Goal: Task Accomplishment & Management: Complete application form

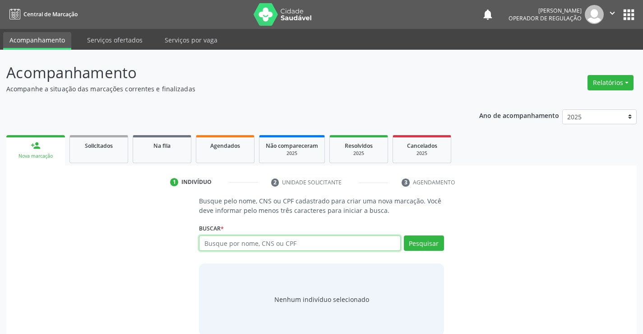
click at [253, 242] on input "text" at bounding box center [299, 242] width 201 height 15
type input "703400581738700"
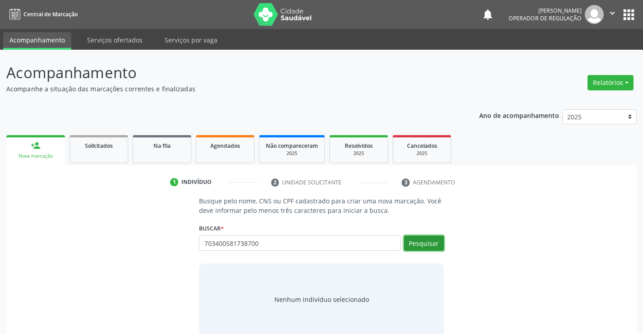
click at [425, 242] on button "Pesquisar" at bounding box center [424, 242] width 40 height 15
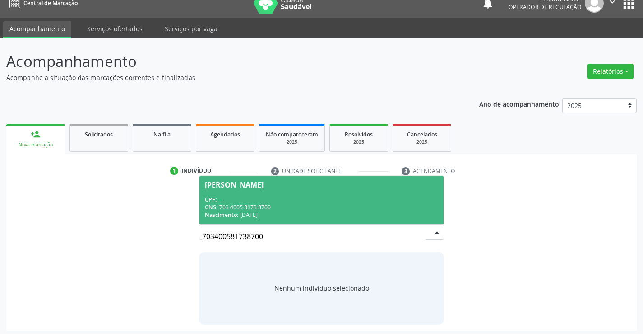
scroll to position [14, 0]
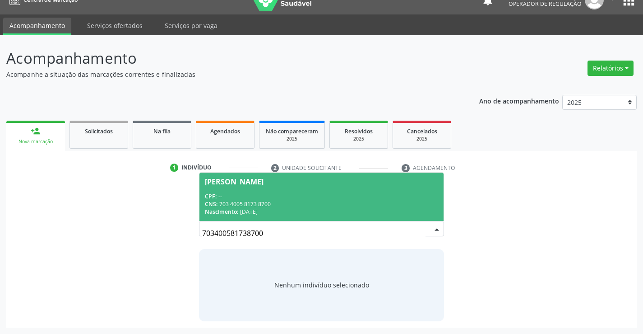
click at [335, 201] on div "CNS: 703 4005 8173 8700" at bounding box center [321, 204] width 233 height 8
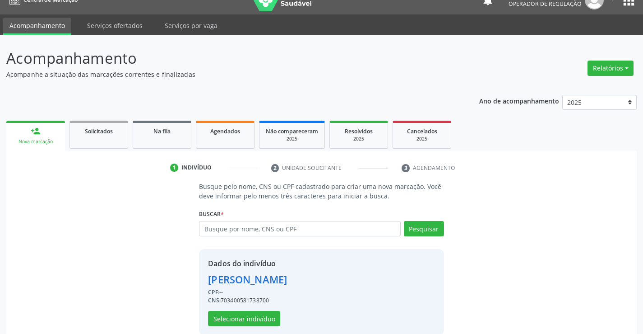
scroll to position [28, 0]
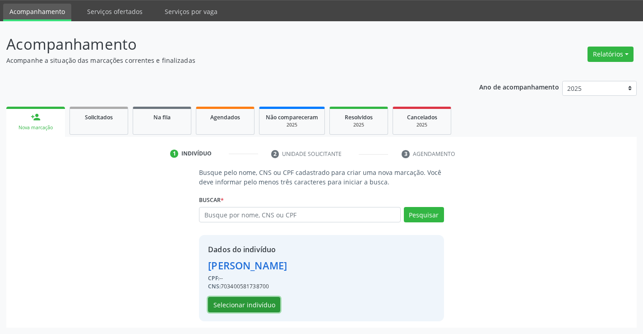
click at [255, 303] on button "Selecionar indivíduo" at bounding box center [244, 304] width 72 height 15
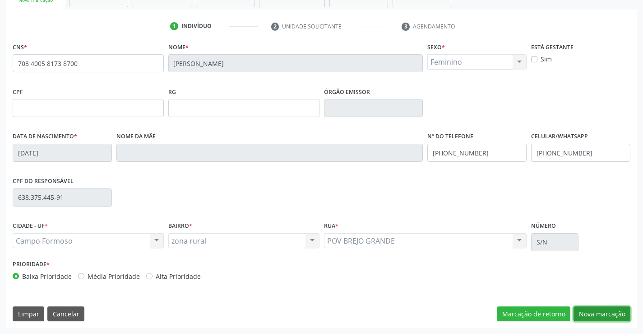
click at [584, 312] on button "Nova marcação" at bounding box center [602, 313] width 57 height 15
click at [0, 0] on button "Próximo" at bounding box center [0, 0] width 0 height 0
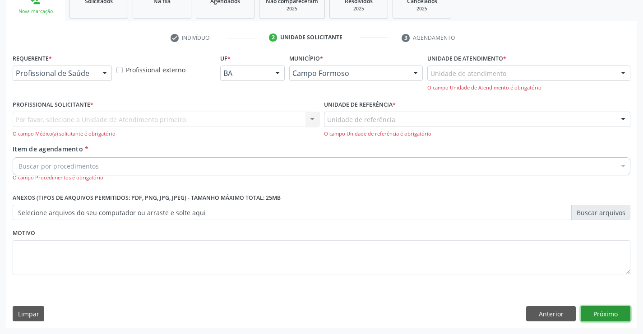
scroll to position [114, 0]
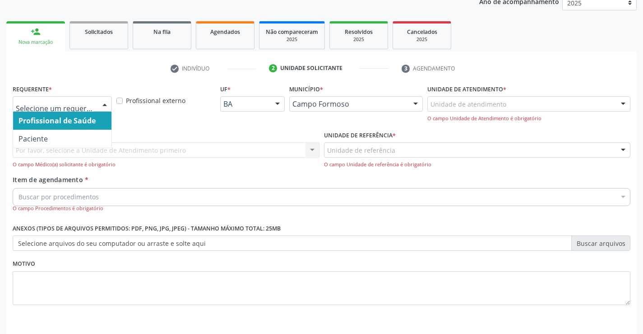
click at [79, 103] on input "text" at bounding box center [55, 108] width 78 height 18
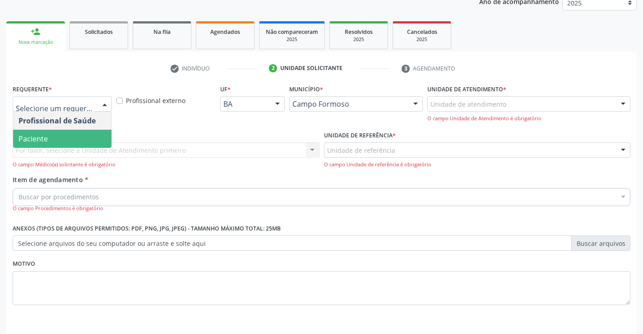
click at [70, 137] on span "Paciente" at bounding box center [62, 139] width 98 height 18
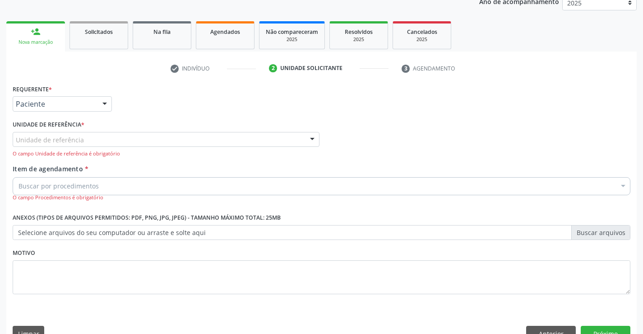
click at [86, 143] on div "Unidade de referência" at bounding box center [166, 139] width 307 height 15
click at [16, 143] on input "text" at bounding box center [16, 144] width 0 height 18
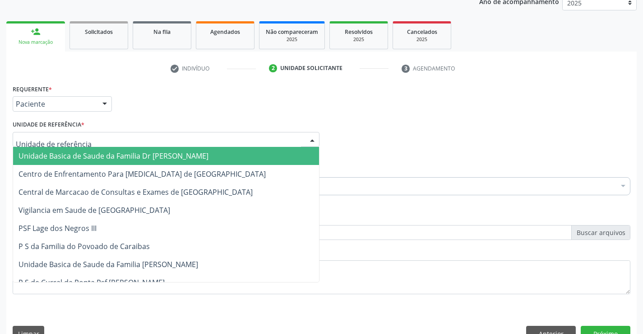
click at [84, 152] on span "Unidade Basica de Saude da Familia Dr [PERSON_NAME]" at bounding box center [114, 156] width 190 height 10
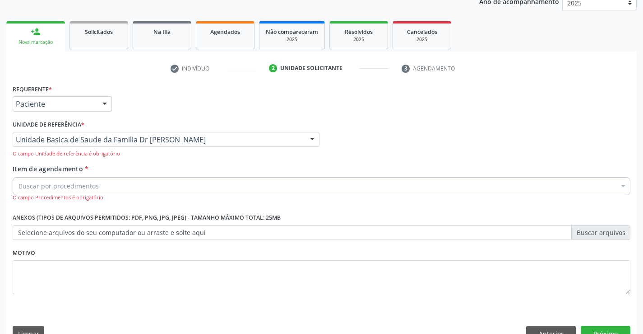
click at [71, 181] on div "Buscar por procedimentos" at bounding box center [322, 186] width 618 height 18
click at [19, 181] on input "Item de agendamento *" at bounding box center [19, 186] width 0 height 18
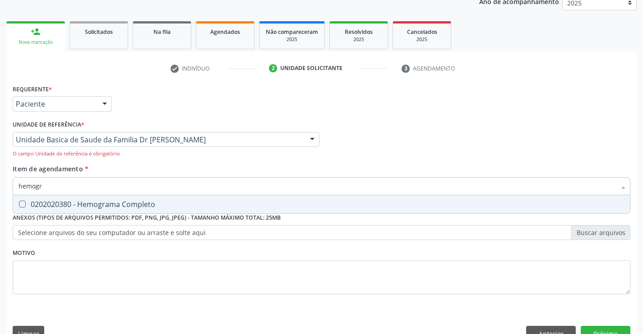
type input "hemogra"
click at [104, 206] on div "0202020380 - Hemograma Completo" at bounding box center [322, 203] width 606 height 7
checkbox Completo "false"
type input "hemogra"
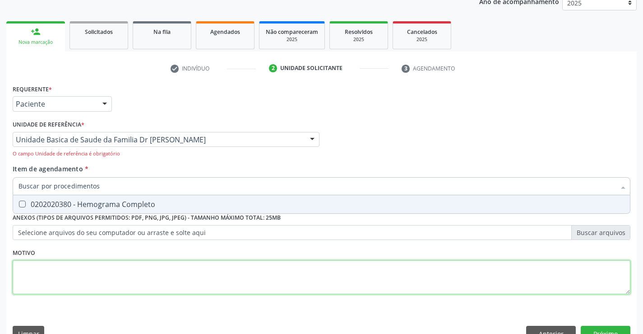
click at [26, 279] on div "Requerente * Paciente Profissional de Saúde Paciente Nenhum resultado encontrad…" at bounding box center [322, 194] width 618 height 224
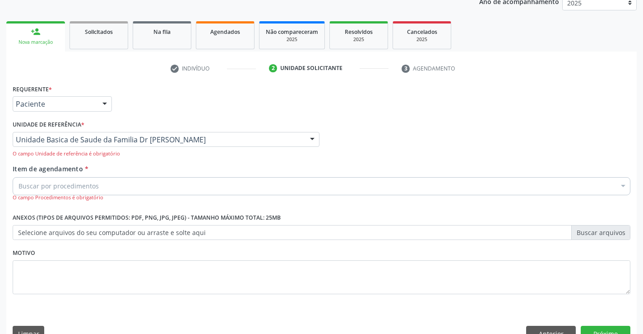
click at [90, 179] on div "Buscar por procedimentos" at bounding box center [322, 186] width 618 height 18
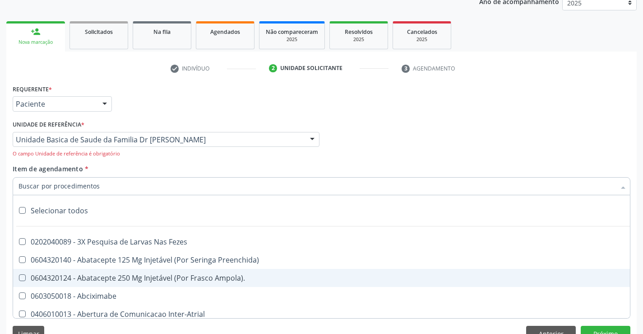
click at [90, 179] on input "Item de agendamento *" at bounding box center [317, 186] width 597 height 18
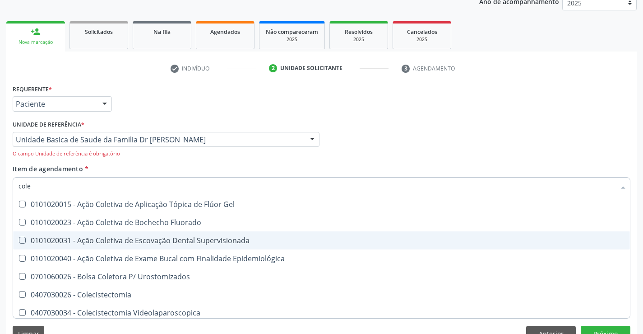
type input "coles"
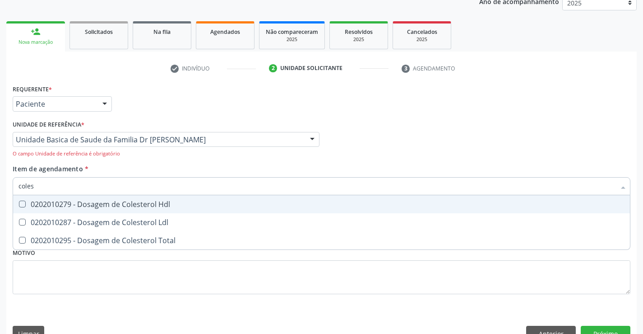
click at [110, 201] on div "0202010279 - Dosagem de Colesterol Hdl" at bounding box center [322, 203] width 606 height 7
checkbox Hdl "false"
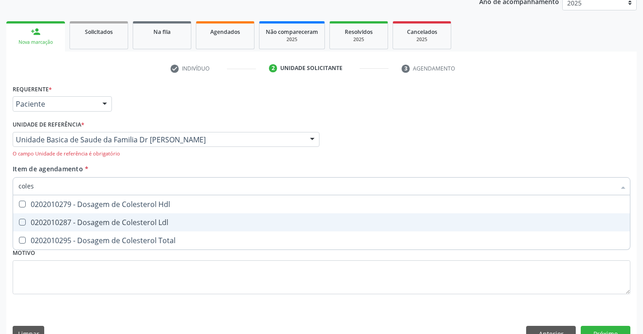
click at [108, 221] on div "0202010287 - Dosagem de Colesterol Ldl" at bounding box center [322, 222] width 606 height 7
drag, startPoint x: 108, startPoint y: 221, endPoint x: 107, endPoint y: 227, distance: 6.4
click at [108, 221] on div "0202010287 - Dosagem de Colesterol Ldl" at bounding box center [322, 222] width 606 height 7
checkbox Ldl "false"
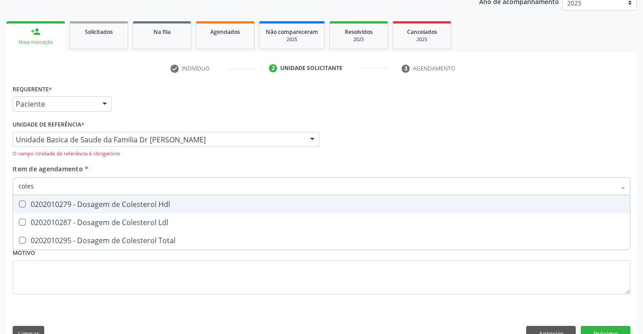
click at [94, 202] on div "0202010279 - Dosagem de Colesterol Hdl" at bounding box center [322, 203] width 606 height 7
click at [22, 206] on Hdl at bounding box center [22, 203] width 7 height 7
click at [19, 206] on Hdl "checkbox" at bounding box center [16, 204] width 6 height 6
click at [22, 206] on Hdl at bounding box center [22, 203] width 7 height 7
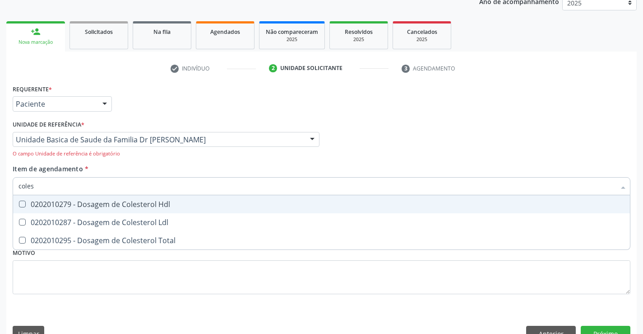
click at [19, 206] on Hdl "checkbox" at bounding box center [16, 204] width 6 height 6
click at [21, 205] on Hdl at bounding box center [22, 203] width 7 height 7
click at [19, 205] on Hdl "checkbox" at bounding box center [16, 204] width 6 height 6
click at [21, 205] on Hdl at bounding box center [22, 203] width 7 height 7
click at [19, 205] on Hdl "checkbox" at bounding box center [16, 204] width 6 height 6
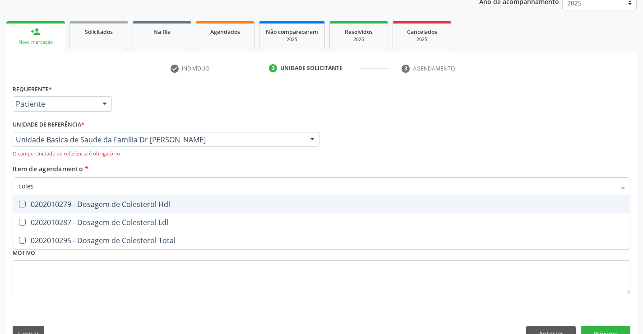
click at [21, 205] on Hdl at bounding box center [22, 203] width 7 height 7
click at [19, 205] on Hdl "checkbox" at bounding box center [16, 204] width 6 height 6
drag, startPoint x: 21, startPoint y: 205, endPoint x: 39, endPoint y: 205, distance: 18.1
click at [33, 205] on div "0202010279 - Dosagem de Colesterol Hdl" at bounding box center [322, 203] width 606 height 7
click at [42, 204] on div "0202010279 - Dosagem de Colesterol Hdl" at bounding box center [322, 203] width 606 height 7
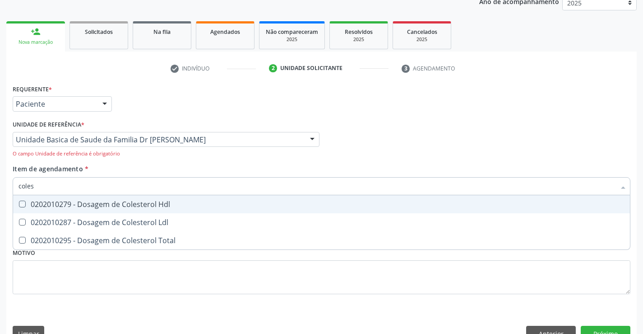
click at [42, 204] on div "0202010279 - Dosagem de Colesterol Hdl" at bounding box center [322, 203] width 606 height 7
click at [46, 205] on div "0202010279 - Dosagem de Colesterol Hdl" at bounding box center [322, 203] width 606 height 7
checkbox Hdl "false"
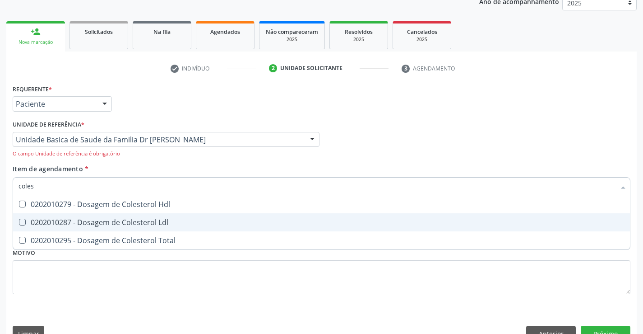
click at [50, 225] on div "0202010287 - Dosagem de Colesterol Ldl" at bounding box center [322, 222] width 606 height 7
checkbox Ldl "false"
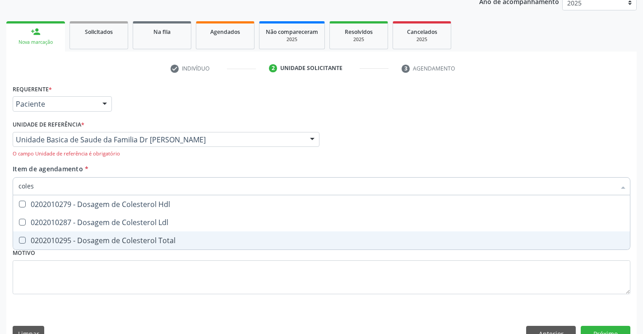
click at [51, 238] on div "0202010295 - Dosagem de Colesterol Total" at bounding box center [322, 240] width 606 height 7
checkbox Total "true"
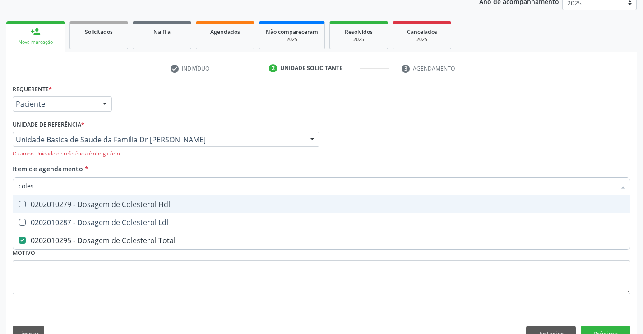
click at [69, 188] on input "coles" at bounding box center [317, 186] width 597 height 18
type input "cole"
checkbox Total "false"
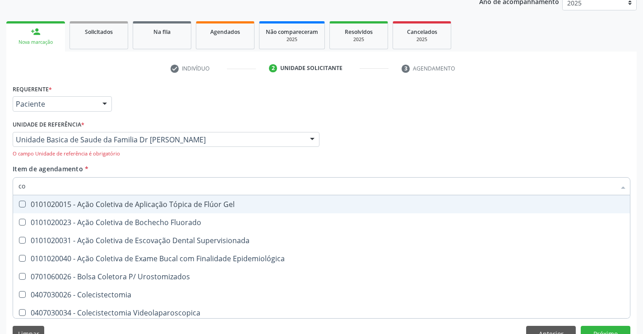
type input "c"
checkbox Total "false"
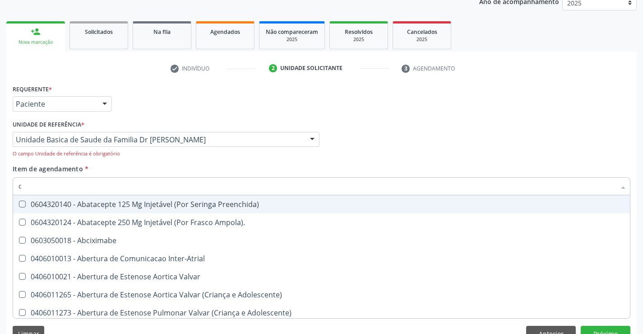
type input "co"
checkbox G\) "true"
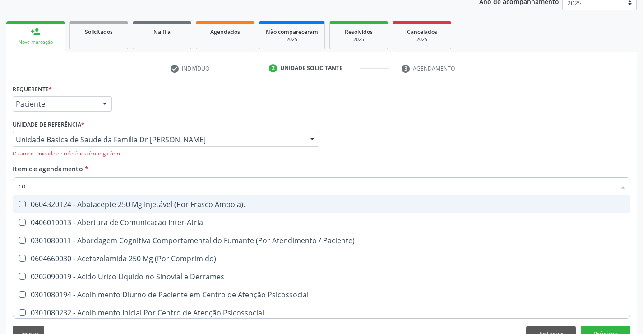
type input "col"
checkbox Supra-Aorticos "true"
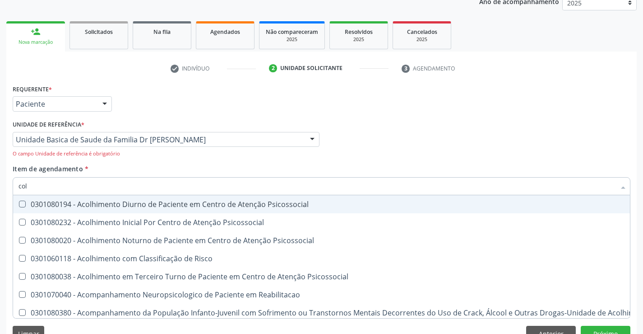
type input "cole"
checkbox Oncologia "true"
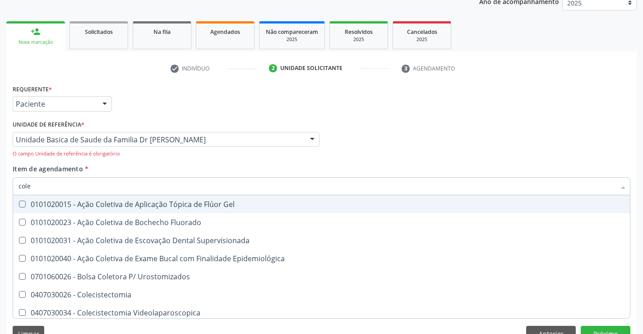
type input "coles"
checkbox Supervisionada "true"
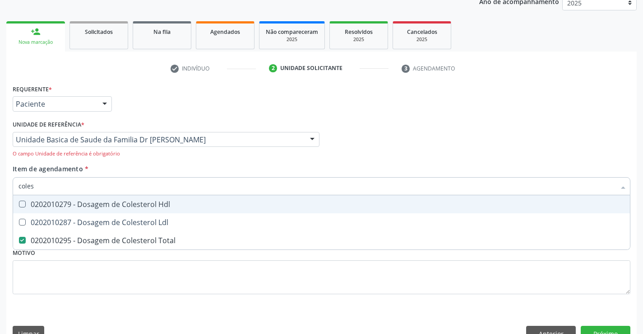
click at [80, 203] on div "0202010279 - Dosagem de Colesterol Hdl" at bounding box center [322, 203] width 606 height 7
click at [25, 206] on Hdl at bounding box center [22, 203] width 7 height 7
click at [19, 206] on Hdl "checkbox" at bounding box center [16, 204] width 6 height 6
click at [25, 206] on Hdl at bounding box center [22, 203] width 7 height 7
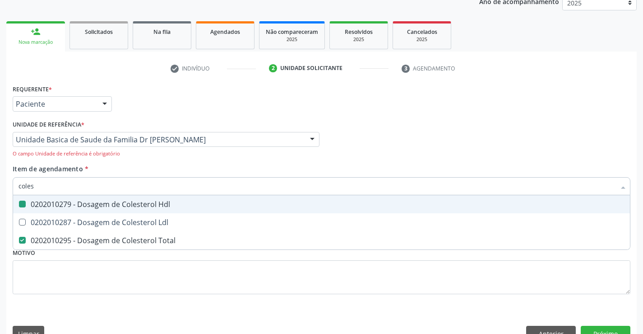
click at [19, 206] on Hdl "checkbox" at bounding box center [16, 204] width 6 height 6
click at [23, 204] on Hdl at bounding box center [22, 203] width 7 height 7
click at [19, 204] on Hdl "checkbox" at bounding box center [16, 204] width 6 height 6
click at [23, 204] on Hdl at bounding box center [22, 203] width 7 height 7
click at [19, 204] on Hdl "checkbox" at bounding box center [16, 204] width 6 height 6
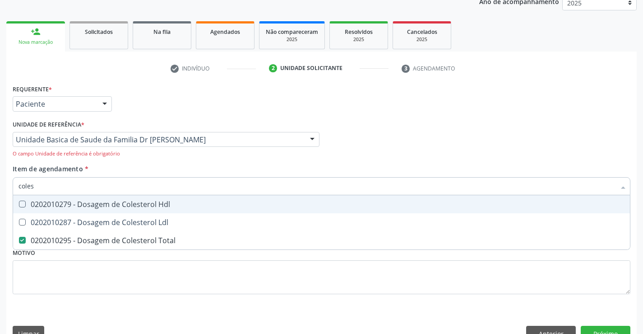
click at [23, 204] on Hdl at bounding box center [22, 203] width 7 height 7
click at [19, 204] on Hdl "checkbox" at bounding box center [16, 204] width 6 height 6
checkbox Hdl "true"
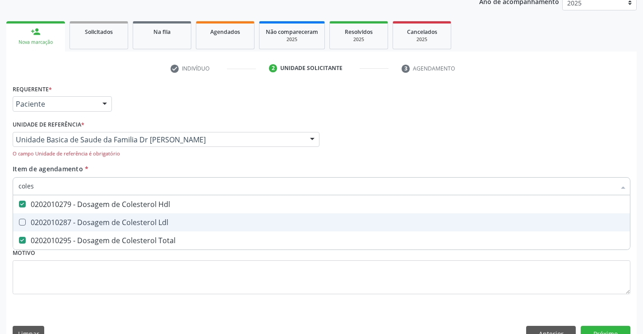
click at [23, 224] on Ldl at bounding box center [22, 222] width 7 height 7
click at [19, 224] on Ldl "checkbox" at bounding box center [16, 222] width 6 height 6
click at [23, 224] on Ldl at bounding box center [22, 222] width 7 height 7
click at [19, 224] on Ldl "checkbox" at bounding box center [16, 222] width 6 height 6
click at [23, 223] on Ldl at bounding box center [22, 222] width 7 height 7
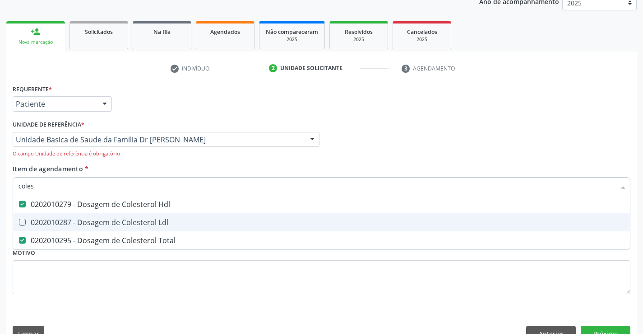
click at [19, 223] on Ldl "checkbox" at bounding box center [16, 222] width 6 height 6
checkbox Ldl "true"
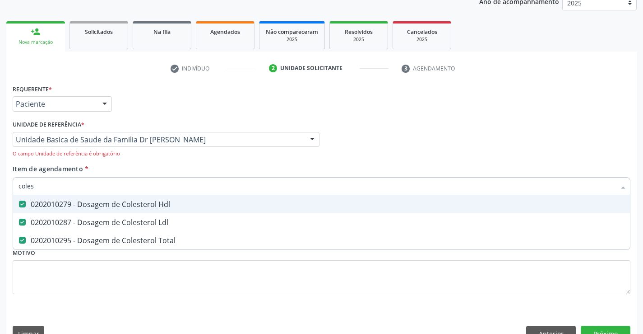
type input "coles"
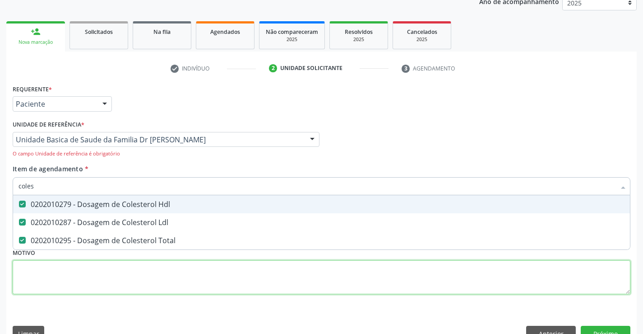
click at [338, 283] on div "Requerente * Paciente Profissional de Saúde Paciente Nenhum resultado encontrad…" at bounding box center [322, 194] width 618 height 224
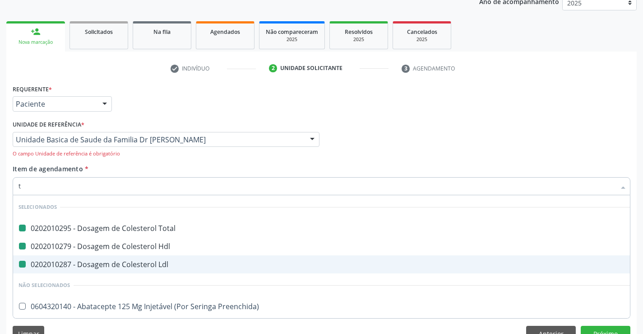
type input "tr"
checkbox Total "false"
checkbox Hdl "false"
checkbox Ldl "false"
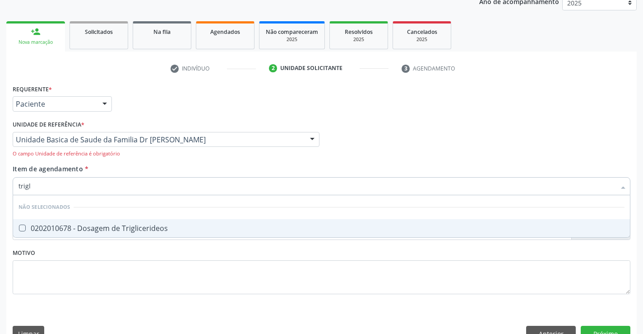
type input "trigli"
click at [124, 226] on div "0202010678 - Dosagem de Triglicerideos" at bounding box center [322, 227] width 606 height 7
checkbox Triglicerideos "true"
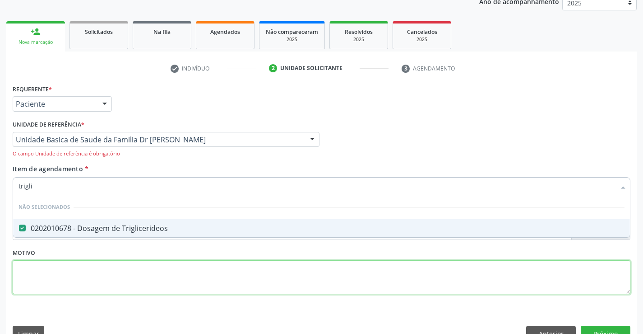
click at [98, 279] on div "Requerente * Paciente Profissional de Saúde Paciente Nenhum resultado encontrad…" at bounding box center [322, 194] width 618 height 224
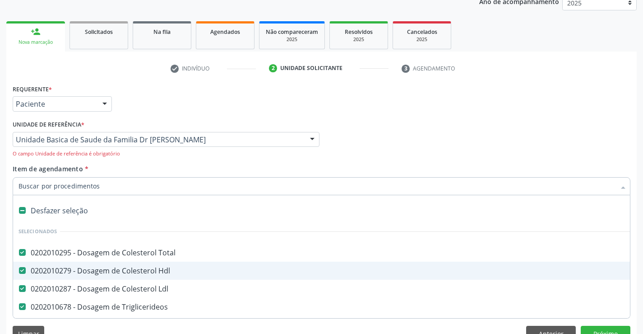
click at [66, 185] on input "Item de agendamento *" at bounding box center [317, 186] width 597 height 18
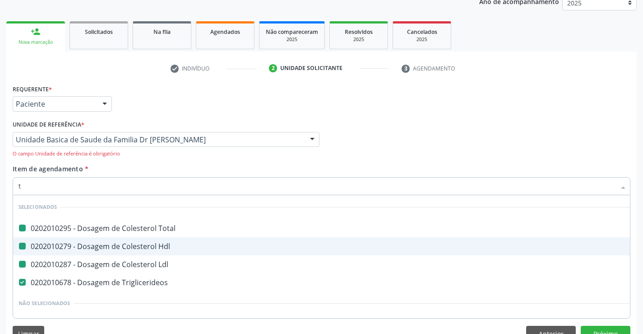
type input "tg"
checkbox Total "false"
checkbox Hdl "false"
checkbox Ldl "false"
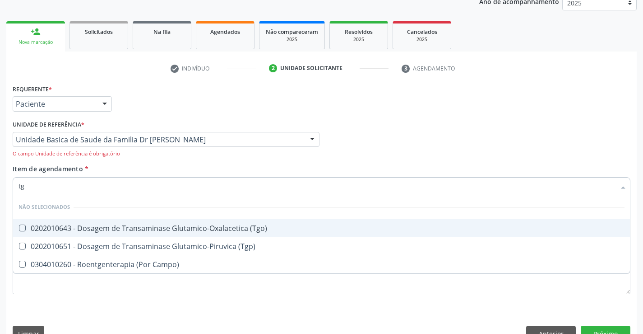
click at [83, 222] on span "0202010643 - Dosagem de Transaminase Glutamico-Oxalacetica (Tgo)" at bounding box center [321, 228] width 617 height 18
checkbox \(Tgo\) "true"
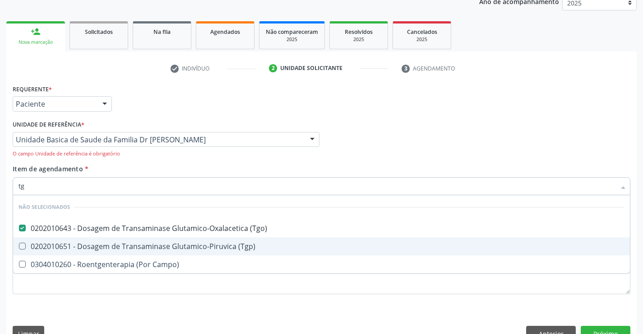
click at [79, 240] on span "0202010651 - Dosagem de Transaminase Glutamico-Piruvica (Tgp)" at bounding box center [321, 246] width 617 height 18
checkbox \(Tgp\) "true"
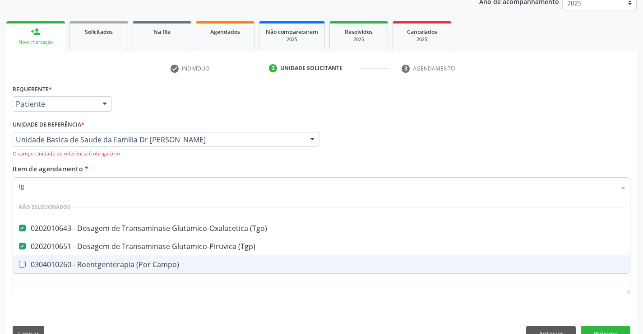
click at [60, 295] on div "Requerente * Paciente Profissional de Saúde Paciente Nenhum resultado encontrad…" at bounding box center [322, 194] width 618 height 224
click at [60, 273] on span "0304010260 - Roentgenterapia (Por Campo)" at bounding box center [321, 264] width 617 height 18
checkbox Campo\) "false"
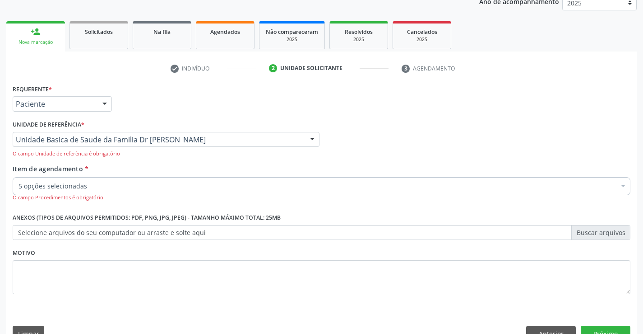
click at [19, 183] on input "Item de agendamento *" at bounding box center [19, 186] width 0 height 18
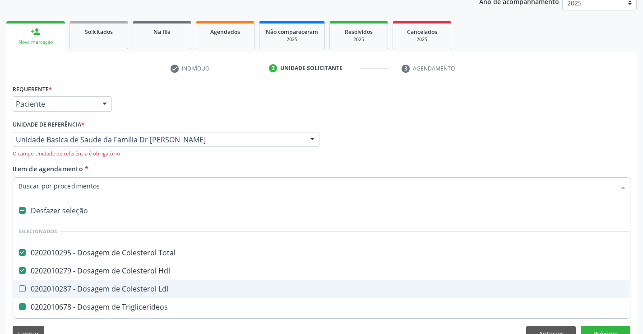
type input "u"
checkbox Triglicerideos "false"
checkbox \(Tgo\) "false"
checkbox \(Tgp\) "false"
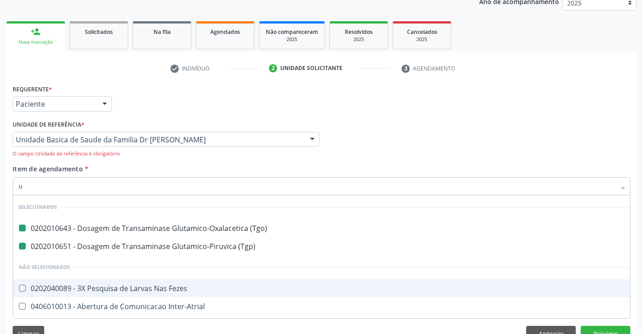
type input "ur"
checkbox \(Tgo\) "false"
checkbox \(Tgp\) "false"
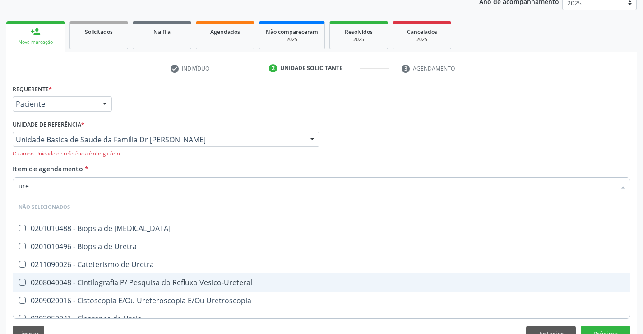
type input "urei"
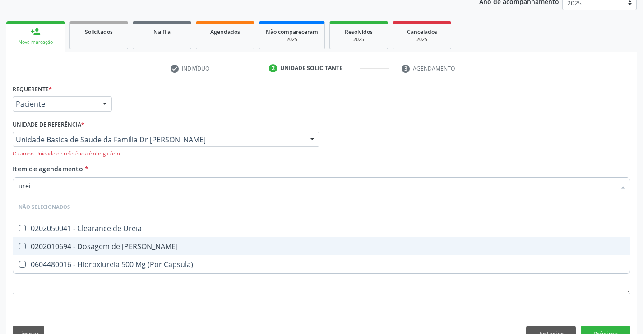
click at [98, 244] on div "0202010694 - Dosagem de [PERSON_NAME]" at bounding box center [322, 245] width 606 height 7
checkbox Ureia "true"
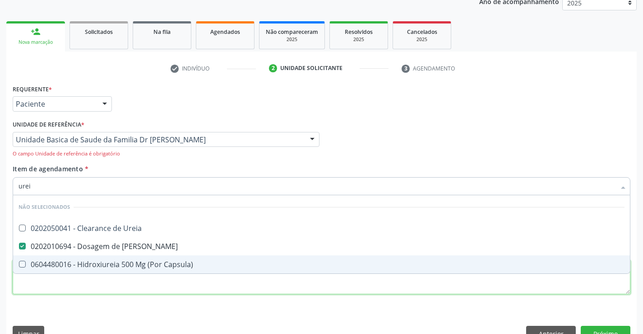
click at [80, 282] on div "Requerente * Paciente Profissional de Saúde Paciente Nenhum resultado encontrad…" at bounding box center [322, 194] width 618 height 224
checkbox Ureia "true"
checkbox Capsula\) "true"
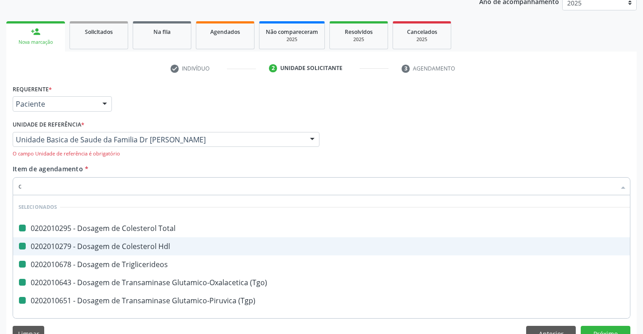
type input "cr"
checkbox Total "false"
checkbox Hdl "false"
checkbox Triglicerideos "false"
checkbox \(Tgo\) "false"
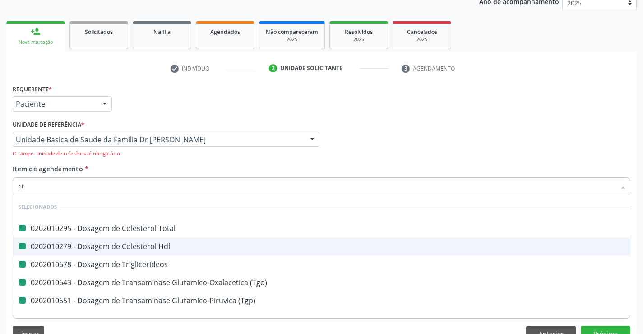
checkbox \(Tgp\) "false"
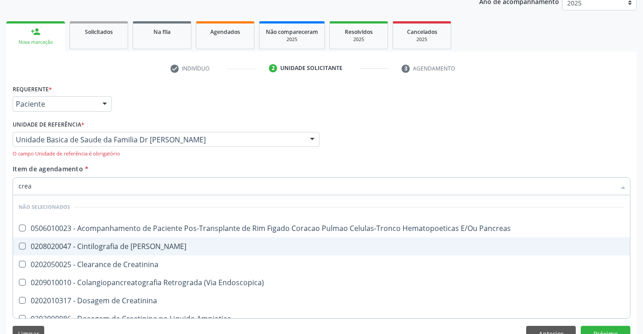
type input "creat"
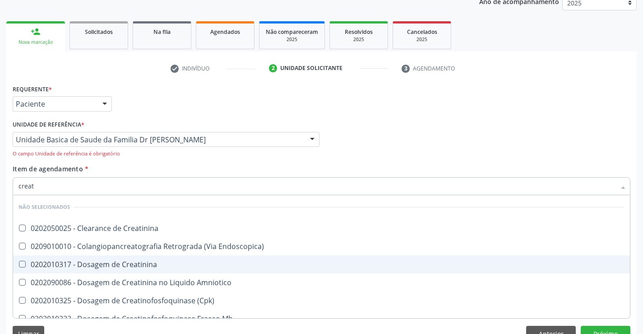
click at [135, 263] on div "0202010317 - Dosagem de Creatinina" at bounding box center [322, 263] width 606 height 7
checkbox Creatinina "false"
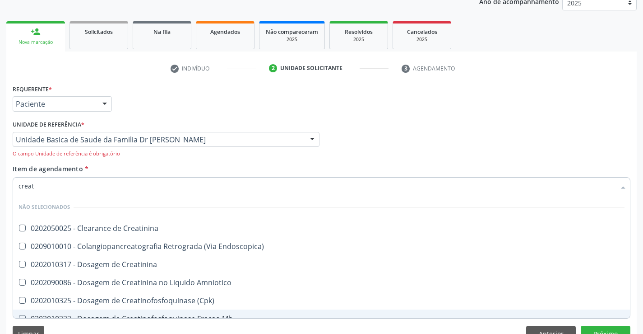
click at [84, 328] on div "Limpar Anterior Próximo" at bounding box center [322, 333] width 618 height 15
click at [84, 327] on div "Limpar Anterior Próximo" at bounding box center [322, 333] width 618 height 15
checkbox Creatinina "true"
checkbox Endoscopica\) "true"
checkbox Creatinina "true"
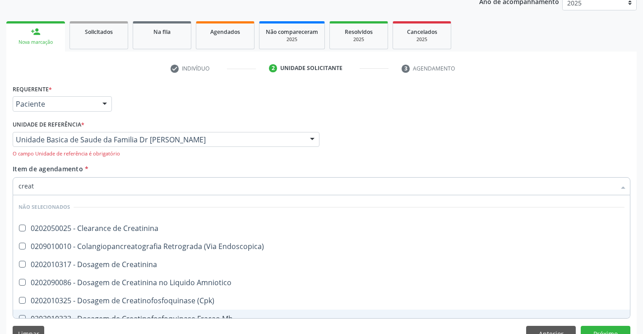
checkbox Amniotico "true"
checkbox \(Cpk\) "true"
checkbox Mb "true"
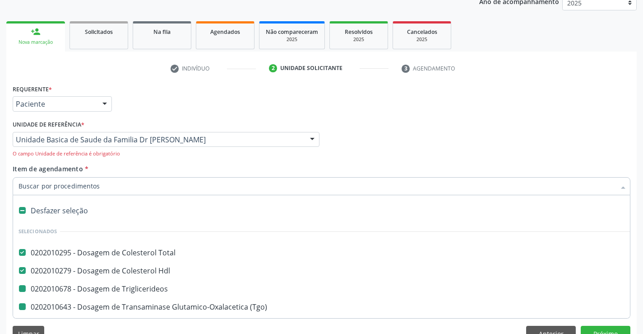
type input "h"
checkbox Triglicerideos "false"
checkbox \(Tgo\) "false"
checkbox \(Tgp\) "false"
checkbox Ureia "false"
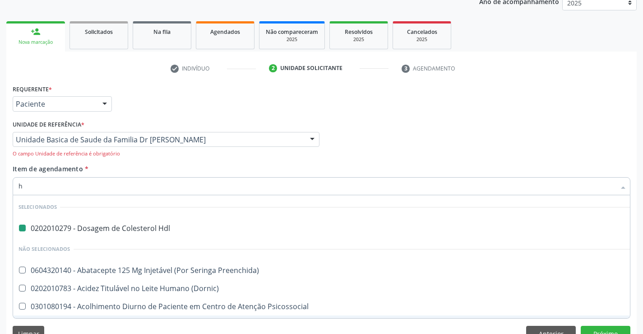
type input "he"
checkbox Hdl "false"
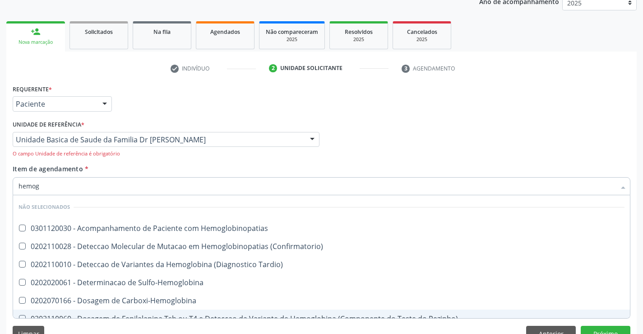
type input "hemogr"
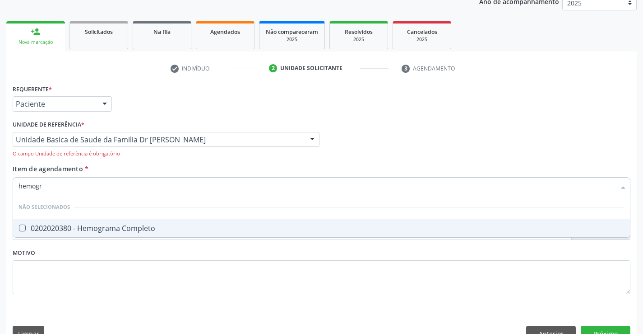
click at [82, 225] on div "0202020380 - Hemograma Completo" at bounding box center [322, 227] width 606 height 7
click at [47, 228] on div "0202020380 - Hemograma Completo" at bounding box center [322, 227] width 606 height 7
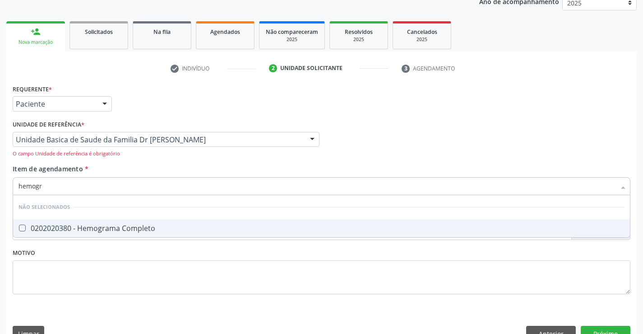
click at [47, 228] on div "0202020380 - Hemograma Completo" at bounding box center [322, 227] width 606 height 7
click at [93, 229] on div "0202020380 - Hemograma Completo" at bounding box center [322, 227] width 606 height 7
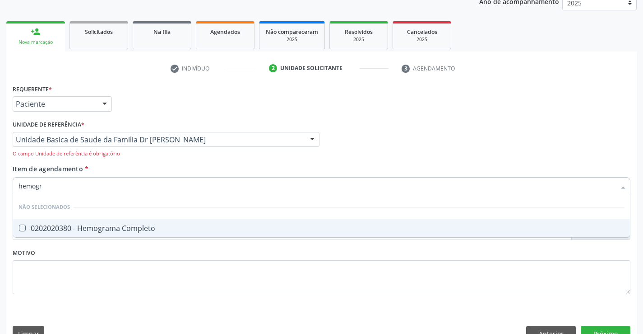
click at [93, 229] on div "0202020380 - Hemograma Completo" at bounding box center [322, 227] width 606 height 7
checkbox Completo "true"
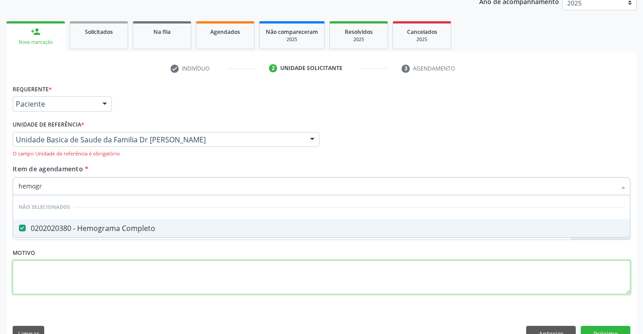
click at [69, 269] on div "Requerente * Paciente Profissional de Saúde Paciente Nenhum resultado encontrad…" at bounding box center [322, 194] width 618 height 224
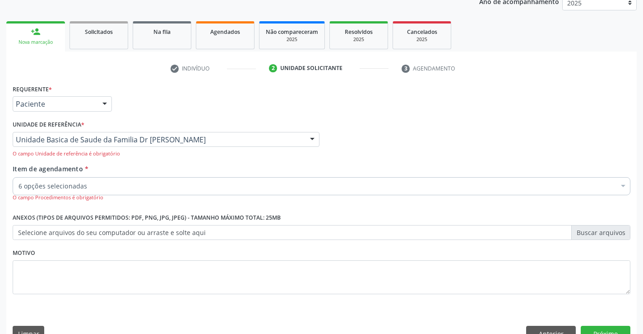
click at [19, 183] on input "Item de agendamento *" at bounding box center [19, 186] width 0 height 18
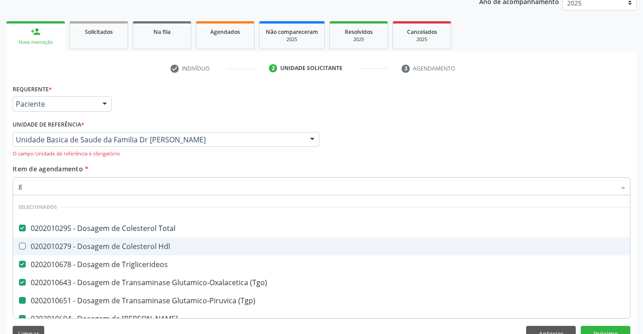
type input "gl"
checkbox Hdl "true"
checkbox \(Tgp\) "false"
checkbox Ureia "false"
checkbox Completo "false"
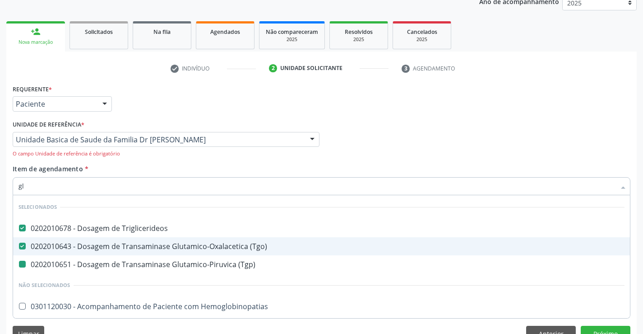
type input "gli"
checkbox \(Tgp\) "false"
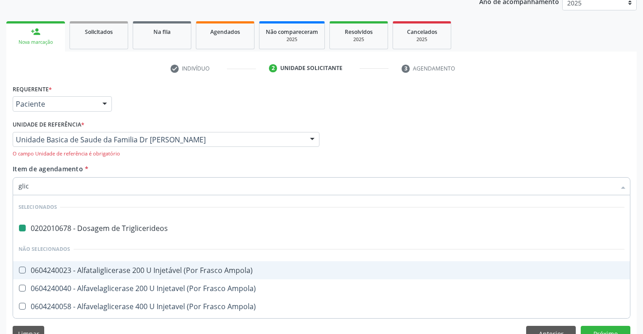
type input "glico"
checkbox Triglicerideos "false"
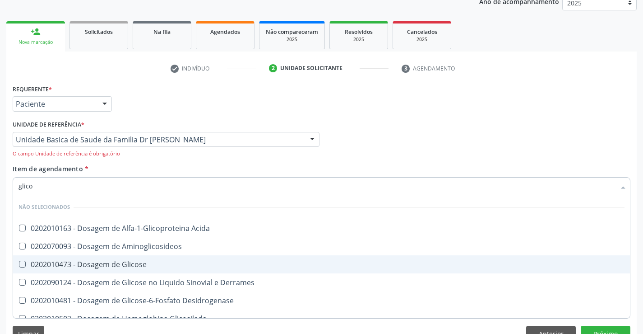
click at [131, 263] on div "0202010473 - Dosagem de Glicose" at bounding box center [322, 263] width 606 height 7
checkbox Glicose "false"
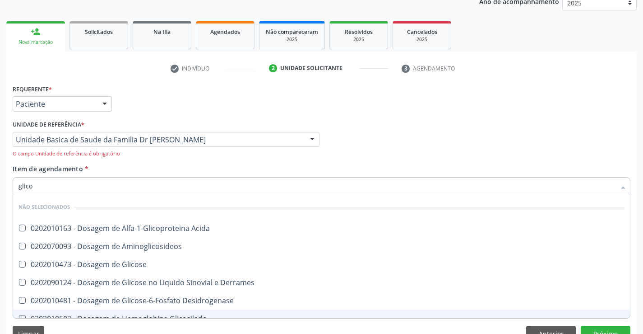
click at [112, 327] on div "Limpar Anterior Próximo" at bounding box center [322, 333] width 618 height 15
checkbox Acida "true"
checkbox Glicose "true"
checkbox Desidrogenase "true"
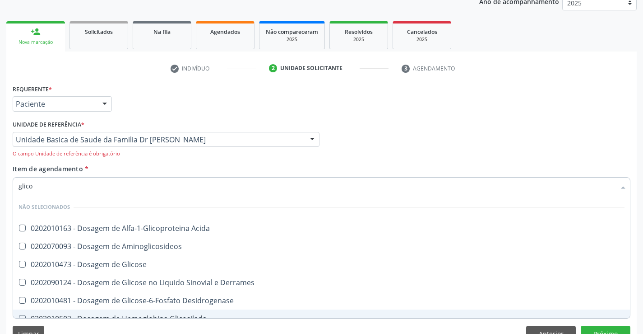
checkbox Glicosilada "true"
checkbox Derrames "true"
checkbox Aminoglicosideos "true"
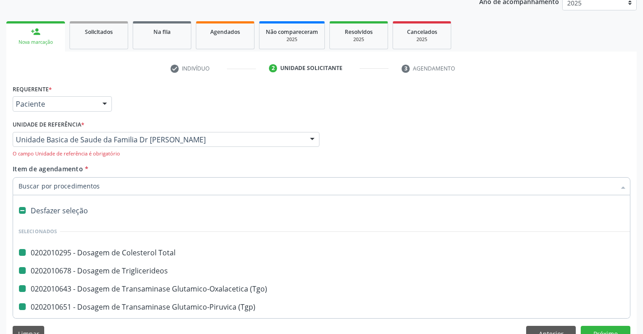
type input "f"
checkbox Total "false"
checkbox \(Tgo\) "false"
checkbox Ureia "false"
checkbox Completo "false"
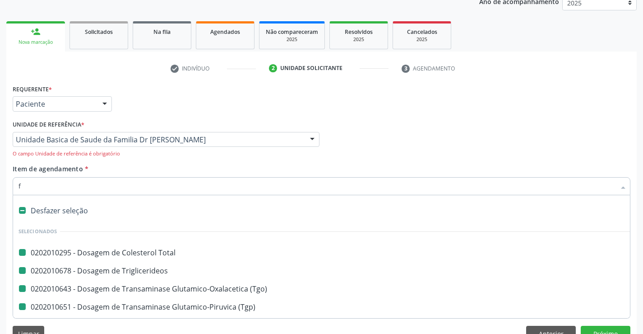
checkbox \(Tgp\) "false"
checkbox Triglicerideos "false"
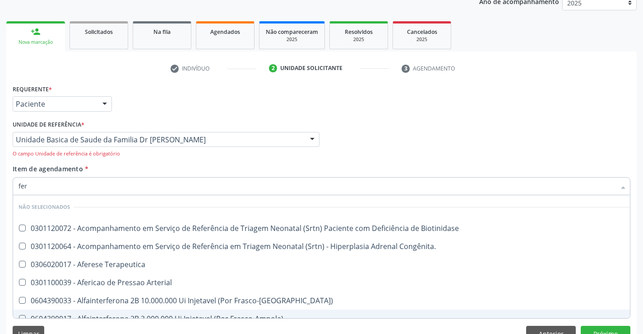
type input "ferr"
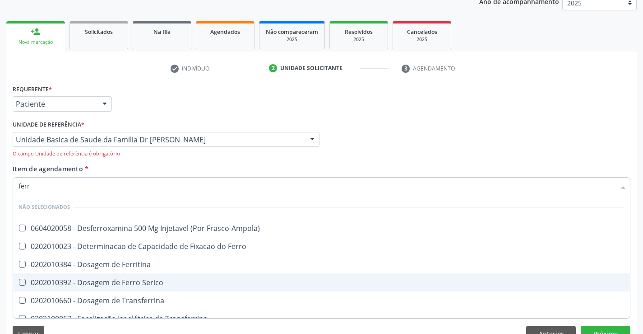
click at [116, 281] on div "0202010392 - Dosagem de Ferro Serico" at bounding box center [322, 282] width 606 height 7
checkbox Serico "true"
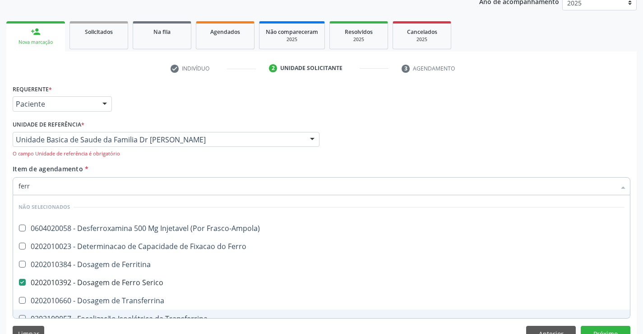
click at [118, 321] on div "Requerente * Paciente Profissional de Saúde Paciente Nenhum resultado encontrad…" at bounding box center [321, 214] width 631 height 265
checkbox Frasco-Ampola\) "true"
checkbox Ferritina "true"
checkbox Transferrina "true"
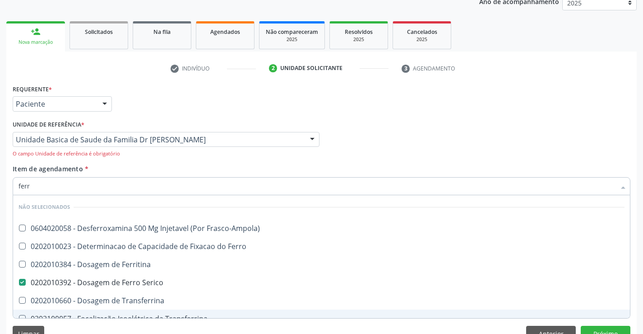
checkbox Transferrina "true"
checkbox Ferro "true"
checkbox Ml\) "true"
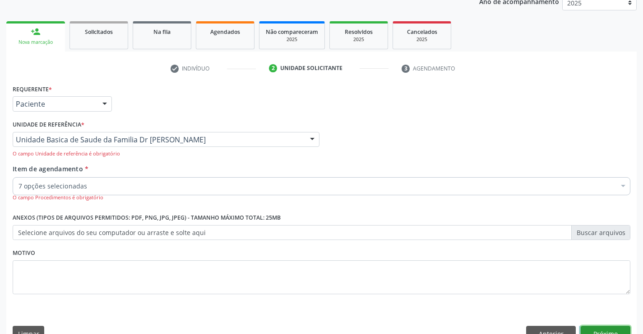
click at [603, 330] on button "Próximo" at bounding box center [606, 333] width 50 height 15
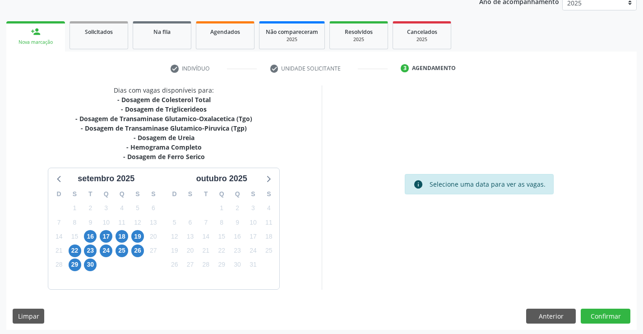
click at [605, 307] on div "Dias com vagas disponíveis para: - Dosagem de Colesterol Total - Dosagem de Tri…" at bounding box center [321, 207] width 631 height 244
drag, startPoint x: 605, startPoint y: 307, endPoint x: 604, endPoint y: 312, distance: 4.5
click at [605, 308] on div "Dias com vagas disponíveis para: - Dosagem de Colesterol Total - Dosagem de Tri…" at bounding box center [321, 207] width 631 height 244
click at [552, 315] on button "Anterior" at bounding box center [551, 315] width 50 height 15
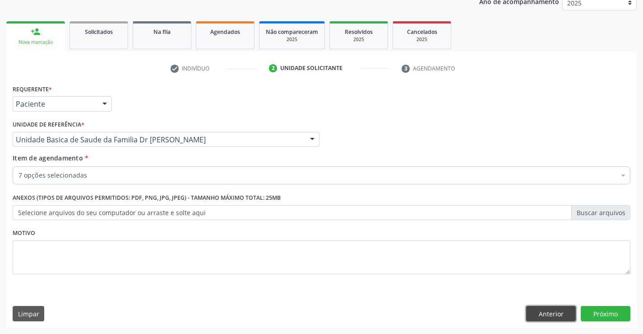
click at [558, 311] on button "Anterior" at bounding box center [551, 313] width 50 height 15
click at [0, 0] on div "Prioridade * Baixa Prioridade Média Prioridade Alta Prioridade" at bounding box center [0, 0] width 0 height 0
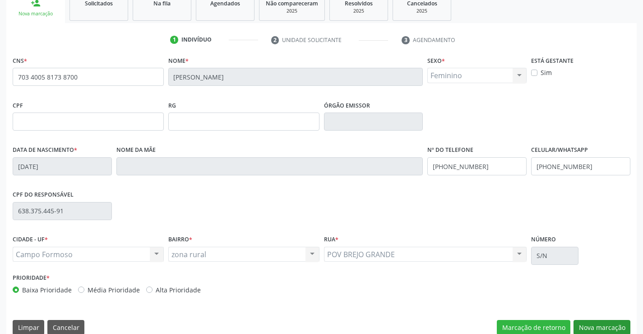
scroll to position [156, 0]
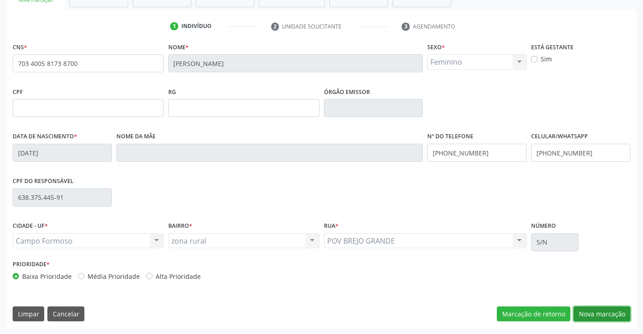
click at [588, 310] on button "Nova marcação" at bounding box center [602, 313] width 57 height 15
click at [0, 0] on button "Próximo" at bounding box center [0, 0] width 0 height 0
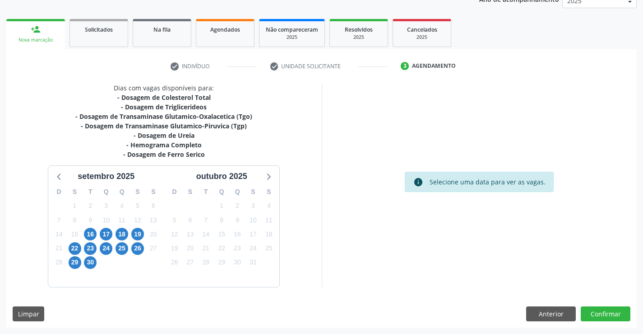
scroll to position [114, 0]
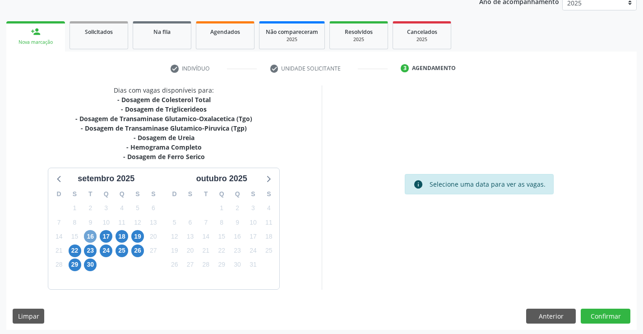
click at [92, 233] on span "16" at bounding box center [90, 236] width 13 height 13
click at [92, 234] on span "16" at bounding box center [90, 236] width 13 height 13
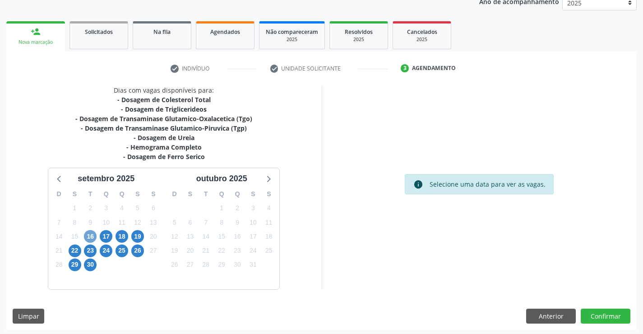
click at [92, 234] on span "16" at bounding box center [90, 236] width 13 height 13
click at [92, 235] on span "16" at bounding box center [90, 236] width 13 height 13
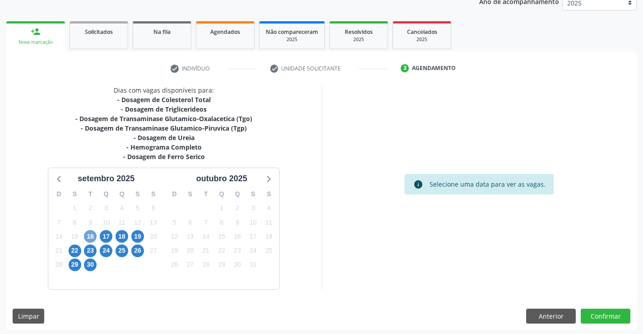
click at [92, 235] on span "16" at bounding box center [90, 236] width 13 height 13
click at [89, 239] on span "16" at bounding box center [90, 236] width 13 height 13
click at [89, 237] on span "16" at bounding box center [90, 236] width 13 height 13
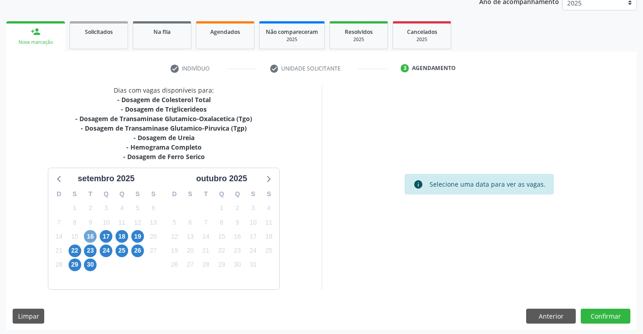
click at [89, 237] on span "16" at bounding box center [90, 236] width 13 height 13
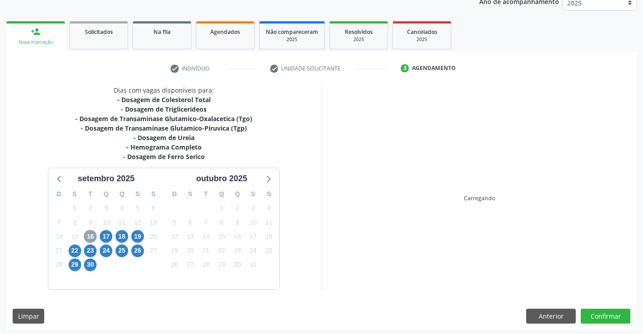
click at [89, 237] on span "16" at bounding box center [90, 236] width 13 height 13
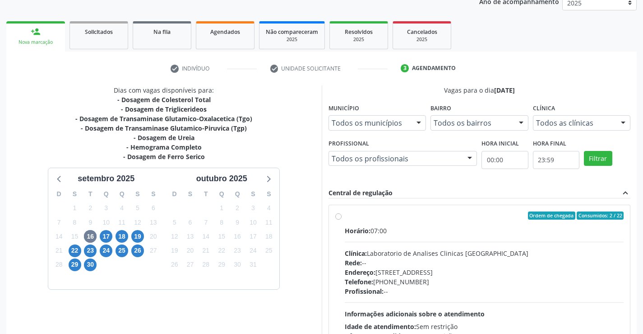
click at [345, 216] on label "Ordem de chegada Consumidos: 2 / 22 Horário: 07:00 Clínica: Laboratorio de Anal…" at bounding box center [484, 280] width 279 height 139
click at [340, 216] on input "Ordem de chegada Consumidos: 2 / 22 Horário: 07:00 Clínica: Laboratorio de Anal…" at bounding box center [338, 215] width 6 height 8
radio input "true"
click at [345, 216] on label "Ordem de chegada Consumidos: 2 / 22 Horário: 07:00 Clínica: Laboratorio de Anal…" at bounding box center [484, 280] width 279 height 139
click at [340, 216] on input "Ordem de chegada Consumidos: 2 / 22 Horário: 07:00 Clínica: Laboratorio de Anal…" at bounding box center [338, 215] width 6 height 8
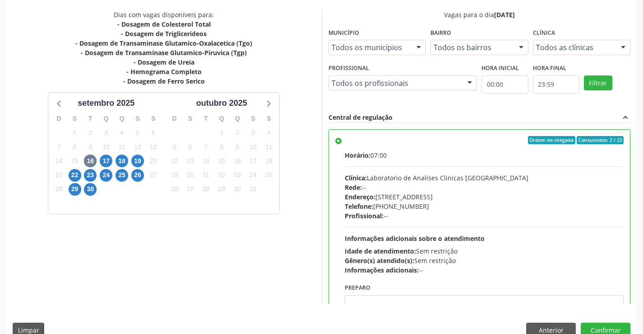
scroll to position [206, 0]
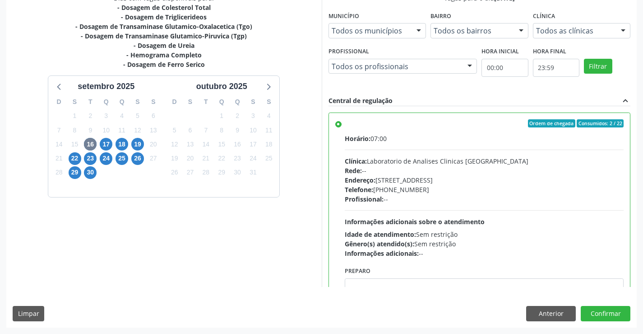
click at [593, 270] on div "Preparo" at bounding box center [484, 288] width 279 height 48
click at [607, 313] on button "Confirmar" at bounding box center [606, 313] width 50 height 15
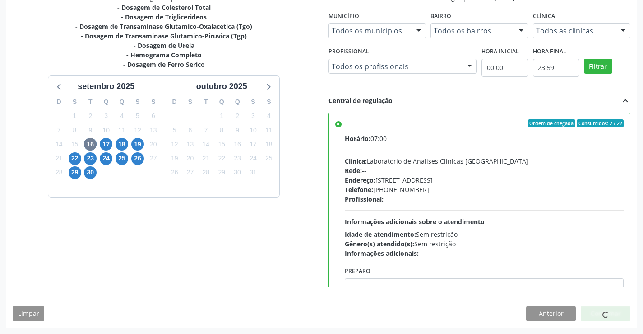
scroll to position [0, 0]
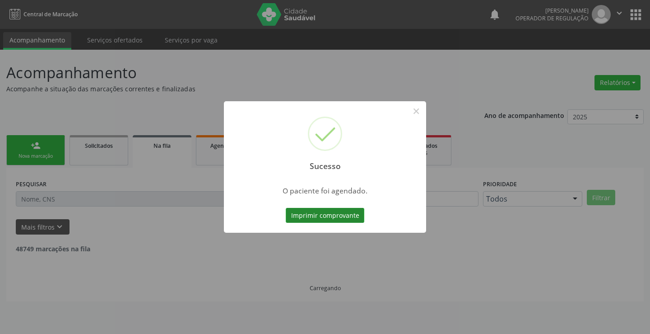
click at [341, 220] on button "Imprimir comprovante" at bounding box center [325, 215] width 79 height 15
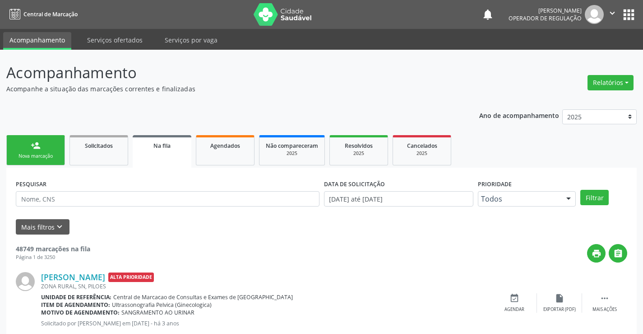
click at [49, 148] on link "person_add Nova marcação" at bounding box center [35, 150] width 59 height 30
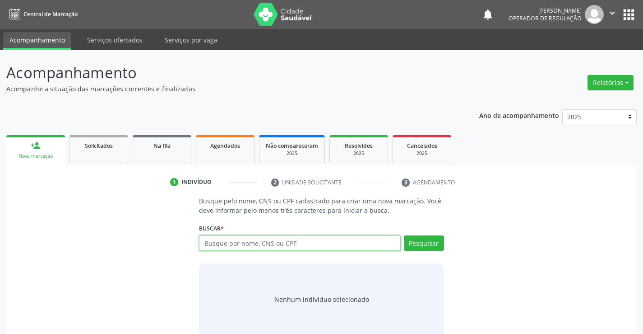
click at [244, 243] on input "text" at bounding box center [299, 242] width 201 height 15
type input "70"
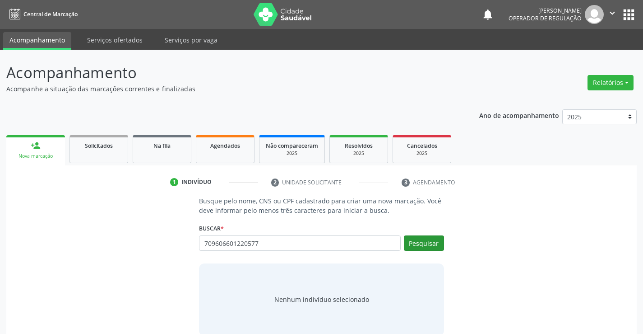
type input "709606601220577"
click at [434, 247] on button "Pesquisar" at bounding box center [424, 242] width 40 height 15
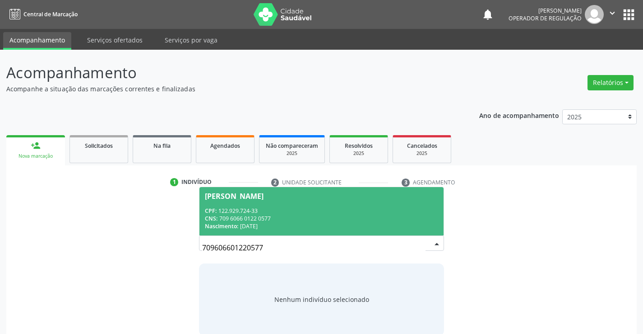
click at [336, 209] on div "CPF: 122.929.724-33" at bounding box center [321, 211] width 233 height 8
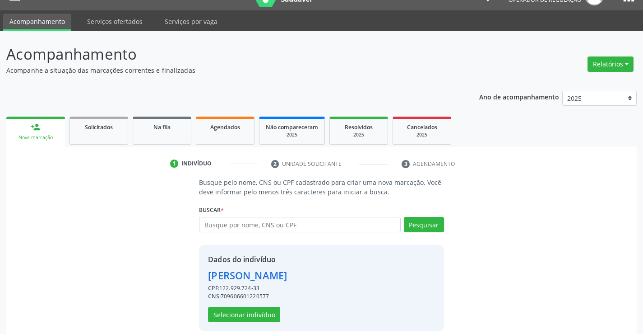
scroll to position [28, 0]
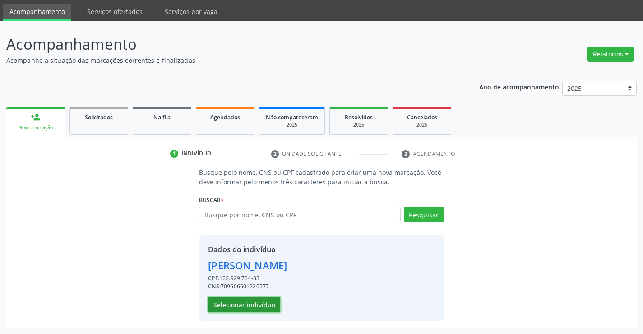
click at [254, 302] on button "Selecionar indivíduo" at bounding box center [244, 304] width 72 height 15
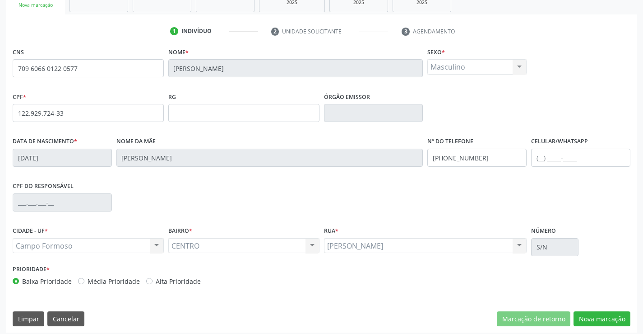
scroll to position [156, 0]
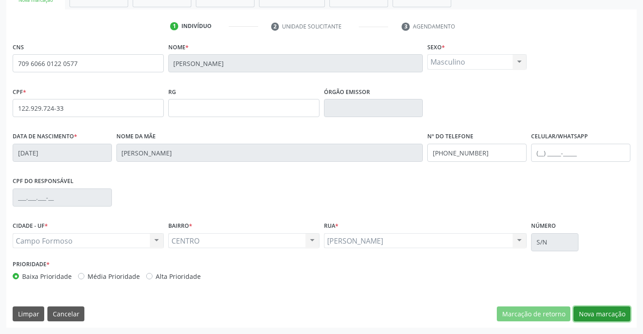
click at [595, 314] on button "Nova marcação" at bounding box center [602, 313] width 57 height 15
click at [0, 0] on button "Próximo" at bounding box center [0, 0] width 0 height 0
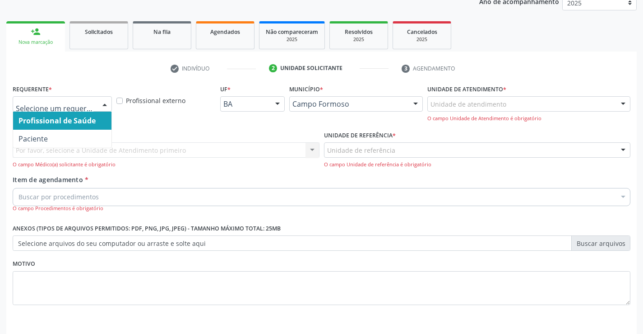
click at [93, 103] on input "text" at bounding box center [55, 108] width 78 height 18
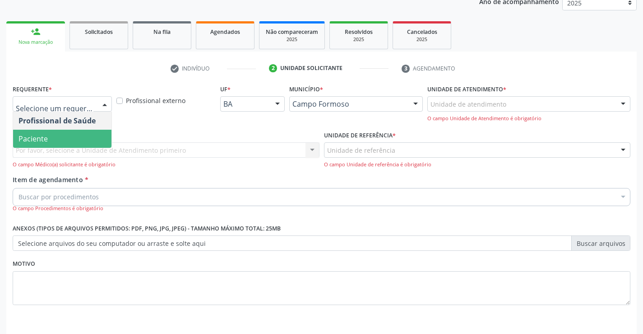
click at [67, 141] on span "Paciente" at bounding box center [62, 139] width 98 height 18
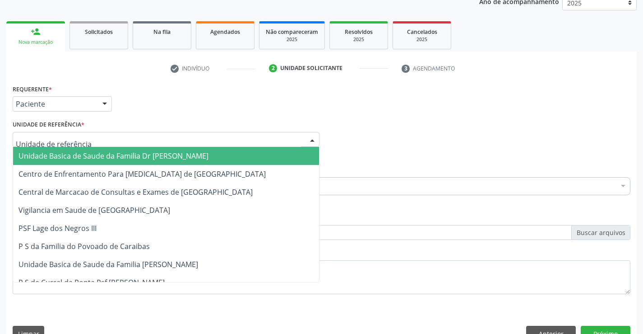
click at [71, 143] on input "text" at bounding box center [158, 144] width 285 height 18
click at [71, 151] on span "Unidade Basica de Saude da Familia Dr [PERSON_NAME]" at bounding box center [114, 156] width 190 height 10
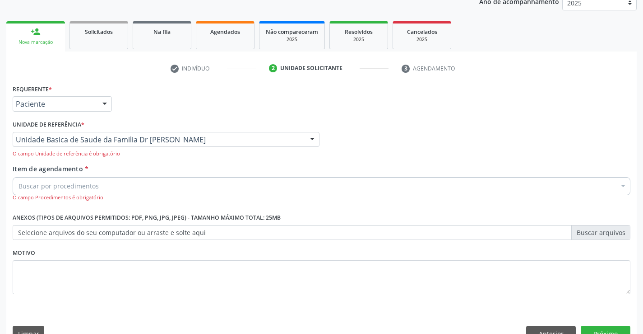
click at [66, 180] on div "Buscar por procedimentos" at bounding box center [322, 186] width 618 height 18
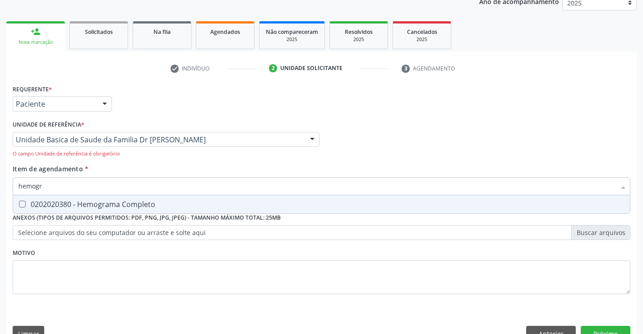
type input "hemogra"
click at [89, 203] on div "0202020380 - Hemograma Completo" at bounding box center [322, 203] width 606 height 7
checkbox Completo "true"
type input "hemogra"
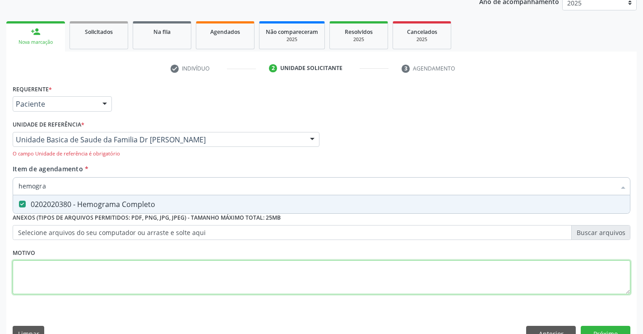
click at [72, 269] on div "Requerente * Paciente Profissional de Saúde Paciente Nenhum resultado encontrad…" at bounding box center [322, 194] width 618 height 224
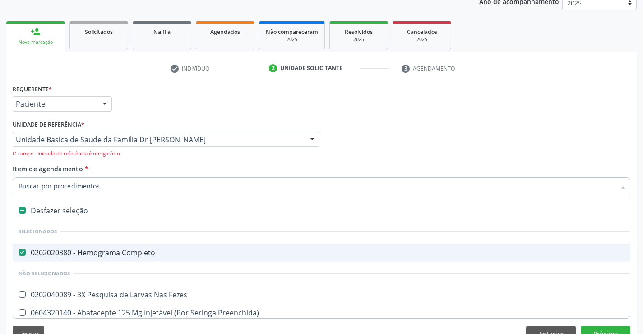
click at [84, 188] on input "Item de agendamento *" at bounding box center [317, 186] width 597 height 18
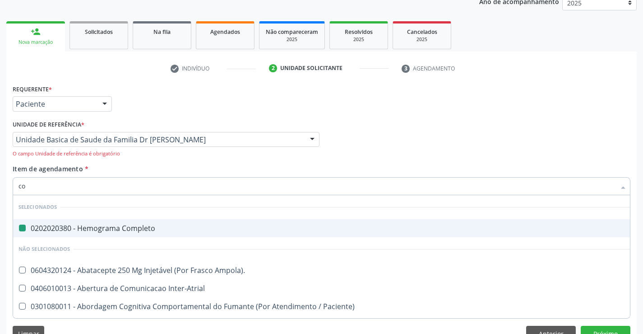
type input "col"
checkbox Completo "false"
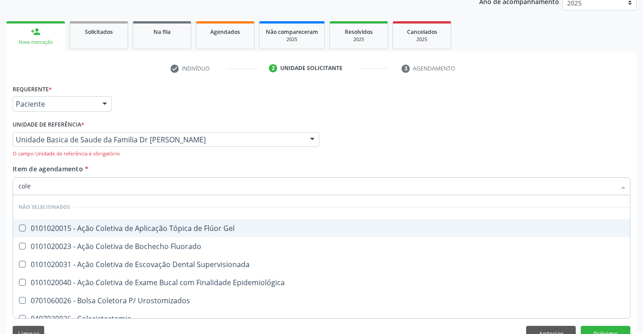
type input "coles"
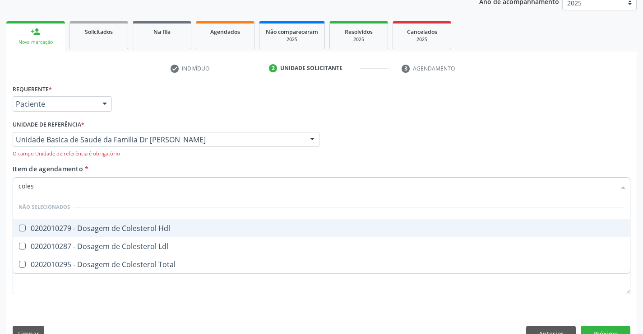
click at [92, 224] on div "0202010279 - Dosagem de Colesterol Hdl" at bounding box center [322, 227] width 606 height 7
checkbox Hdl "true"
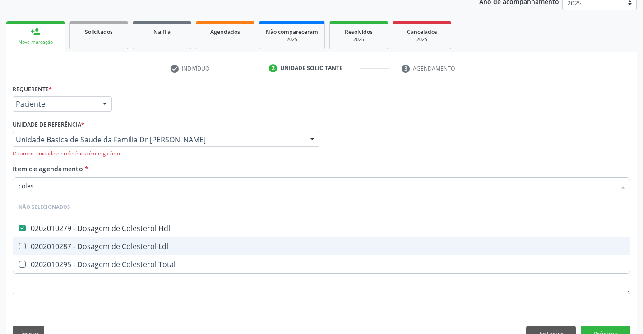
click at [91, 241] on span "0202010287 - Dosagem de Colesterol Ldl" at bounding box center [321, 246] width 617 height 18
checkbox Ldl "true"
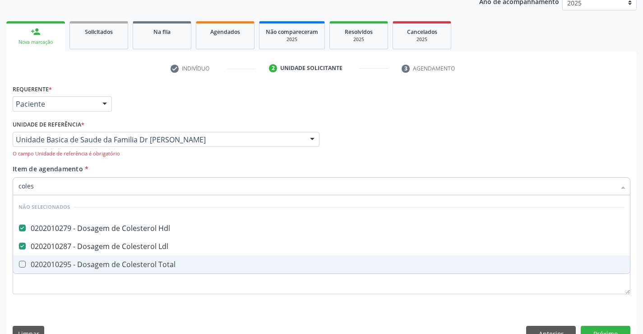
click at [86, 260] on div "0202010295 - Dosagem de Colesterol Total" at bounding box center [322, 263] width 606 height 7
checkbox Total "true"
click at [68, 299] on div "Requerente * Paciente Profissional de Saúde Paciente Nenhum resultado encontrad…" at bounding box center [322, 194] width 618 height 224
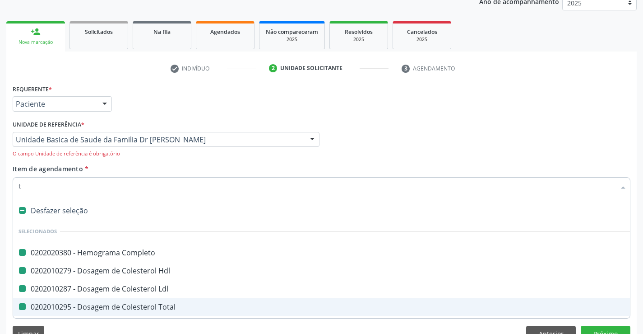
type input "tr"
checkbox Completo "false"
checkbox Ldl "false"
checkbox Hdl "false"
checkbox Total "false"
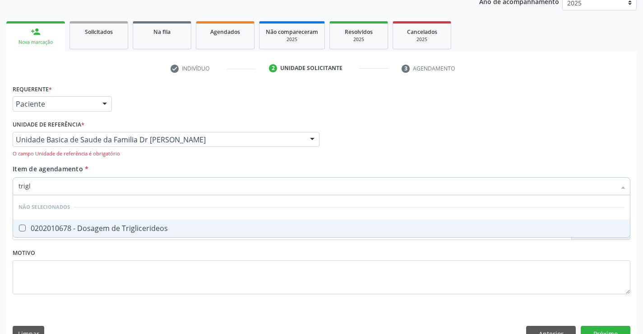
type input "trigli"
click at [112, 230] on div "0202010678 - Dosagem de Triglicerideos" at bounding box center [322, 227] width 606 height 7
checkbox Triglicerideos "true"
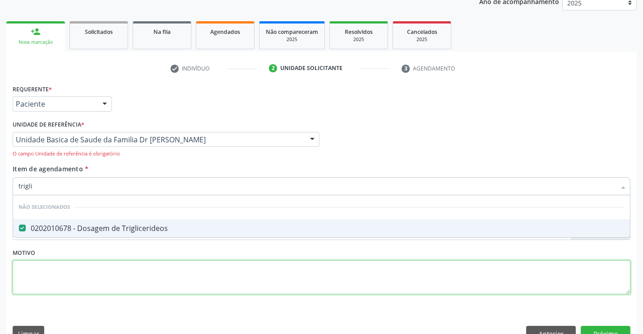
click at [94, 271] on div "Requerente * Paciente Profissional de Saúde Paciente Nenhum resultado encontrad…" at bounding box center [322, 194] width 618 height 224
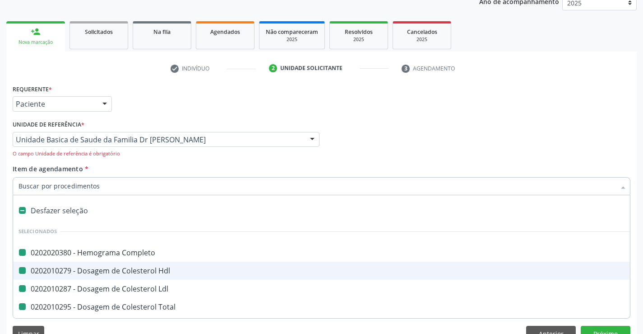
type input "u"
checkbox Completo "false"
checkbox Hdl "false"
checkbox Ldl "false"
checkbox Total "false"
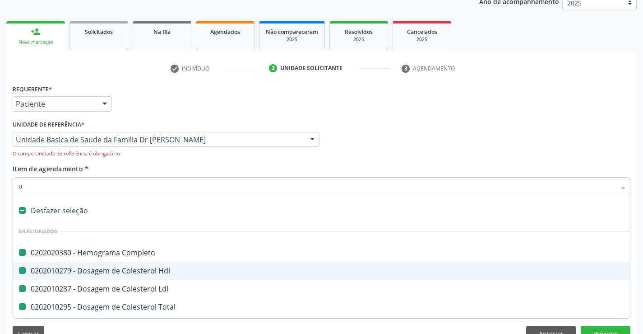
checkbox Triglicerideos "false"
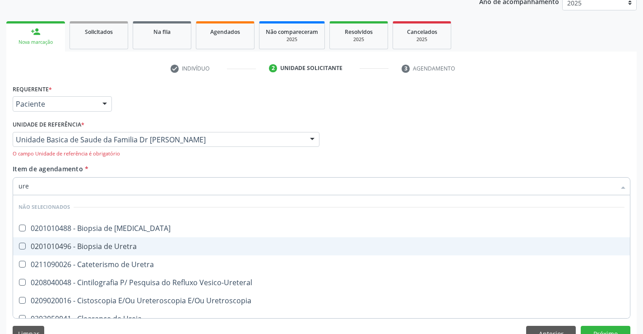
type input "urei"
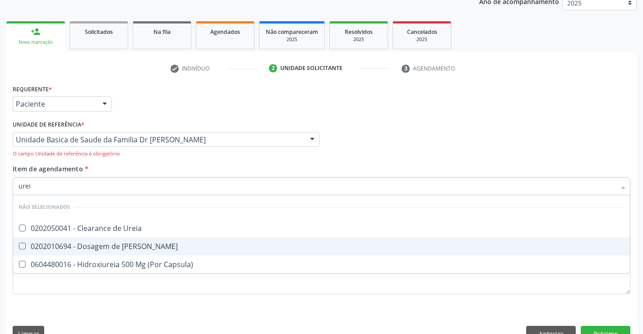
click at [97, 245] on div "0202010694 - Dosagem de [PERSON_NAME]" at bounding box center [322, 245] width 606 height 7
checkbox Ureia "true"
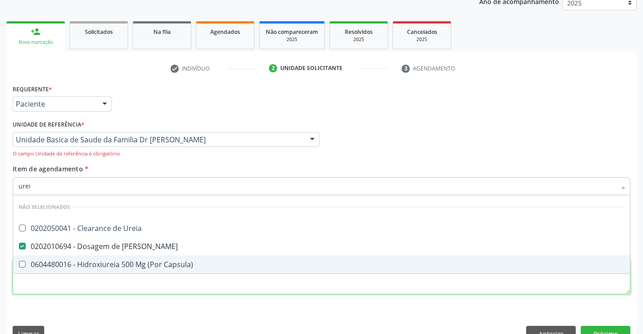
click at [85, 288] on div "Requerente * Paciente Profissional de Saúde Paciente Nenhum resultado encontrad…" at bounding box center [322, 194] width 618 height 224
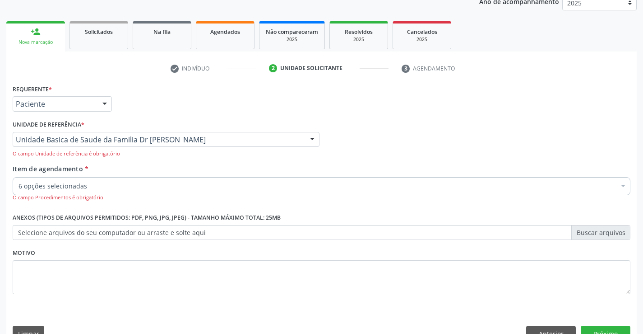
click at [19, 186] on input "Item de agendamento *" at bounding box center [19, 186] width 0 height 18
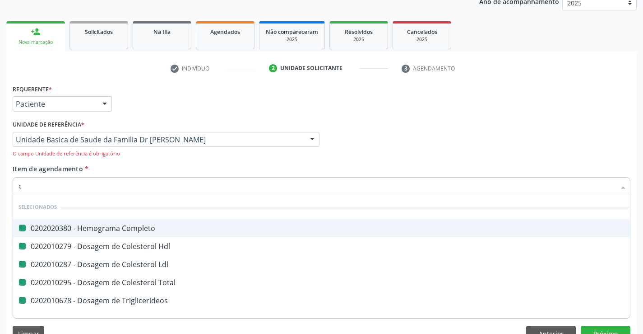
type input "cr"
checkbox Completo "false"
checkbox Hdl "false"
checkbox Ldl "false"
checkbox Total "false"
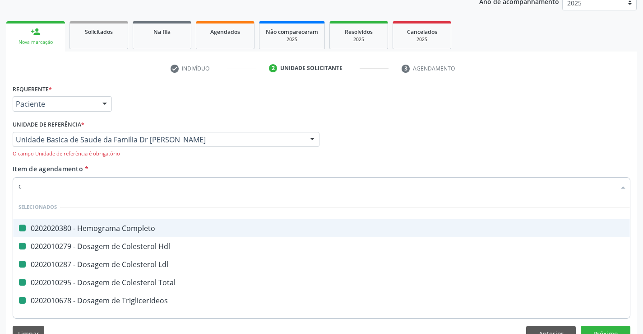
checkbox Triglicerideos "false"
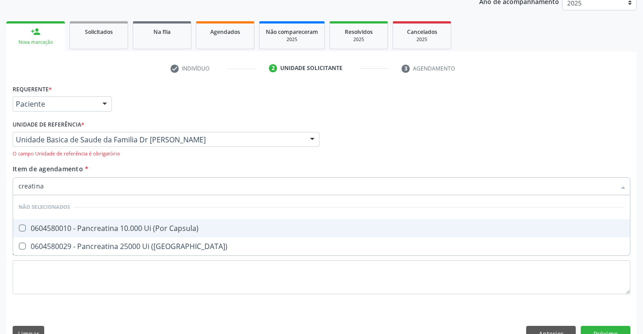
type input "creatin"
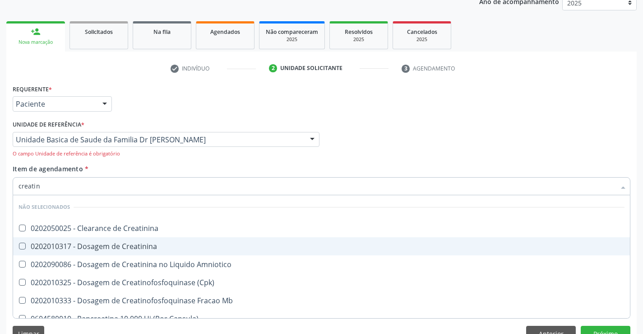
click at [92, 243] on div "0202010317 - Dosagem de Creatinina" at bounding box center [322, 245] width 606 height 7
checkbox Creatinina "true"
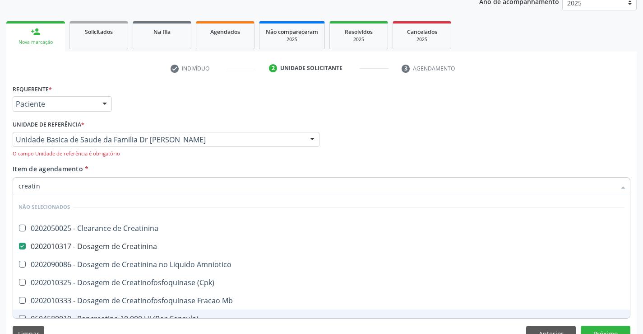
click at [102, 326] on div "Limpar Anterior Próximo" at bounding box center [322, 333] width 618 height 15
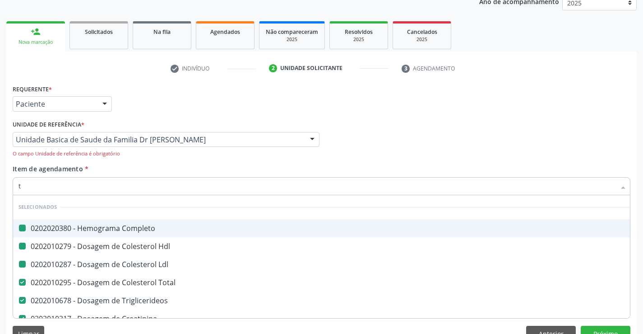
type input "tg"
checkbox Completo "false"
checkbox Hdl "false"
checkbox Ldl "false"
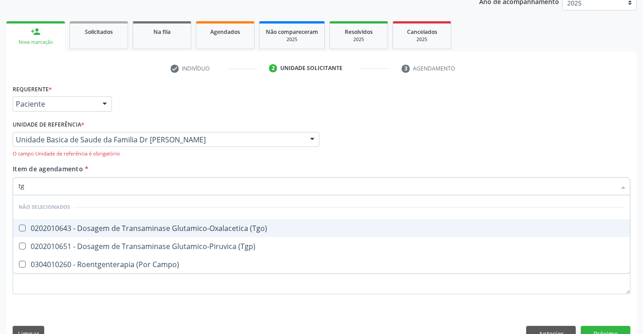
click at [114, 225] on div "0202010643 - Dosagem de Transaminase Glutamico-Oxalacetica (Tgo)" at bounding box center [322, 227] width 606 height 7
checkbox \(Tgo\) "true"
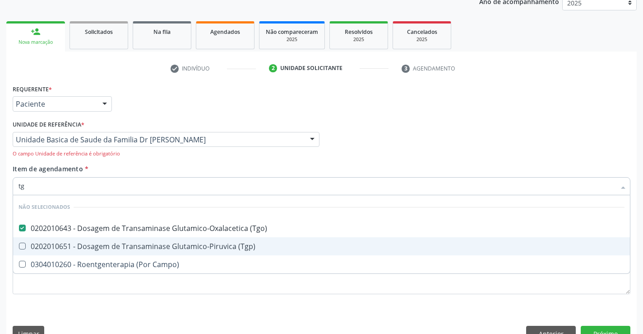
click at [113, 244] on div "0202010651 - Dosagem de Transaminase Glutamico-Piruvica (Tgp)" at bounding box center [322, 245] width 606 height 7
checkbox \(Tgp\) "true"
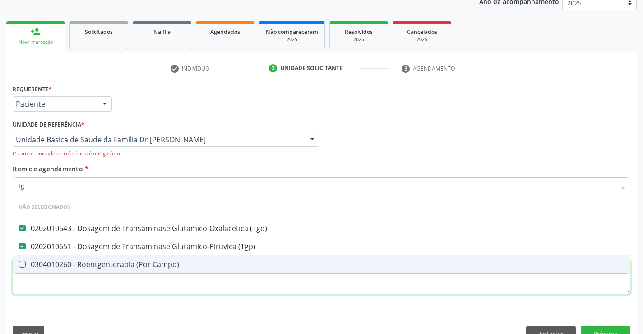
click at [98, 294] on div "Requerente * Paciente Profissional de Saúde Paciente Nenhum resultado encontrad…" at bounding box center [322, 194] width 618 height 224
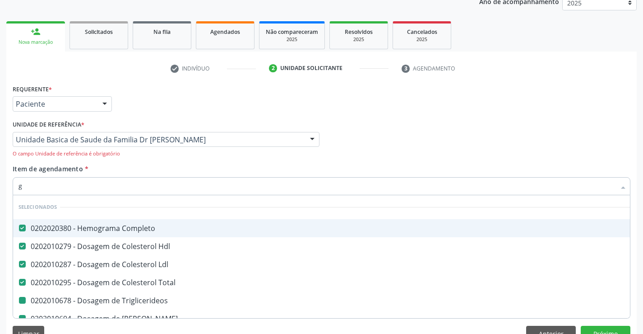
type input "gl"
checkbox Triglicerideos "false"
checkbox Ureia "false"
checkbox Creatinina "false"
checkbox \(Tgo\) "false"
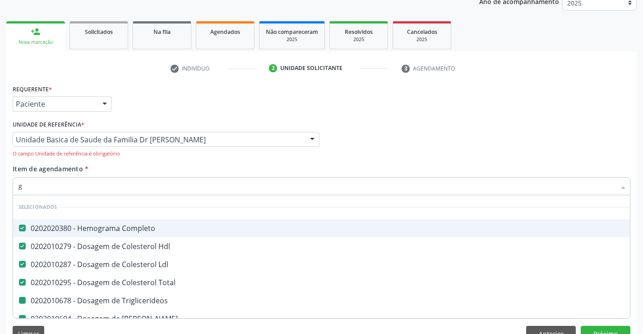
checkbox \(Tgp\) "false"
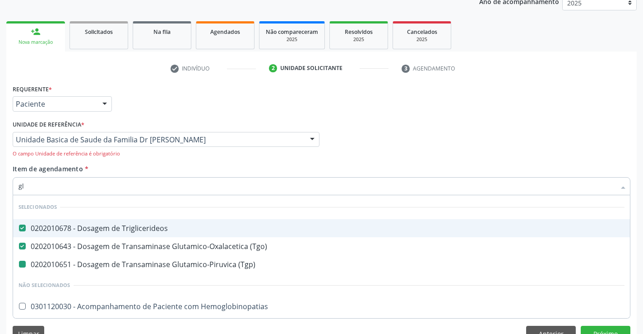
type input "gli"
checkbox \(Tgp\) "false"
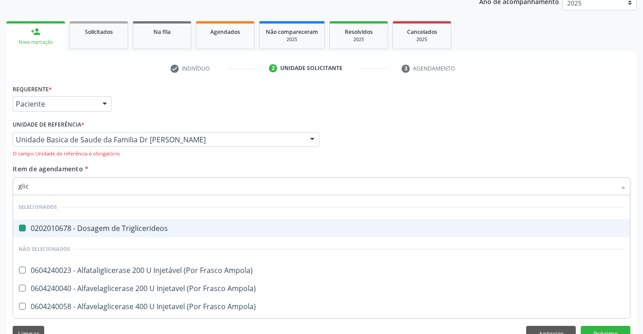
type input "glico"
checkbox Triglicerideos "false"
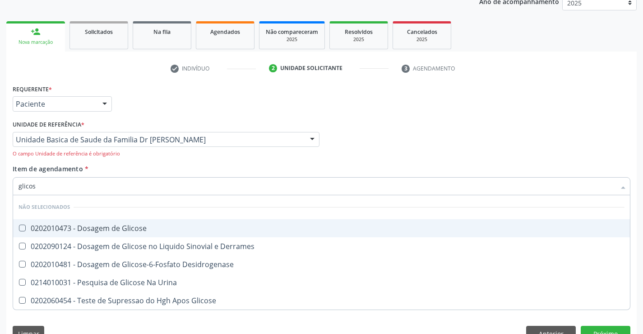
type input "glicose"
click at [104, 228] on div "0202010473 - Dosagem de Glicose" at bounding box center [322, 227] width 606 height 7
checkbox Glicose "true"
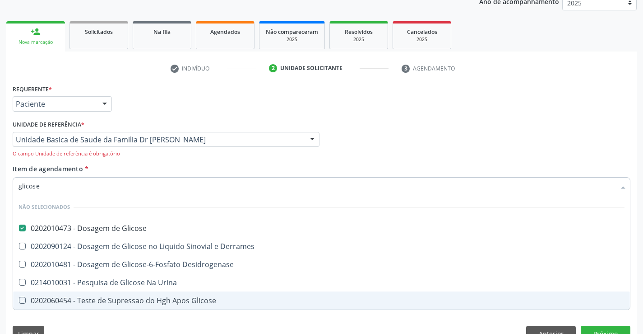
click at [79, 315] on div "Requerente * Paciente Profissional de Saúde Paciente Nenhum resultado encontrad…" at bounding box center [321, 214] width 631 height 265
checkbox Desidrogenase "true"
checkbox Glicose "true"
checkbox Urina "true"
checkbox Derrames "true"
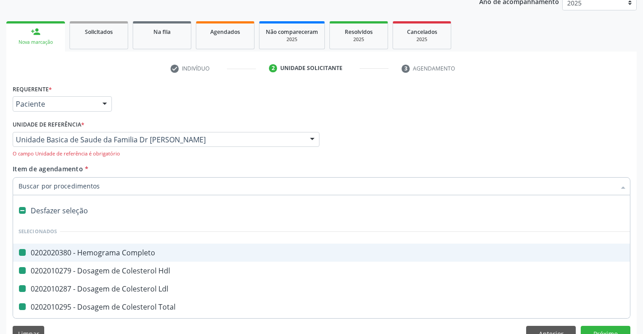
type input "f"
checkbox Completo "false"
checkbox Ldl "false"
checkbox Triglicerideos "false"
checkbox Total "false"
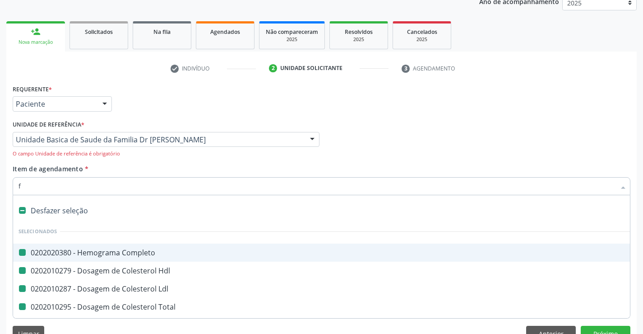
checkbox Hdl "false"
checkbox Ureia "false"
checkbox Creatinina "false"
checkbox \(Tgo\) "false"
checkbox \(Tgp\) "false"
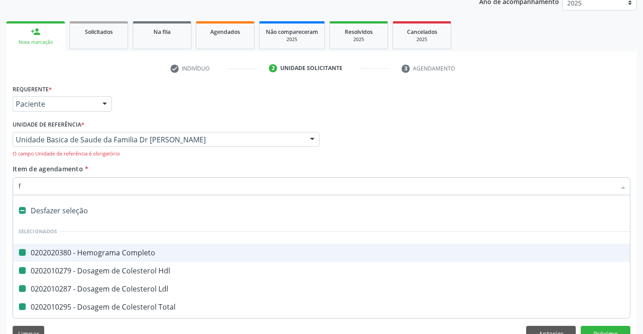
checkbox Glicose "false"
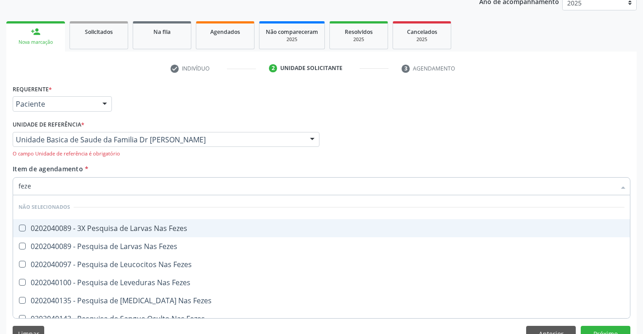
type input "fezes"
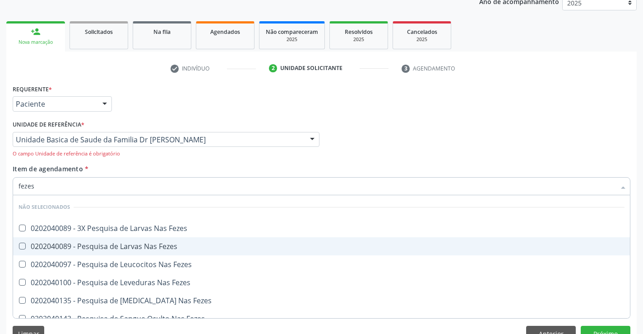
click at [123, 243] on div "0202040089 - Pesquisa de Larvas Nas Fezes" at bounding box center [322, 245] width 606 height 7
checkbox Fezes "true"
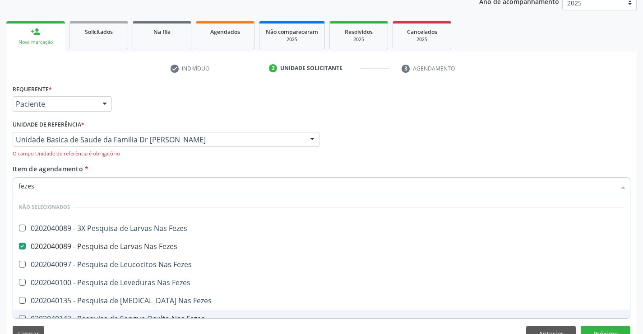
click at [88, 323] on div "Requerente * Paciente Profissional de Saúde Paciente Nenhum resultado encontrad…" at bounding box center [321, 214] width 631 height 265
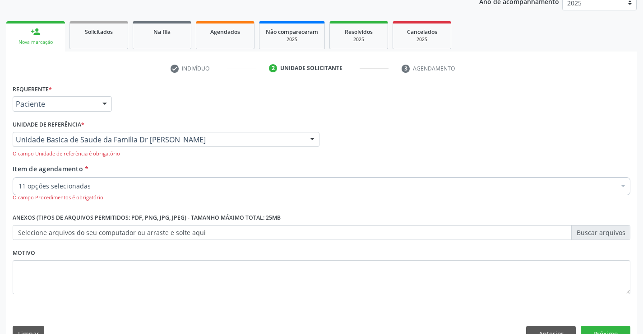
click at [95, 180] on div "11 opções selecionadas" at bounding box center [322, 186] width 618 height 18
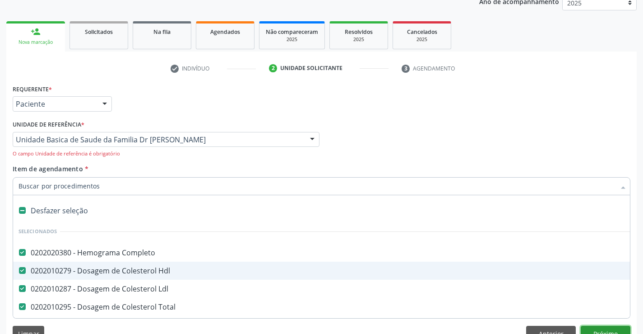
click at [595, 330] on button "Próximo" at bounding box center [606, 333] width 50 height 15
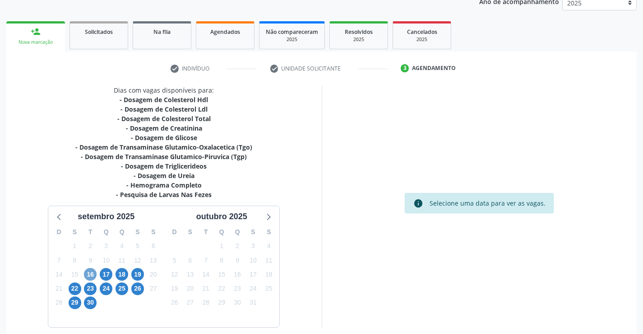
click at [86, 272] on span "16" at bounding box center [90, 274] width 13 height 13
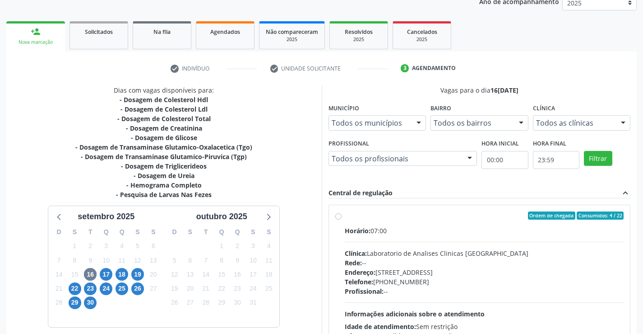
click at [345, 216] on label "Ordem de chegada Consumidos: 4 / 22 Horário: 07:00 Clínica: Laboratorio de Anal…" at bounding box center [484, 280] width 279 height 139
click at [339, 216] on input "Ordem de chegada Consumidos: 4 / 22 Horário: 07:00 Clínica: Laboratorio de Anal…" at bounding box center [338, 215] width 6 height 8
radio input "true"
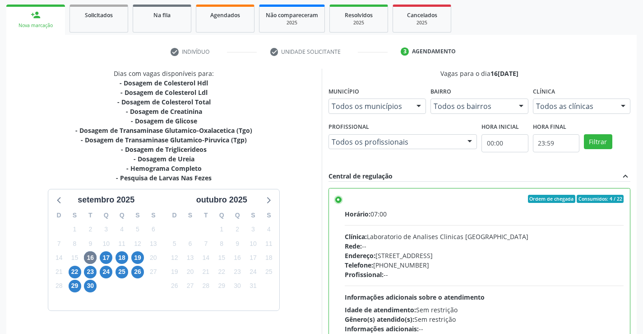
scroll to position [206, 0]
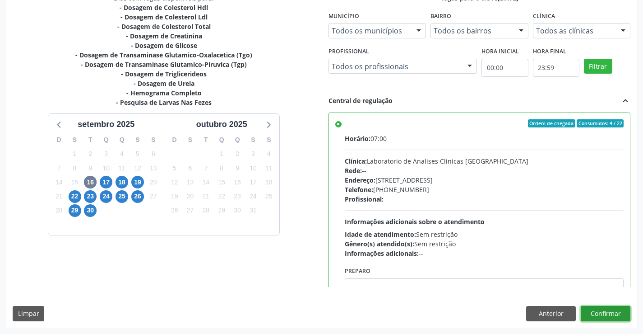
click at [610, 308] on button "Confirmar" at bounding box center [606, 313] width 50 height 15
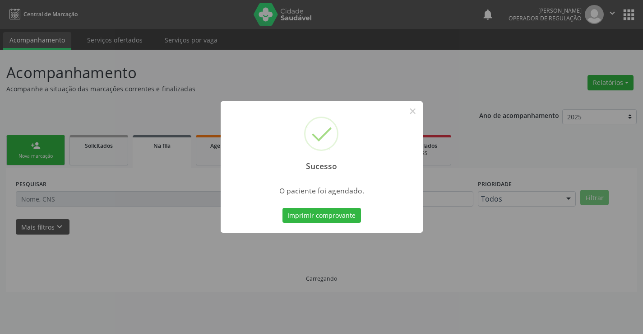
scroll to position [0, 0]
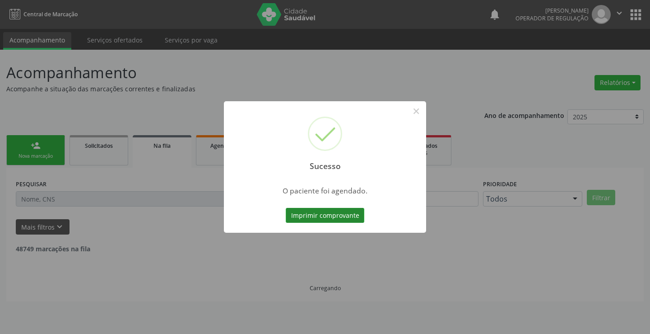
click at [324, 214] on button "Imprimir comprovante" at bounding box center [325, 215] width 79 height 15
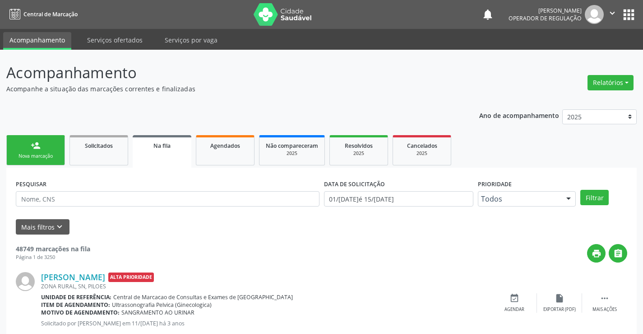
click at [40, 156] on div "Nova marcação" at bounding box center [35, 156] width 45 height 7
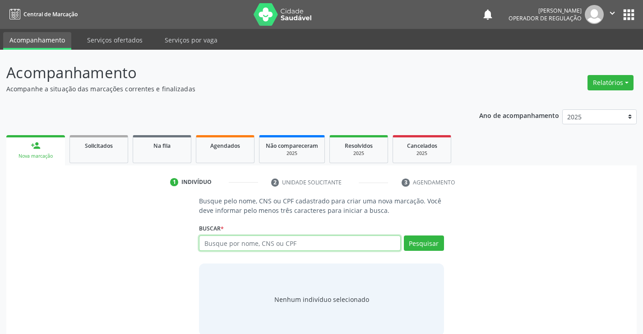
click at [275, 243] on input "text" at bounding box center [299, 242] width 201 height 15
type input "700403923850140"
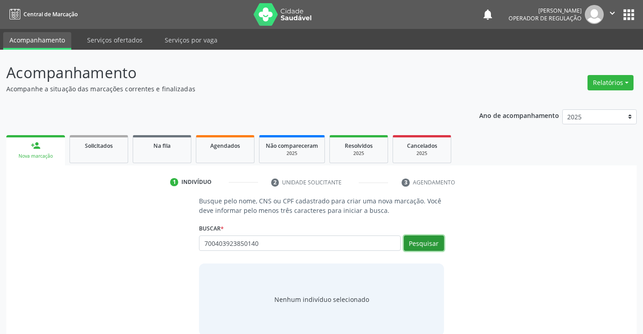
click at [426, 242] on button "Pesquisar" at bounding box center [424, 242] width 40 height 15
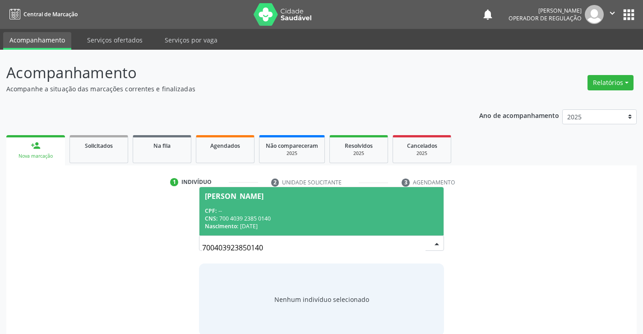
click at [278, 200] on span "Levi Gabriel Vieira Carvalho CPF: -- CNS: 700 4039 2385 0140 Nascimento: 10/05/…" at bounding box center [322, 211] width 244 height 48
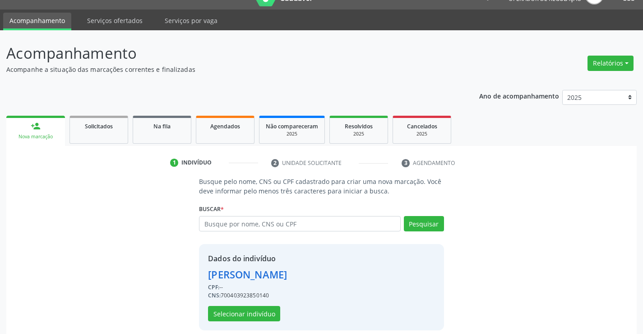
scroll to position [28, 0]
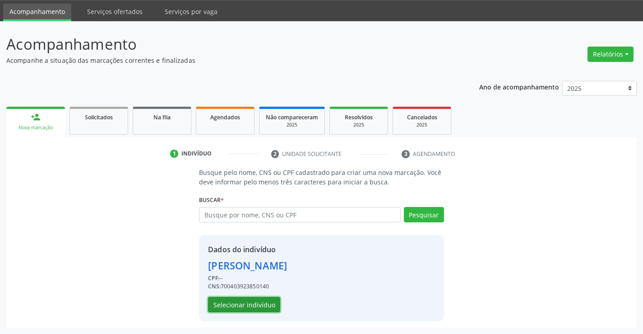
click at [249, 302] on button "Selecionar indivíduo" at bounding box center [244, 304] width 72 height 15
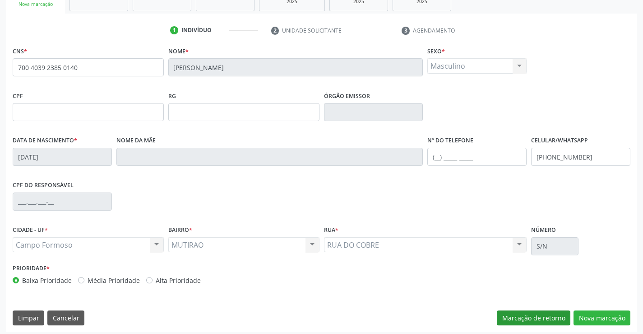
scroll to position [156, 0]
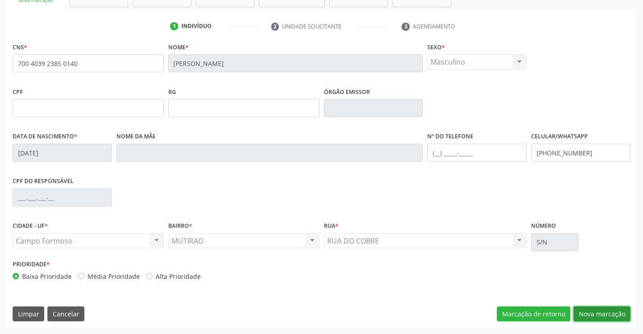
click at [607, 315] on button "Nova marcação" at bounding box center [602, 313] width 57 height 15
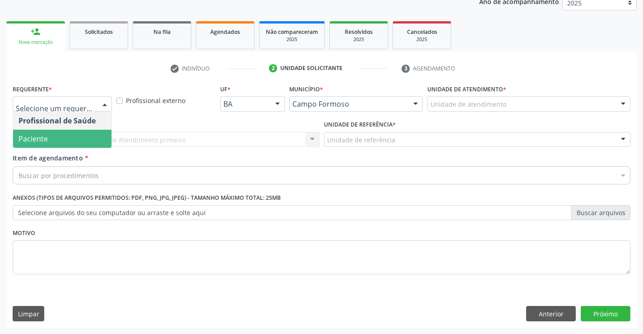
click at [64, 143] on span "Paciente" at bounding box center [62, 139] width 98 height 18
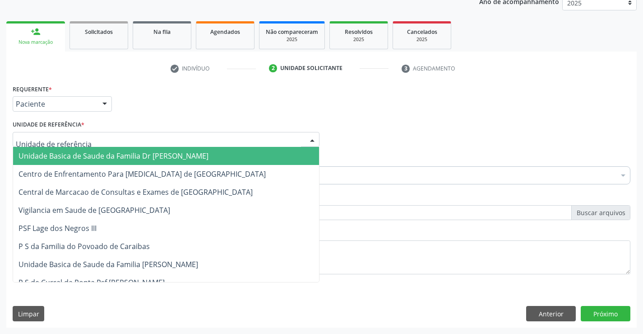
click at [70, 152] on span "Unidade Basica de Saude da Familia Dr [PERSON_NAME]" at bounding box center [114, 156] width 190 height 10
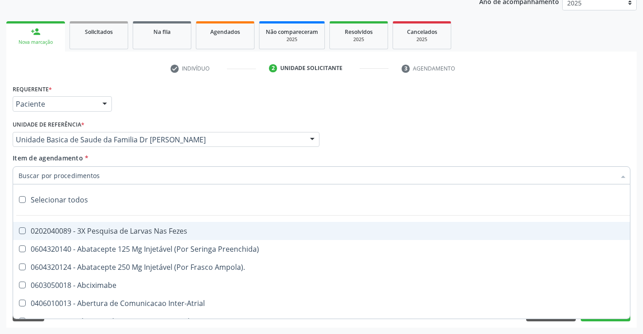
click at [104, 175] on input "Item de agendamento *" at bounding box center [317, 175] width 597 height 18
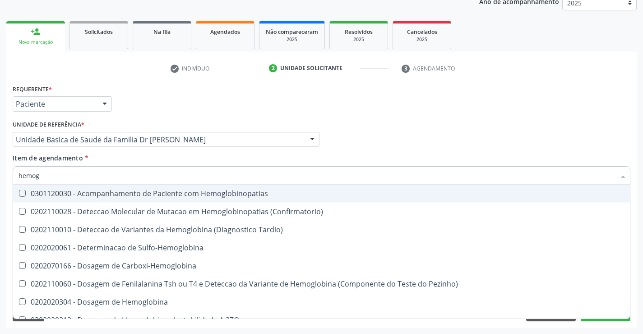
type input "hemogr"
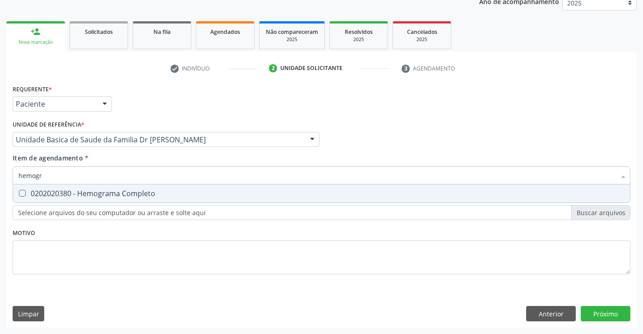
click at [117, 193] on div "0202020380 - Hemograma Completo" at bounding box center [322, 193] width 606 height 7
checkbox Completo "true"
type input "hemogr"
click at [102, 254] on div "Requerente * Paciente Profissional de Saúde Paciente Nenhum resultado encontrad…" at bounding box center [322, 184] width 618 height 205
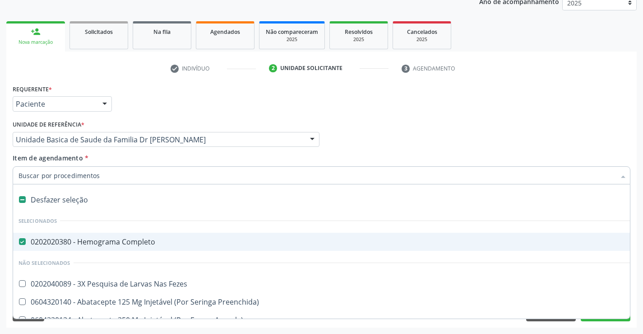
click at [112, 176] on input "Item de agendamento *" at bounding box center [317, 175] width 597 height 18
type input "f"
checkbox Completo "false"
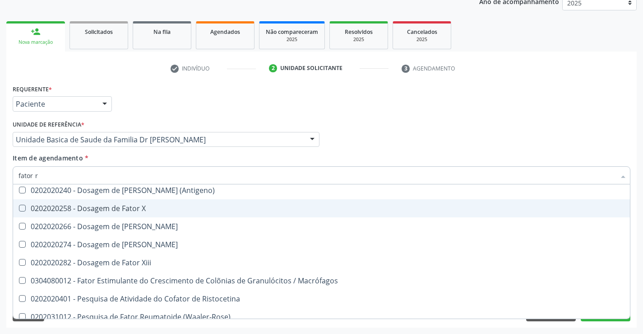
scroll to position [0, 0]
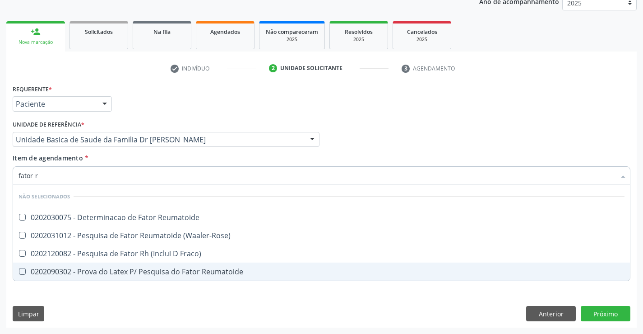
type input "fator rh"
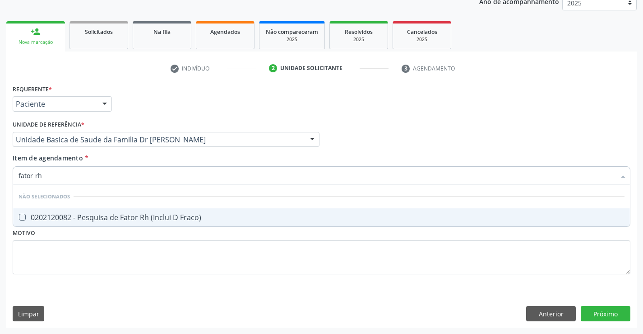
click at [164, 219] on div "0202120082 - Pesquisa de Fator Rh (Inclui D Fraco)" at bounding box center [322, 217] width 606 height 7
checkbox Fraco\) "true"
type input "fator rh"
click at [129, 246] on div "Requerente * Paciente Profissional de Saúde Paciente Nenhum resultado encontrad…" at bounding box center [322, 184] width 618 height 205
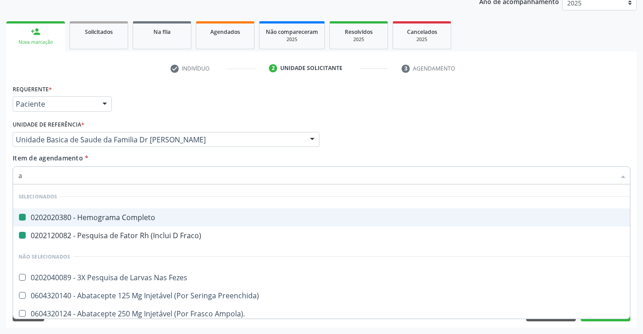
type input "ab"
checkbox Completo "false"
checkbox Fraco\) "false"
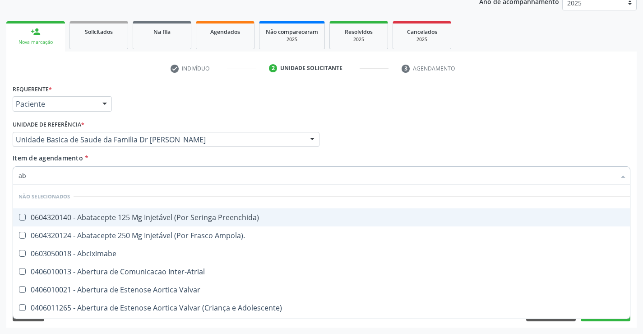
type input "abo"
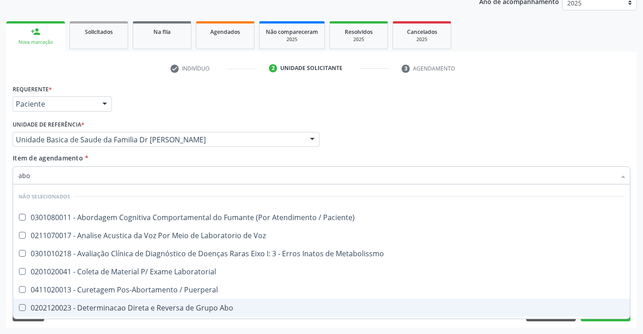
click at [228, 309] on div "0202120023 - Determinacao Direta e Reversa de Grupo Abo" at bounding box center [322, 307] width 606 height 7
checkbox Abo "true"
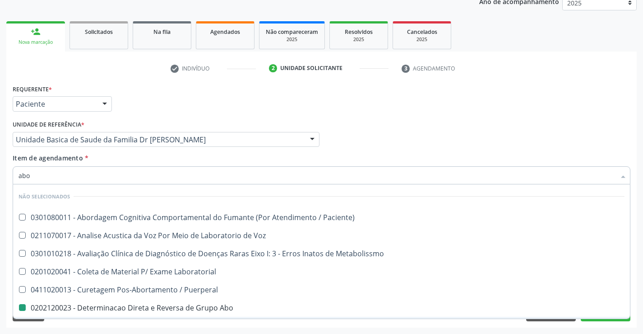
click at [138, 321] on div "Requerente * Paciente Profissional de Saúde Paciente Nenhum resultado encontrad…" at bounding box center [321, 204] width 631 height 245
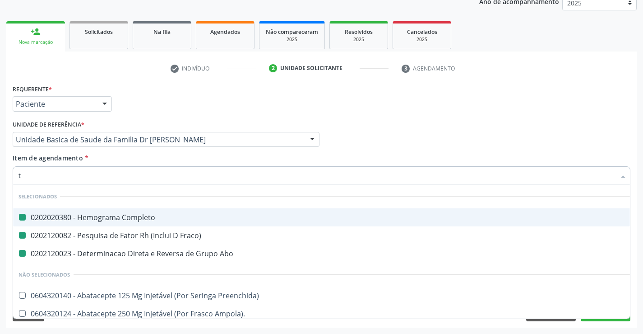
type input "tg"
checkbox Completo "false"
checkbox Fraco\) "false"
checkbox Abo "false"
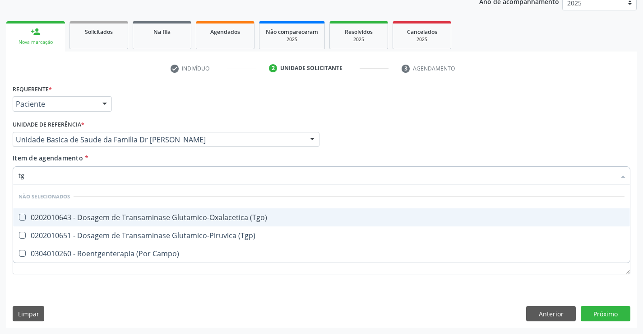
click at [184, 218] on div "0202010643 - Dosagem de Transaminase Glutamico-Oxalacetica (Tgo)" at bounding box center [322, 217] width 606 height 7
checkbox \(Tgo\) "true"
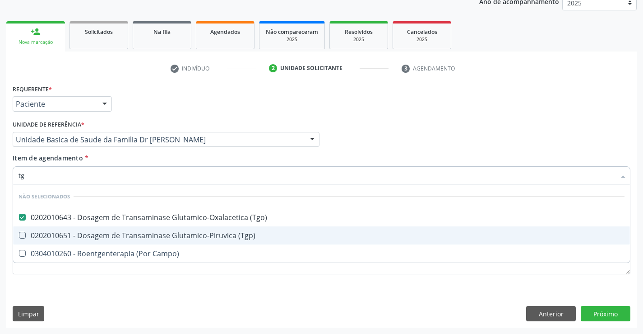
click at [180, 235] on div "0202010651 - Dosagem de Transaminase Glutamico-Piruvica (Tgp)" at bounding box center [322, 235] width 606 height 7
checkbox \(Tgp\) "true"
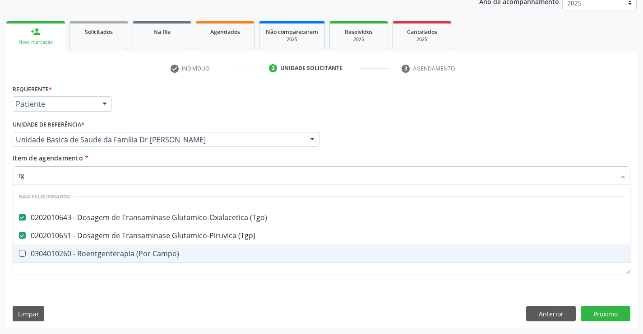
type input "tg"
click at [158, 306] on div "Requerente * Paciente Profissional de Saúde Paciente Nenhum resultado encontrad…" at bounding box center [321, 204] width 631 height 245
checkbox Campo\) "true"
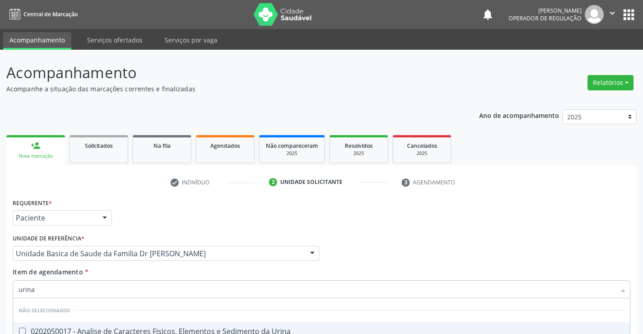
scroll to position [114, 0]
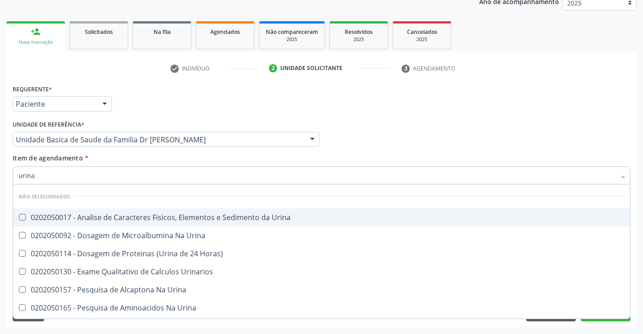
click at [144, 216] on div "0202050017 - Analise de Caracteres Fisicos, Elementos e Sedimento da Urina" at bounding box center [322, 217] width 606 height 7
checkbox Urina "true"
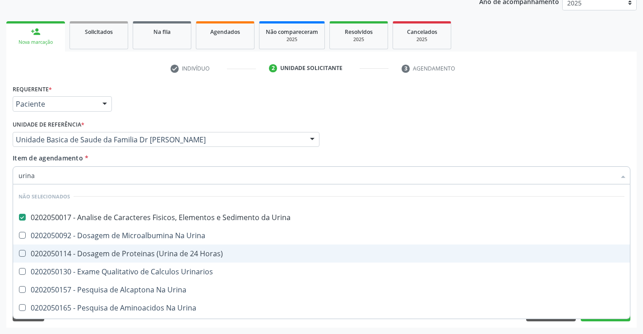
click at [518, 251] on div "0202050114 - Dosagem de Proteinas (Urina de 24 Horas)" at bounding box center [322, 253] width 606 height 7
click at [404, 251] on div "0202050114 - Dosagem de Proteinas (Urina de 24 Horas)" at bounding box center [322, 253] width 606 height 7
click at [205, 260] on span "0202050114 - Dosagem de Proteinas (Urina de 24 Horas)" at bounding box center [321, 253] width 617 height 18
checkbox Horas\) "false"
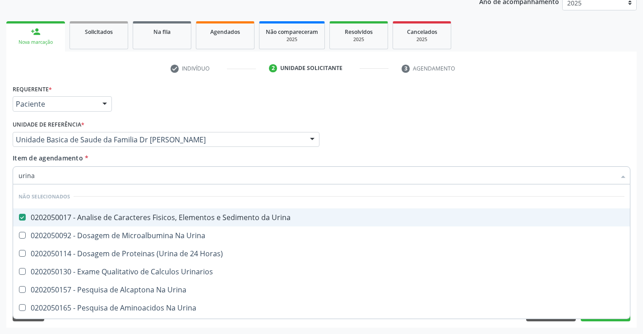
click at [251, 177] on input "urina" at bounding box center [317, 175] width 597 height 18
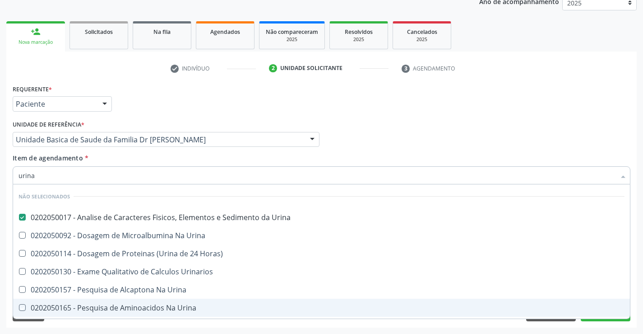
click at [224, 320] on div "Limpar Anterior Próximo" at bounding box center [322, 313] width 618 height 15
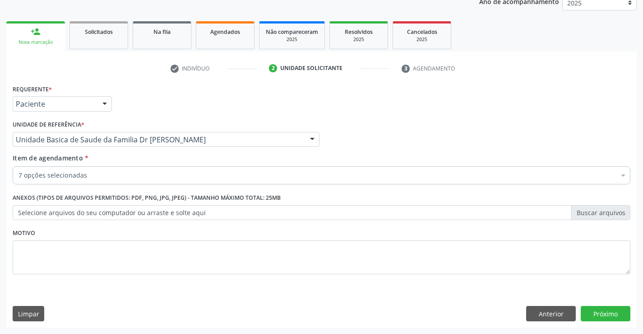
checkbox Fraco\) "true"
checkbox Abo "true"
checkbox \(Tgo\) "true"
checkbox \(Tgp\) "true"
checkbox Serico "true"
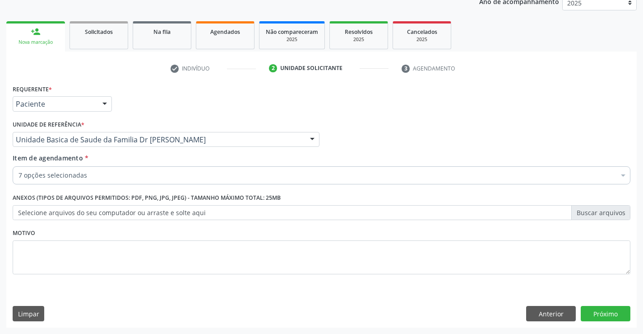
checkbox Urina "true"
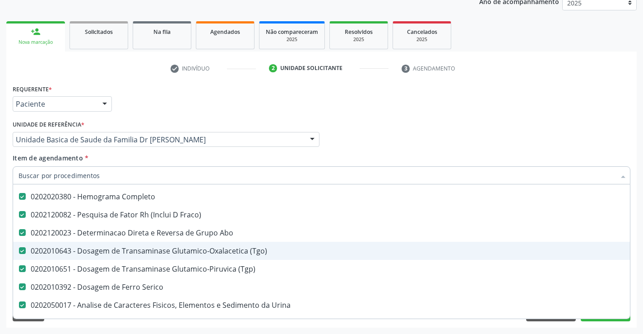
scroll to position [90, 0]
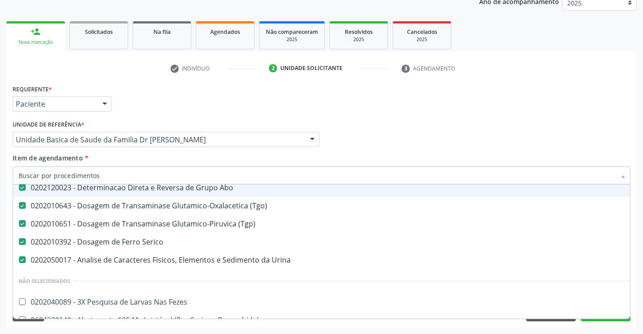
click at [100, 169] on input "Item de agendamento *" at bounding box center [317, 175] width 597 height 18
type input "u"
checkbox Urina "false"
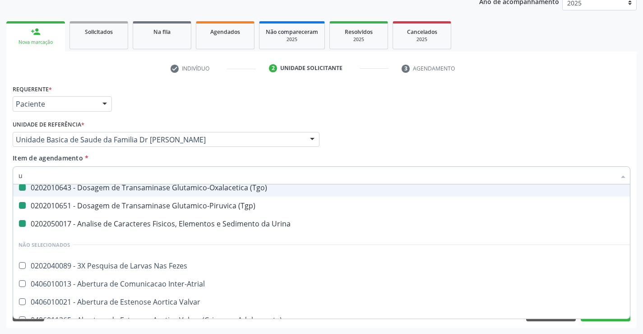
type input "ur"
checkbox \(Tgo\) "false"
checkbox \(Tgp\) "false"
checkbox Urina "false"
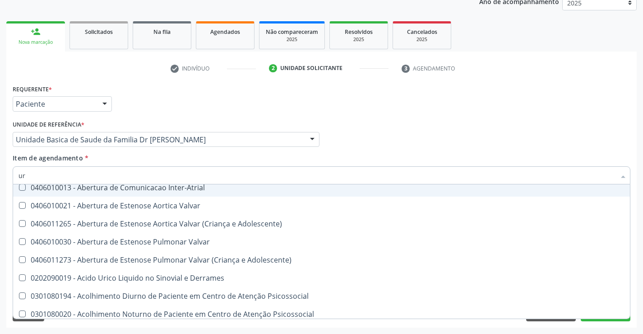
type input "ure"
checkbox Urina "false"
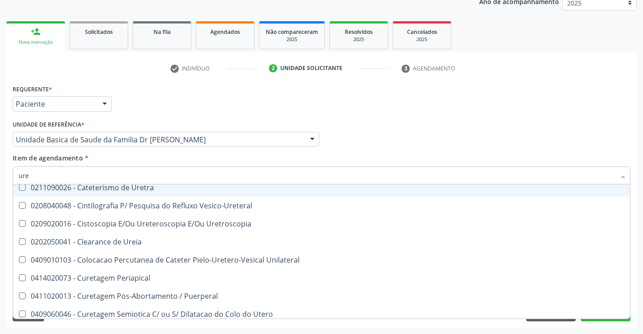
type input "urei"
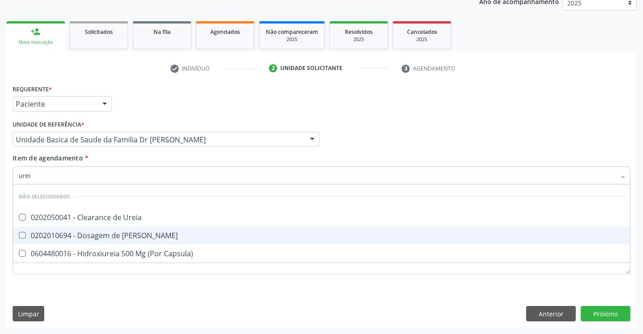
click at [104, 233] on div "0202010694 - Dosagem de [PERSON_NAME]" at bounding box center [322, 235] width 606 height 7
checkbox Ureia "true"
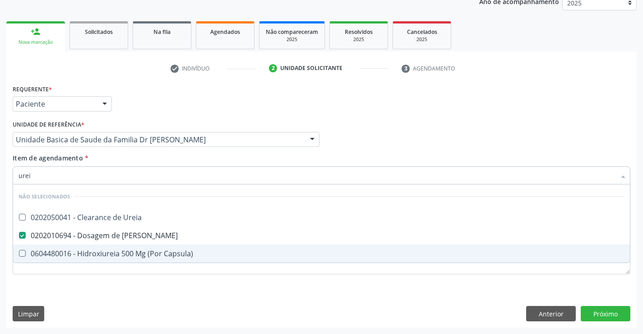
click at [93, 283] on div "Requerente * Paciente Profissional de Saúde Paciente Nenhum resultado encontrad…" at bounding box center [322, 184] width 618 height 205
checkbox Ureia "true"
checkbox Capsula\) "true"
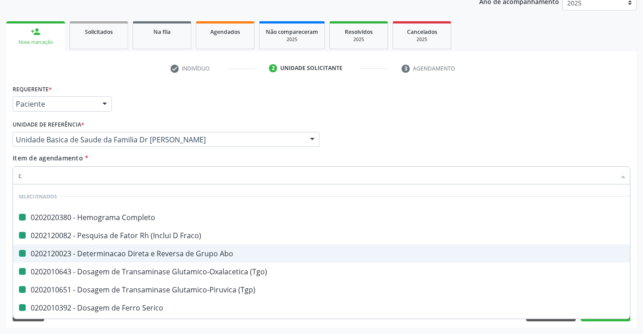
type input "cr"
checkbox Completo "false"
checkbox Abo "false"
checkbox Fraco\) "false"
checkbox \(Tgo\) "false"
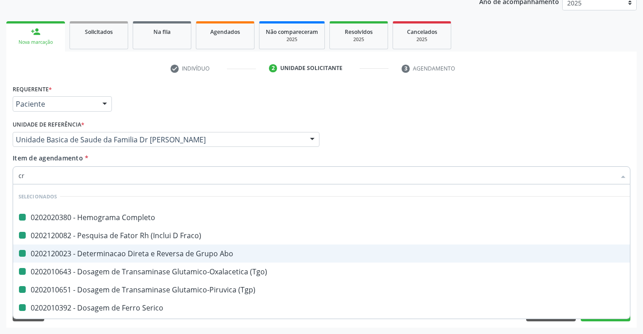
checkbox \(Tgp\) "false"
checkbox Serico "false"
checkbox Urina "false"
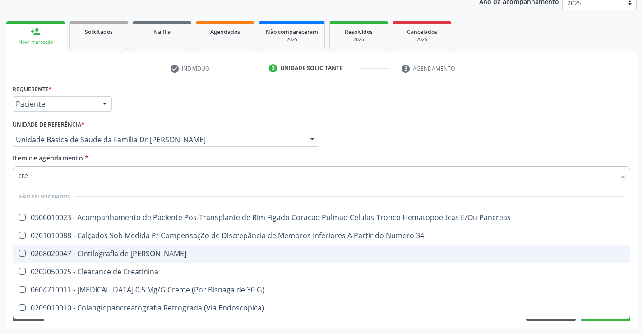
type input "crea"
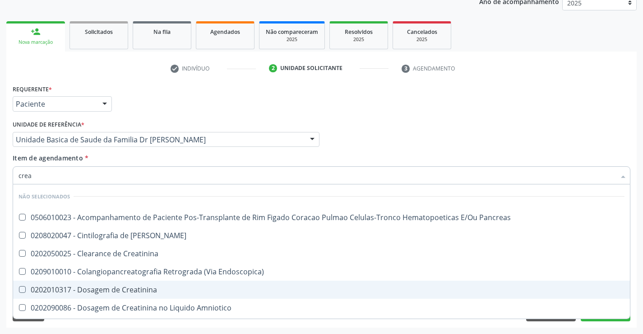
click at [144, 287] on div "0202010317 - Dosagem de Creatinina" at bounding box center [322, 289] width 606 height 7
checkbox Creatinina "true"
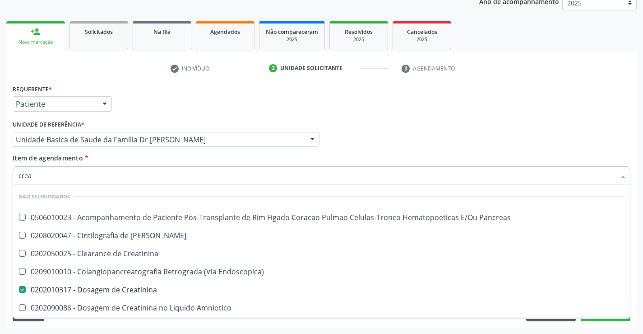
click at [120, 327] on div "Acompanhamento Acompanhe a situação das marcações correntes e finalizadas Relat…" at bounding box center [321, 135] width 643 height 398
checkbox Pancreas "true"
checkbox Creatinina "true"
checkbox Pancreas "true"
checkbox Endoscopica\) "true"
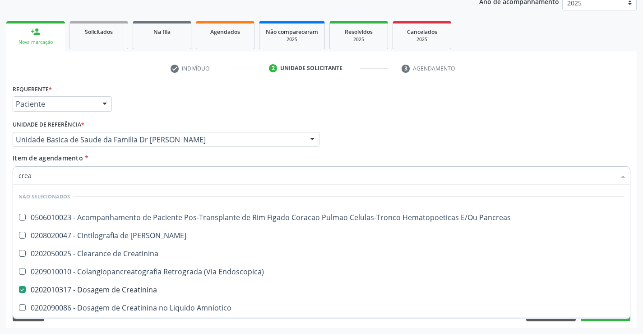
checkbox Amniotico "true"
checkbox \(Cpk\) "true"
checkbox Oncologia "true"
checkbox Mb "true"
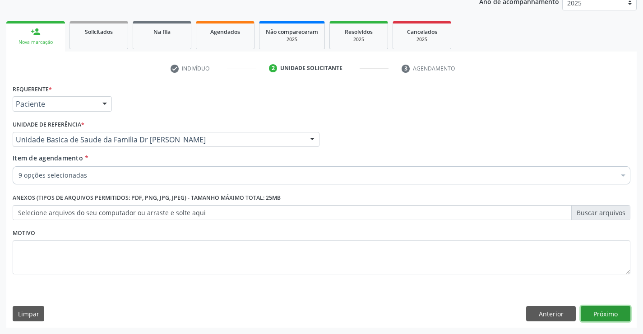
click at [616, 309] on button "Próximo" at bounding box center [606, 313] width 50 height 15
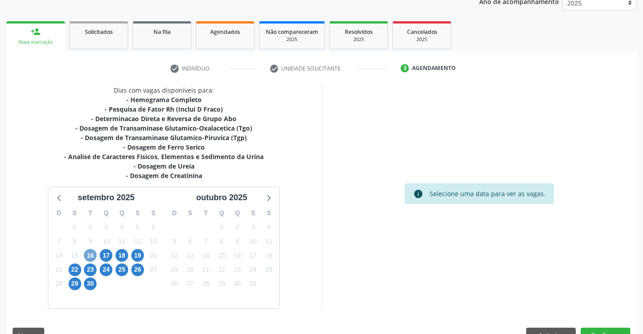
click at [88, 256] on span "16" at bounding box center [90, 255] width 13 height 13
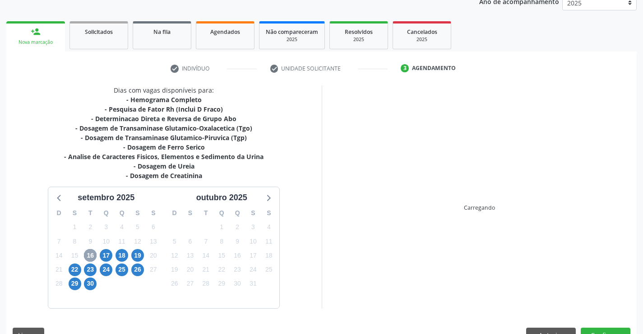
click at [88, 256] on span "16" at bounding box center [90, 255] width 13 height 13
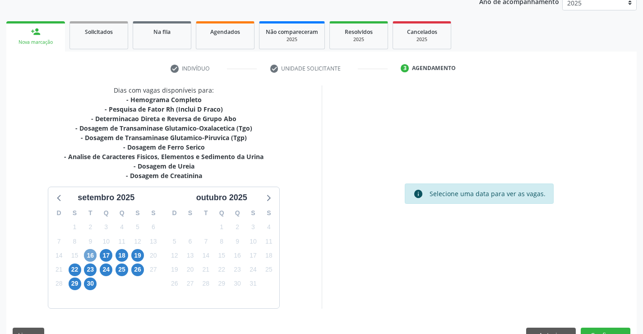
click at [91, 255] on span "16" at bounding box center [90, 255] width 13 height 13
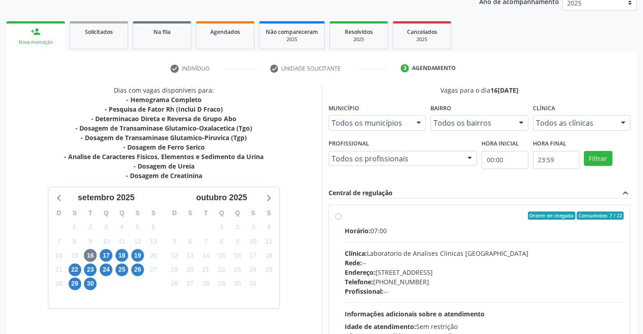
click at [345, 218] on label "Ordem de chegada Consumidos: 7 / 22 Horário: 07:00 Clínica: Laboratorio de Anal…" at bounding box center [484, 280] width 279 height 139
click at [339, 218] on input "Ordem de chegada Consumidos: 7 / 22 Horário: 07:00 Clínica: Laboratorio de Anal…" at bounding box center [338, 215] width 6 height 8
radio input "true"
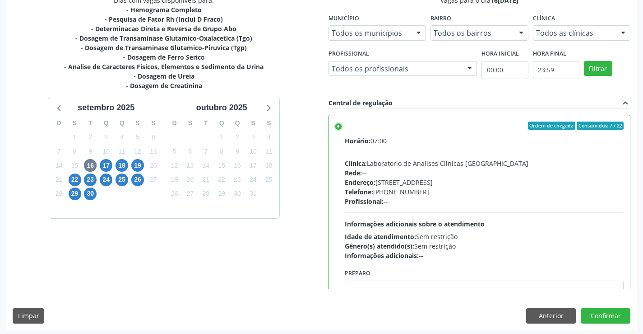
scroll to position [206, 0]
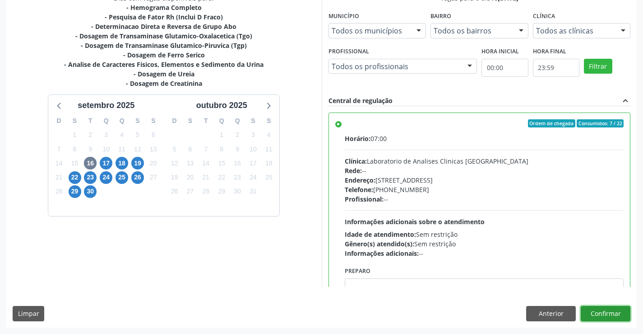
click at [614, 313] on button "Confirmar" at bounding box center [606, 313] width 50 height 15
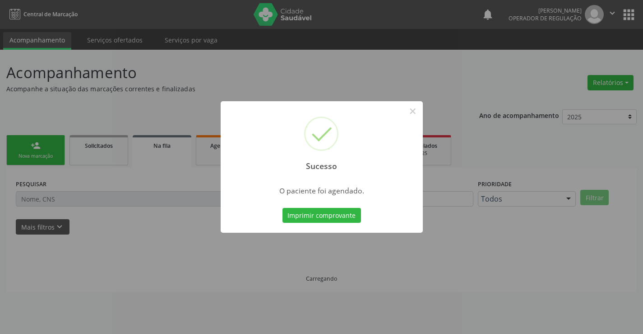
scroll to position [0, 0]
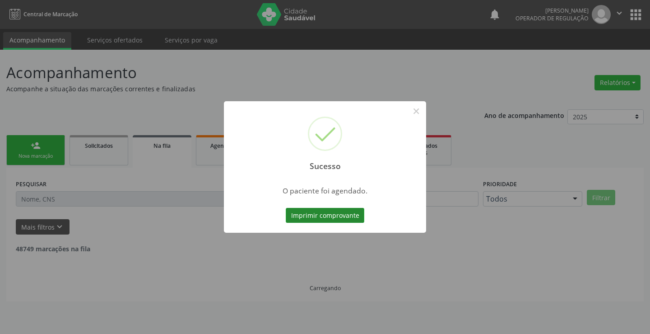
click at [335, 211] on button "Imprimir comprovante" at bounding box center [325, 215] width 79 height 15
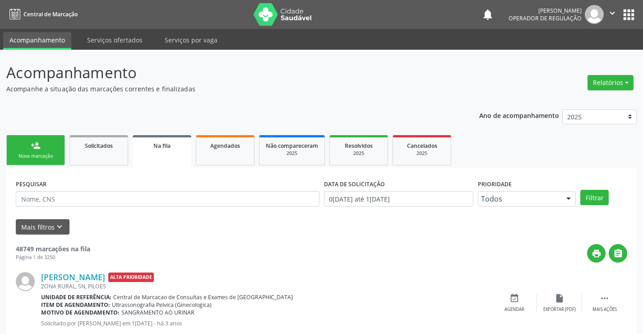
click at [36, 149] on div "person_add" at bounding box center [36, 145] width 10 height 10
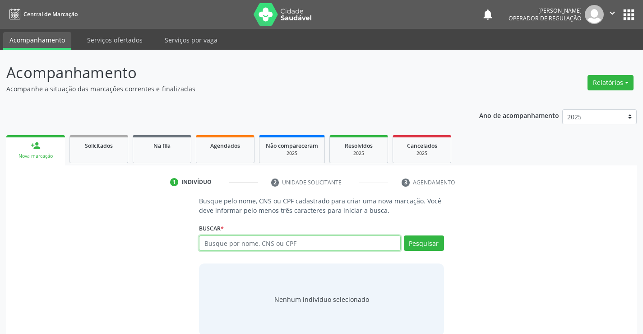
click at [248, 245] on input "text" at bounding box center [299, 242] width 201 height 15
type input "708901791984314"
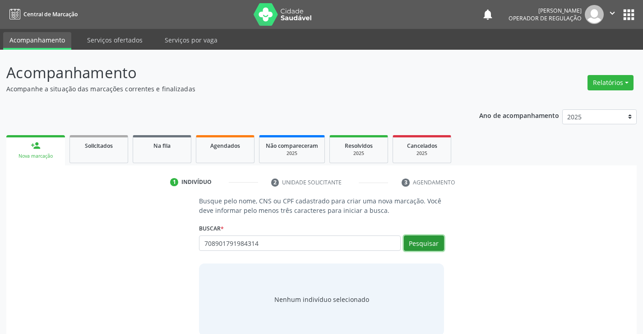
click at [423, 243] on button "Pesquisar" at bounding box center [424, 242] width 40 height 15
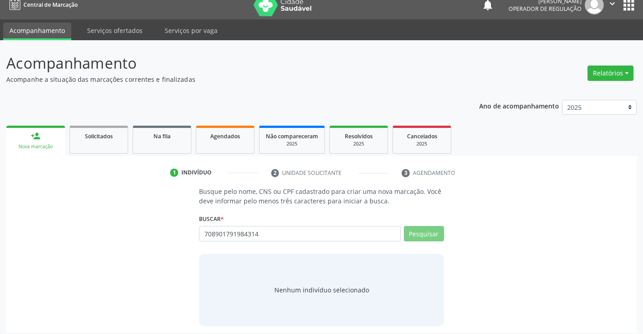
scroll to position [14, 0]
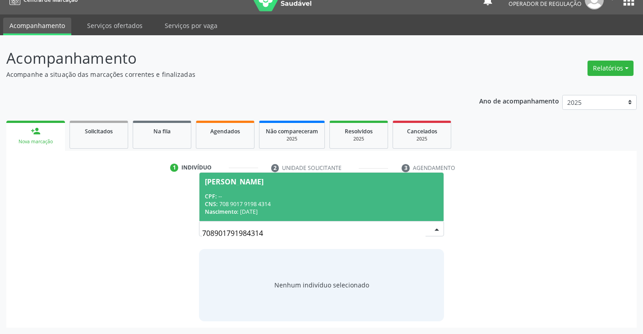
click at [348, 201] on div "CNS: 708 9017 9198 4314" at bounding box center [321, 204] width 233 height 8
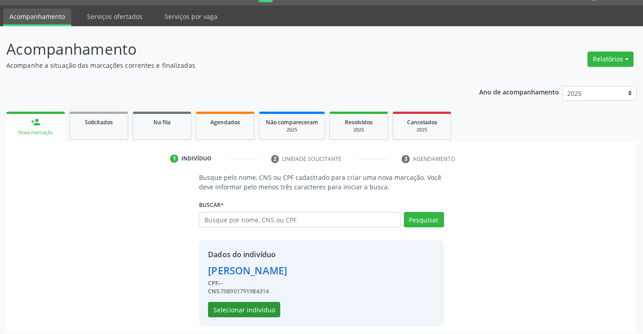
scroll to position [28, 0]
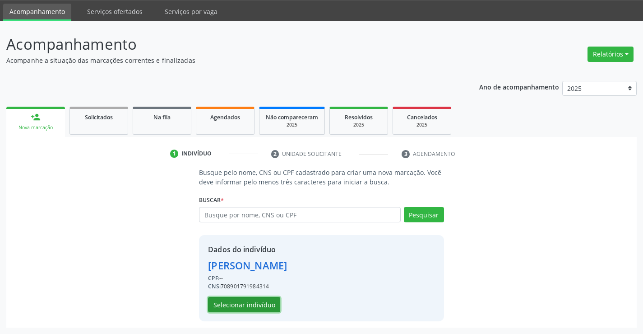
click at [248, 302] on button "Selecionar indivíduo" at bounding box center [244, 304] width 72 height 15
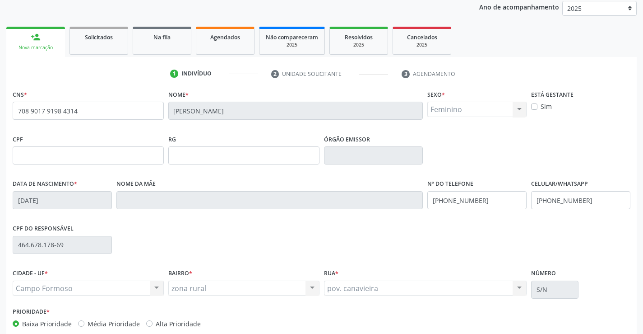
scroll to position [156, 0]
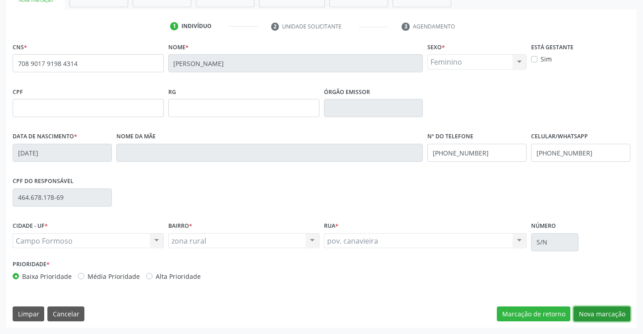
click at [590, 310] on button "Nova marcação" at bounding box center [602, 313] width 57 height 15
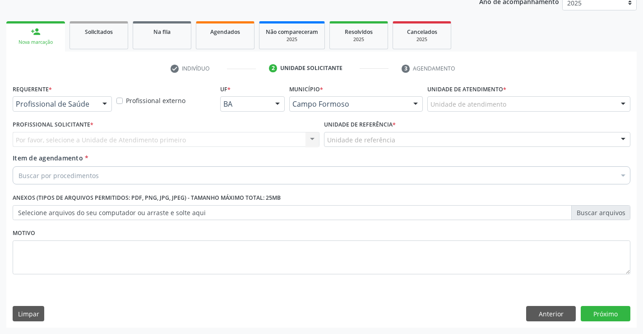
scroll to position [114, 0]
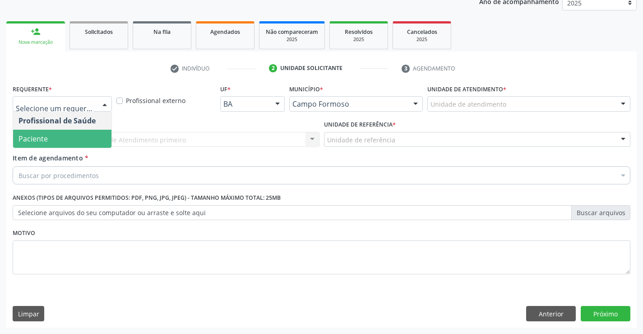
click at [64, 135] on span "Paciente" at bounding box center [62, 139] width 98 height 18
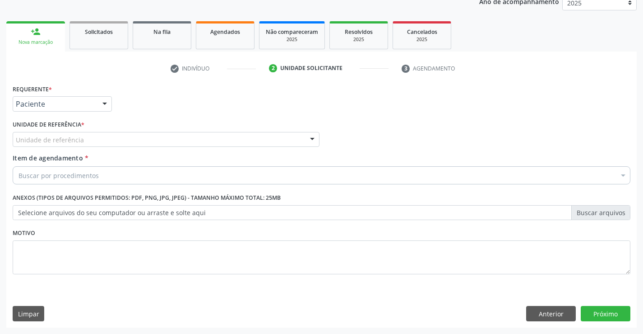
click at [75, 132] on div "Unidade de referência" at bounding box center [166, 139] width 307 height 15
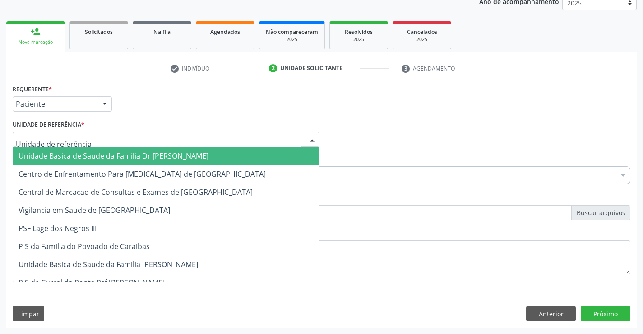
click at [75, 154] on span "Unidade Basica de Saude da Familia Dr [PERSON_NAME]" at bounding box center [114, 156] width 190 height 10
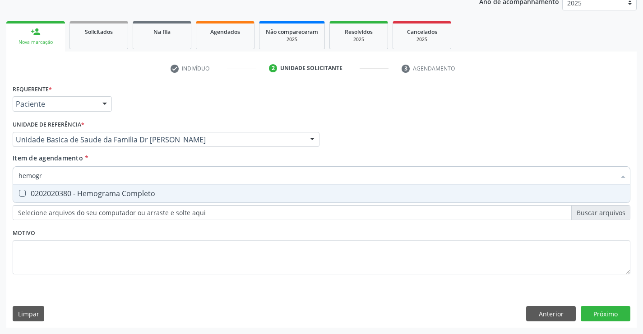
type input "hemogra"
click at [79, 193] on div "0202020380 - Hemograma Completo" at bounding box center [322, 193] width 606 height 7
checkbox Completo "true"
type input "hemogra"
click at [55, 239] on div "Requerente * Paciente Profissional de Saúde Paciente Nenhum resultado encontrad…" at bounding box center [322, 184] width 618 height 205
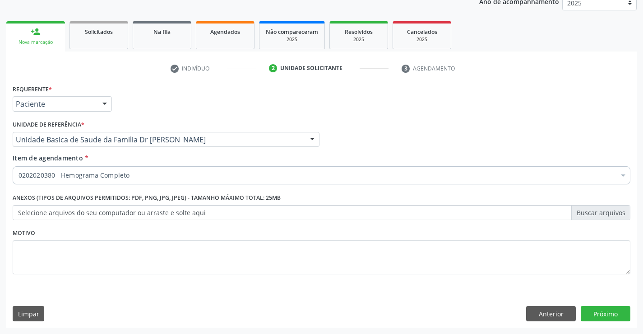
click at [19, 176] on input "Item de agendamento *" at bounding box center [19, 175] width 0 height 18
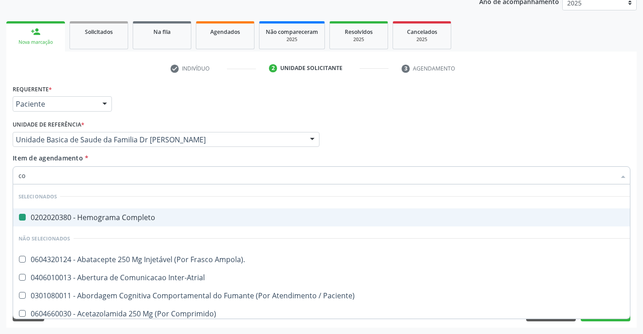
type input "col"
checkbox Completo "false"
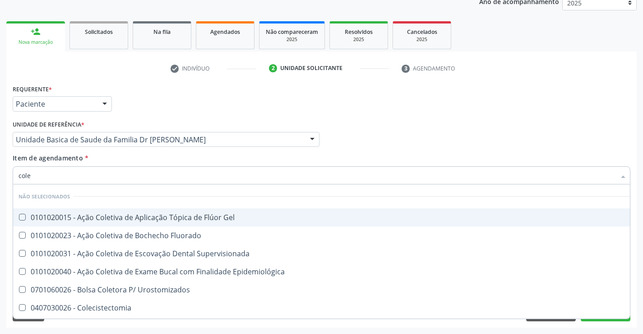
type input "coles"
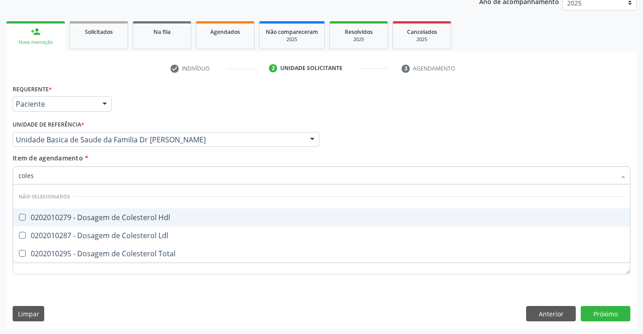
click at [110, 214] on div "0202010279 - Dosagem de Colesterol Hdl" at bounding box center [322, 217] width 606 height 7
checkbox Hdl "true"
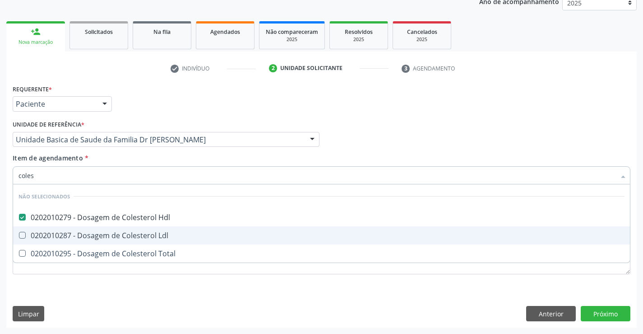
click at [104, 234] on div "0202010287 - Dosagem de Colesterol Ldl" at bounding box center [322, 235] width 606 height 7
checkbox Ldl "true"
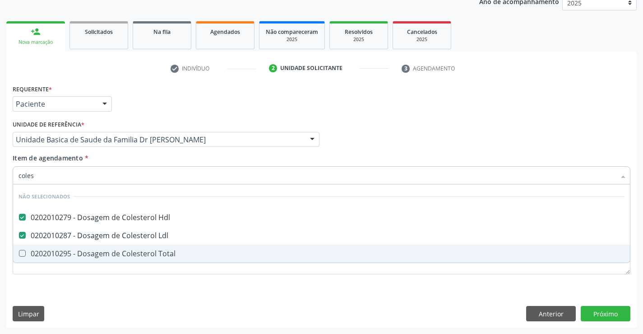
click at [97, 252] on div "0202010295 - Dosagem de Colesterol Total" at bounding box center [322, 253] width 606 height 7
checkbox Total "true"
click at [78, 277] on div "Requerente * Paciente Profissional de Saúde Paciente Nenhum resultado encontrad…" at bounding box center [322, 184] width 618 height 205
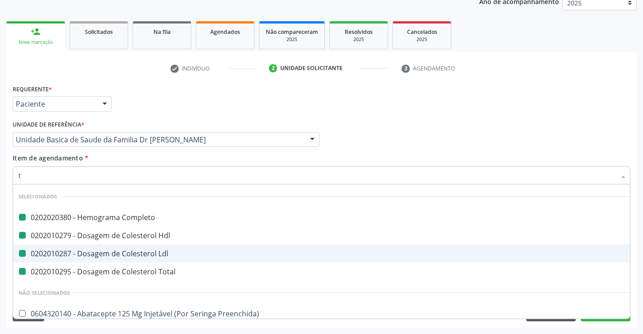
type input "tr"
checkbox Completo "false"
checkbox Ldl "false"
checkbox Hdl "false"
checkbox Total "false"
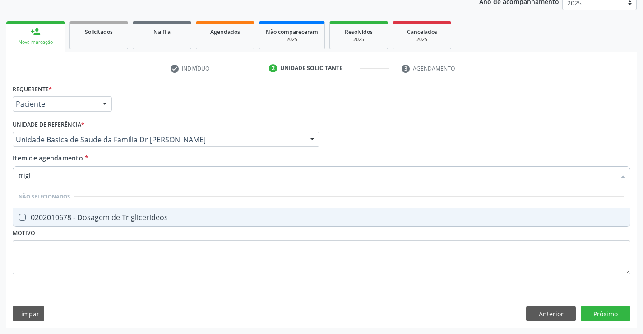
type input "trigli"
click at [98, 218] on div "0202010678 - Dosagem de Triglicerideos" at bounding box center [322, 217] width 606 height 7
checkbox Triglicerideos "true"
type input "trigli"
click at [79, 251] on div "Requerente * Paciente Profissional de Saúde Paciente Nenhum resultado encontrad…" at bounding box center [322, 184] width 618 height 205
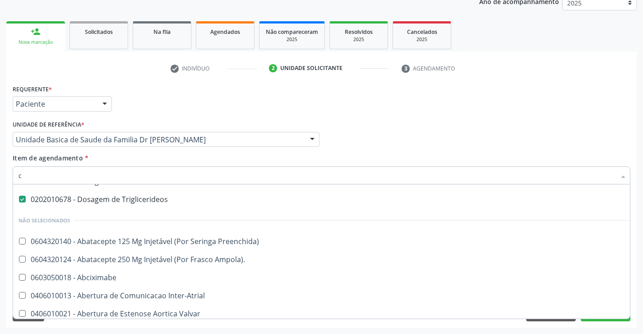
scroll to position [66, 0]
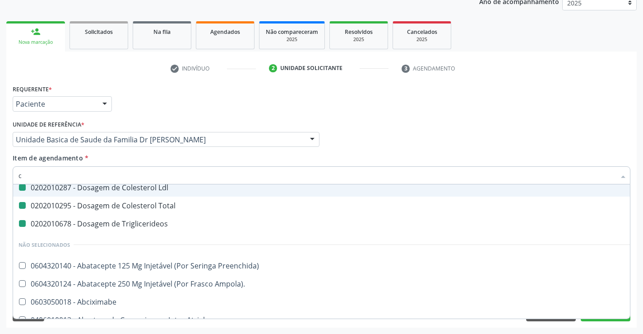
type input "cr"
checkbox Completo "false"
checkbox Hdl "false"
checkbox Ldl "false"
checkbox Total "false"
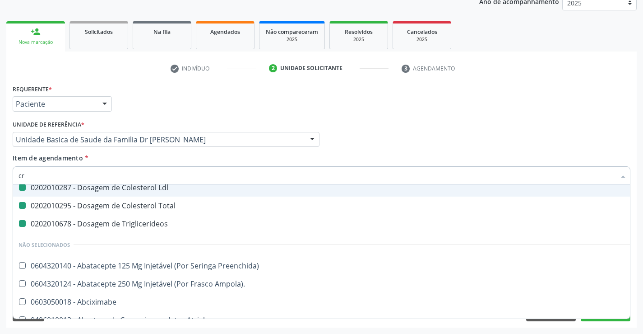
checkbox Triglicerideos "false"
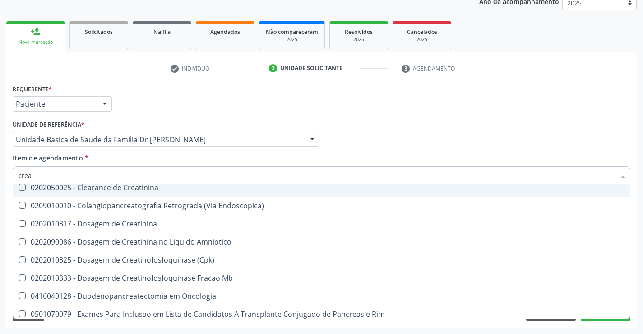
type input "creat"
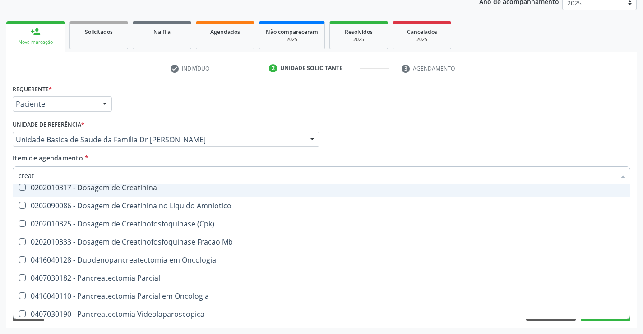
click at [110, 188] on div "0202010317 - Dosagem de Creatinina" at bounding box center [322, 187] width 606 height 7
checkbox Creatinina "true"
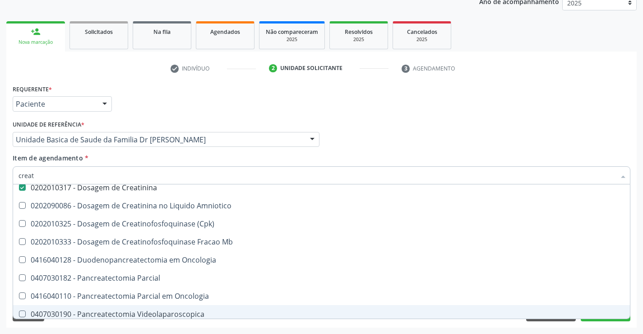
click at [106, 326] on div "Requerente * Paciente Profissional de Saúde Paciente Nenhum resultado encontrad…" at bounding box center [321, 204] width 631 height 245
checkbox Creatinina "true"
checkbox Endoscopica\) "true"
checkbox Amniotico "true"
checkbox \(Cpk\) "true"
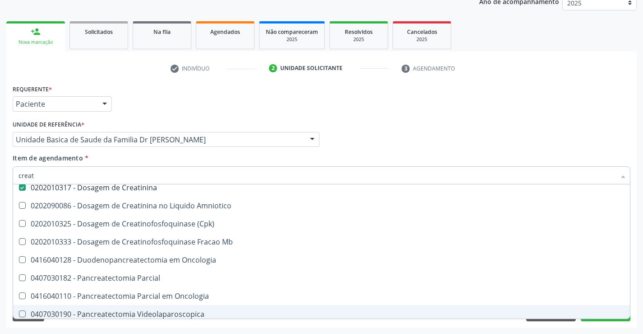
checkbox Mb "true"
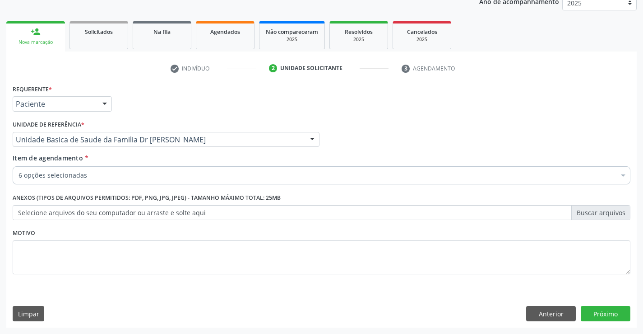
scroll to position [0, 0]
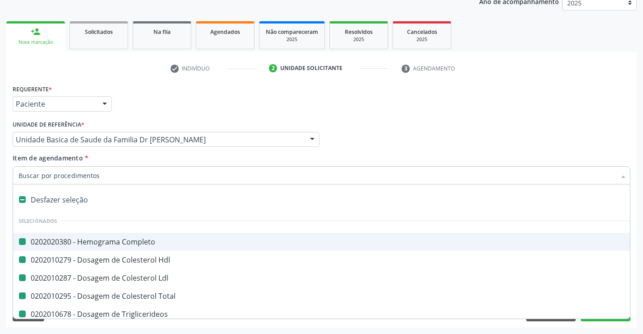
type input "u"
checkbox Completo "false"
checkbox Hdl "false"
checkbox Ldl "false"
checkbox Total "false"
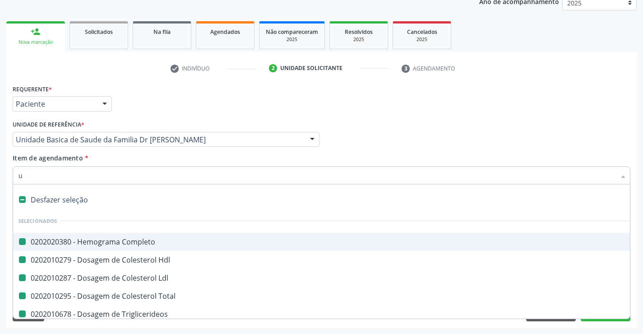
checkbox Triglicerideos "false"
checkbox Creatinina "false"
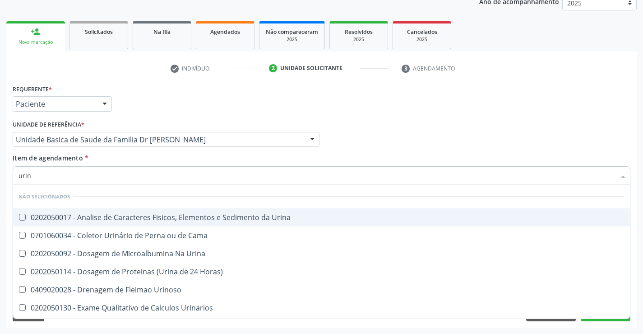
type input "urina"
click at [120, 210] on span "0202050017 - Analise de Caracteres Fisicos, Elementos e Sedimento da Urina" at bounding box center [321, 217] width 617 height 18
checkbox Urina "true"
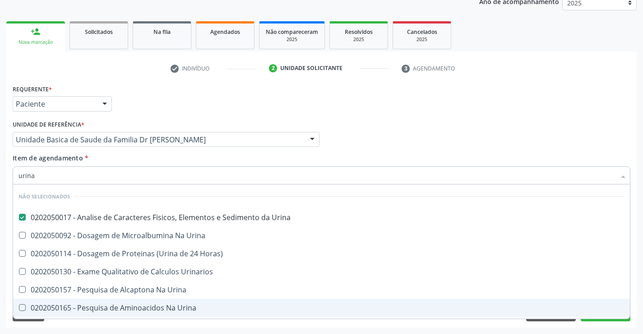
drag, startPoint x: 99, startPoint y: 325, endPoint x: 95, endPoint y: 223, distance: 102.1
click at [99, 325] on div "Requerente * Paciente Profissional de Saúde Paciente Nenhum resultado encontrad…" at bounding box center [321, 204] width 631 height 245
checkbox Urina "true"
checkbox Horas\) "true"
checkbox Urinarios "true"
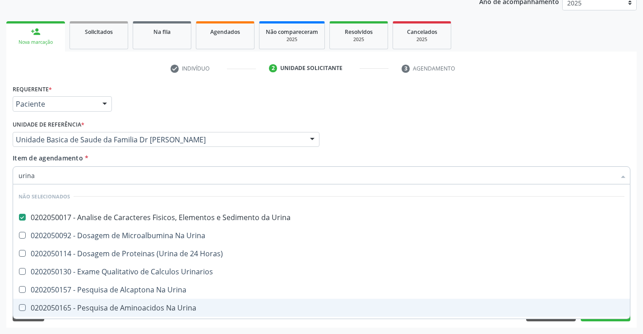
checkbox Urina "true"
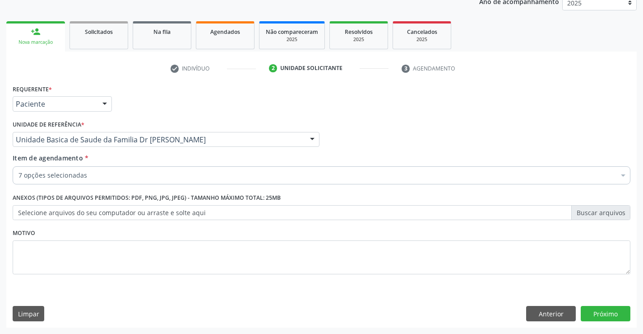
click at [107, 167] on div "7 opções selecionadas" at bounding box center [322, 175] width 618 height 18
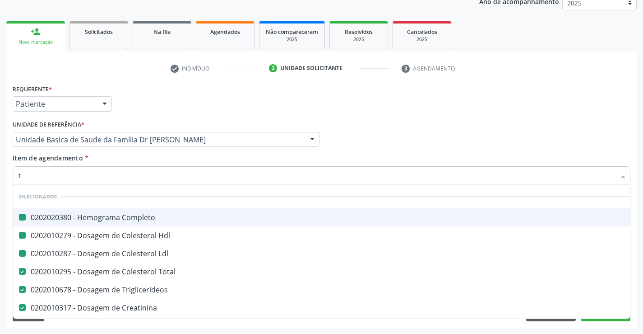
type input "tg"
checkbox Completo "false"
checkbox Hdl "false"
checkbox Ldl "false"
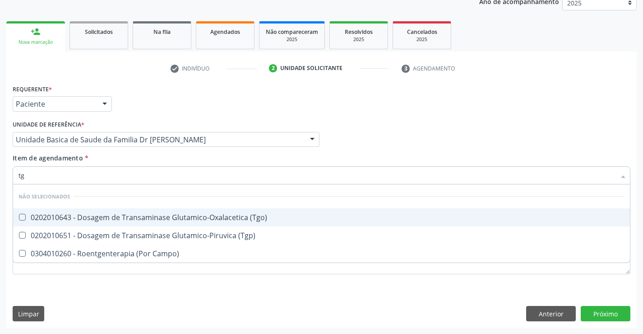
click at [168, 214] on div "0202010643 - Dosagem de Transaminase Glutamico-Oxalacetica (Tgo)" at bounding box center [322, 217] width 606 height 7
click at [151, 216] on div "0202010643 - Dosagem de Transaminase Glutamico-Oxalacetica (Tgo)" at bounding box center [322, 217] width 606 height 7
click at [24, 217] on \(Tgo\) at bounding box center [22, 217] width 7 height 7
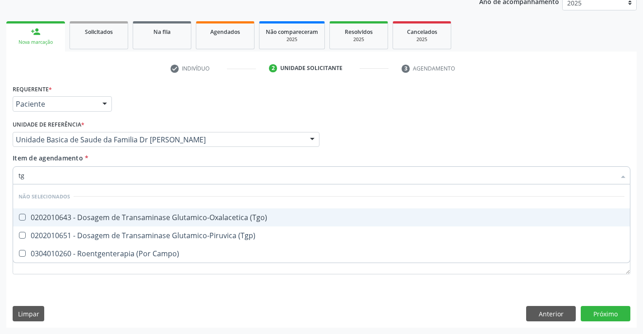
click at [19, 217] on \(Tgo\) "checkbox" at bounding box center [16, 217] width 6 height 6
checkbox \(Tgo\) "true"
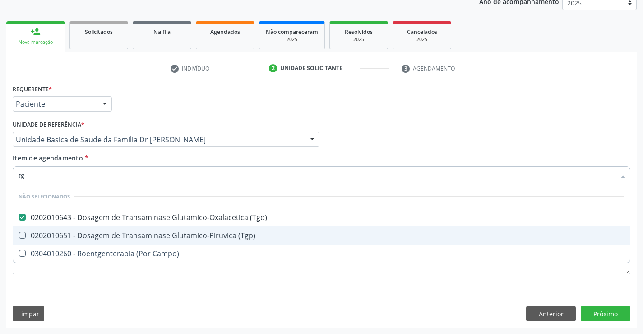
click at [23, 235] on \(Tgp\) at bounding box center [22, 235] width 7 height 7
click at [19, 235] on \(Tgp\) "checkbox" at bounding box center [16, 235] width 6 height 6
checkbox \(Tgp\) "true"
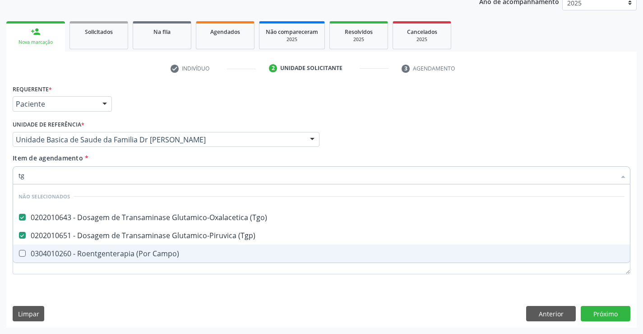
click at [91, 319] on div "Limpar Anterior Próximo" at bounding box center [322, 313] width 618 height 15
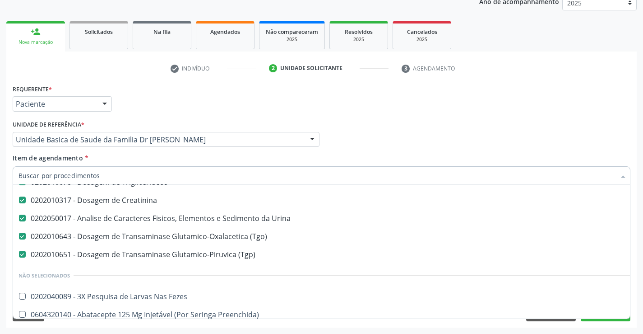
scroll to position [135, 0]
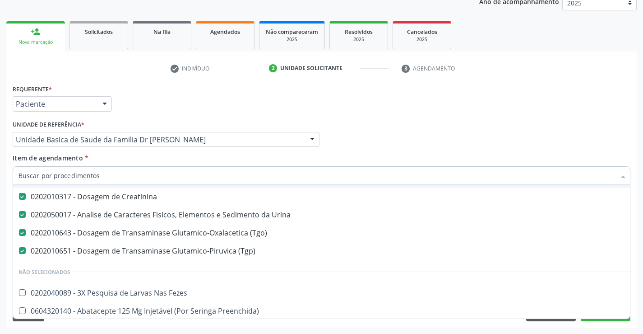
click at [151, 175] on input "Item de agendamento *" at bounding box center [317, 175] width 597 height 18
type input "ac"
checkbox Total "false"
checkbox Triglicerideos "false"
checkbox Creatinina "false"
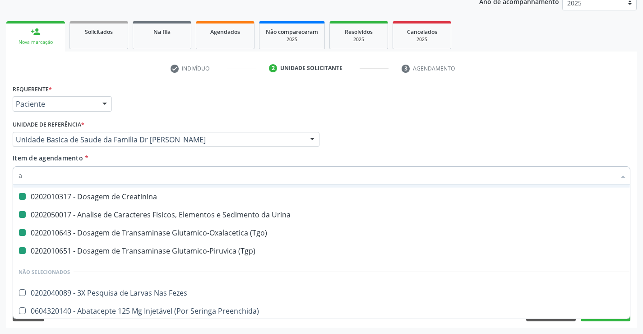
checkbox Urina "false"
checkbox \(Tgo\) "false"
checkbox \(Tgp\) "false"
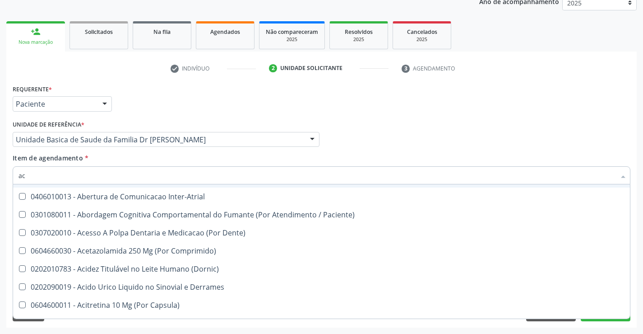
type input "aci"
checkbox Urina "false"
checkbox \(Tgo\) "false"
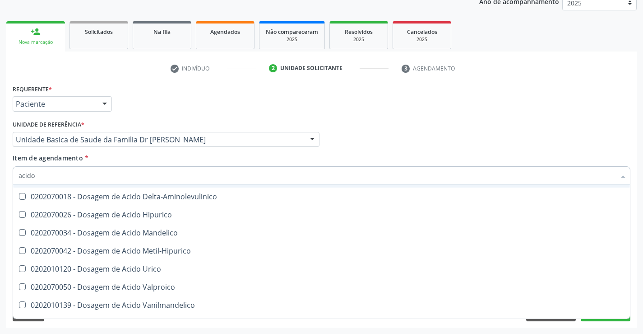
type input "acido u"
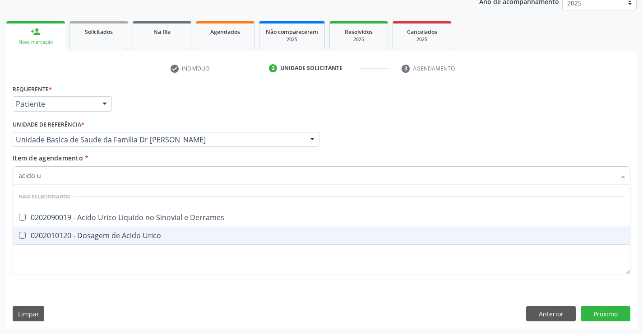
scroll to position [0, 0]
click at [148, 236] on div "0202010120 - Dosagem de Acido Urico" at bounding box center [322, 235] width 606 height 7
checkbox Urico "true"
type input "acido u"
click at [108, 272] on div "Requerente * Paciente Profissional de Saúde Paciente Nenhum resultado encontrad…" at bounding box center [322, 184] width 618 height 205
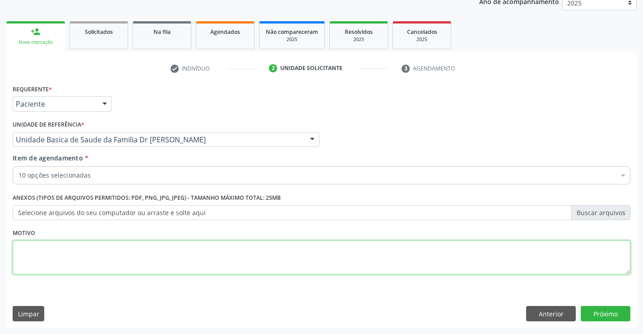
checkbox Completo "true"
click at [85, 206] on label "Selecione arquivos do seu computador ou arraste e solte aqui" at bounding box center [322, 212] width 618 height 15
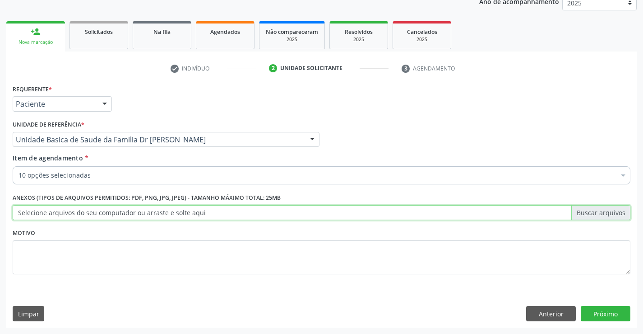
click at [85, 206] on input "Selecione arquivos do seu computador ou arraste e solte aqui" at bounding box center [322, 212] width 618 height 15
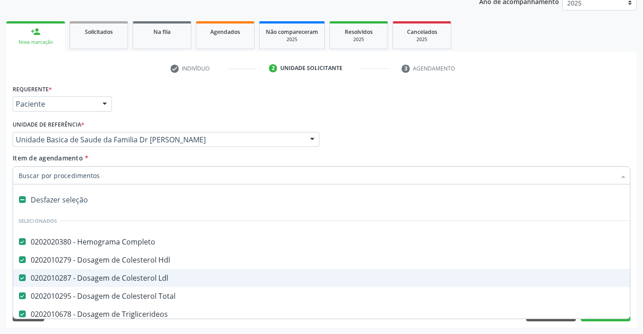
click at [99, 168] on div at bounding box center [322, 175] width 618 height 18
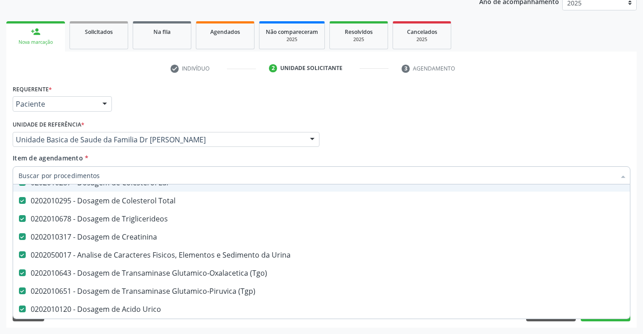
scroll to position [90, 0]
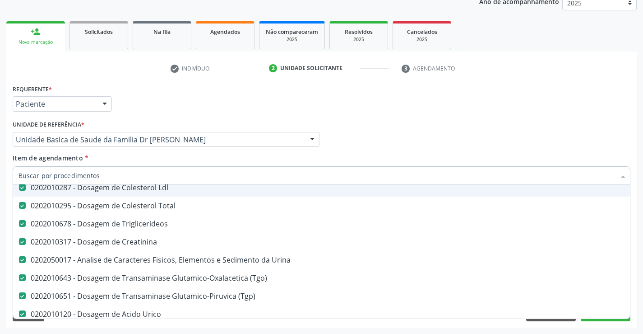
click at [103, 172] on input "Item de agendamento *" at bounding box center [317, 175] width 597 height 18
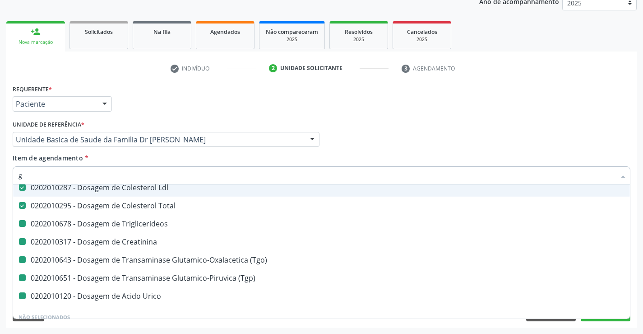
type input "gl"
checkbox Triglicerideos "false"
checkbox Creatinina "false"
checkbox \(Tgo\) "false"
checkbox \(Tgp\) "false"
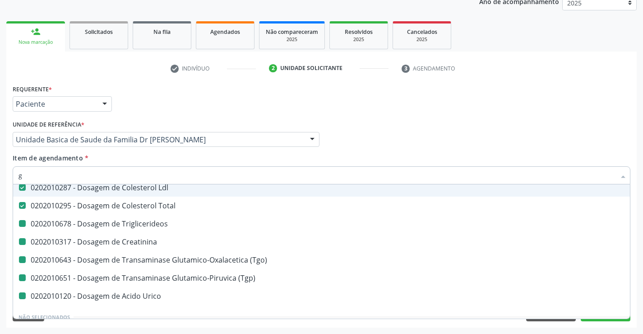
checkbox Urico "false"
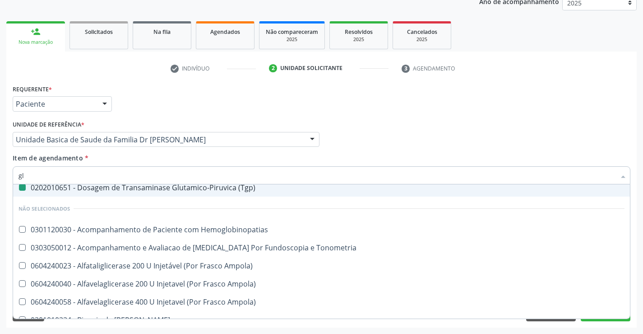
type input "gli"
checkbox \(Tgp\) "false"
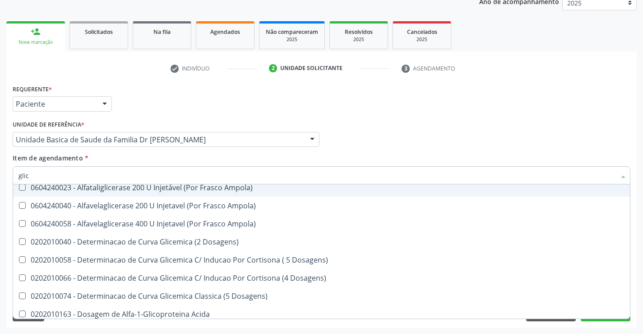
type input "glico"
checkbox Triglicerideos "false"
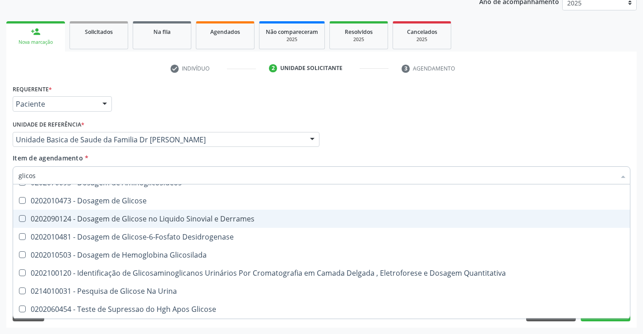
scroll to position [35, 0]
type input "glicose"
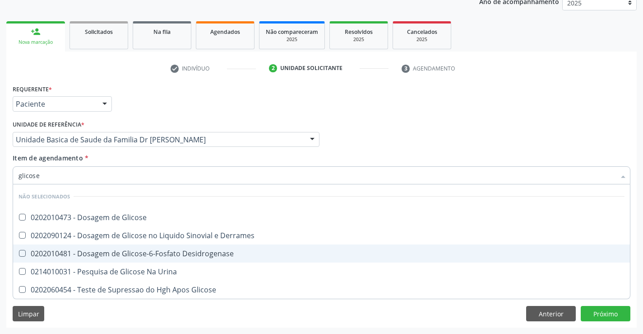
scroll to position [0, 0]
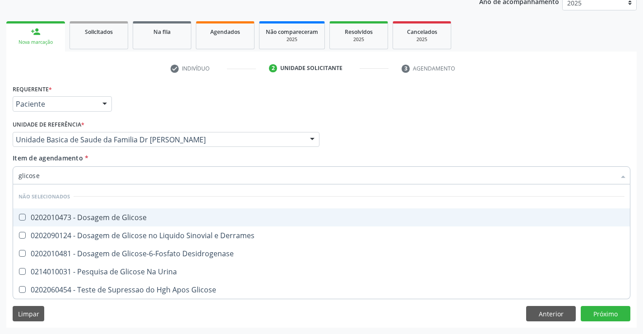
click at [136, 215] on div "0202010473 - Dosagem de Glicose" at bounding box center [322, 217] width 606 height 7
checkbox Glicose "true"
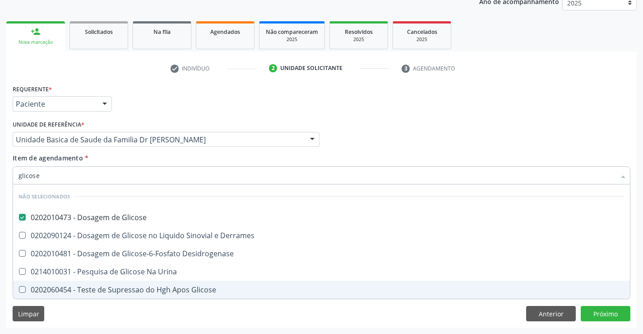
click at [104, 317] on div "Requerente * Paciente Profissional de Saúde Paciente Nenhum resultado encontrad…" at bounding box center [321, 204] width 631 height 245
checkbox Desidrogenase "true"
checkbox Glicose "true"
checkbox Urina "true"
checkbox Derrames "true"
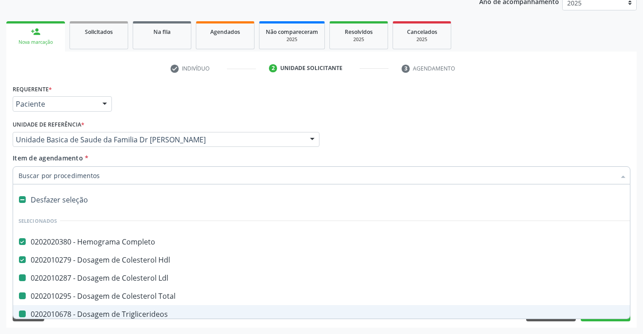
type input "f"
checkbox Ldl "false"
checkbox Triglicerideos "false"
checkbox Total "false"
checkbox Creatinina "false"
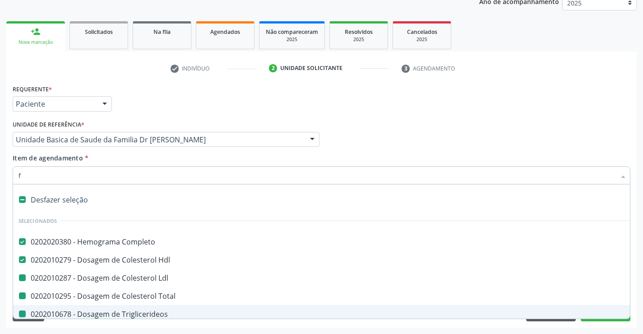
checkbox Urina "false"
checkbox \(Tgo\) "false"
checkbox \(Tgp\) "false"
checkbox Urico "false"
checkbox Glicose "false"
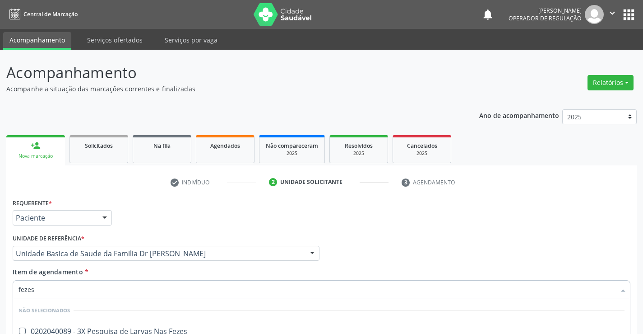
scroll to position [114, 0]
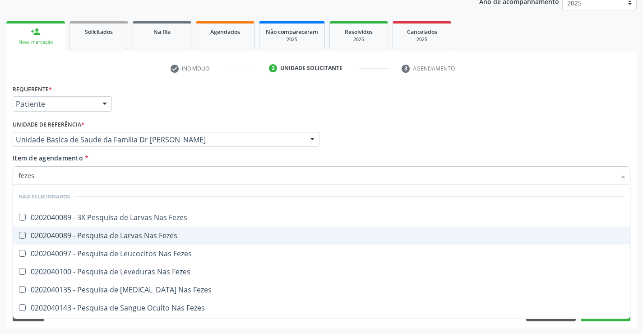
click at [102, 233] on div "0202040089 - Pesquisa de Larvas Nas Fezes" at bounding box center [322, 235] width 606 height 7
checkbox Fezes "true"
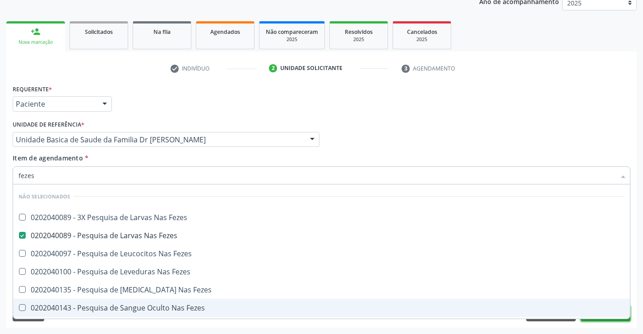
click at [611, 320] on button "Próximo" at bounding box center [606, 313] width 50 height 15
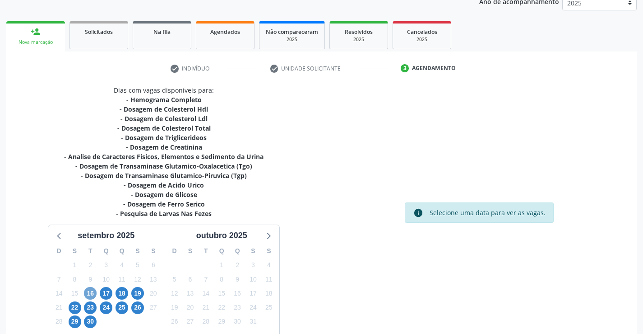
click at [89, 291] on span "16" at bounding box center [90, 293] width 13 height 13
click at [91, 295] on span "16" at bounding box center [90, 293] width 13 height 13
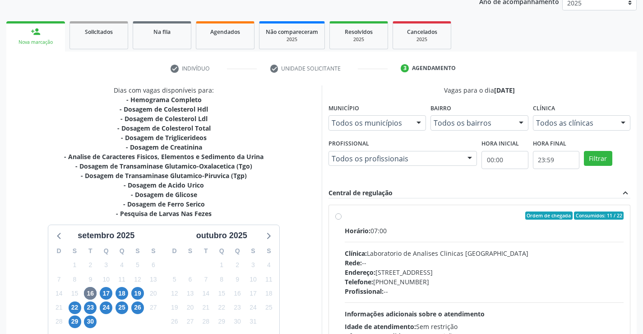
click at [345, 217] on label "Ordem de chegada Consumidos: 11 / 22 Horário: 07:00 Clínica: Laboratorio de Ana…" at bounding box center [484, 280] width 279 height 139
click at [337, 217] on input "Ordem de chegada Consumidos: 11 / 22 Horário: 07:00 Clínica: Laboratorio de Ana…" at bounding box center [338, 215] width 6 height 8
radio input "true"
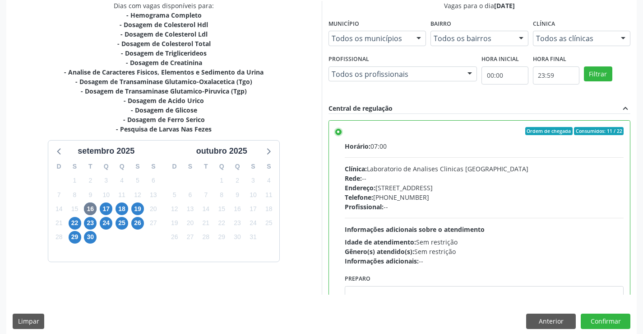
scroll to position [206, 0]
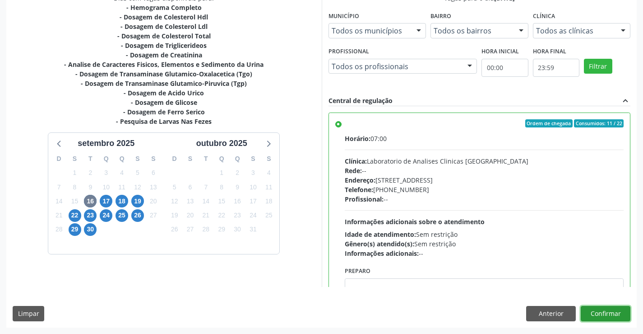
click at [609, 316] on button "Confirmar" at bounding box center [606, 313] width 50 height 15
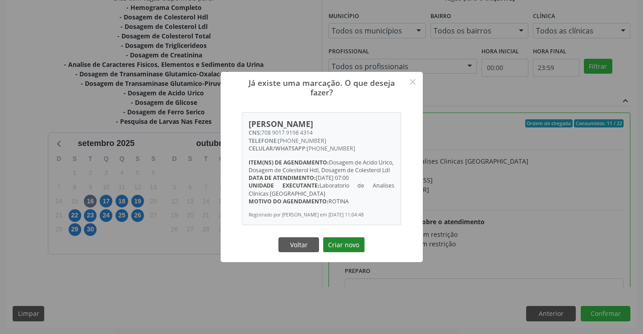
click at [342, 252] on button "Criar novo" at bounding box center [344, 244] width 42 height 15
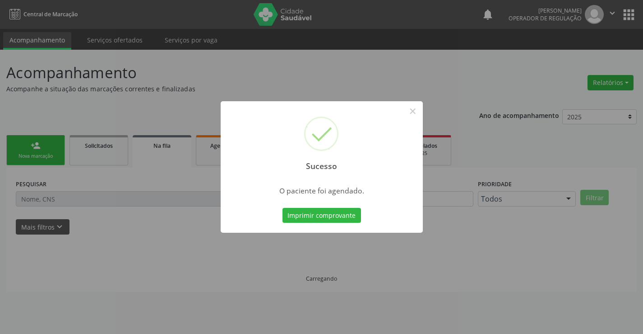
scroll to position [0, 0]
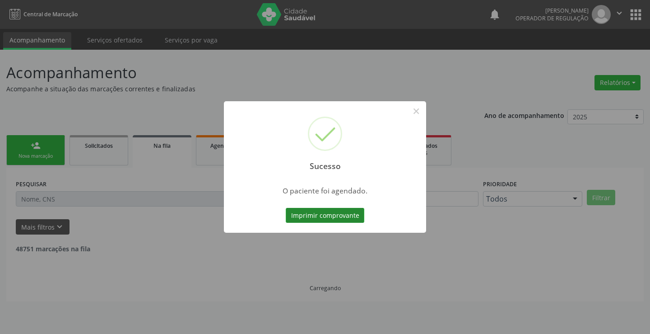
click at [322, 217] on button "Imprimir comprovante" at bounding box center [325, 215] width 79 height 15
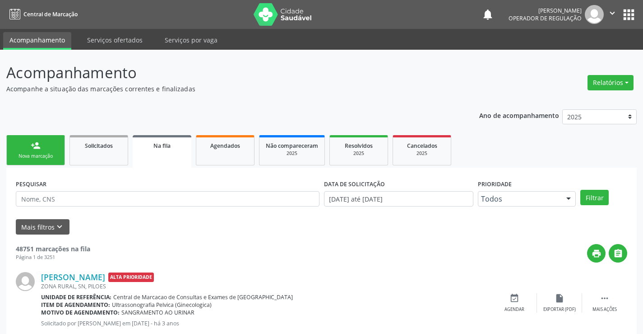
click at [37, 152] on link "person_add Nova marcação" at bounding box center [35, 150] width 59 height 30
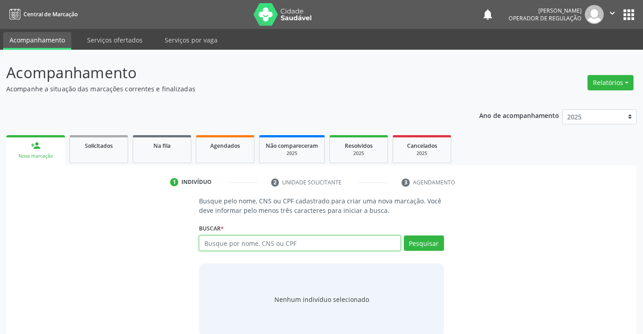
click at [221, 242] on input "text" at bounding box center [299, 242] width 201 height 15
type input "704100766442280"
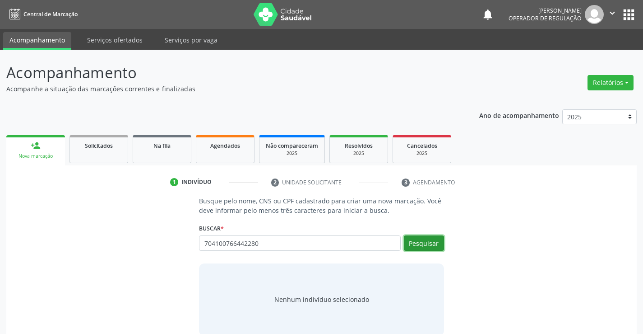
click at [430, 242] on button "Pesquisar" at bounding box center [424, 242] width 40 height 15
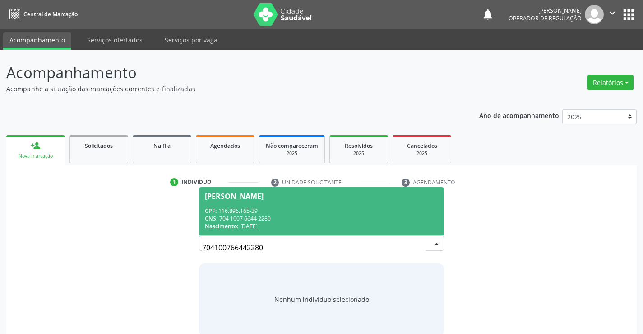
click at [356, 220] on div "CNS: 704 1007 6644 2280" at bounding box center [321, 218] width 233 height 8
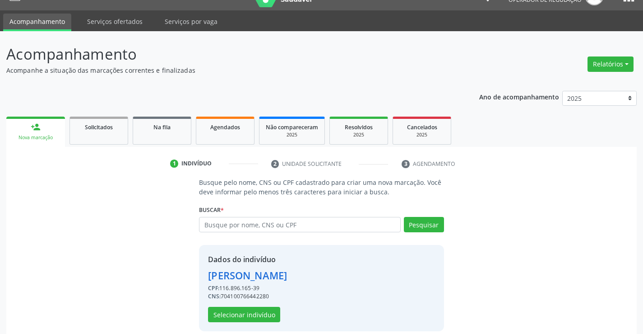
scroll to position [28, 0]
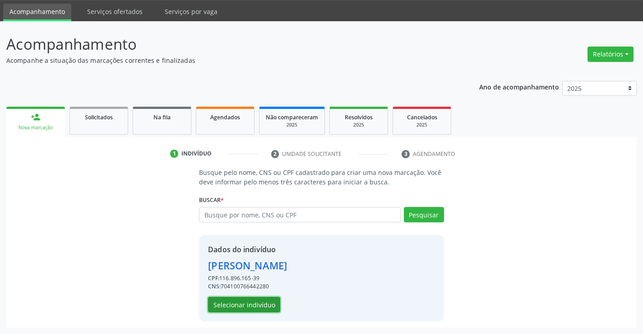
click at [231, 307] on button "Selecionar indivíduo" at bounding box center [244, 304] width 72 height 15
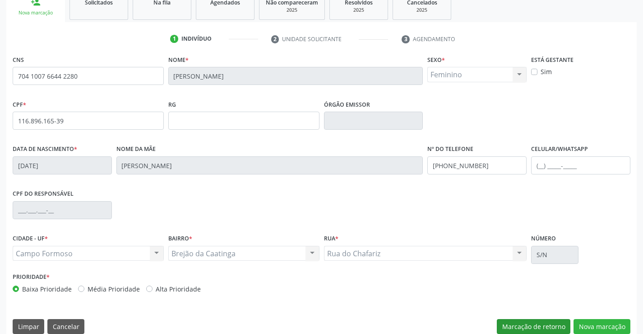
scroll to position [156, 0]
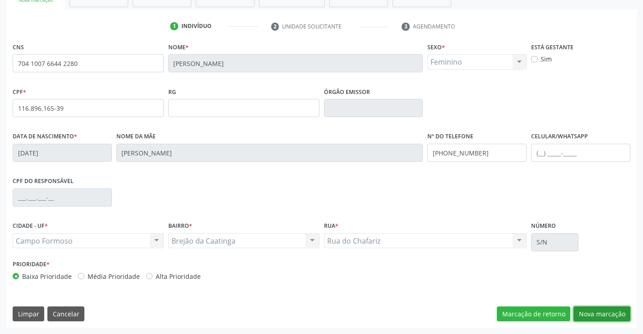
click at [588, 314] on button "Nova marcação" at bounding box center [602, 313] width 57 height 15
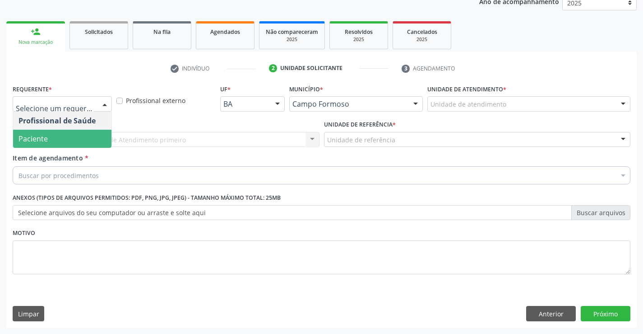
click at [69, 135] on span "Paciente" at bounding box center [62, 139] width 98 height 18
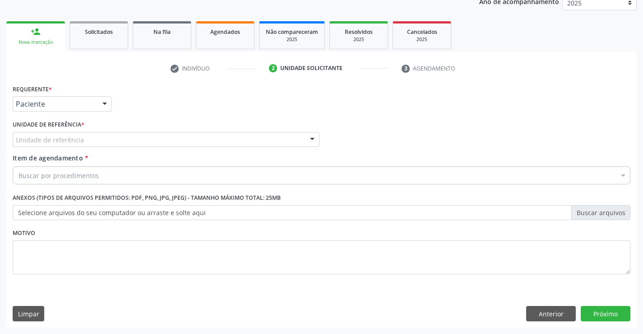
click at [82, 136] on div "Unidade de referência" at bounding box center [166, 139] width 307 height 15
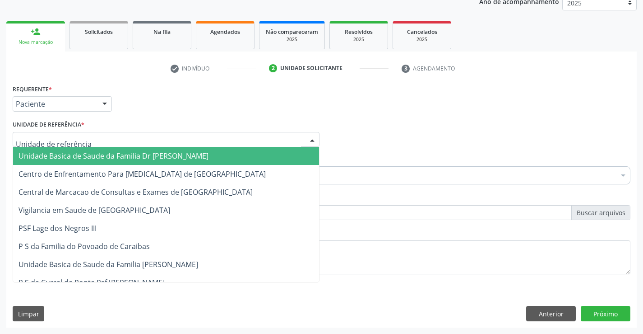
click at [83, 149] on span "Unidade Basica de Saude da Familia Dr [PERSON_NAME]" at bounding box center [166, 156] width 306 height 18
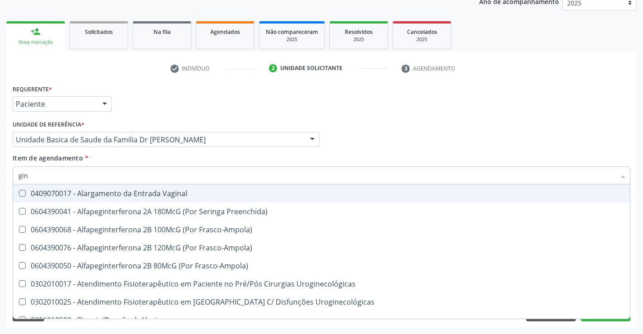
type input "gine"
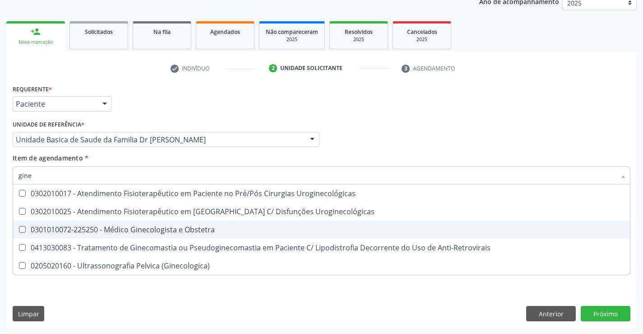
click at [121, 229] on div "0301010072-225250 - Médico Ginecologista e Obstetra" at bounding box center [322, 229] width 606 height 7
checkbox Obstetra "true"
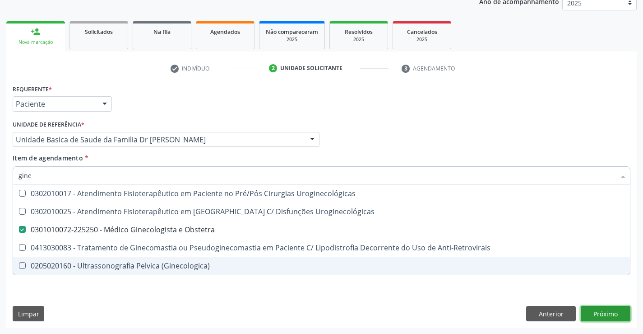
click at [605, 310] on div "Requerente * Paciente Profissional de Saúde Paciente Nenhum resultado encontrad…" at bounding box center [321, 204] width 631 height 245
checkbox Uroginecológicas "true"
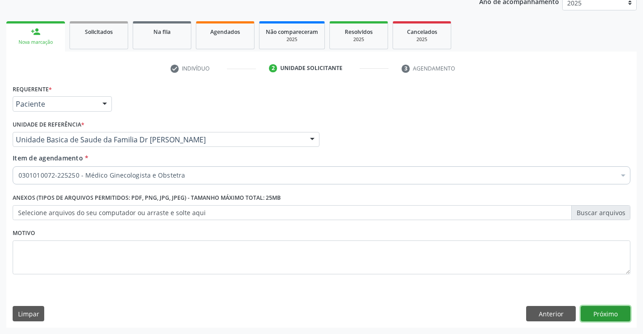
click at [610, 308] on button "Próximo" at bounding box center [606, 313] width 50 height 15
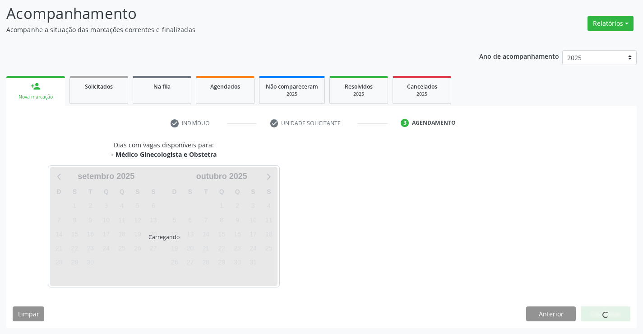
scroll to position [59, 0]
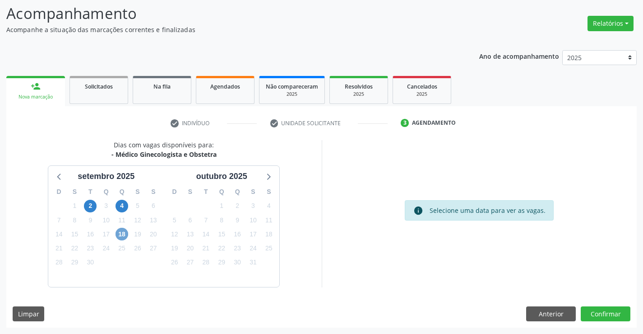
click at [123, 232] on span "18" at bounding box center [122, 234] width 13 height 13
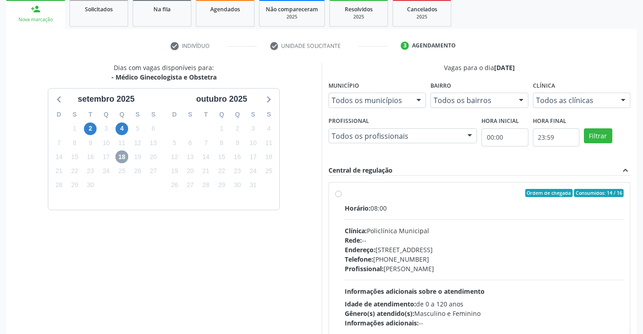
scroll to position [190, 0]
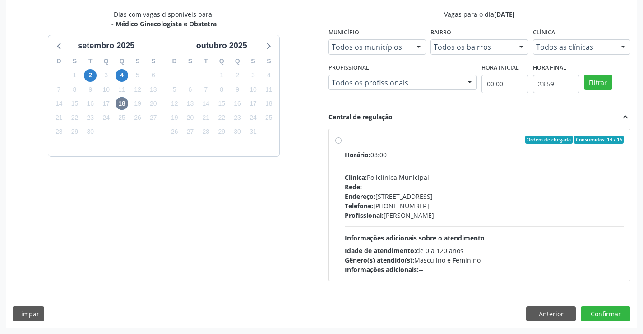
click at [345, 140] on label "Ordem de chegada Consumidos: 14 / 16 Horário: 08:00 Clínica: Policlínica Munici…" at bounding box center [484, 204] width 279 height 139
click at [338, 140] on input "Ordem de chegada Consumidos: 14 / 16 Horário: 08:00 Clínica: Policlínica Munici…" at bounding box center [338, 139] width 6 height 8
radio input "true"
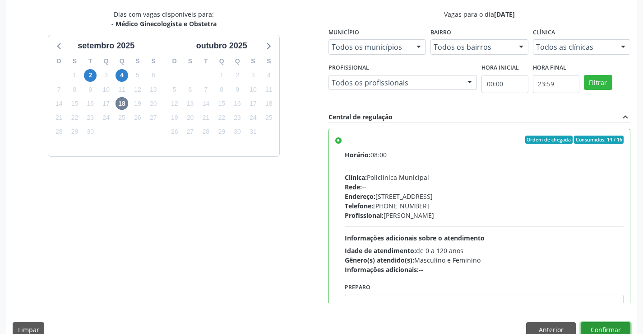
click at [605, 327] on button "Confirmar" at bounding box center [606, 329] width 50 height 15
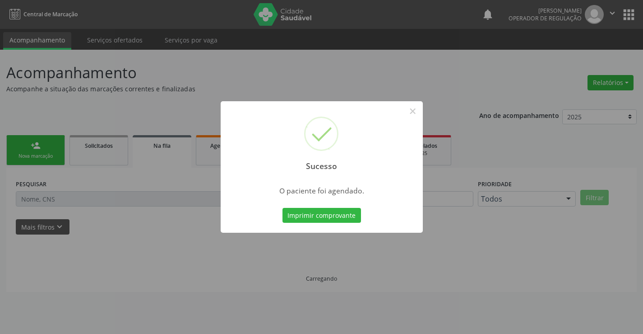
scroll to position [0, 0]
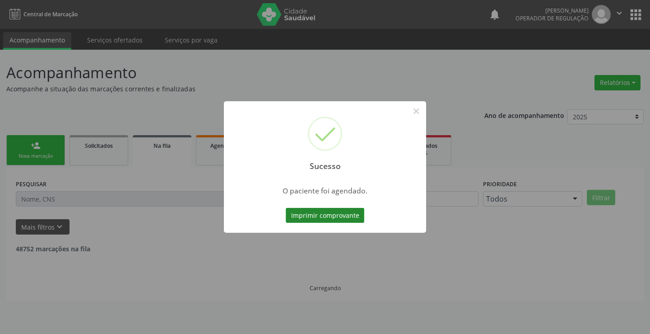
click at [328, 213] on button "Imprimir comprovante" at bounding box center [325, 215] width 79 height 15
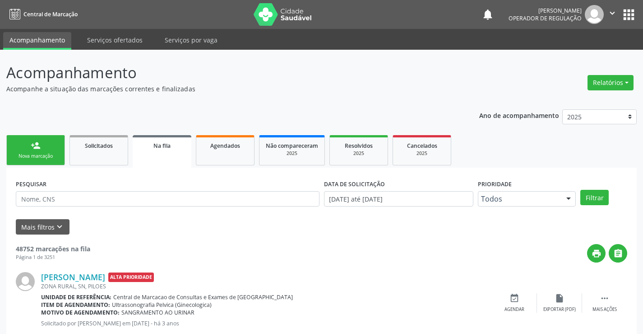
click at [34, 144] on div "person_add" at bounding box center [36, 145] width 10 height 10
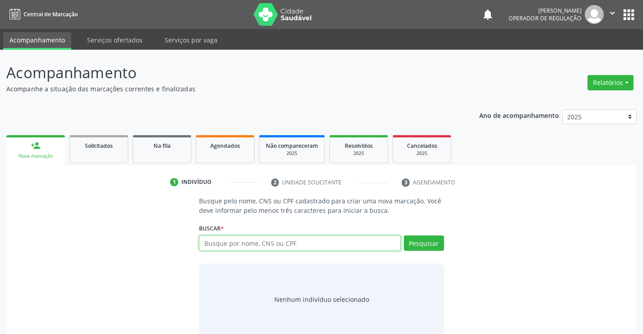
click at [306, 242] on input "text" at bounding box center [299, 242] width 201 height 15
type input "707800638473513"
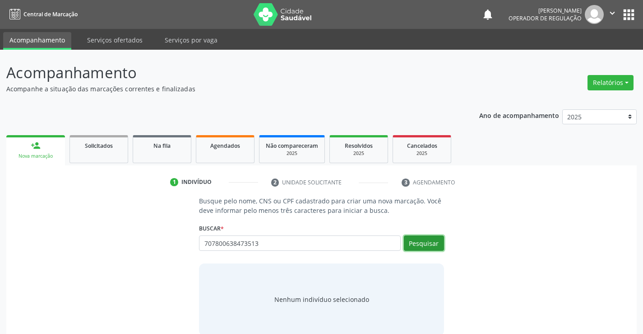
click at [422, 239] on button "Pesquisar" at bounding box center [424, 242] width 40 height 15
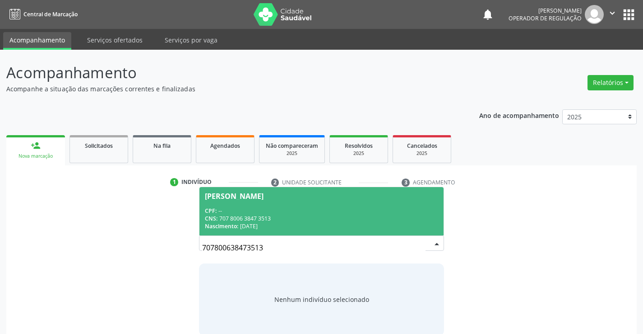
click at [359, 216] on div "CNS: 707 8006 3847 3513" at bounding box center [321, 218] width 233 height 8
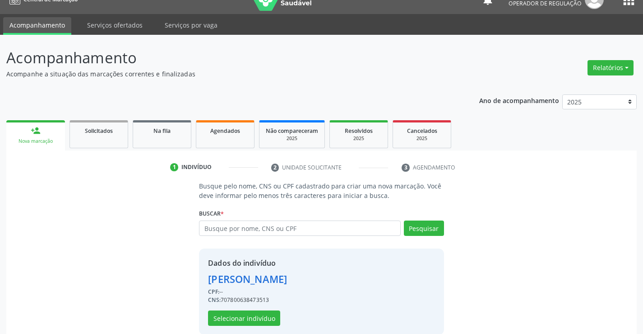
scroll to position [28, 0]
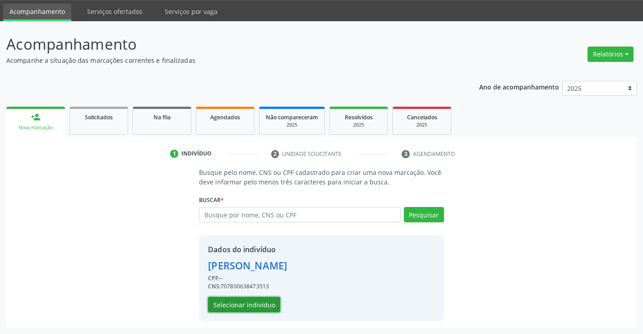
click at [256, 304] on button "Selecionar indivíduo" at bounding box center [244, 304] width 72 height 15
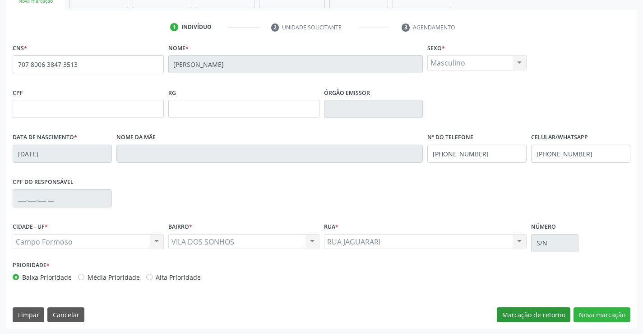
scroll to position [156, 0]
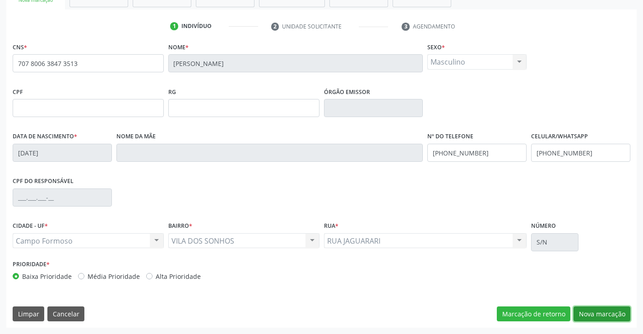
click at [592, 308] on button "Nova marcação" at bounding box center [602, 313] width 57 height 15
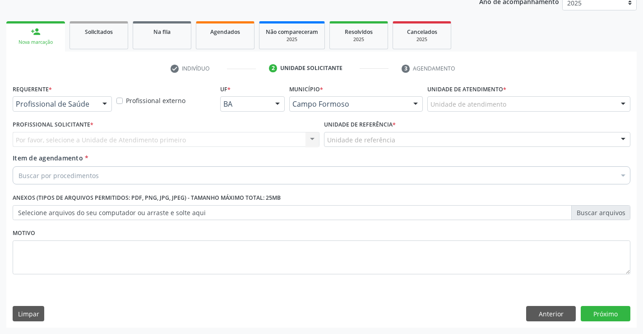
scroll to position [114, 0]
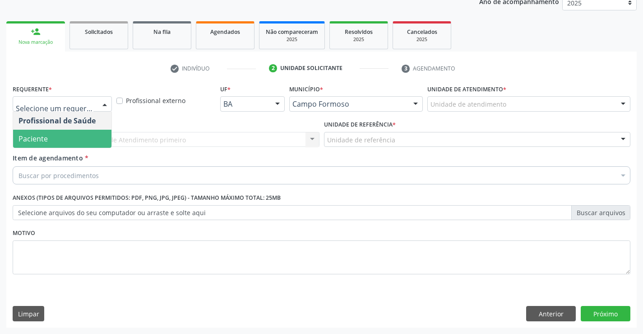
click at [56, 144] on span "Paciente" at bounding box center [62, 139] width 98 height 18
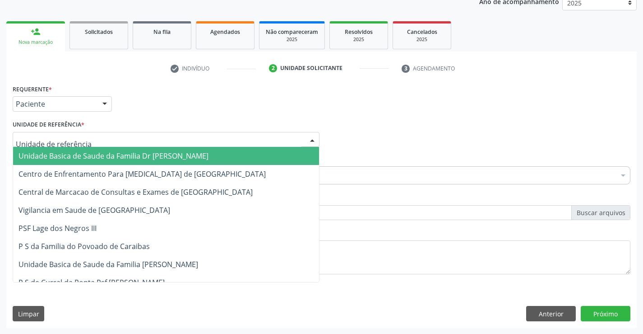
click at [70, 158] on span "Unidade Basica de Saude da Familia Dr [PERSON_NAME]" at bounding box center [114, 156] width 190 height 10
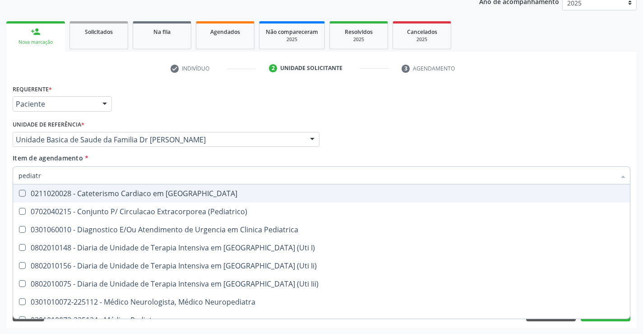
type input "pediatra"
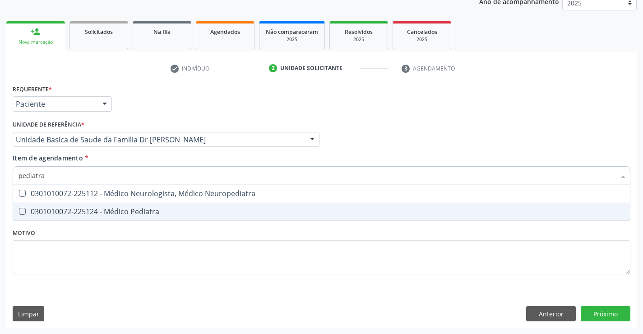
click at [108, 212] on div "0301010072-225124 - Médico Pediatra" at bounding box center [322, 211] width 606 height 7
checkbox Pediatra "true"
click at [608, 313] on div "Requerente * Paciente Profissional de Saúde Paciente Nenhum resultado encontrad…" at bounding box center [321, 204] width 631 height 245
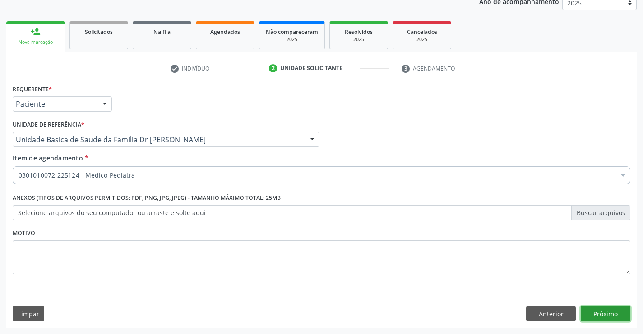
click at [614, 313] on button "Próximo" at bounding box center [606, 313] width 50 height 15
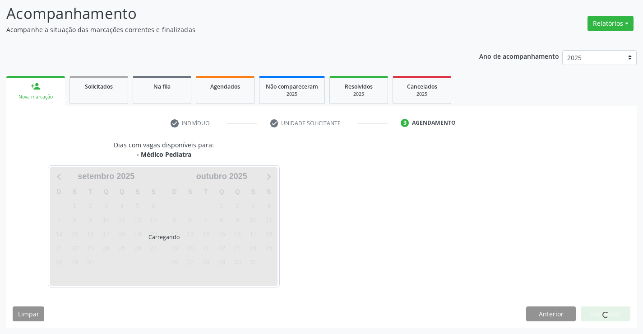
scroll to position [59, 0]
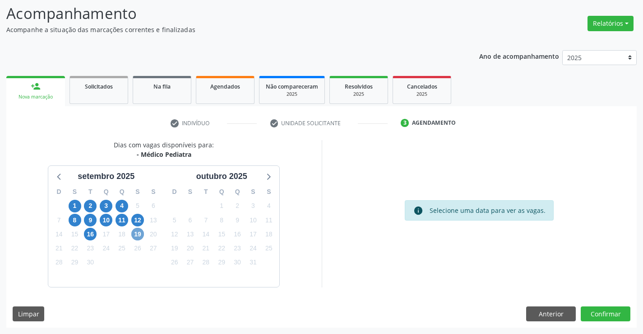
click at [139, 235] on span "19" at bounding box center [137, 234] width 13 height 13
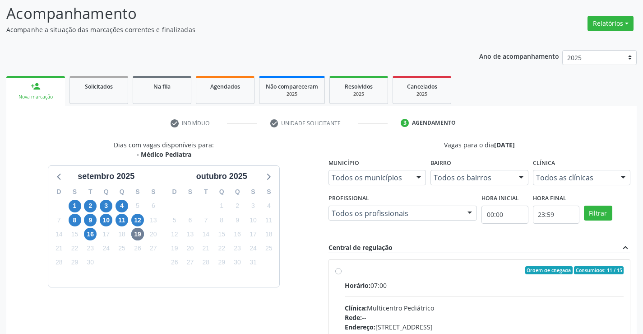
click at [345, 270] on label "Ordem de chegada Consumidos: 11 / 15 Horário: 07:00 Clínica: Multicentro Pediát…" at bounding box center [484, 335] width 279 height 139
click at [338, 270] on input "Ordem de chegada Consumidos: 11 / 15 Horário: 07:00 Clínica: Multicentro Pediát…" at bounding box center [338, 270] width 6 height 8
radio input "true"
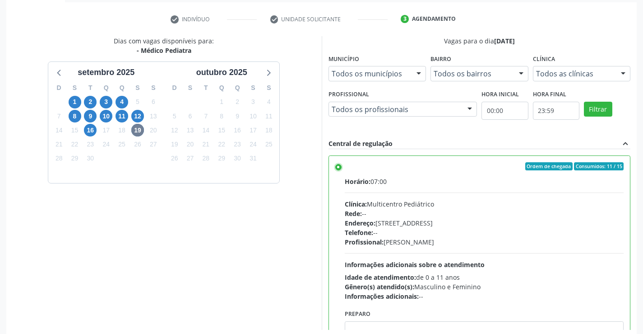
scroll to position [206, 0]
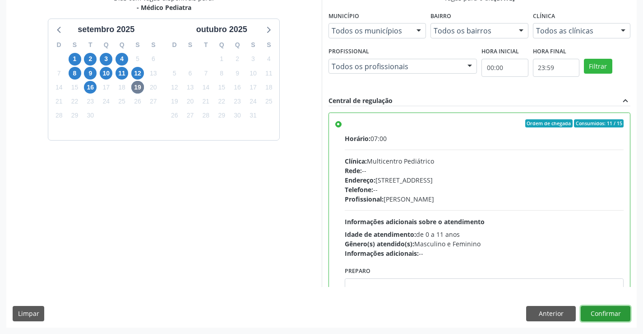
click at [615, 312] on button "Confirmar" at bounding box center [606, 313] width 50 height 15
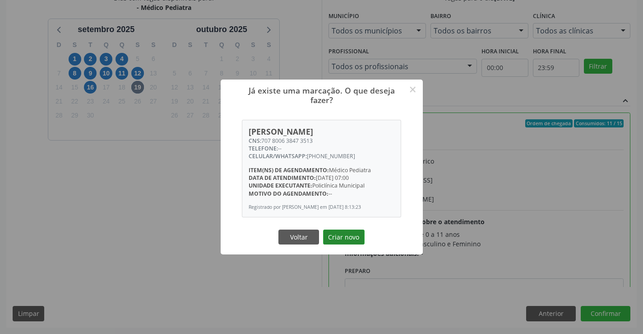
click at [352, 237] on button "Criar novo" at bounding box center [344, 236] width 42 height 15
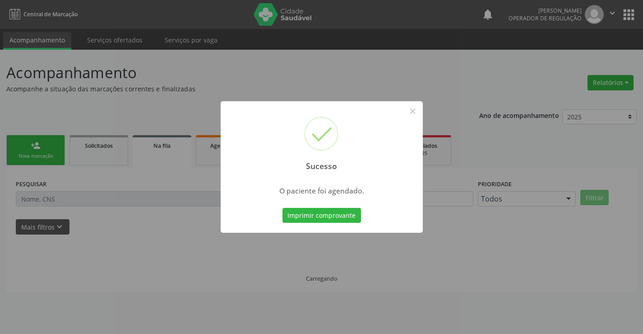
scroll to position [0, 0]
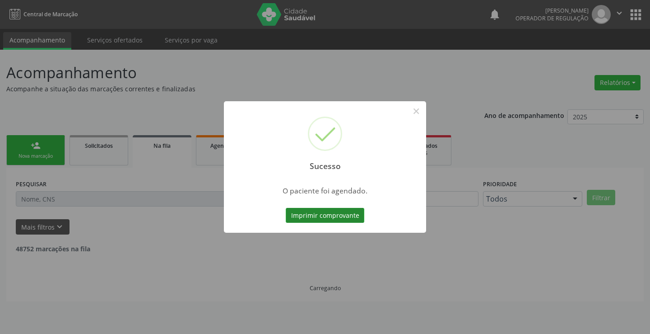
click at [330, 211] on button "Imprimir comprovante" at bounding box center [325, 215] width 79 height 15
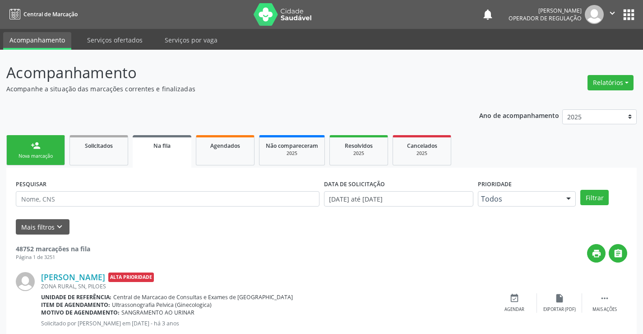
click at [44, 157] on div "Nova marcação" at bounding box center [35, 156] width 45 height 7
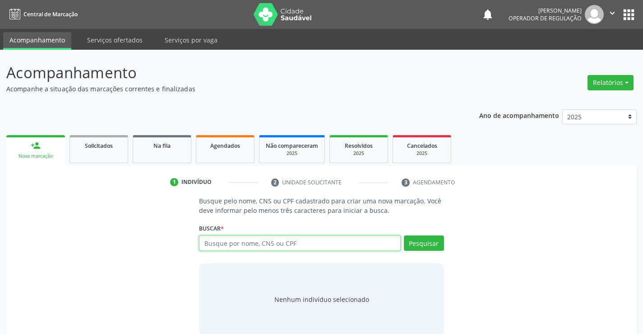
click at [243, 239] on input "text" at bounding box center [299, 242] width 201 height 15
click at [241, 242] on input "text" at bounding box center [299, 242] width 201 height 15
type input "704500315303215"
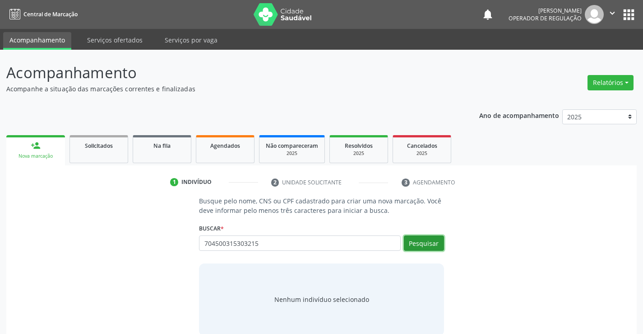
click at [429, 242] on button "Pesquisar" at bounding box center [424, 242] width 40 height 15
type input "704500315303215"
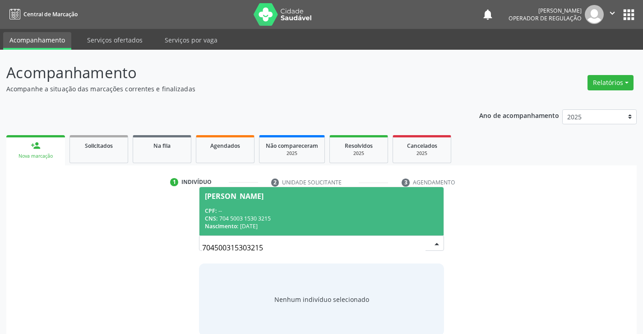
click at [356, 209] on div "CPF: --" at bounding box center [321, 211] width 233 height 8
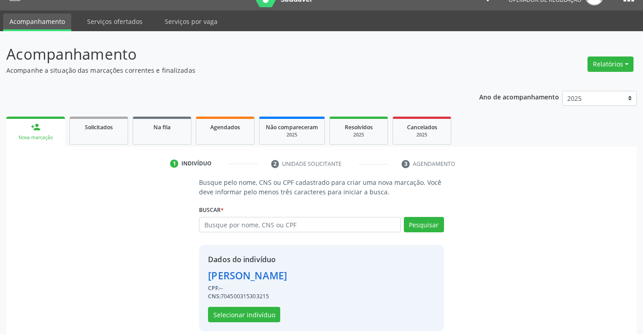
scroll to position [28, 0]
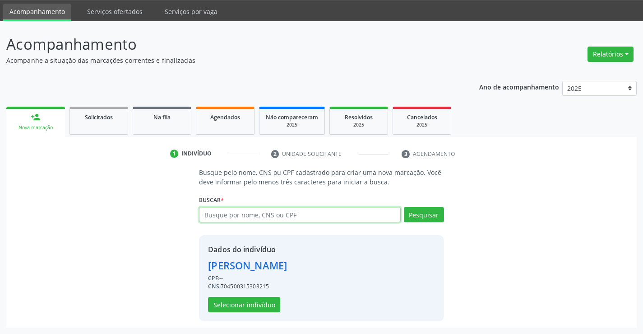
click at [291, 210] on input "text" at bounding box center [299, 214] width 201 height 15
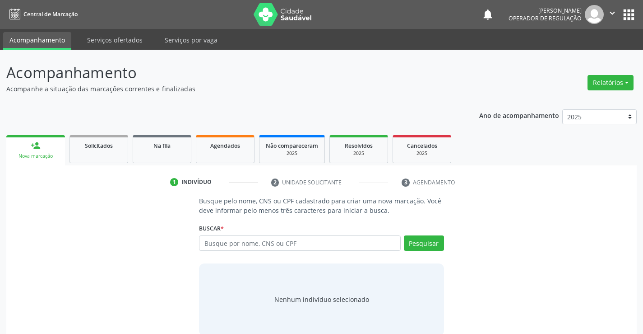
click at [263, 244] on input "text" at bounding box center [299, 242] width 201 height 15
type input "704500315303215"
click at [422, 241] on button "Pesquisar" at bounding box center [424, 242] width 40 height 15
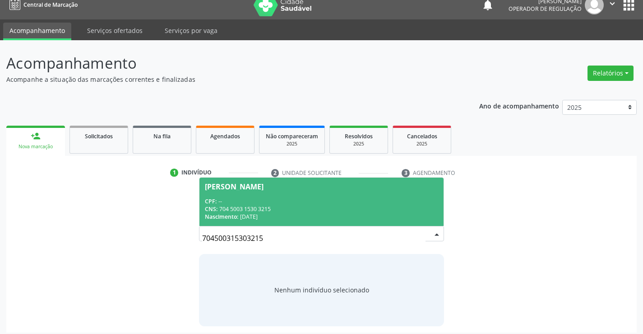
scroll to position [14, 0]
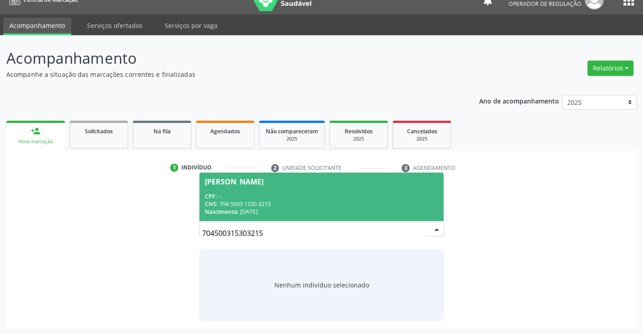
click at [361, 207] on div "CNS: 704 5003 1530 3215" at bounding box center [321, 204] width 233 height 8
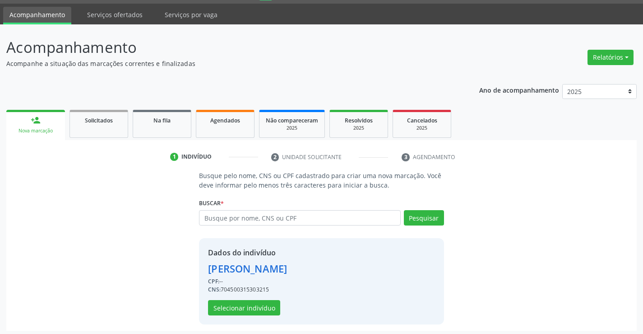
scroll to position [28, 0]
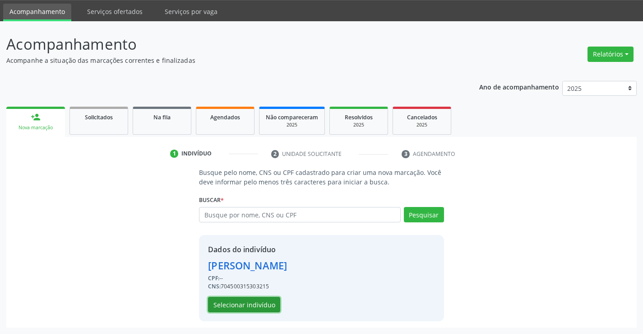
click at [240, 302] on button "Selecionar indivíduo" at bounding box center [244, 304] width 72 height 15
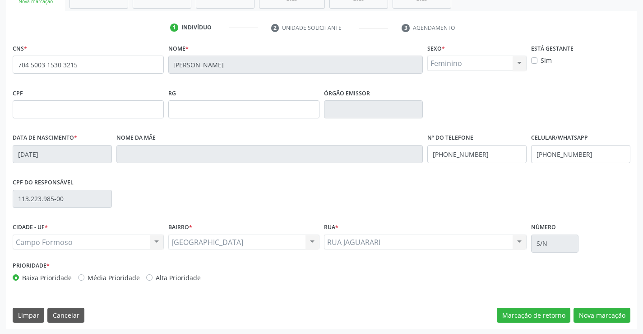
scroll to position [156, 0]
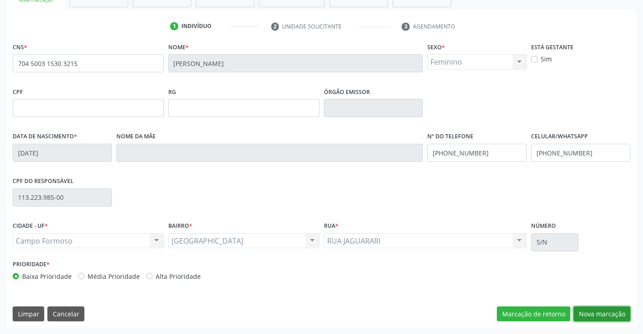
click at [588, 312] on button "Nova marcação" at bounding box center [602, 313] width 57 height 15
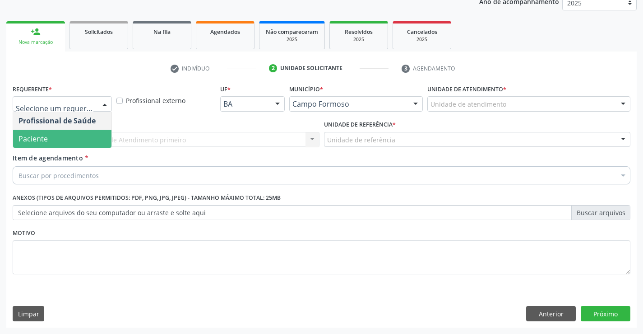
click at [52, 139] on span "Paciente" at bounding box center [62, 139] width 98 height 18
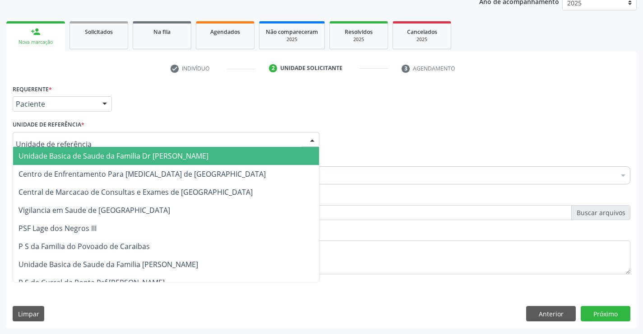
click at [89, 136] on div at bounding box center [166, 139] width 307 height 15
click at [91, 153] on span "Unidade Basica de Saude da Familia Dr [PERSON_NAME]" at bounding box center [114, 156] width 190 height 10
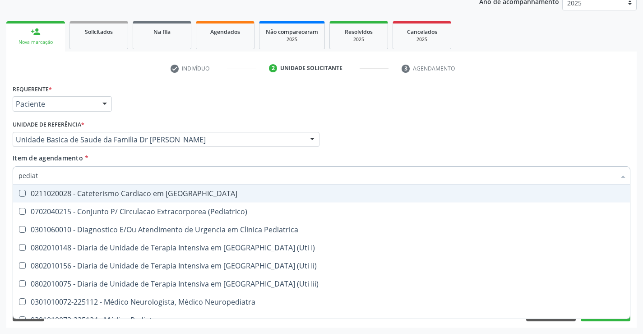
type input "pediatr"
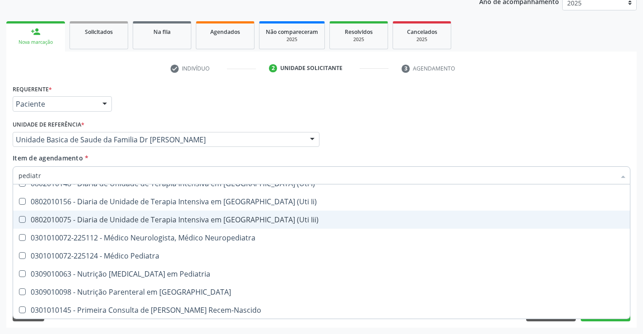
scroll to position [65, 0]
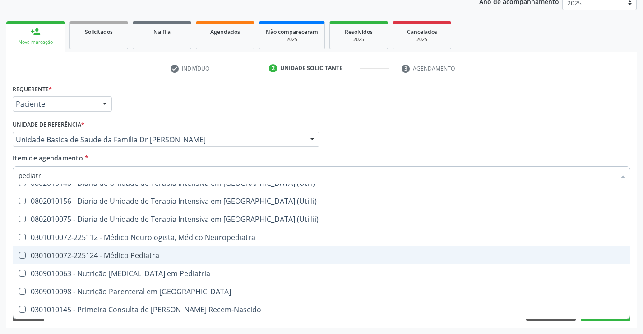
click at [138, 254] on div "0301010072-225124 - Médico Pediatra" at bounding box center [322, 254] width 606 height 7
checkbox Pediatra "true"
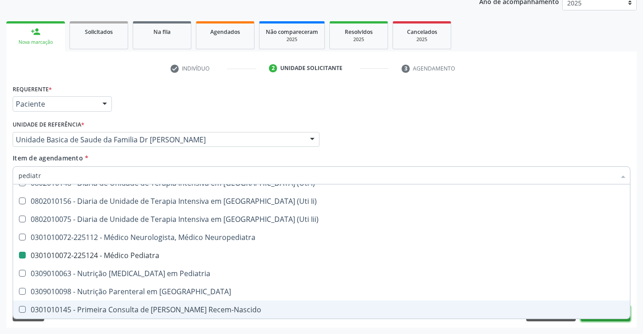
click at [605, 320] on button "Próximo" at bounding box center [606, 313] width 50 height 15
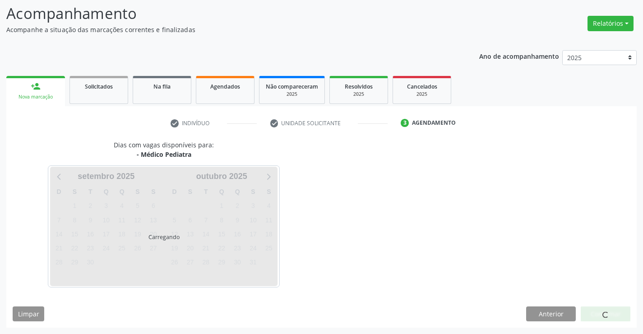
scroll to position [0, 0]
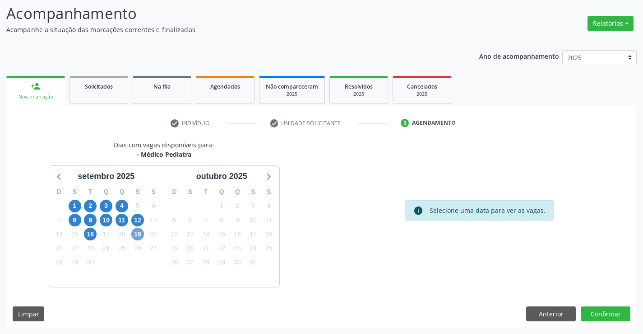
click at [139, 233] on span "19" at bounding box center [137, 234] width 13 height 13
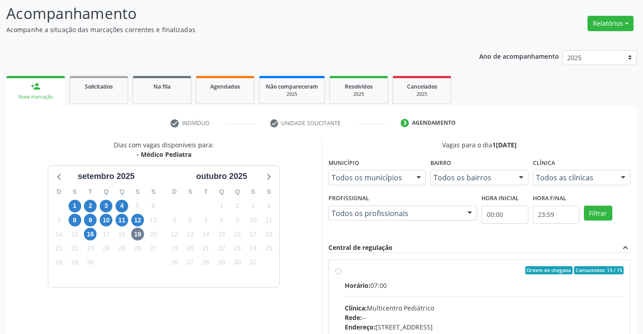
click at [345, 272] on label "Ordem de chegada Consumidos: 13 / 15 Horário: 07:00 Clínica: Multicentro Pediát…" at bounding box center [484, 335] width 279 height 139
click at [340, 272] on input "Ordem de chegada Consumidos: 13 / 15 Horário: 07:00 Clínica: Multicentro Pediát…" at bounding box center [338, 270] width 6 height 8
radio input "true"
drag, startPoint x: 622, startPoint y: 153, endPoint x: 599, endPoint y: 177, distance: 32.9
click at [609, 174] on div "check Indivíduo check Unidade solicitante 3 Agendamento CNS * 704 5003 1530 321…" at bounding box center [321, 290] width 631 height 368
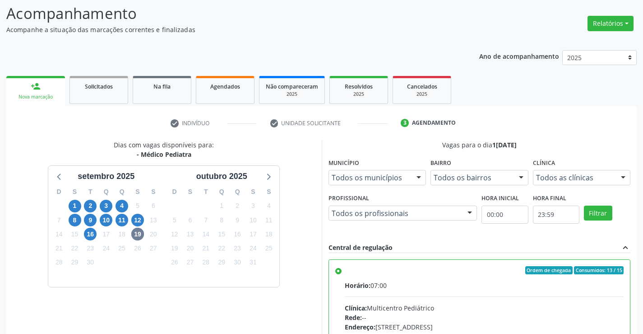
click at [528, 86] on ul "person_add Nova marcação Solicitados Na fila Agendados Não compareceram 2025 Re…" at bounding box center [321, 90] width 631 height 33
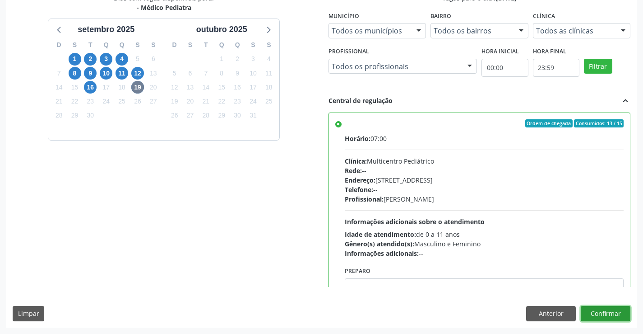
click at [608, 314] on button "Confirmar" at bounding box center [606, 313] width 50 height 15
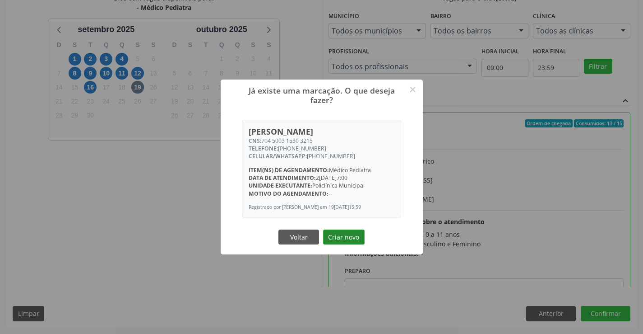
click at [341, 239] on button "Criar novo" at bounding box center [344, 236] width 42 height 15
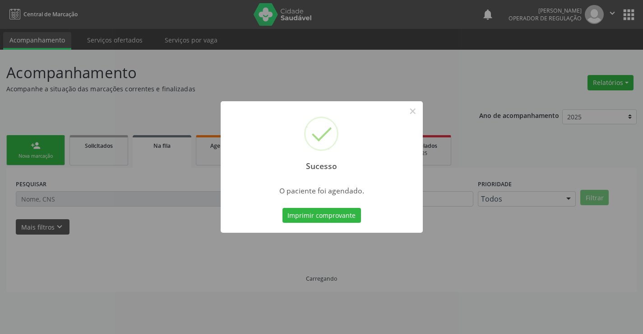
scroll to position [0, 0]
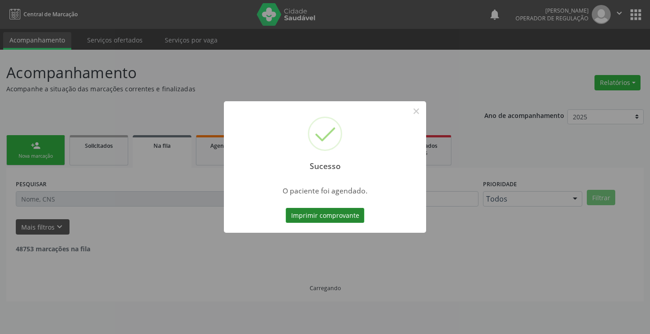
click at [329, 217] on button "Imprimir comprovante" at bounding box center [325, 215] width 79 height 15
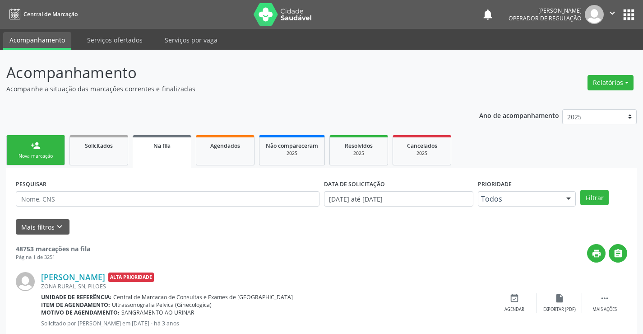
click at [56, 156] on div "Nova marcação" at bounding box center [35, 156] width 45 height 7
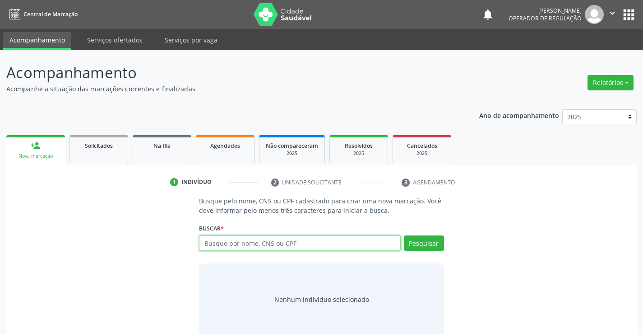
click at [295, 242] on input "text" at bounding box center [299, 242] width 201 height 15
type input "706008872605540"
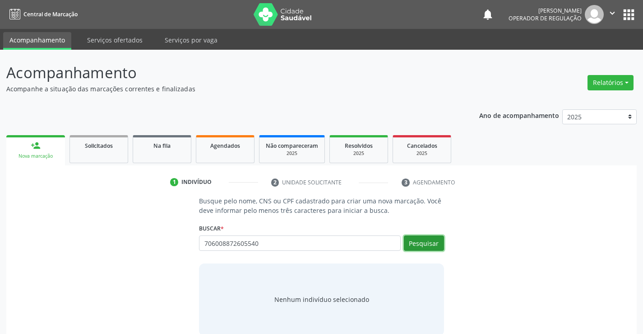
click at [422, 244] on button "Pesquisar" at bounding box center [424, 242] width 40 height 15
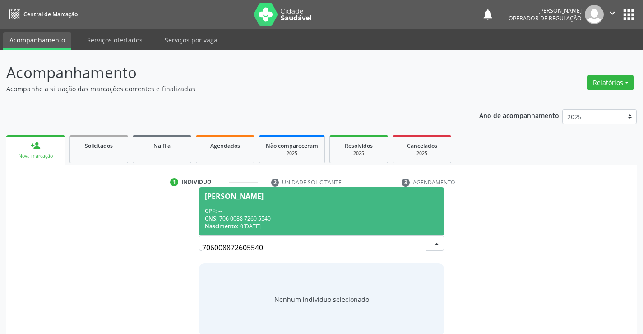
click at [346, 207] on div "CPF: --" at bounding box center [321, 211] width 233 height 8
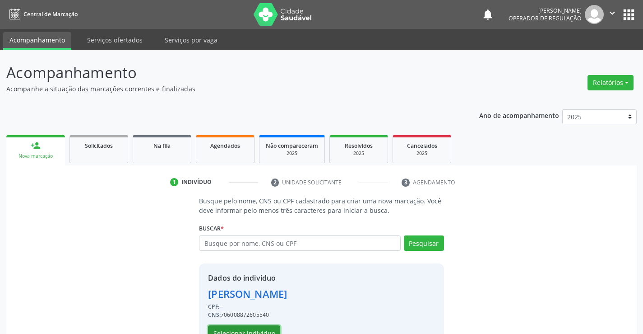
click at [254, 327] on button "Selecionar indivíduo" at bounding box center [244, 332] width 72 height 15
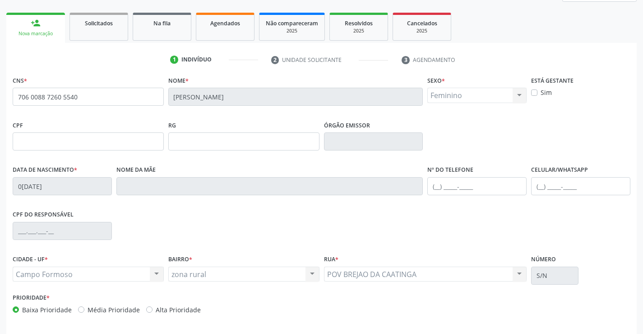
scroll to position [156, 0]
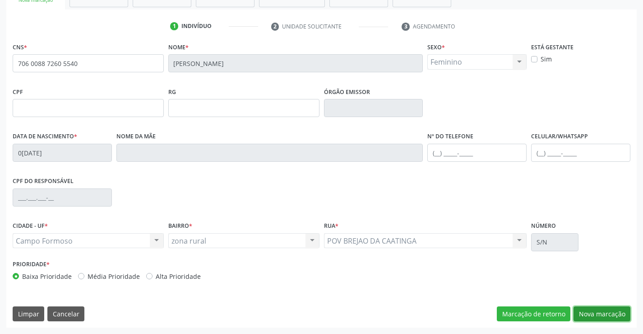
click at [594, 314] on button "Nova marcação" at bounding box center [602, 313] width 57 height 15
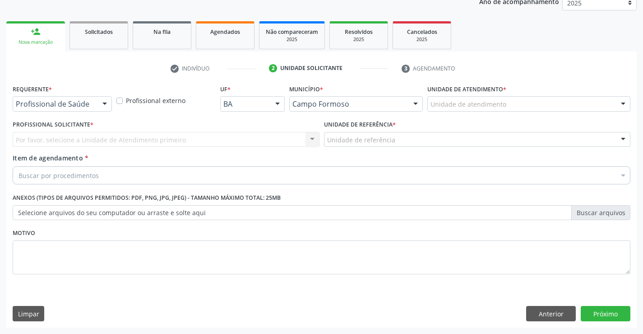
scroll to position [114, 0]
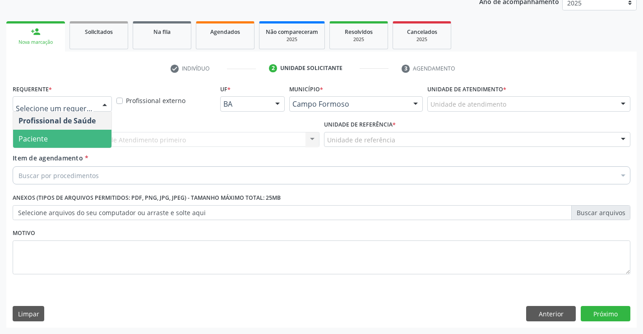
click at [62, 139] on span "Paciente" at bounding box center [62, 139] width 98 height 18
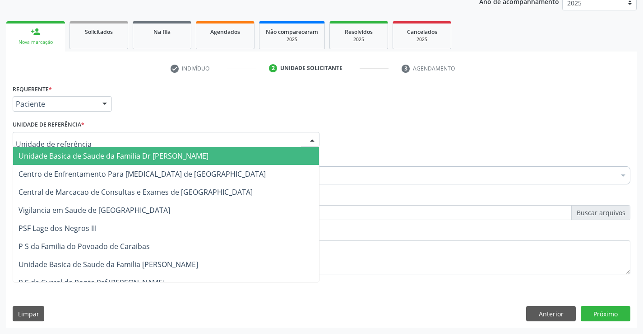
click at [81, 151] on span "Unidade Basica de Saude da Familia Dr [PERSON_NAME]" at bounding box center [114, 156] width 190 height 10
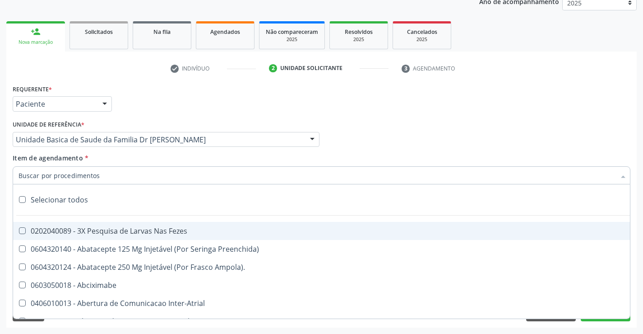
click at [61, 174] on input "Item de agendamento *" at bounding box center [317, 175] width 597 height 18
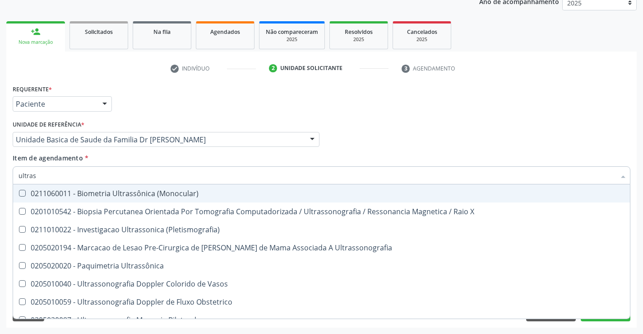
type input "ultrass"
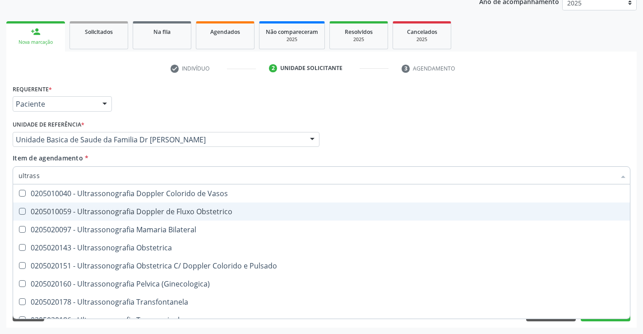
scroll to position [135, 0]
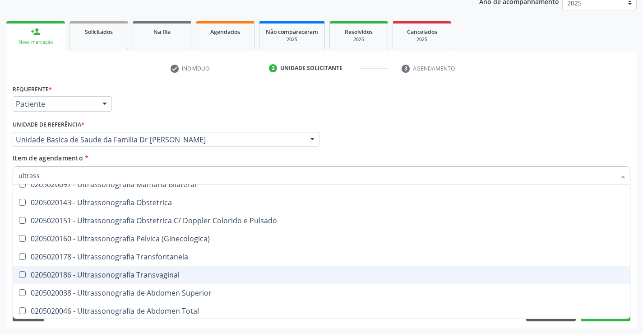
click at [163, 274] on div "0205020186 - Ultrassonografia Transvaginal" at bounding box center [322, 274] width 606 height 7
checkbox Transvaginal "true"
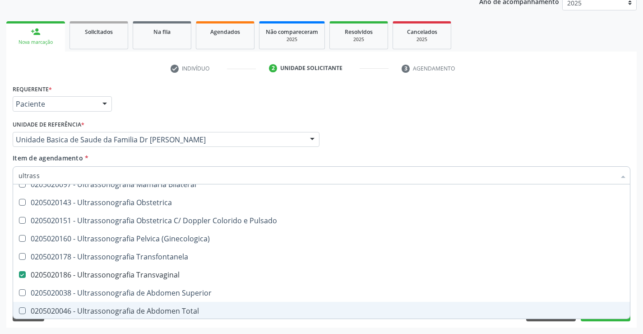
click at [604, 317] on span "0205020046 - Ultrassonografia de Abdomen Total" at bounding box center [321, 311] width 617 height 18
checkbox Total "true"
click at [604, 319] on button "Próximo" at bounding box center [606, 313] width 50 height 15
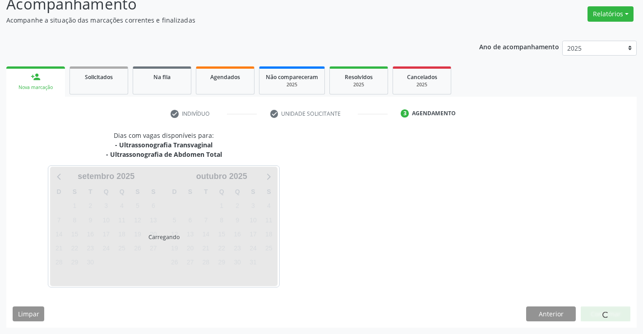
scroll to position [0, 0]
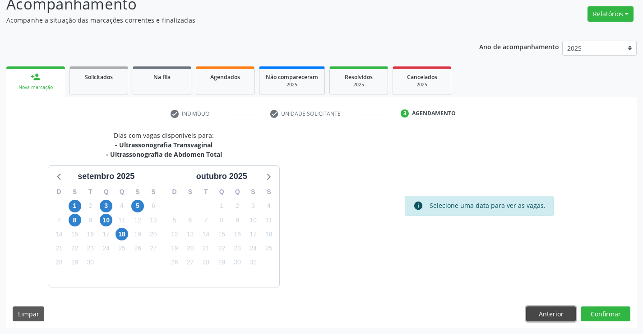
click at [555, 312] on button "Anterior" at bounding box center [551, 313] width 50 height 15
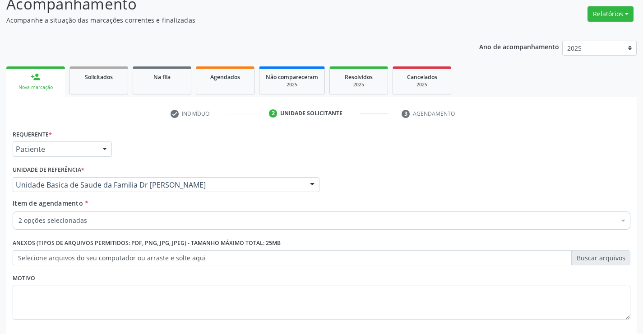
click at [104, 215] on div "2 opções selecionadas" at bounding box center [322, 220] width 618 height 18
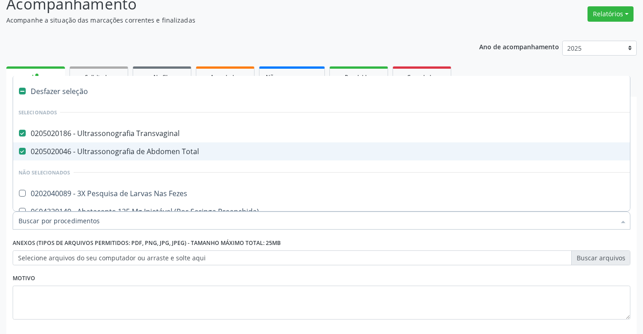
click at [179, 154] on div "0205020046 - Ultrassonografia de Abdomen Total" at bounding box center [370, 151] width 703 height 7
checkbox Total "false"
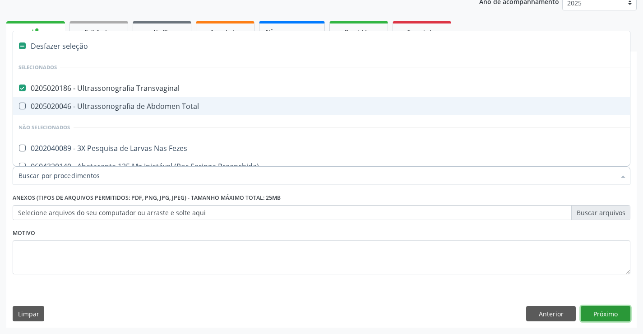
click at [602, 306] on button "Próximo" at bounding box center [606, 313] width 50 height 15
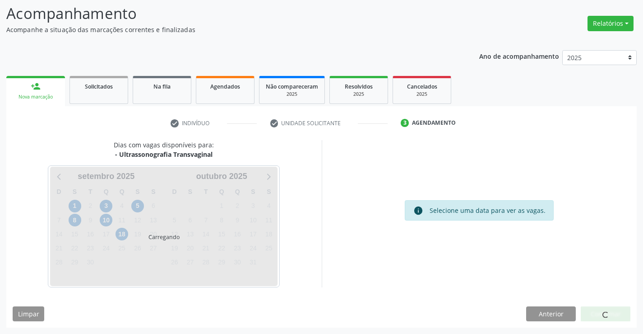
scroll to position [59, 0]
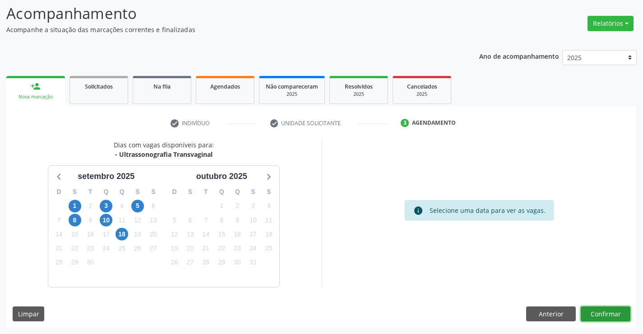
click at [601, 313] on button "Confirmar" at bounding box center [606, 313] width 50 height 15
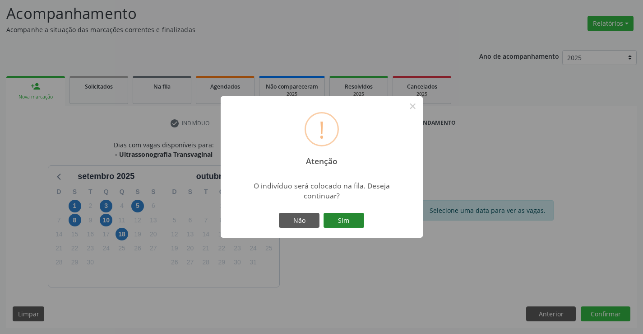
click at [345, 223] on button "Sim" at bounding box center [344, 220] width 41 height 15
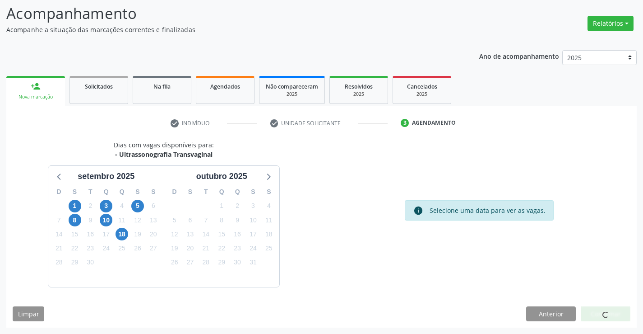
scroll to position [0, 0]
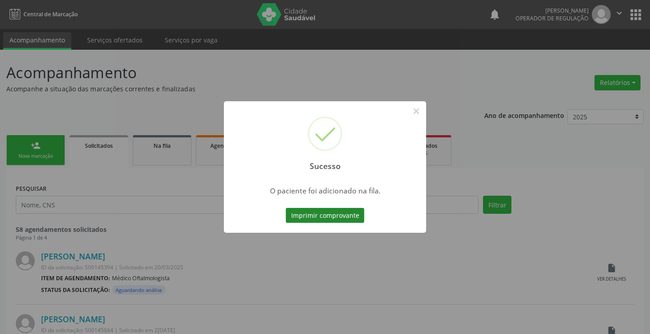
click at [345, 213] on button "Imprimir comprovante" at bounding box center [325, 215] width 79 height 15
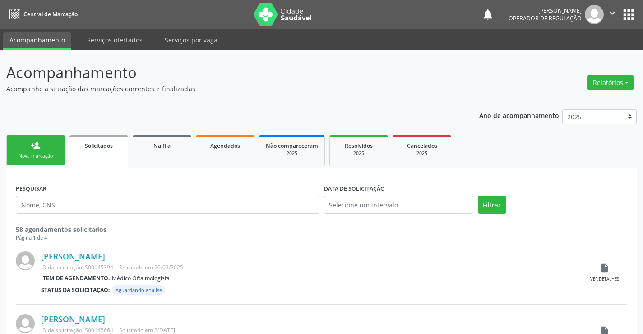
click at [42, 147] on link "person_add Nova marcação" at bounding box center [35, 150] width 59 height 30
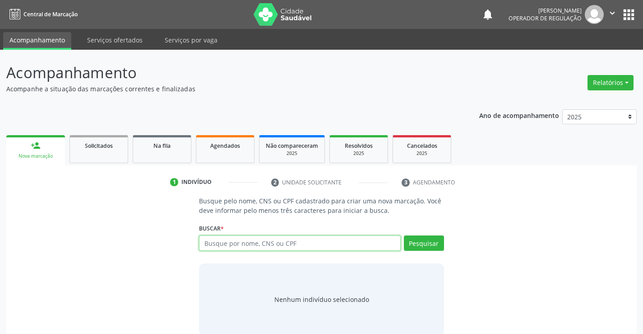
click at [238, 245] on input "text" at bounding box center [299, 242] width 201 height 15
type input "706008872605540"
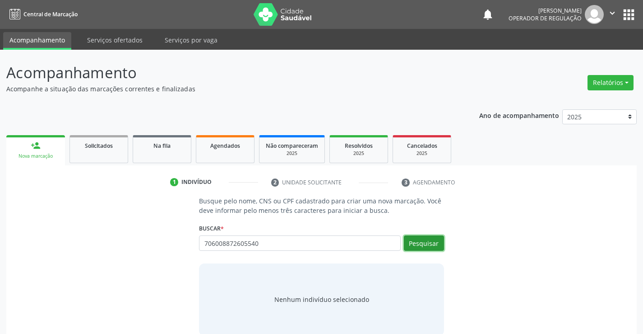
click at [419, 242] on button "Pesquisar" at bounding box center [424, 242] width 40 height 15
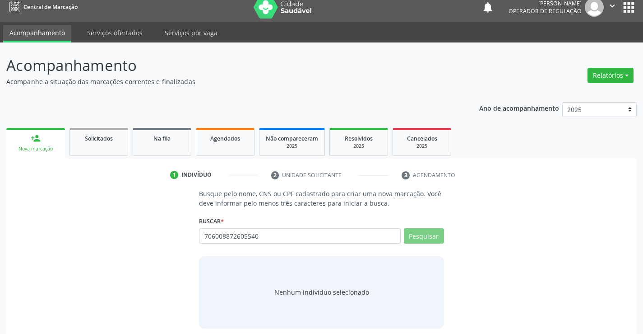
scroll to position [14, 0]
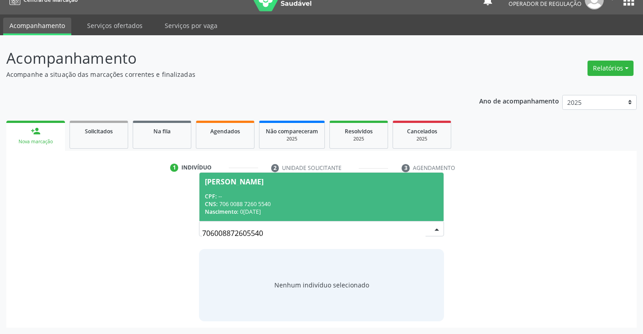
click at [390, 191] on span "Rosana da Silva Souza CPF: -- CNS: 706 0088 7260 5540 Nascimento: 06/11/1981" at bounding box center [322, 196] width 244 height 48
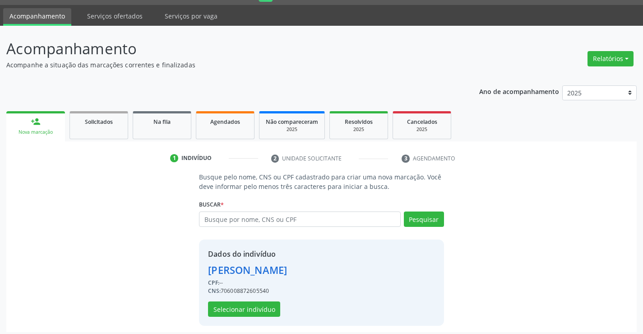
scroll to position [28, 0]
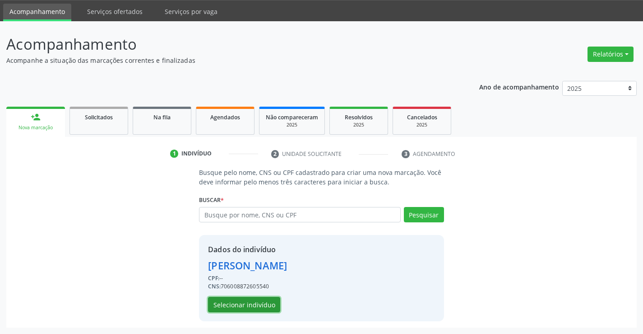
click at [247, 301] on button "Selecionar indivíduo" at bounding box center [244, 304] width 72 height 15
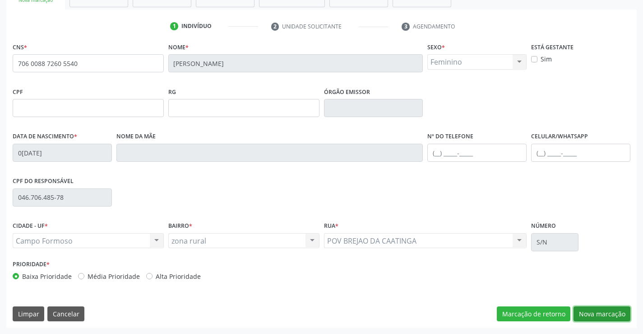
click at [588, 311] on button "Nova marcação" at bounding box center [602, 313] width 57 height 15
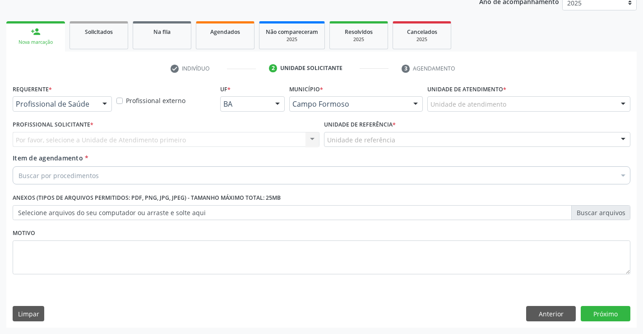
scroll to position [114, 0]
click at [82, 135] on div "Por favor, selecione a Unidade de Atendimento primeiro Nenhum resultado encontr…" at bounding box center [166, 139] width 307 height 15
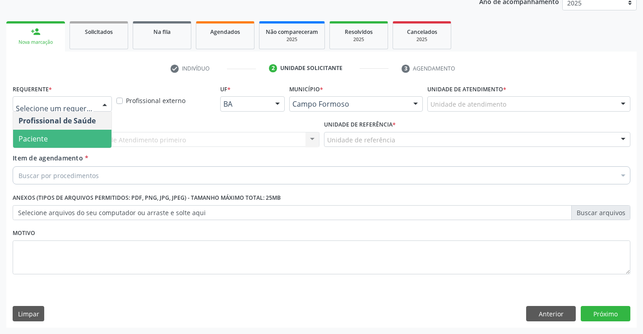
click at [67, 140] on span "Paciente" at bounding box center [62, 139] width 98 height 18
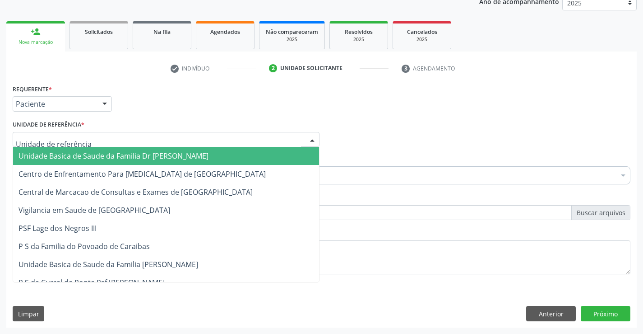
click at [79, 152] on span "Unidade Basica de Saude da Familia Dr [PERSON_NAME]" at bounding box center [114, 156] width 190 height 10
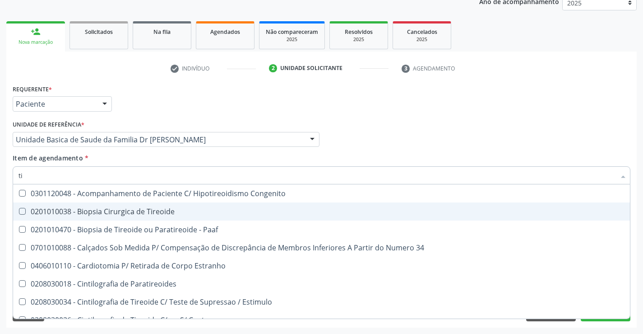
type input "t"
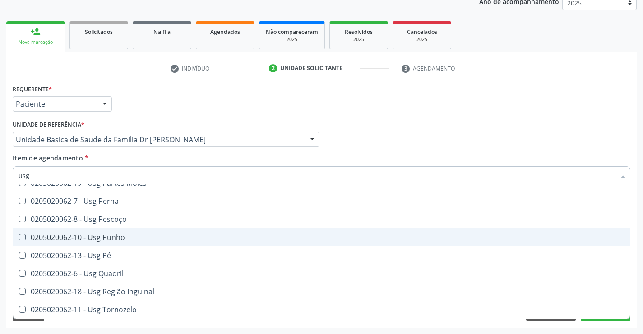
scroll to position [209, 0]
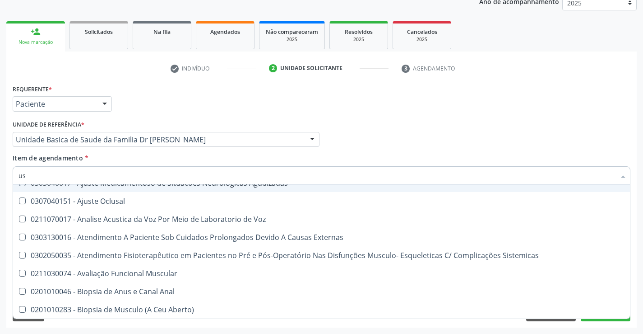
type input "u"
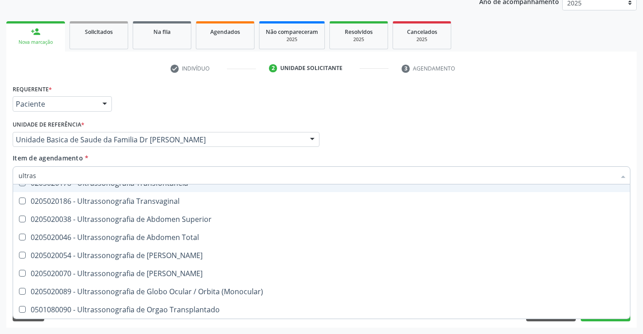
type input "ultrass"
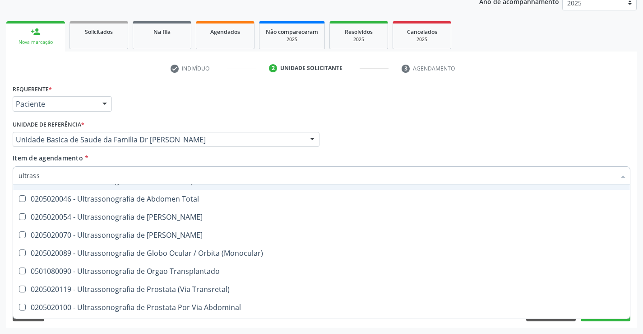
scroll to position [281, 0]
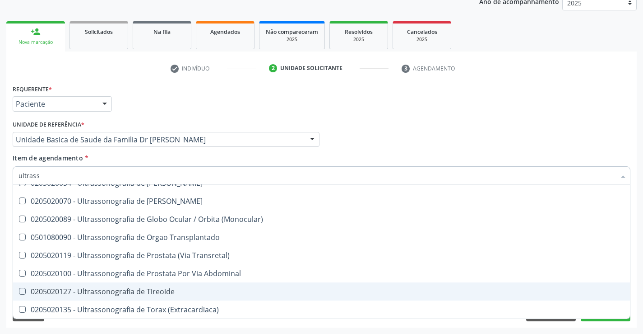
click at [175, 292] on div "0205020127 - Ultrassonografia de Tireoide" at bounding box center [322, 291] width 606 height 7
checkbox Tireoide "true"
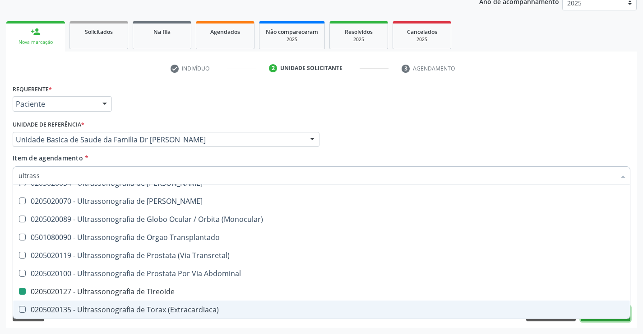
click at [598, 321] on button "Próximo" at bounding box center [606, 313] width 50 height 15
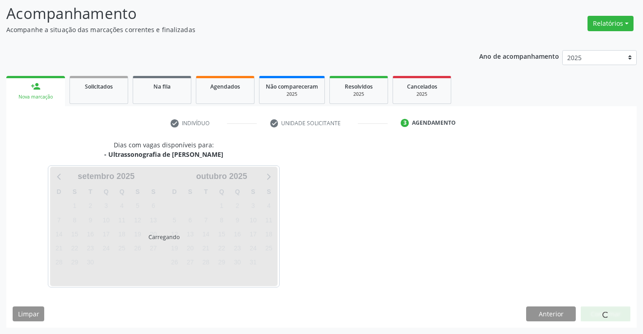
scroll to position [0, 0]
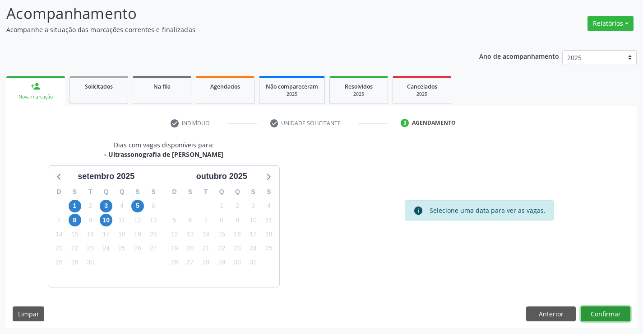
click at [606, 310] on button "Confirmar" at bounding box center [606, 313] width 50 height 15
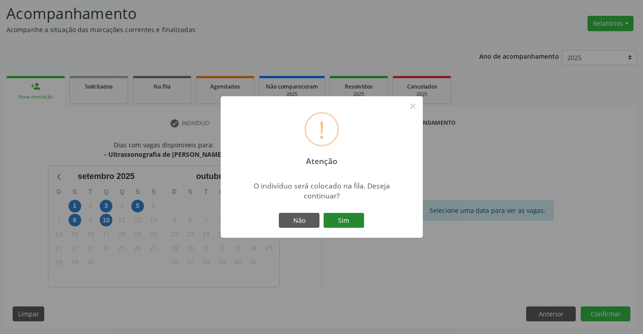
click at [359, 221] on button "Sim" at bounding box center [344, 220] width 41 height 15
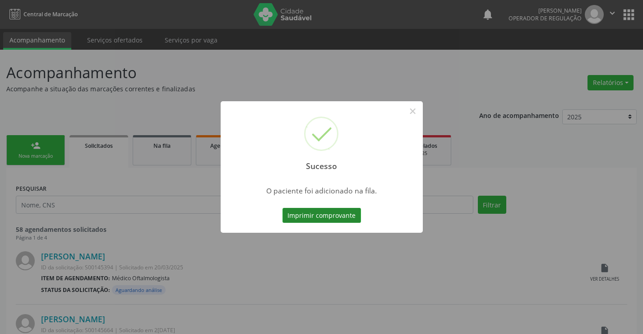
click at [337, 212] on button "Imprimir comprovante" at bounding box center [322, 215] width 79 height 15
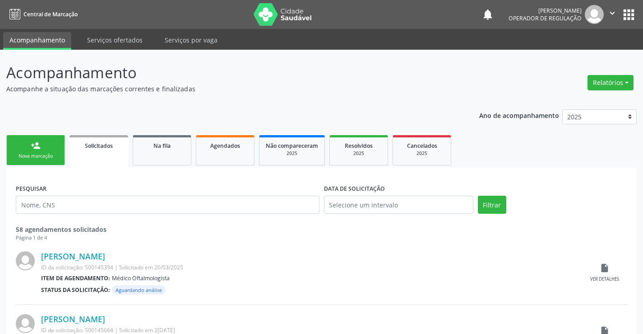
click at [46, 161] on link "person_add Nova marcação" at bounding box center [35, 150] width 59 height 30
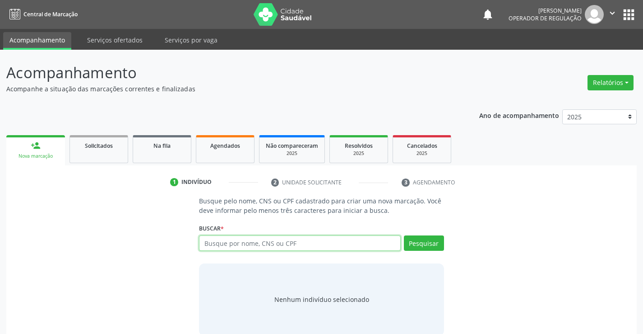
click at [290, 242] on input "text" at bounding box center [299, 242] width 201 height 15
type input "708901785968310"
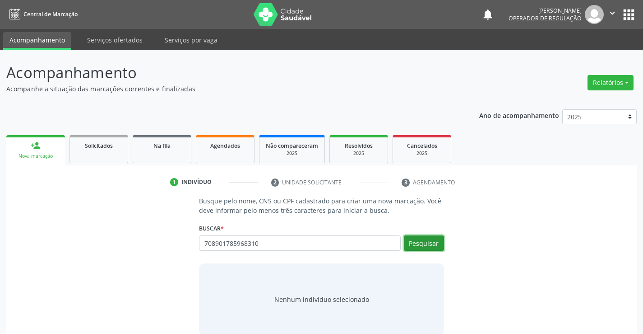
click at [424, 244] on button "Pesquisar" at bounding box center [424, 242] width 40 height 15
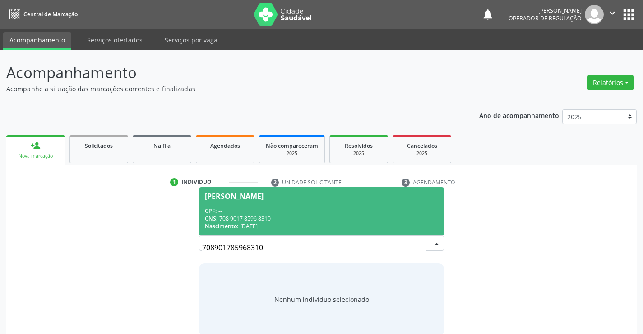
click at [318, 213] on div "CPF: --" at bounding box center [321, 211] width 233 height 8
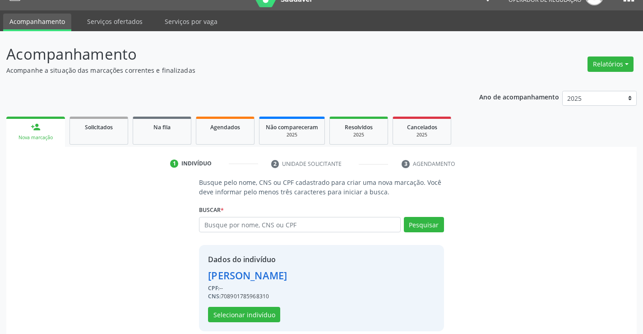
scroll to position [28, 0]
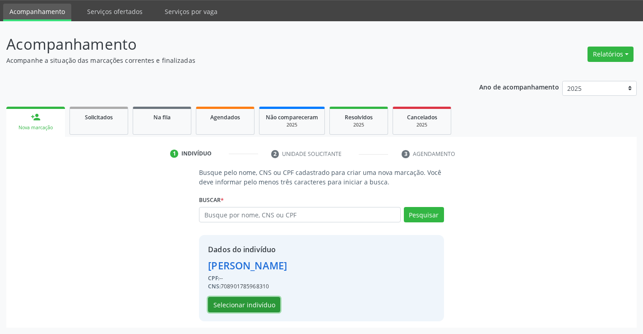
click at [251, 302] on button "Selecionar indivíduo" at bounding box center [244, 304] width 72 height 15
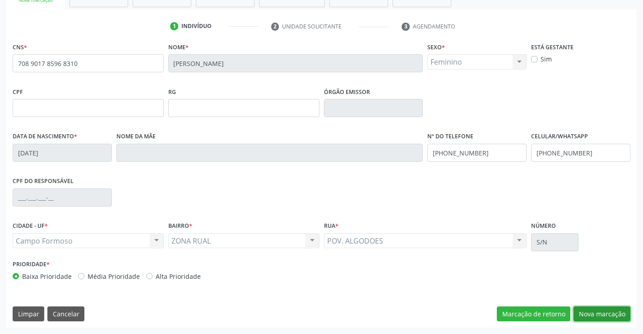
click at [617, 315] on button "Nova marcação" at bounding box center [602, 313] width 57 height 15
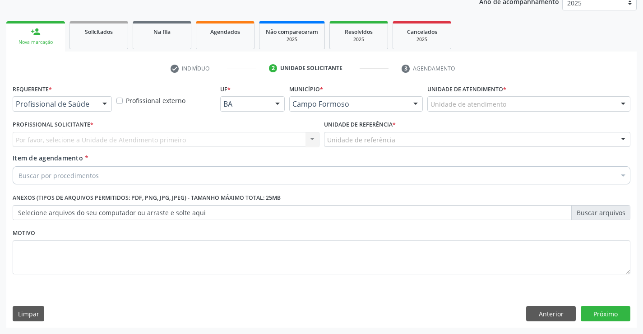
scroll to position [114, 0]
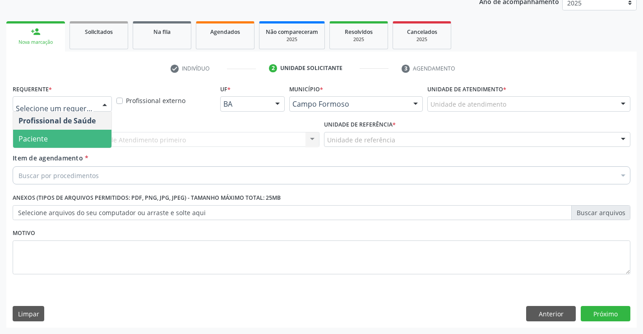
click at [65, 139] on span "Paciente" at bounding box center [62, 139] width 98 height 18
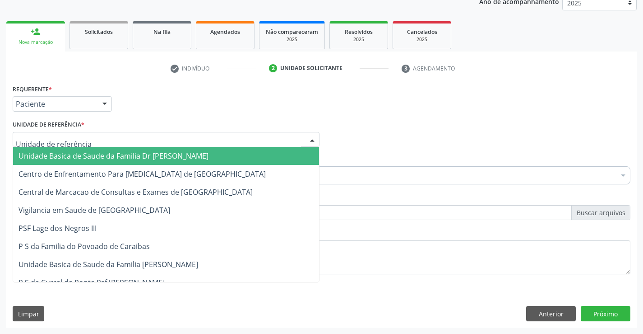
click at [67, 150] on span "Unidade Basica de Saude da Familia Dr [PERSON_NAME]" at bounding box center [166, 156] width 306 height 18
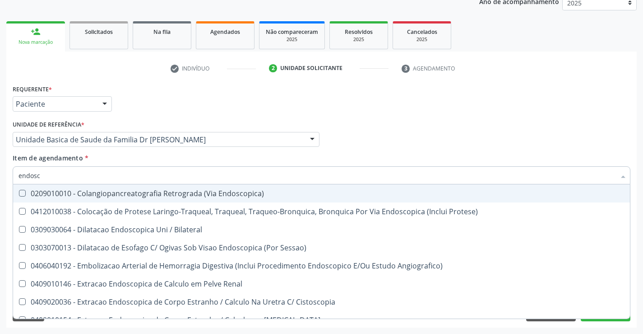
type input "endosco"
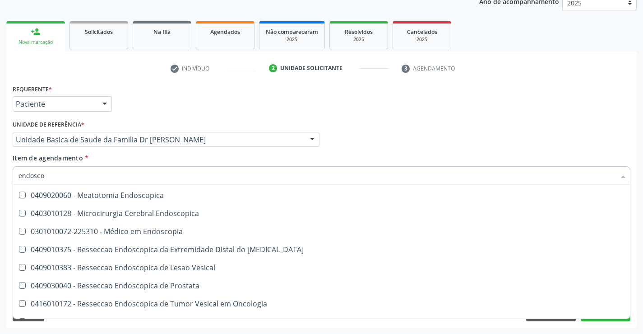
scroll to position [181, 0]
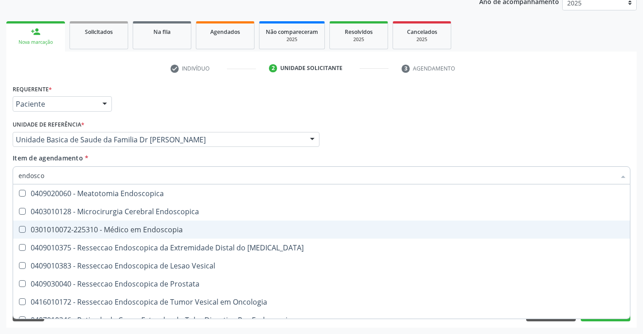
click at [172, 228] on div "0301010072-225310 - Médico em Endoscopia" at bounding box center [322, 229] width 606 height 7
checkbox Endoscopia "true"
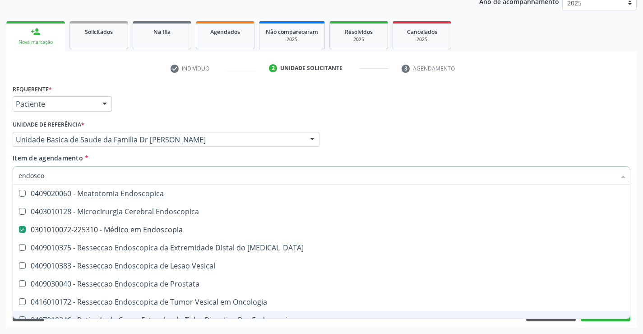
click at [603, 317] on div "0407010246 - Retirada de Corpo Estranho do Tubo Digestivo Por Endoscopia" at bounding box center [322, 319] width 606 height 7
click at [603, 318] on div "0407010246 - Retirada de Corpo Estranho do Tubo Digestivo Por Endoscopia" at bounding box center [322, 319] width 606 height 7
checkbox Endoscopia "false"
click at [603, 320] on button "Próximo" at bounding box center [606, 313] width 50 height 15
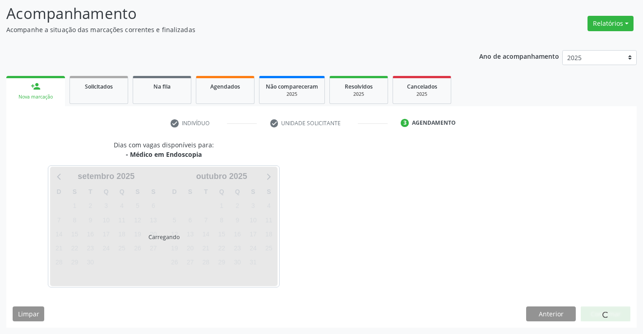
scroll to position [86, 0]
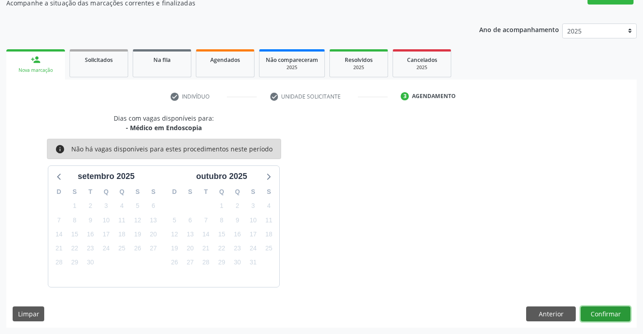
click at [607, 312] on button "Confirmar" at bounding box center [606, 313] width 50 height 15
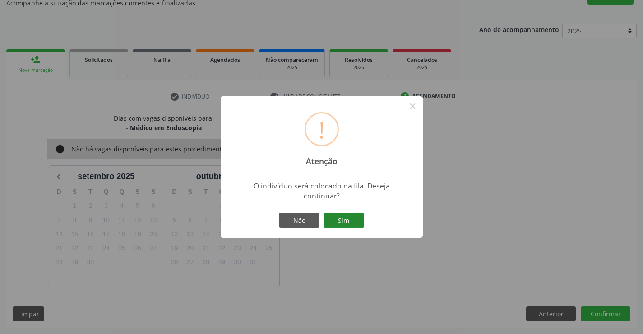
click at [355, 217] on button "Sim" at bounding box center [344, 220] width 41 height 15
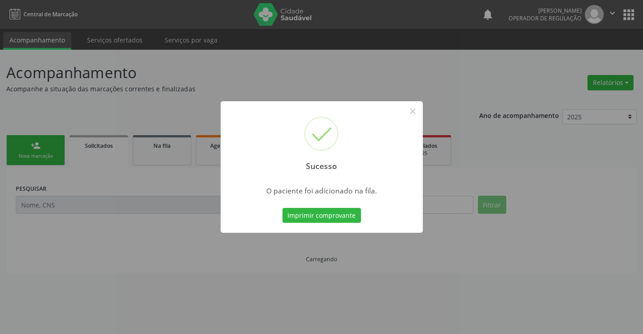
scroll to position [0, 0]
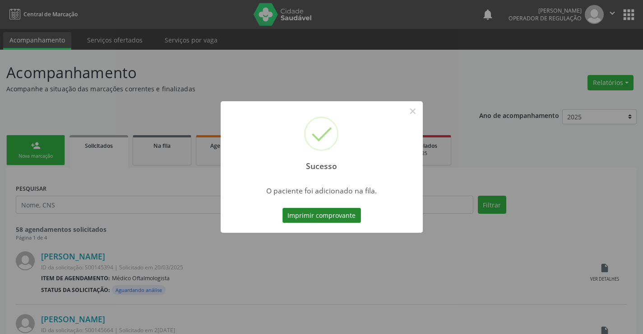
click at [353, 213] on button "Imprimir comprovante" at bounding box center [322, 215] width 79 height 15
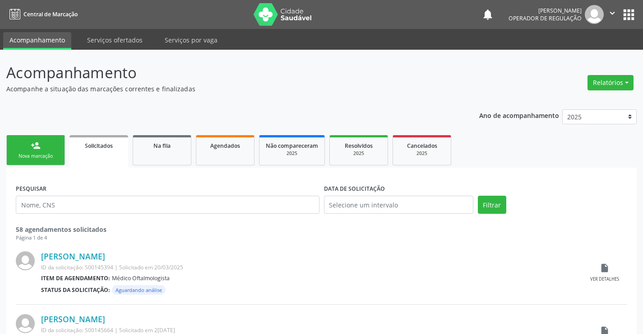
click at [50, 148] on link "person_add Nova marcação" at bounding box center [35, 150] width 59 height 30
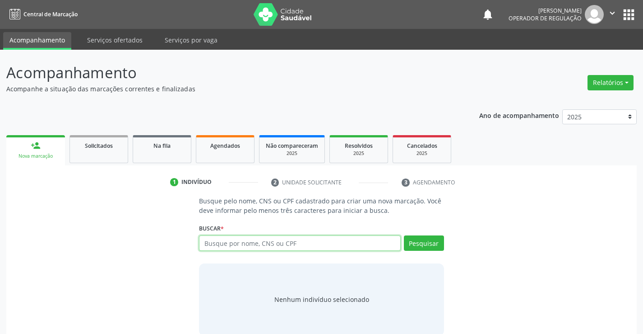
click at [260, 245] on input "text" at bounding box center [299, 242] width 201 height 15
type input "708207198573442"
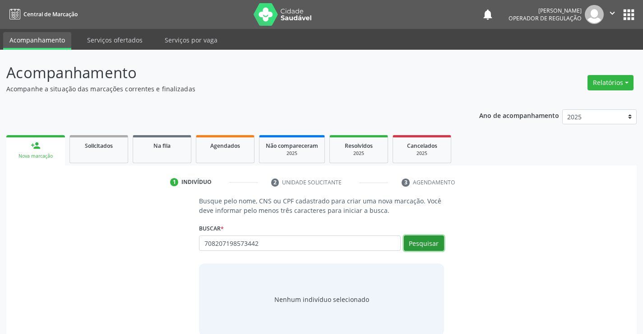
click at [436, 243] on button "Pesquisar" at bounding box center [424, 242] width 40 height 15
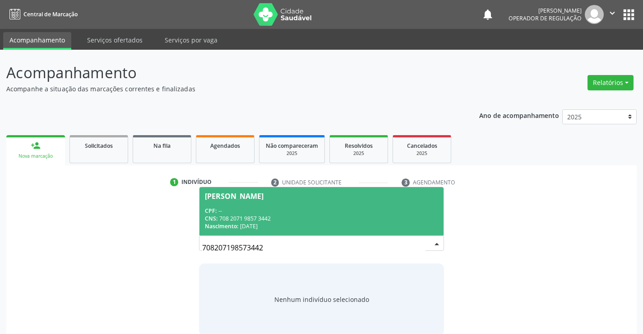
click at [381, 217] on div "CNS: 708 2071 9857 3442" at bounding box center [321, 218] width 233 height 8
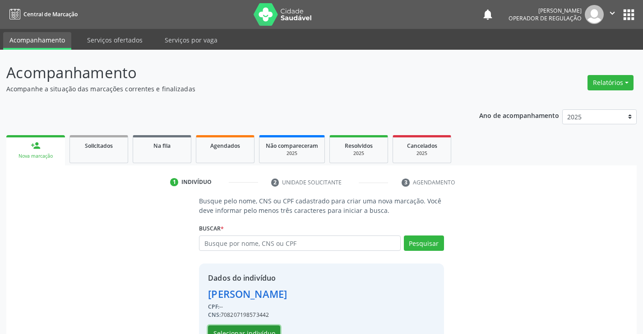
click at [256, 329] on button "Selecionar indivíduo" at bounding box center [244, 332] width 72 height 15
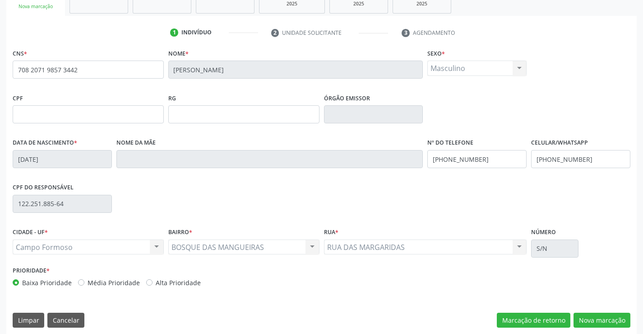
scroll to position [156, 0]
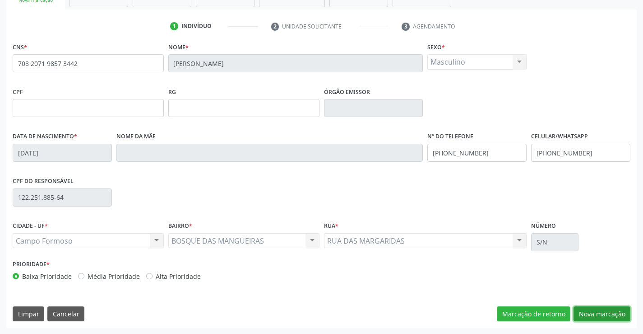
click at [592, 313] on button "Nova marcação" at bounding box center [602, 313] width 57 height 15
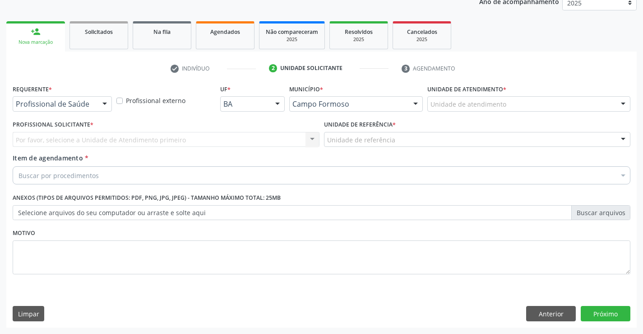
scroll to position [114, 0]
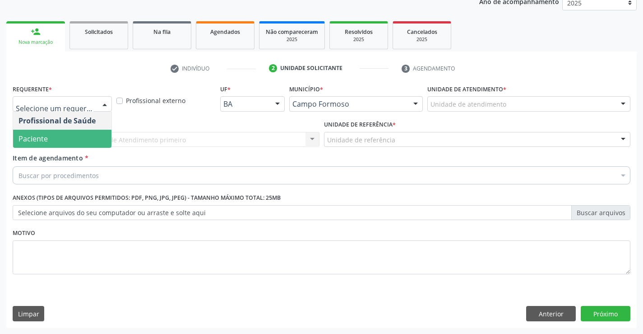
click at [65, 139] on span "Paciente" at bounding box center [62, 139] width 98 height 18
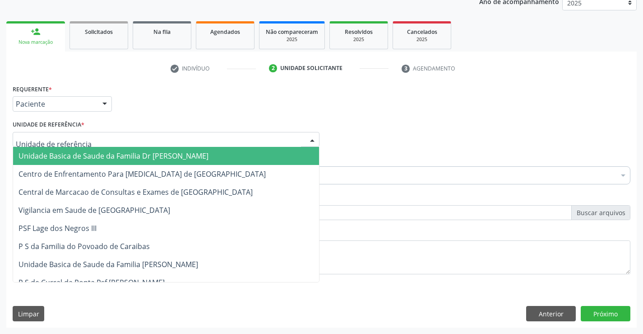
click at [67, 151] on span "Unidade Basica de Saude da Familia Dr [PERSON_NAME]" at bounding box center [114, 156] width 190 height 10
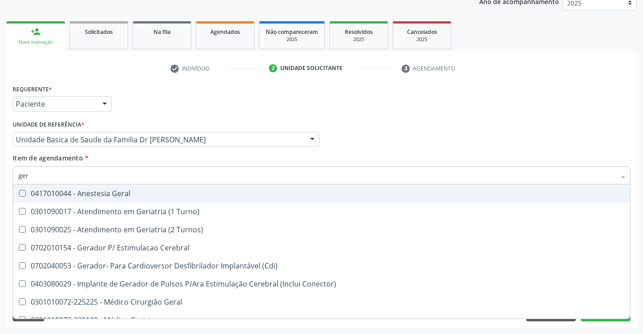
type input "gera"
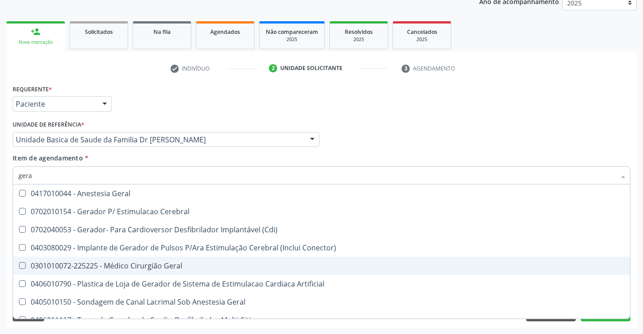
click at [145, 266] on div "0301010072-225225 - Médico Cirurgião Geral" at bounding box center [322, 265] width 606 height 7
checkbox Geral "true"
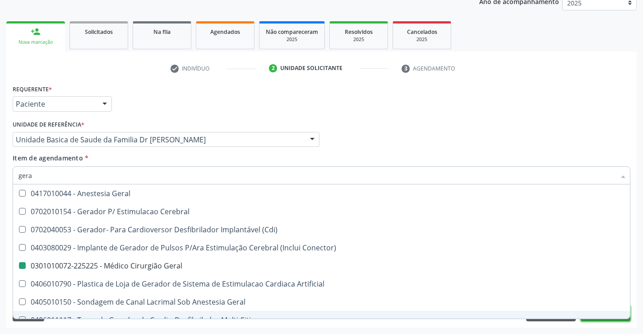
click at [610, 319] on button "Próximo" at bounding box center [606, 313] width 50 height 15
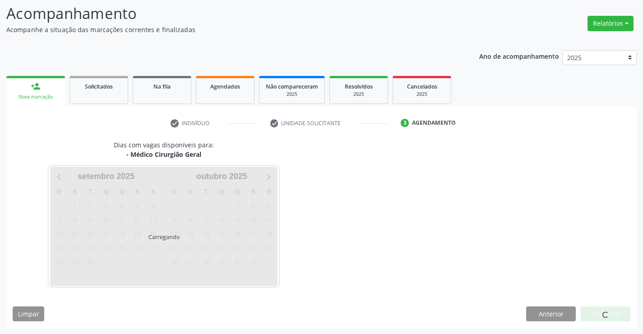
scroll to position [86, 0]
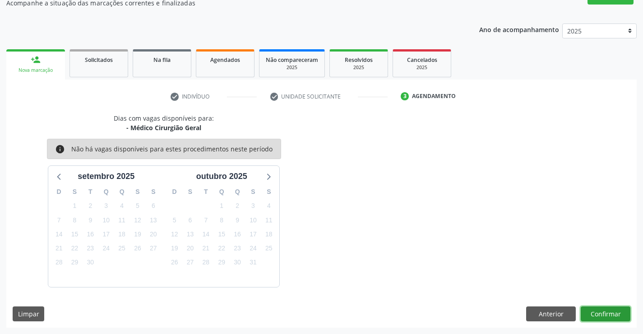
click at [610, 315] on button "Confirmar" at bounding box center [606, 313] width 50 height 15
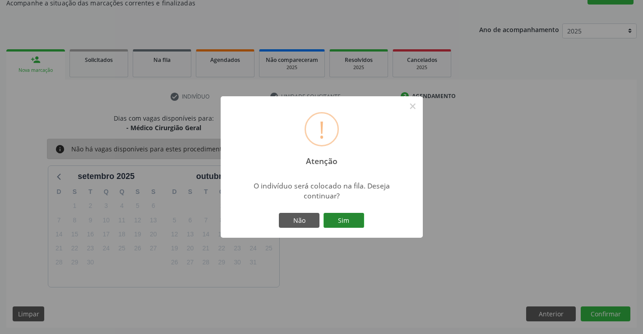
click at [348, 219] on button "Sim" at bounding box center [344, 220] width 41 height 15
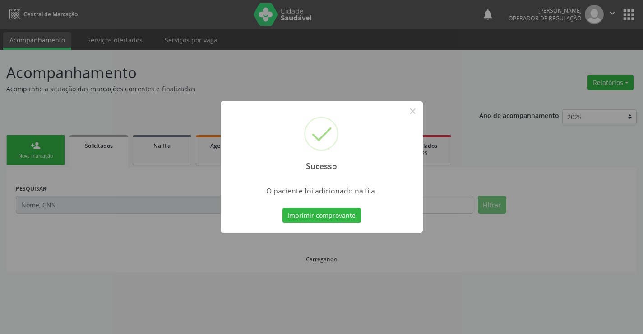
scroll to position [0, 0]
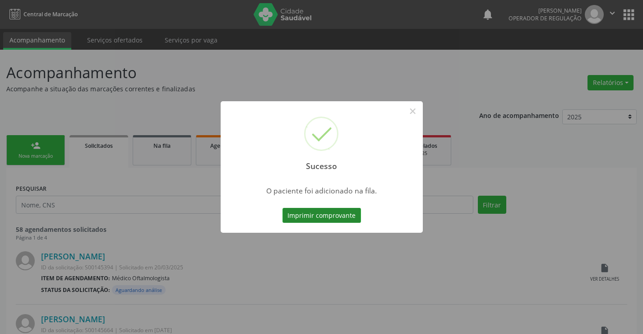
click at [347, 214] on button "Imprimir comprovante" at bounding box center [322, 215] width 79 height 15
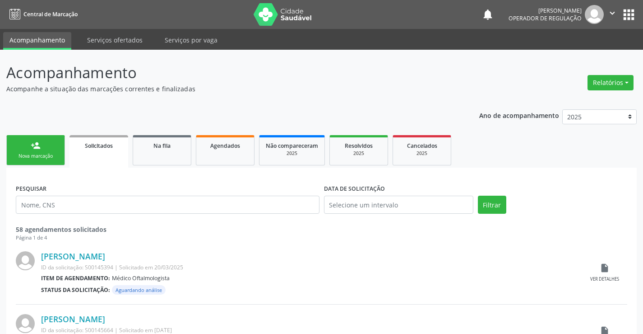
click at [36, 146] on div "person_add" at bounding box center [36, 145] width 10 height 10
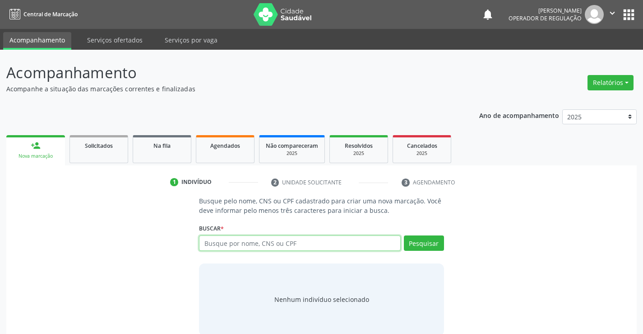
click at [236, 240] on input "text" at bounding box center [299, 242] width 201 height 15
click at [247, 247] on input "text" at bounding box center [299, 242] width 201 height 15
type input "700002353351101"
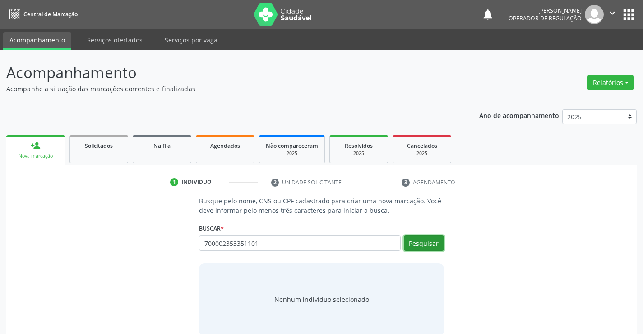
click at [418, 246] on button "Pesquisar" at bounding box center [424, 242] width 40 height 15
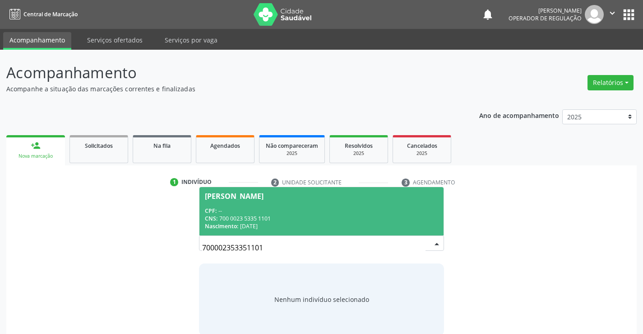
click at [356, 214] on div "CPF: --" at bounding box center [321, 211] width 233 height 8
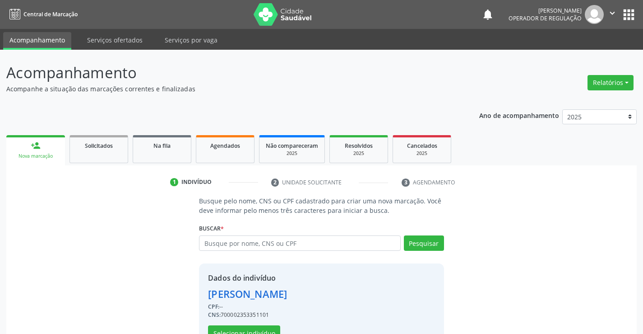
scroll to position [28, 0]
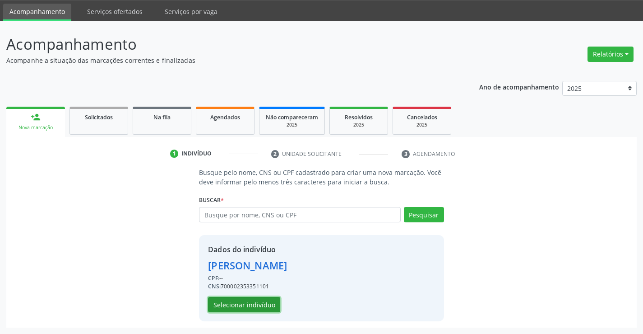
click at [229, 298] on button "Selecionar indivíduo" at bounding box center [244, 304] width 72 height 15
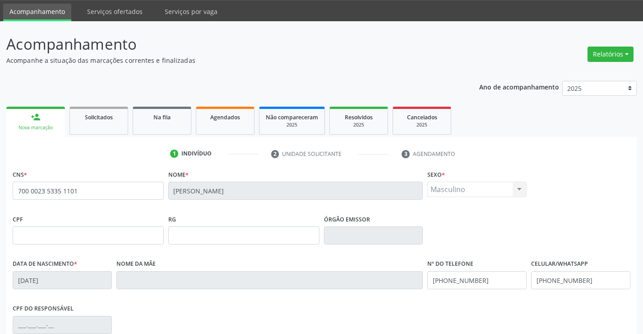
scroll to position [156, 0]
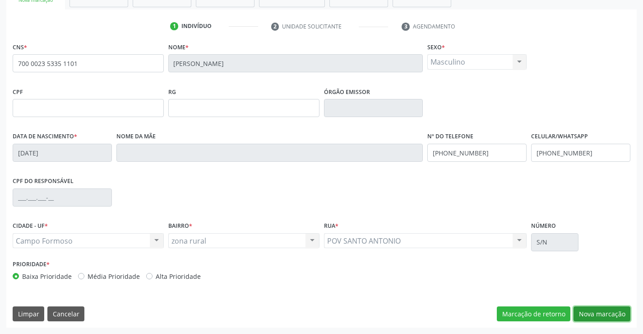
click at [593, 313] on button "Nova marcação" at bounding box center [602, 313] width 57 height 15
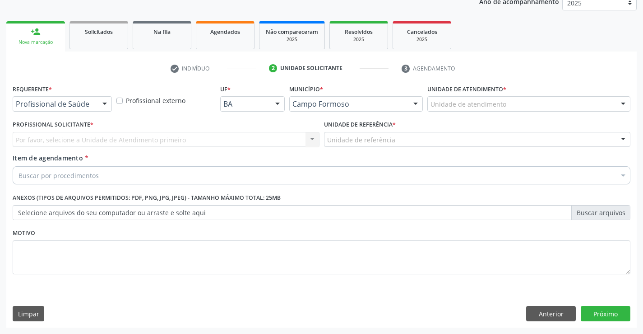
scroll to position [114, 0]
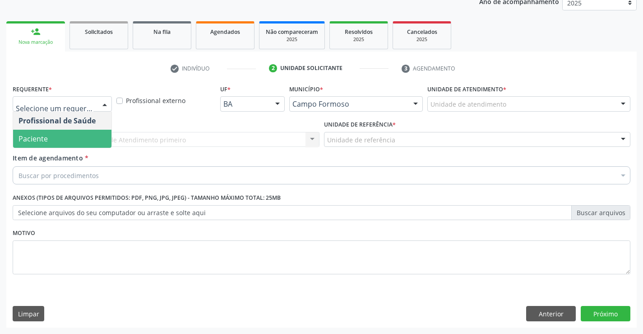
click at [58, 140] on span "Paciente" at bounding box center [62, 139] width 98 height 18
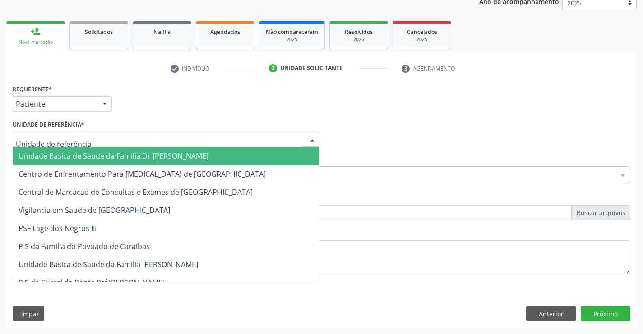
click at [63, 134] on div at bounding box center [166, 139] width 307 height 15
click at [63, 153] on span "Unidade Basica de Saude da Familia Dr [PERSON_NAME]" at bounding box center [114, 156] width 190 height 10
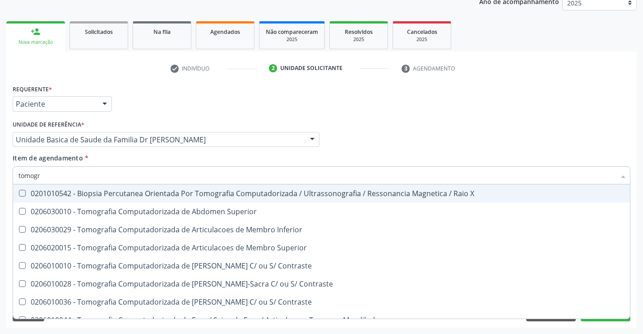
type input "tomogra"
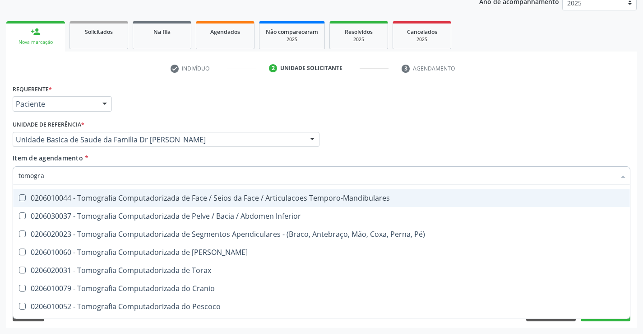
scroll to position [135, 0]
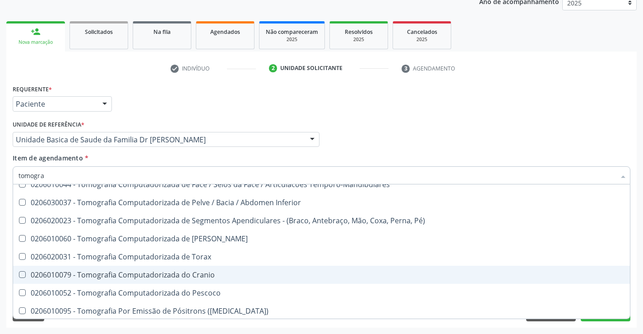
click at [202, 277] on div "0206010079 - Tomografia Computadorizada do Cranio" at bounding box center [322, 274] width 606 height 7
checkbox Cranio "true"
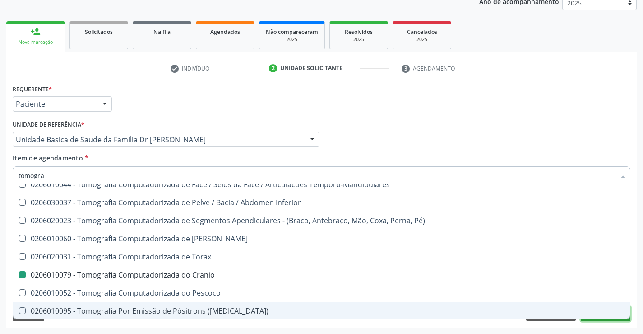
click at [609, 320] on button "Próximo" at bounding box center [606, 313] width 50 height 15
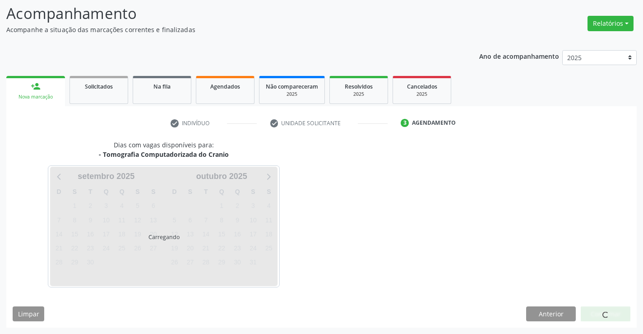
scroll to position [0, 0]
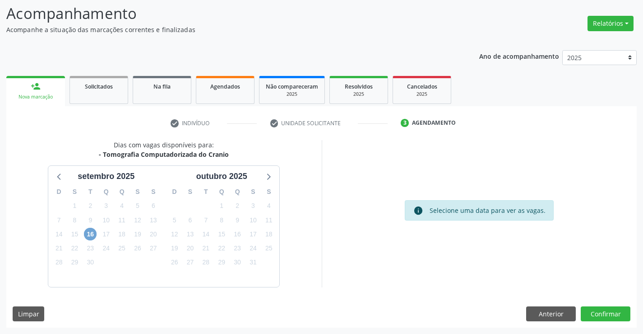
click at [91, 235] on span "16" at bounding box center [90, 234] width 13 height 13
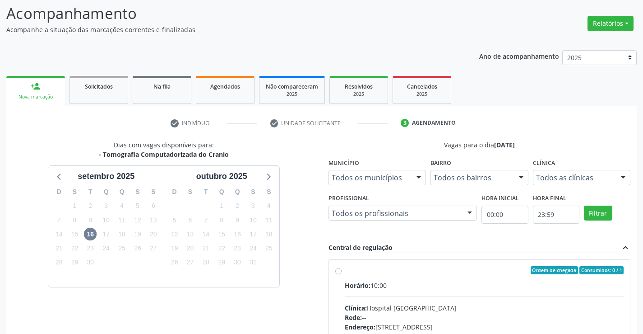
click at [345, 270] on label "Ordem de chegada Consumidos: 0 / 1 Horário: 10:00 Clínica: Hospital [GEOGRAPHIC…" at bounding box center [484, 335] width 279 height 139
click at [336, 270] on input "Ordem de chegada Consumidos: 0 / 1 Horário: 10:00 Clínica: Hospital [GEOGRAPHIC…" at bounding box center [338, 270] width 6 height 8
radio input "true"
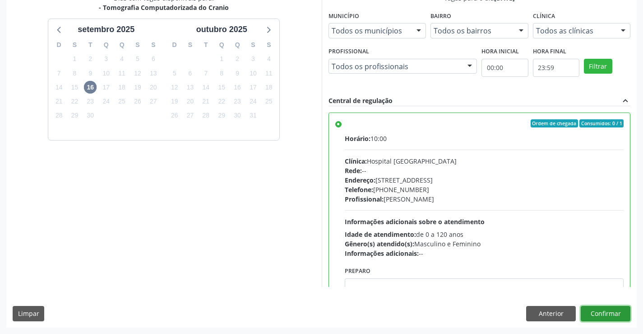
click at [610, 310] on button "Confirmar" at bounding box center [606, 313] width 50 height 15
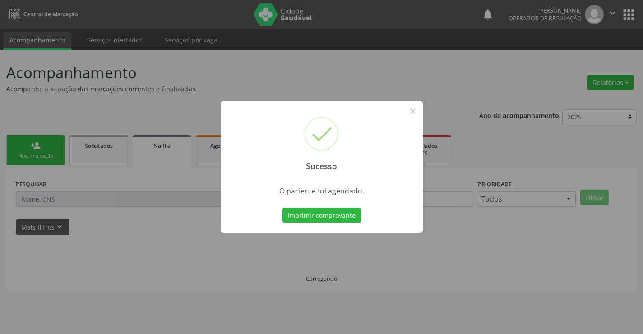
scroll to position [0, 0]
click at [332, 214] on button "Imprimir comprovante" at bounding box center [322, 215] width 79 height 15
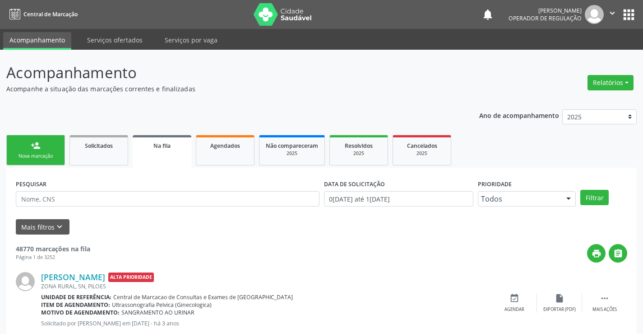
click at [43, 136] on link "person_add Nova marcação" at bounding box center [35, 150] width 59 height 30
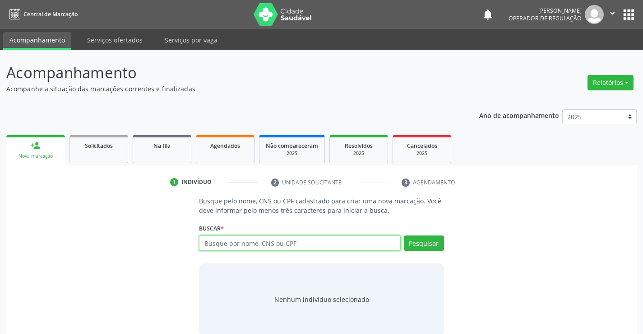
click at [307, 248] on input "text" at bounding box center [299, 242] width 201 height 15
type input "707007843047532"
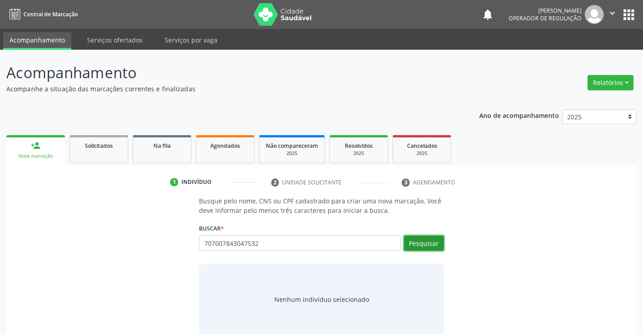
click at [426, 245] on button "Pesquisar" at bounding box center [424, 242] width 40 height 15
click at [365, 260] on div "Busque pelo nome, CNS ou CPF cadastrado para criar uma nova marcação. Você deve…" at bounding box center [321, 265] width 257 height 139
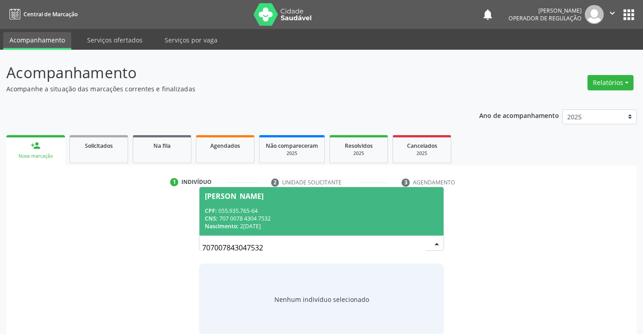
click at [337, 207] on div "CPF: 055.935.765-64" at bounding box center [321, 211] width 233 height 8
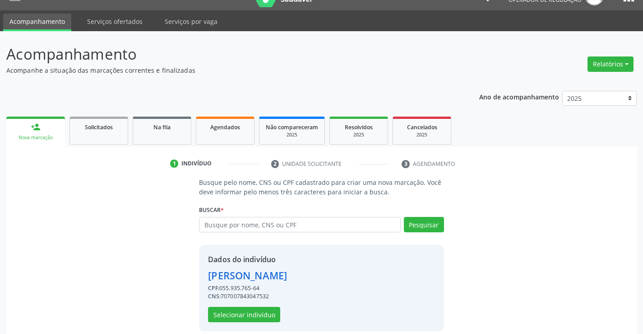
scroll to position [28, 0]
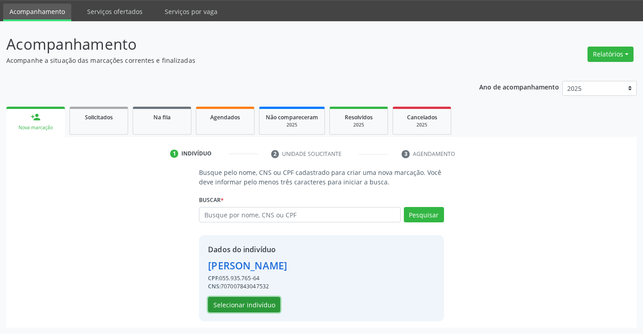
click at [260, 302] on button "Selecionar indivíduo" at bounding box center [244, 304] width 72 height 15
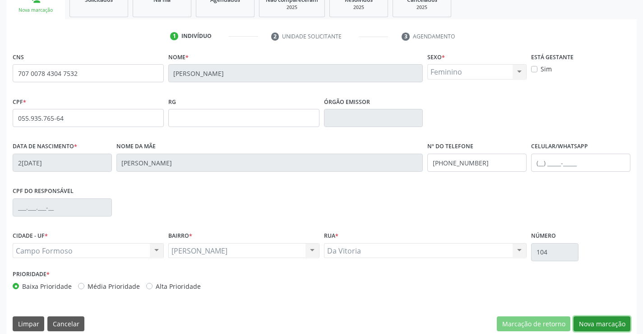
click at [616, 319] on button "Nova marcação" at bounding box center [602, 323] width 57 height 15
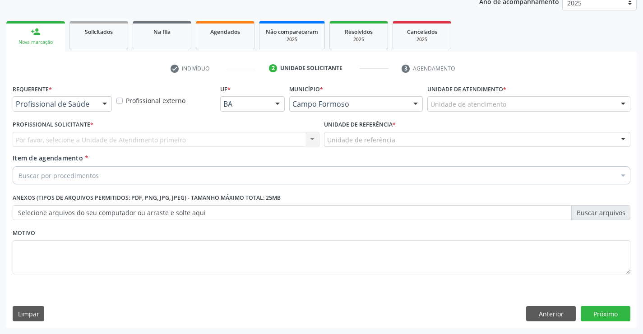
scroll to position [114, 0]
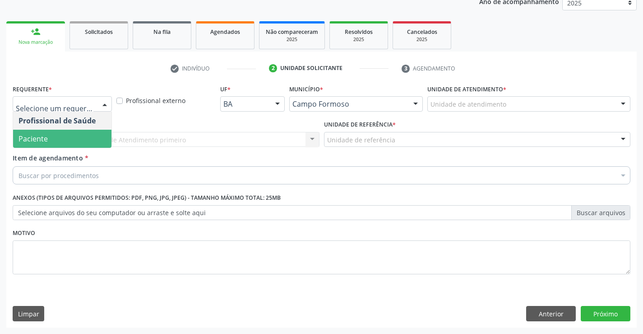
click at [61, 136] on span "Paciente" at bounding box center [62, 139] width 98 height 18
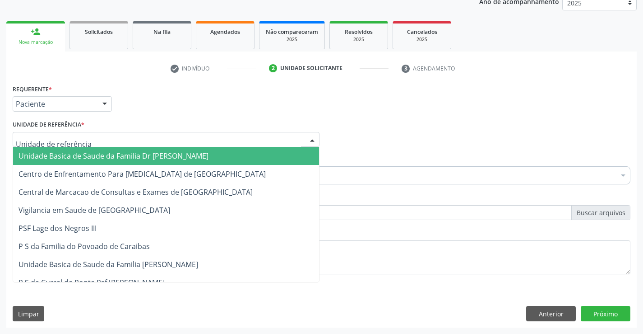
click at [78, 153] on span "Unidade Basica de Saude da Familia Dr [PERSON_NAME]" at bounding box center [114, 156] width 190 height 10
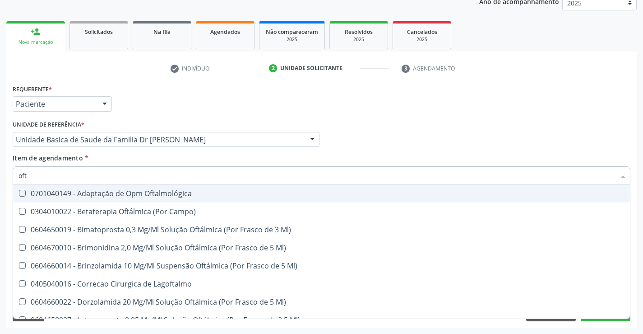
type input "ofta"
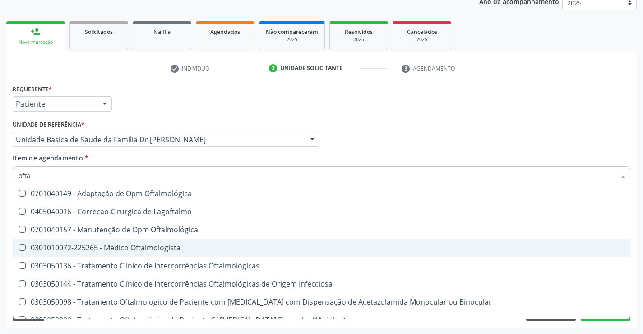
click at [163, 248] on div "0301010072-225265 - Médico Oftalmologista" at bounding box center [322, 247] width 606 height 7
checkbox Oftalmologista "true"
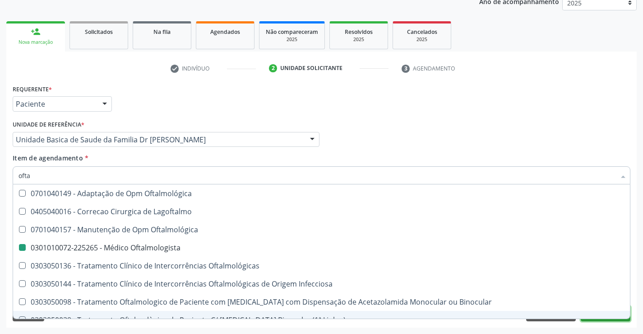
click at [609, 320] on button "Próximo" at bounding box center [606, 313] width 50 height 15
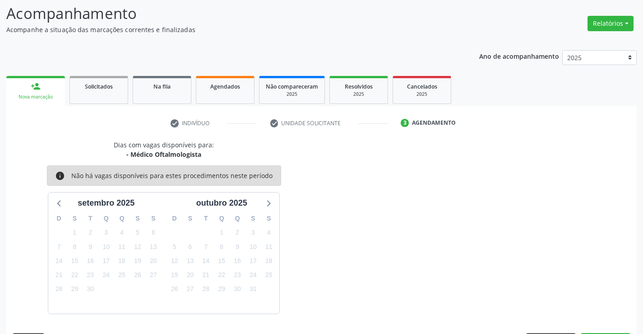
scroll to position [86, 0]
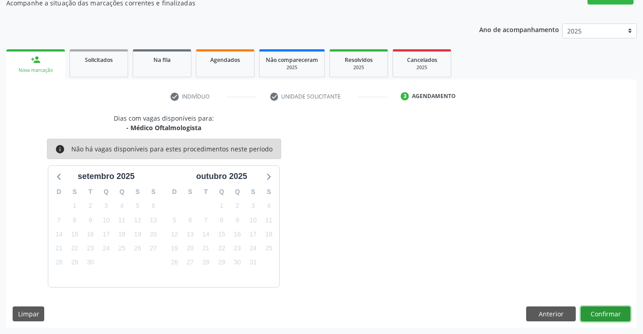
click at [606, 310] on button "Confirmar" at bounding box center [606, 313] width 50 height 15
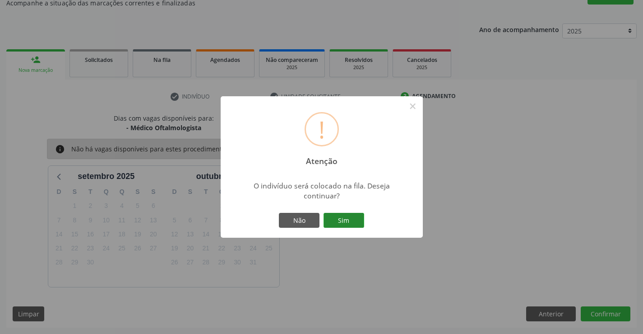
click at [348, 222] on button "Sim" at bounding box center [344, 220] width 41 height 15
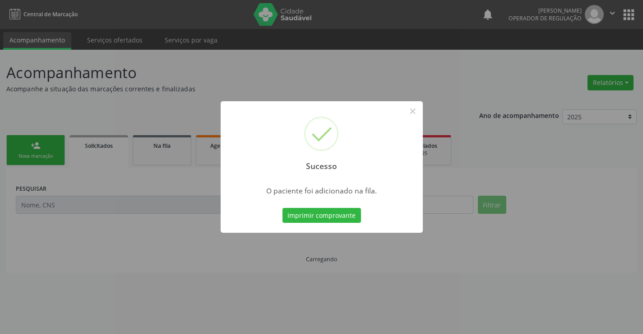
scroll to position [0, 0]
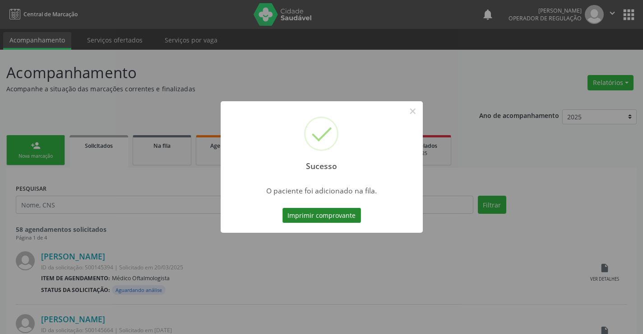
click at [333, 212] on button "Imprimir comprovante" at bounding box center [322, 215] width 79 height 15
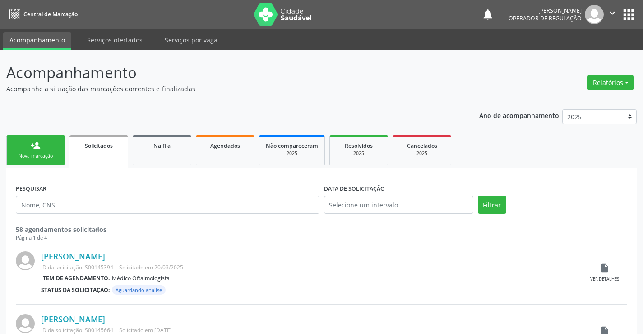
click at [45, 153] on div "Nova marcação" at bounding box center [35, 156] width 45 height 7
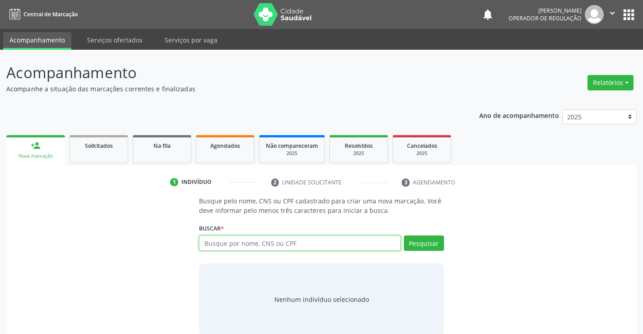
click at [277, 243] on input "text" at bounding box center [299, 242] width 201 height 15
type input "700002353351101"
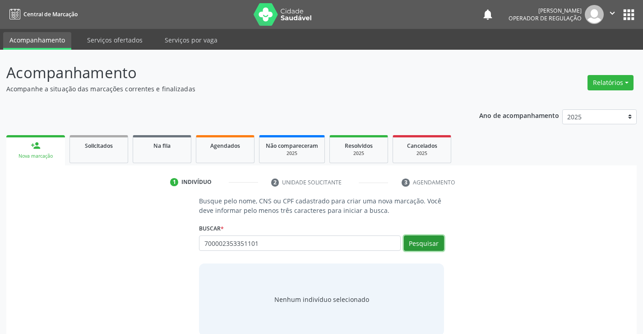
click at [431, 241] on button "Pesquisar" at bounding box center [424, 242] width 40 height 15
click at [396, 268] on div "Nenhum indivíduo selecionado" at bounding box center [321, 299] width 245 height 72
click at [437, 242] on button "Pesquisar" at bounding box center [424, 242] width 40 height 15
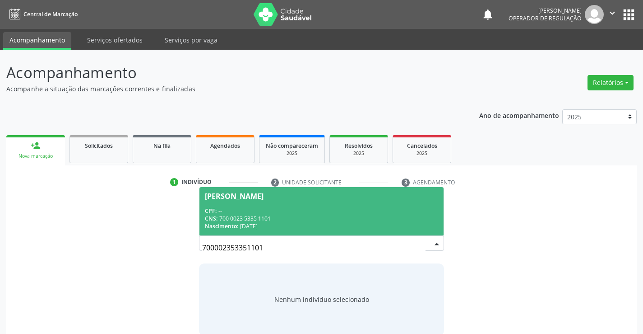
click at [320, 209] on div "CPF: --" at bounding box center [321, 211] width 233 height 8
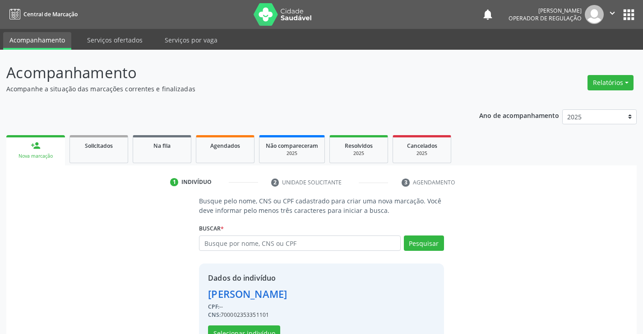
scroll to position [28, 0]
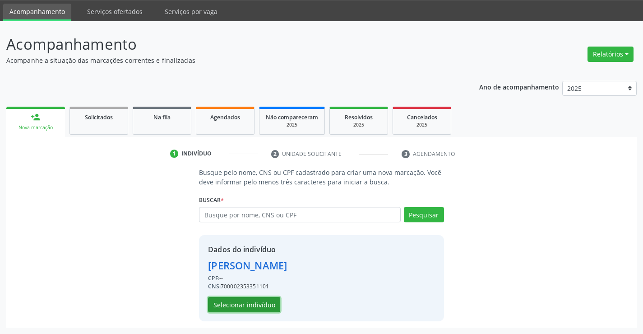
click at [258, 299] on button "Selecionar indivíduo" at bounding box center [244, 304] width 72 height 15
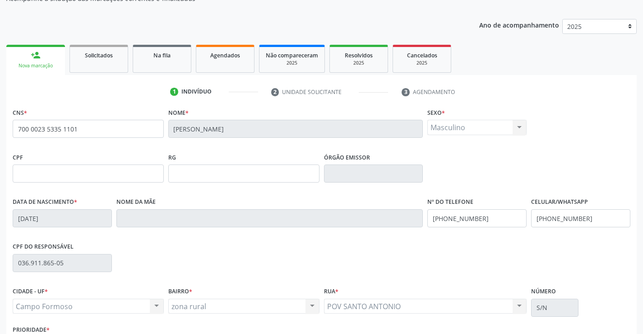
scroll to position [156, 0]
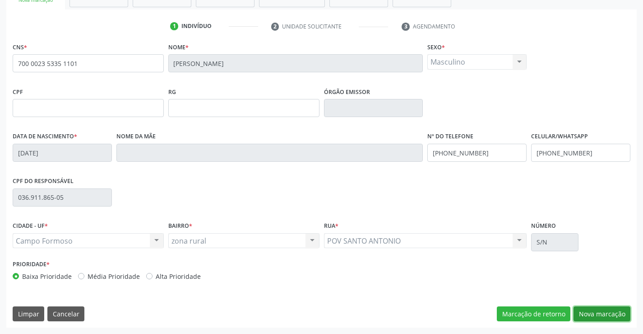
click at [586, 314] on button "Nova marcação" at bounding box center [602, 313] width 57 height 15
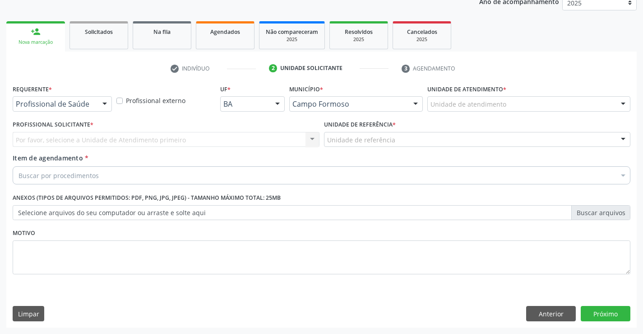
scroll to position [114, 0]
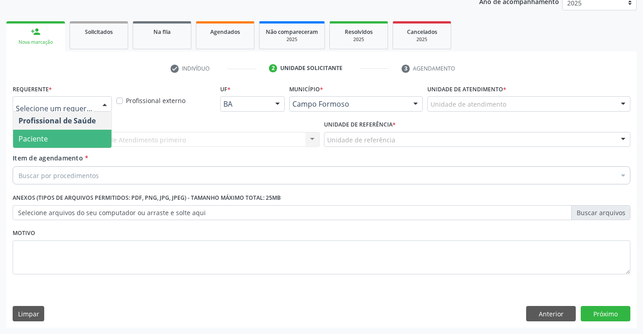
click at [70, 137] on span "Paciente" at bounding box center [62, 139] width 98 height 18
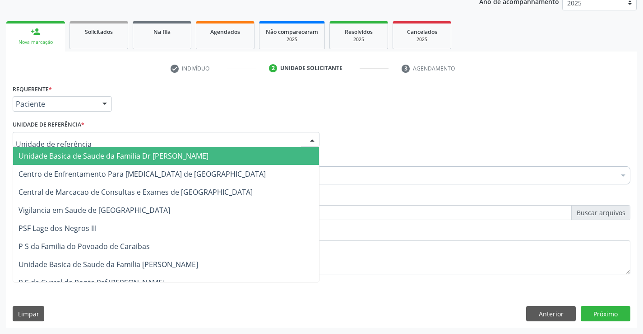
click at [97, 140] on div at bounding box center [166, 139] width 307 height 15
click at [97, 154] on span "Unidade Basica de Saude da Familia Dr [PERSON_NAME]" at bounding box center [114, 156] width 190 height 10
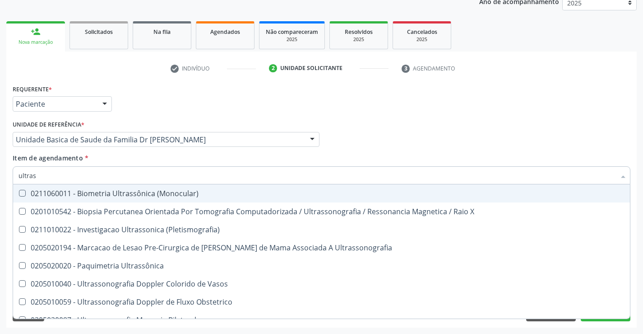
type input "ultrass"
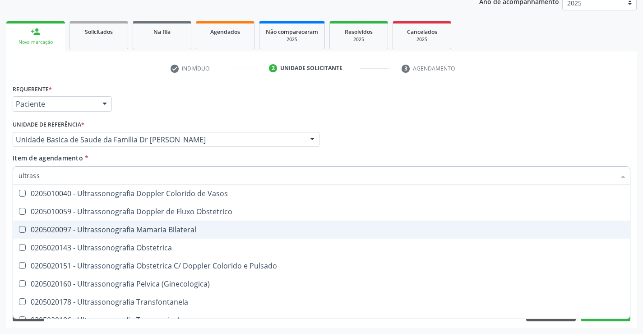
scroll to position [135, 0]
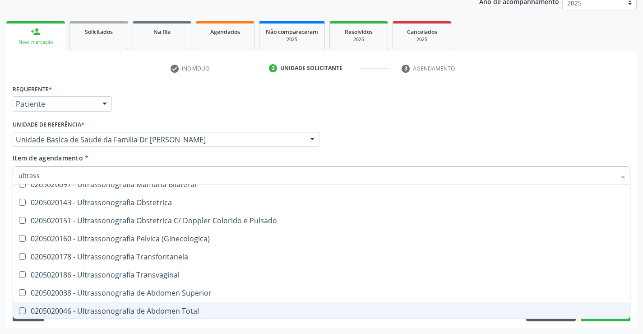
click at [192, 307] on div "0205020046 - Ultrassonografia de Abdomen Total" at bounding box center [322, 310] width 606 height 7
checkbox Total "true"
click at [605, 320] on button "Próximo" at bounding box center [606, 313] width 50 height 15
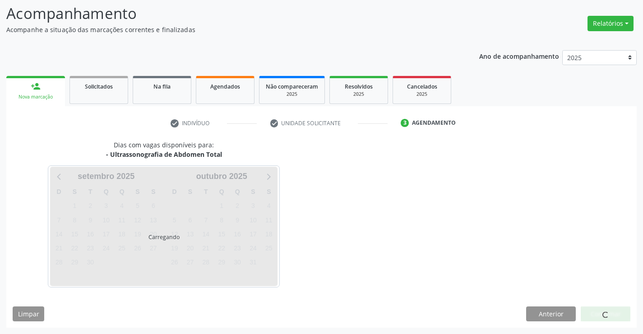
scroll to position [0, 0]
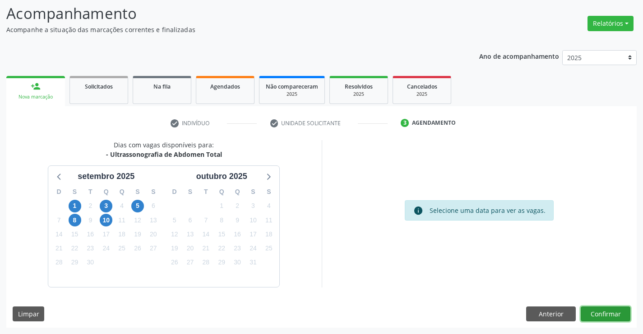
click at [605, 313] on button "Confirmar" at bounding box center [606, 313] width 50 height 15
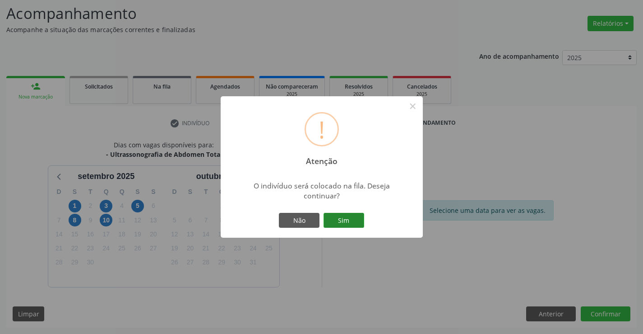
click at [353, 220] on button "Sim" at bounding box center [344, 220] width 41 height 15
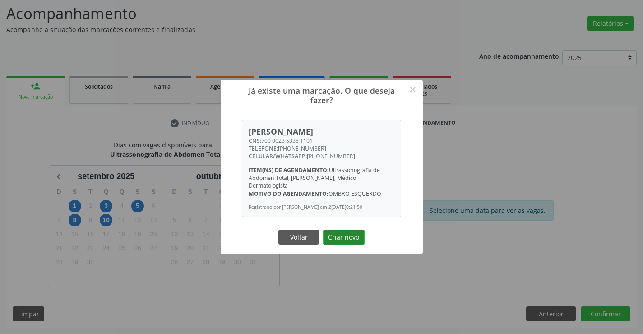
click at [344, 239] on button "Criar novo" at bounding box center [344, 236] width 42 height 15
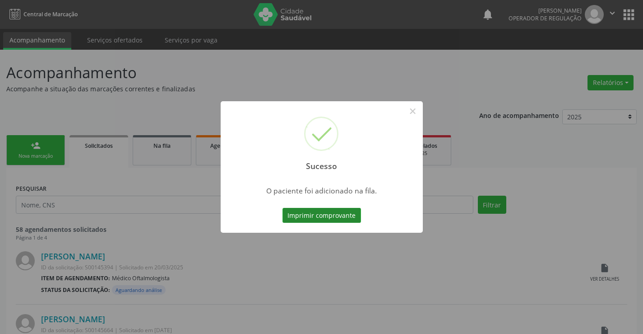
click at [339, 215] on button "Imprimir comprovante" at bounding box center [322, 215] width 79 height 15
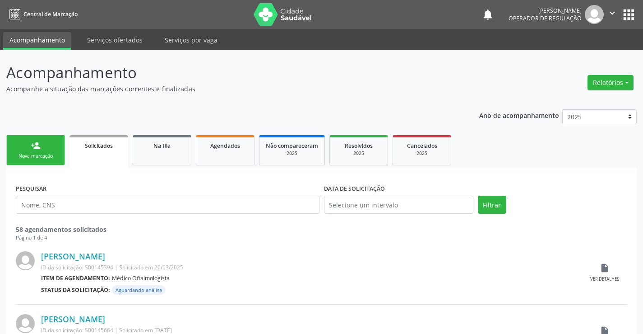
click at [33, 152] on link "person_add Nova marcação" at bounding box center [35, 150] width 59 height 30
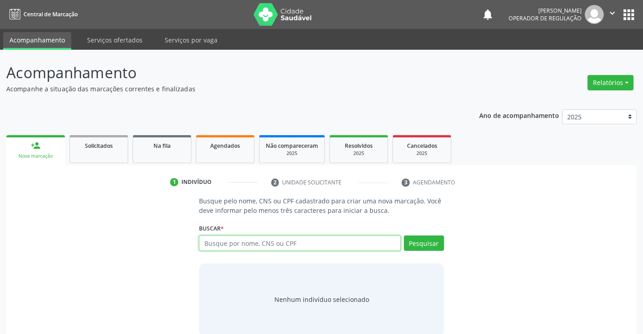
click at [242, 242] on input "text" at bounding box center [299, 242] width 201 height 15
type input "706805737217325"
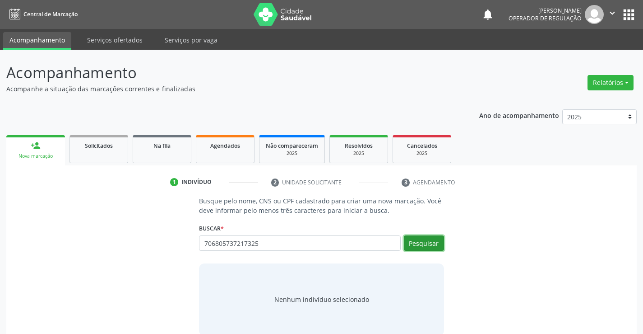
click at [419, 242] on button "Pesquisar" at bounding box center [424, 242] width 40 height 15
type input "706805737217325"
click at [383, 262] on div "Busque pelo nome, CNS ou CPF cadastrado para criar uma nova marcação. Você deve…" at bounding box center [321, 265] width 257 height 139
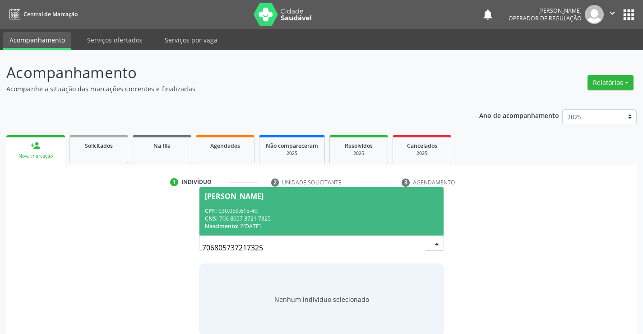
click at [352, 207] on div "CPF: 030.059.615-40" at bounding box center [321, 211] width 233 height 8
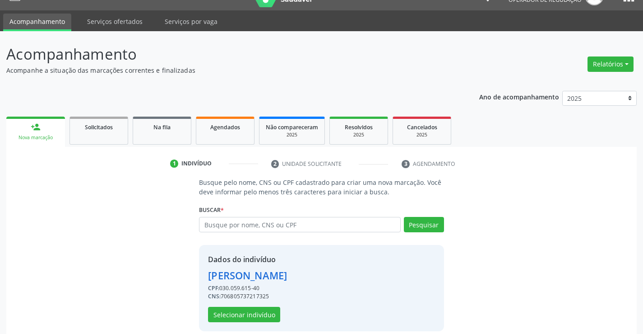
scroll to position [28, 0]
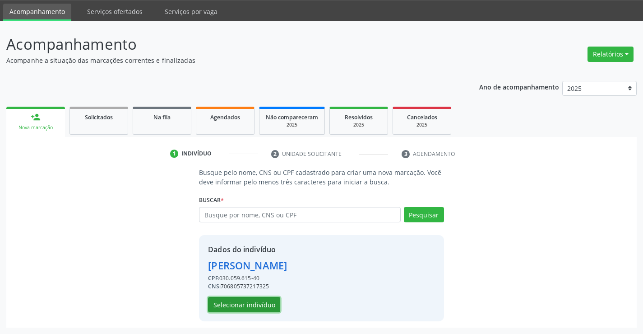
click at [262, 300] on button "Selecionar indivíduo" at bounding box center [244, 304] width 72 height 15
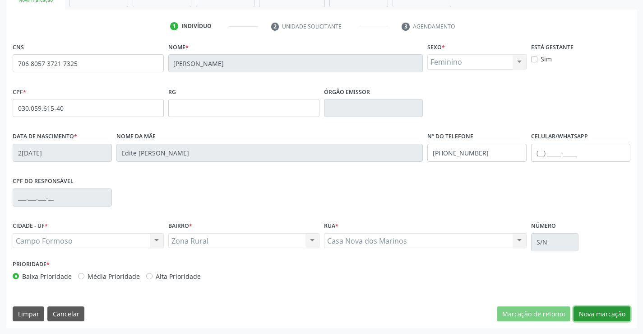
click at [602, 314] on button "Nova marcação" at bounding box center [602, 313] width 57 height 15
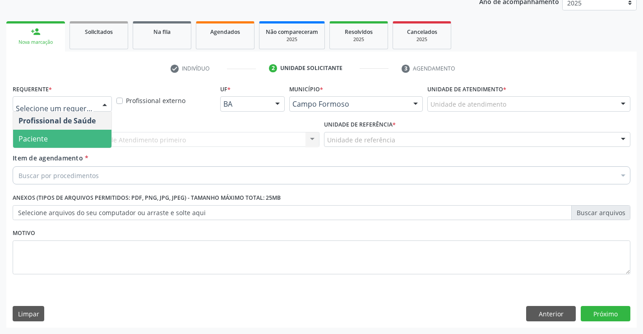
click at [75, 132] on span "Paciente" at bounding box center [62, 139] width 98 height 18
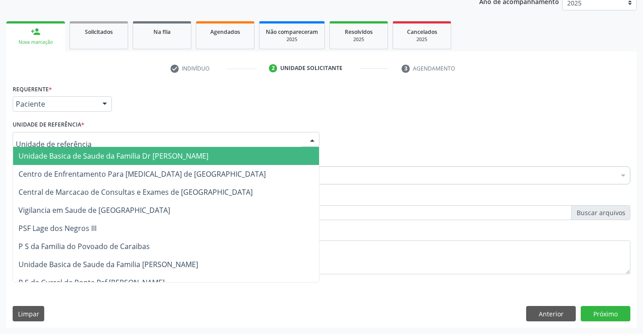
click at [97, 153] on span "Unidade Basica de Saude da Familia Dr [PERSON_NAME]" at bounding box center [114, 156] width 190 height 10
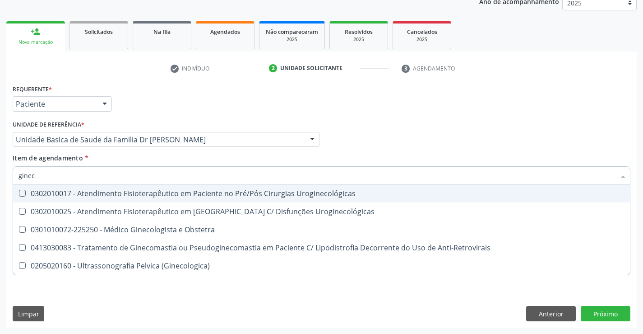
type input "gineco"
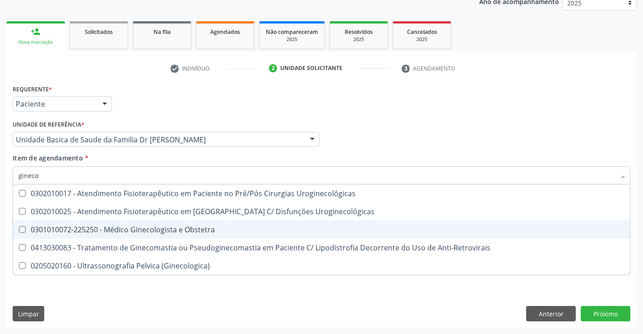
click at [183, 228] on div "0301010072-225250 - Médico Ginecologista e Obstetra" at bounding box center [322, 229] width 606 height 7
checkbox Obstetra "true"
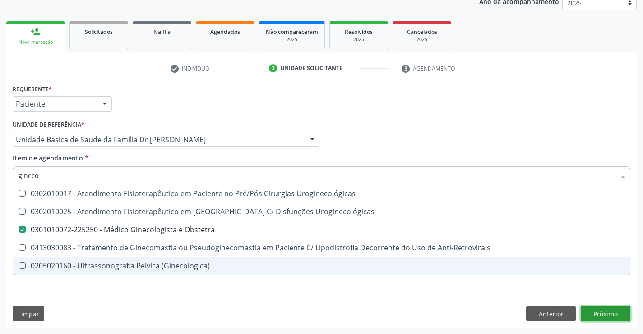
click at [603, 311] on div "Requerente * Paciente Profissional de Saúde Paciente Nenhum resultado encontrad…" at bounding box center [321, 204] width 631 height 245
checkbox Uroginecológicas "true"
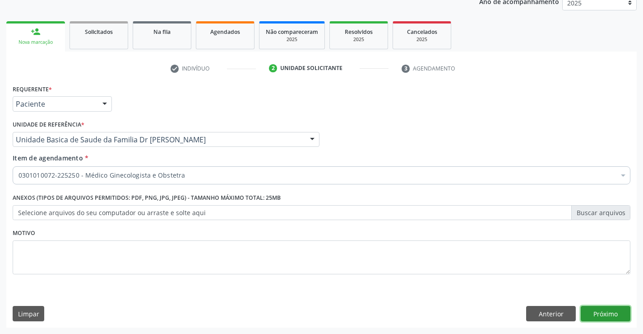
click at [603, 311] on button "Próximo" at bounding box center [606, 313] width 50 height 15
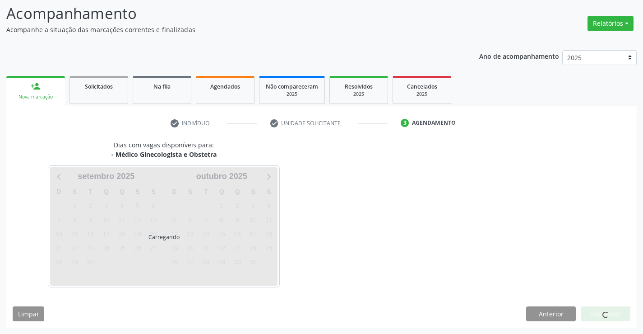
scroll to position [59, 0]
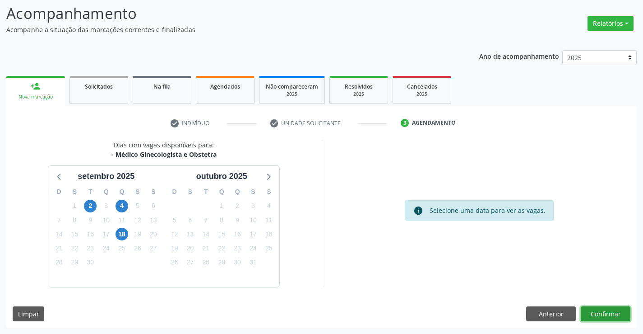
click at [609, 314] on button "Confirmar" at bounding box center [606, 313] width 50 height 15
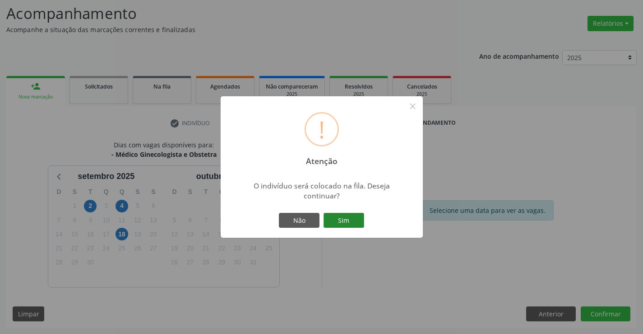
click at [352, 220] on button "Sim" at bounding box center [344, 220] width 41 height 15
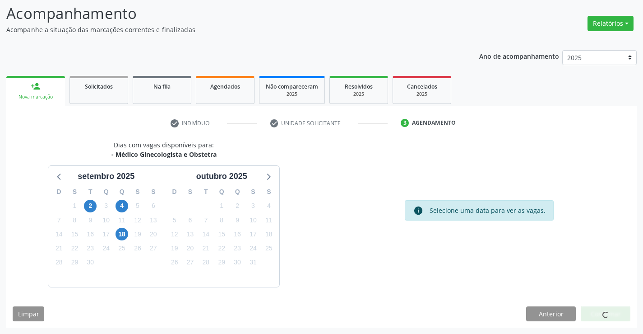
scroll to position [0, 0]
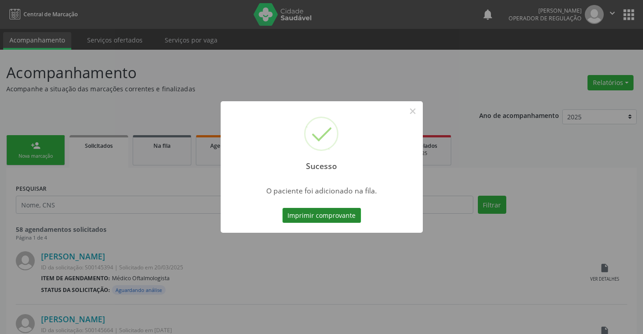
click at [333, 211] on button "Imprimir comprovante" at bounding box center [322, 215] width 79 height 15
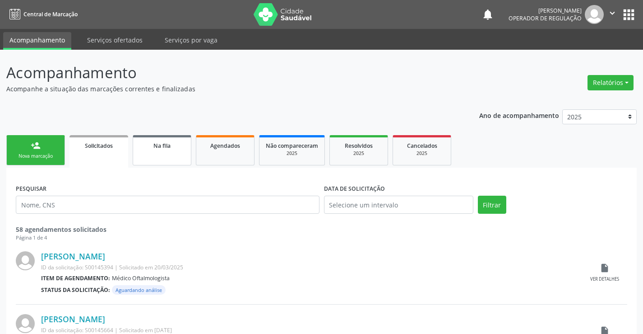
click at [174, 151] on link "Na fila" at bounding box center [162, 150] width 59 height 30
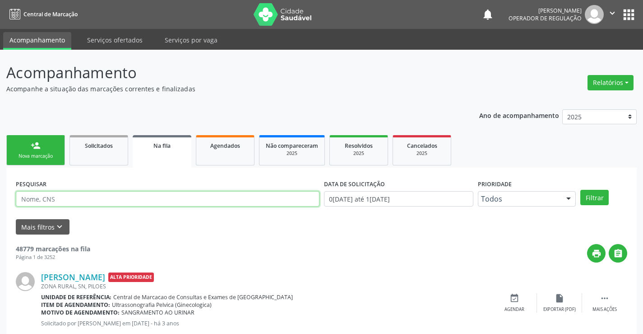
click at [130, 194] on input "text" at bounding box center [168, 198] width 304 height 15
type input "700406986557745"
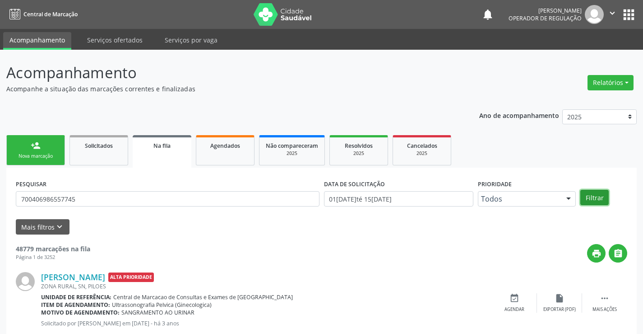
click at [598, 200] on button "Filtrar" at bounding box center [595, 197] width 28 height 15
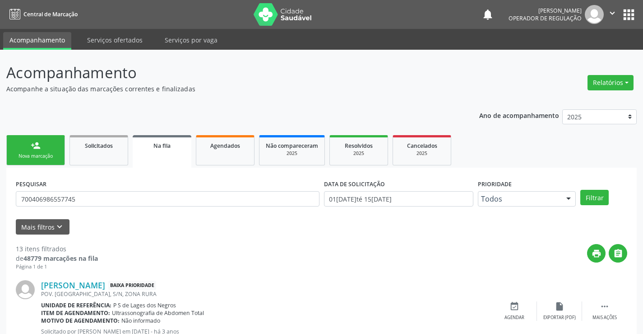
click at [35, 154] on div "Nova marcação" at bounding box center [35, 156] width 45 height 7
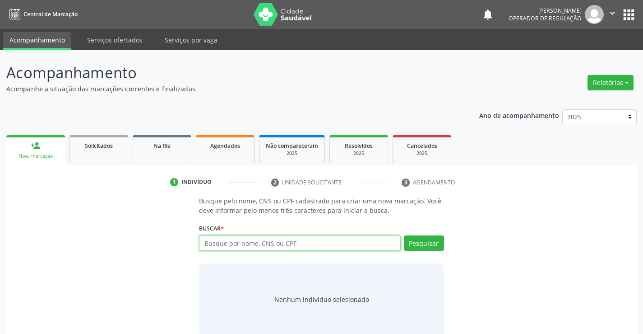
click at [278, 243] on input "text" at bounding box center [299, 242] width 201 height 15
click at [242, 246] on input "text" at bounding box center [299, 242] width 201 height 15
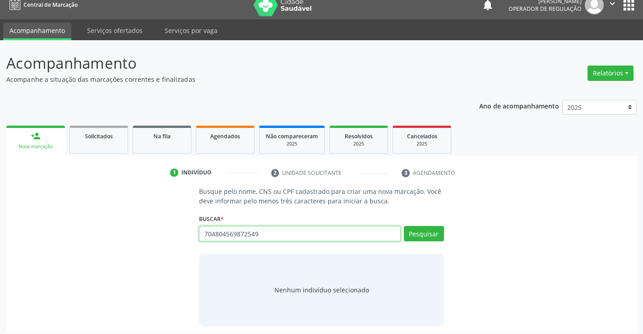
scroll to position [14, 0]
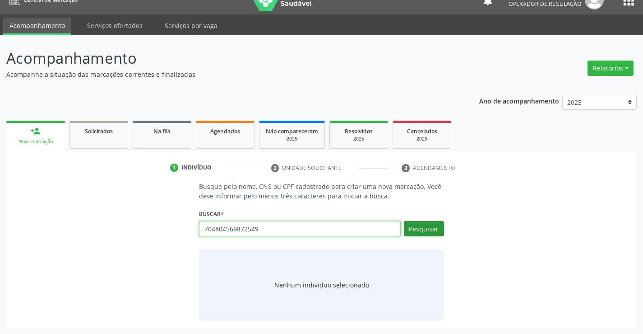
type input "704804569872549"
click at [410, 225] on button "Pesquisar" at bounding box center [424, 228] width 40 height 15
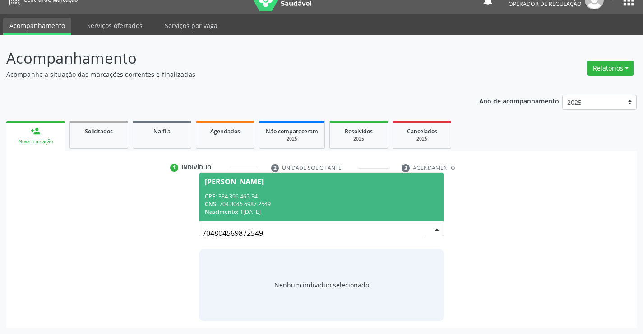
click at [299, 195] on div "CPF: 384.396.465-34" at bounding box center [321, 196] width 233 height 8
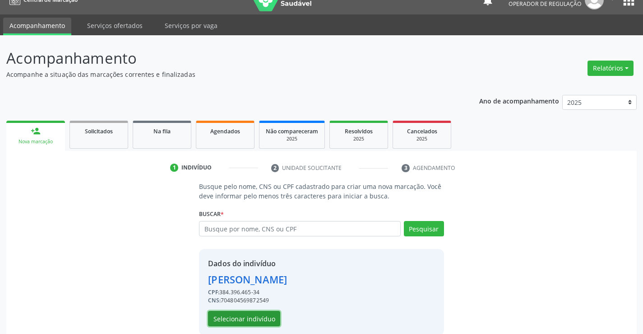
click at [243, 318] on button "Selecionar indivíduo" at bounding box center [244, 318] width 72 height 15
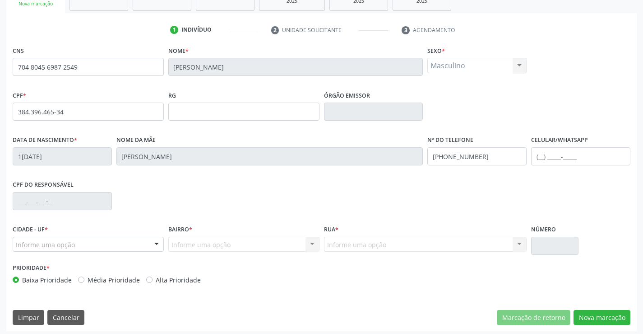
scroll to position [156, 0]
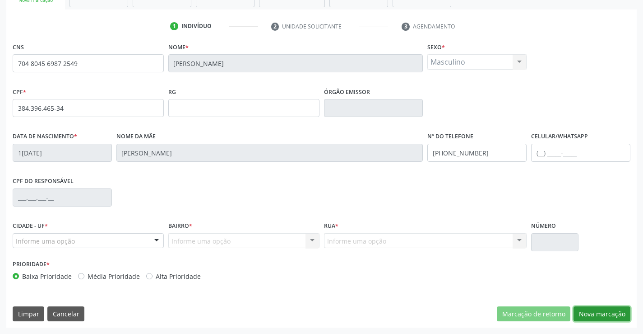
click at [604, 312] on button "Nova marcação" at bounding box center [602, 313] width 57 height 15
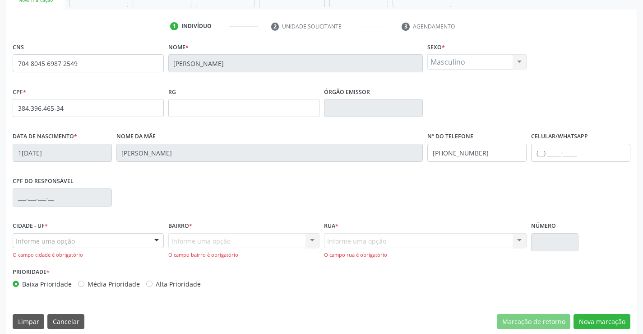
click at [95, 238] on div "Informe uma opção" at bounding box center [88, 240] width 151 height 15
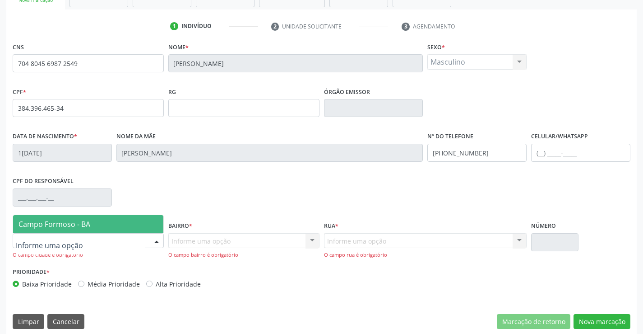
click at [105, 227] on span "Campo Formoso - BA" at bounding box center [88, 224] width 150 height 18
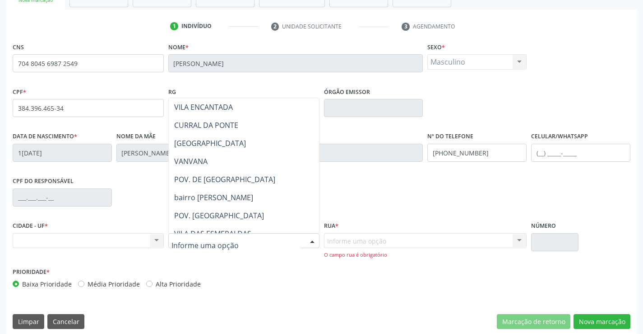
scroll to position [406, 0]
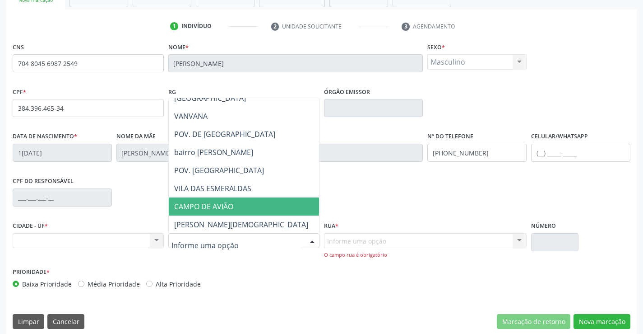
click at [223, 205] on span "CAMPO DE AVIÃO" at bounding box center [203, 206] width 59 height 10
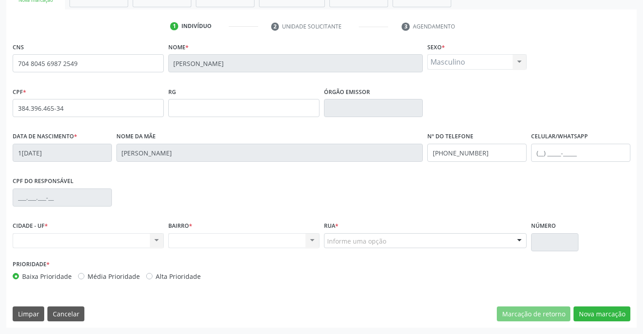
click at [399, 239] on div "Informe uma opção" at bounding box center [425, 240] width 203 height 15
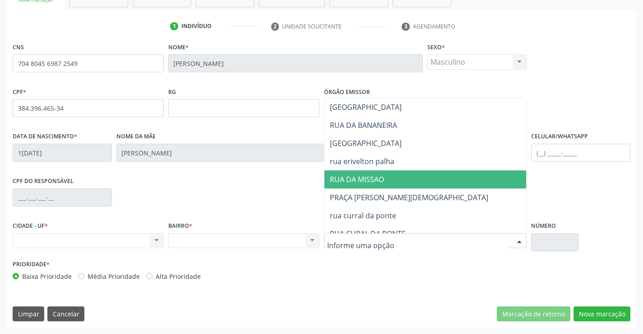
click at [398, 184] on span "RUA DA MISSAO" at bounding box center [426, 179] width 202 height 18
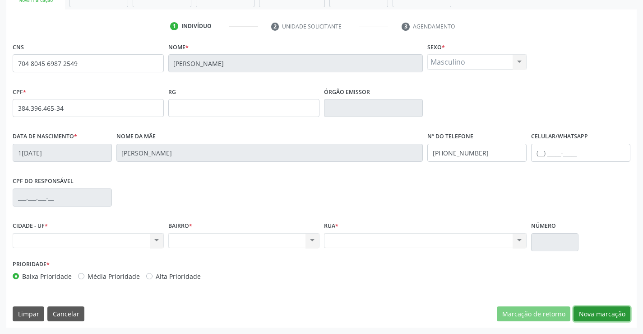
click at [609, 317] on button "Nova marcação" at bounding box center [602, 313] width 57 height 15
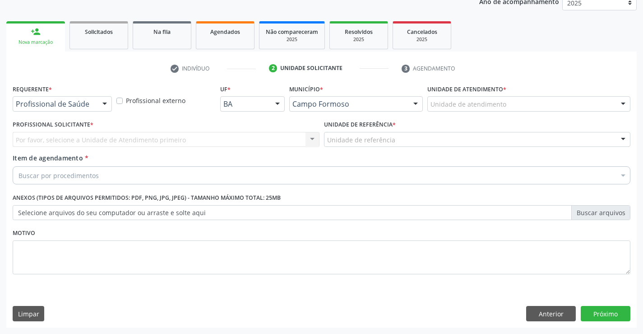
scroll to position [114, 0]
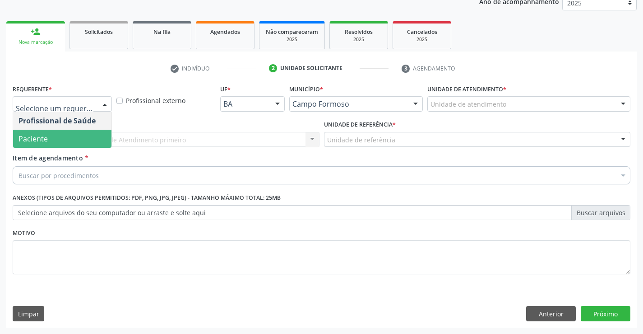
click at [62, 142] on span "Paciente" at bounding box center [62, 139] width 98 height 18
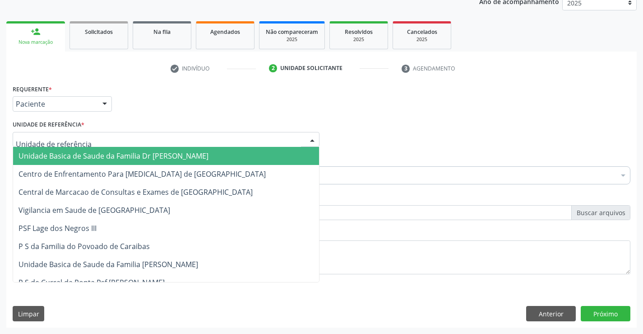
click at [58, 147] on div "Unidade Basica de Saude da Familia Dr Paulo Sudre Centro de Enfrentamento Para …" at bounding box center [166, 139] width 307 height 15
click at [59, 156] on span "Unidade Basica de Saude da Familia Dr [PERSON_NAME]" at bounding box center [114, 156] width 190 height 10
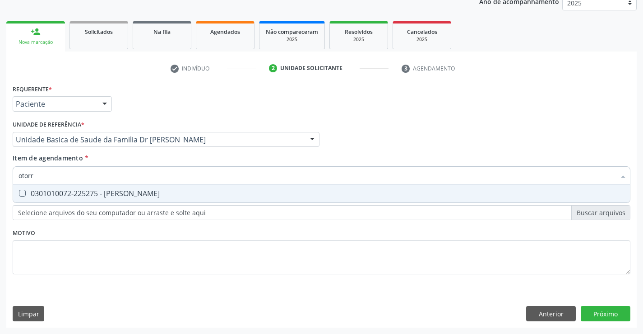
type input "otorri"
click at [119, 193] on div "0301010072-225275 - Médico Otorrinolaringologista" at bounding box center [322, 193] width 606 height 7
checkbox Otorrinolaringologista "true"
click at [601, 316] on div "Requerente * Paciente Profissional de Saúde Paciente Nenhum resultado encontrad…" at bounding box center [321, 204] width 631 height 245
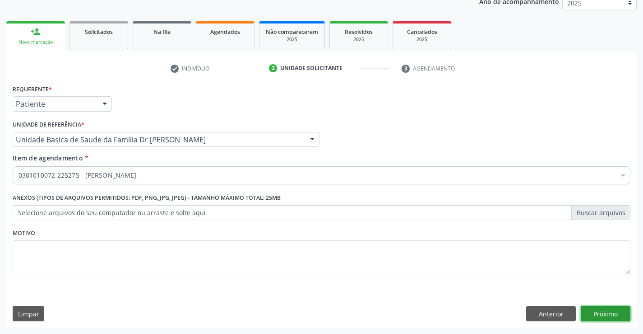
click at [602, 315] on button "Próximo" at bounding box center [606, 313] width 50 height 15
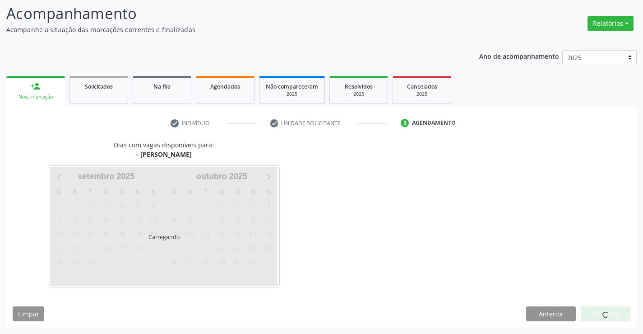
scroll to position [86, 0]
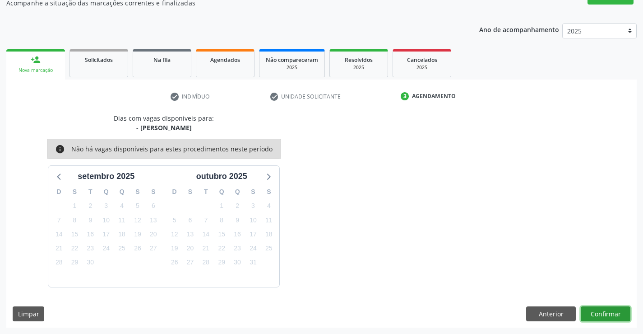
click at [609, 316] on button "Confirmar" at bounding box center [606, 313] width 50 height 15
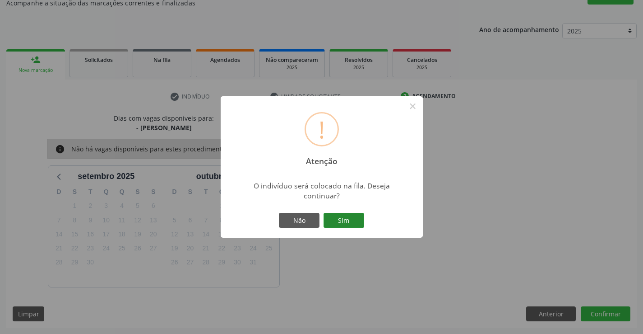
click at [349, 219] on button "Sim" at bounding box center [344, 220] width 41 height 15
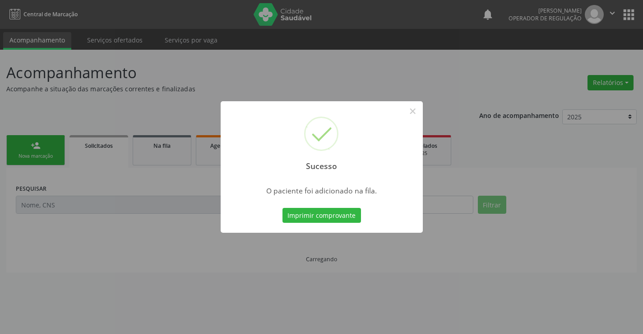
scroll to position [0, 0]
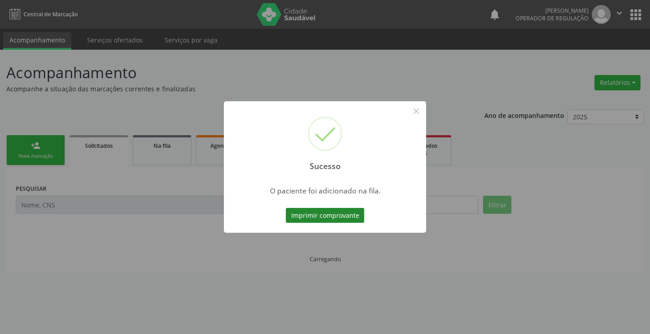
click at [336, 219] on button "Imprimir comprovante" at bounding box center [325, 215] width 79 height 15
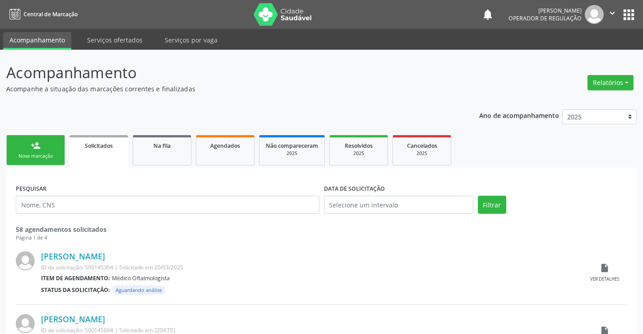
click at [31, 142] on div "person_add" at bounding box center [36, 145] width 10 height 10
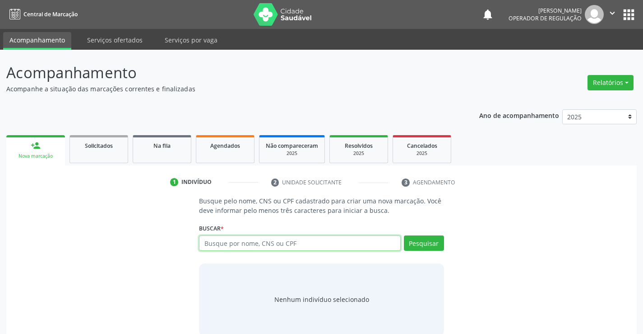
click at [266, 242] on input "text" at bounding box center [299, 242] width 201 height 15
type input "706206071827460"
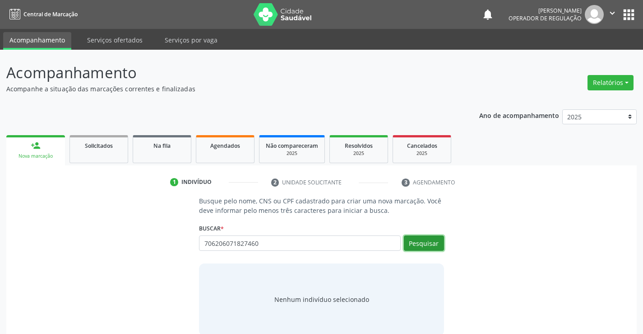
click at [429, 243] on button "Pesquisar" at bounding box center [424, 242] width 40 height 15
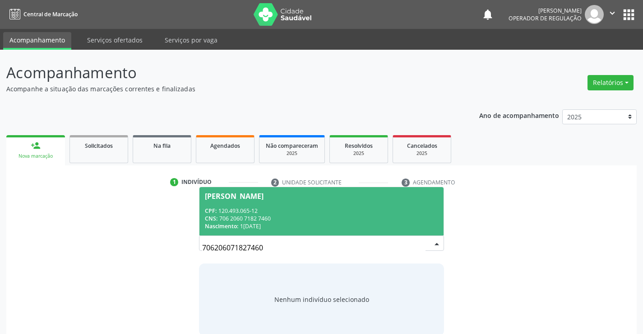
click at [371, 219] on div "CNS: 706 2060 7182 7460" at bounding box center [321, 218] width 233 height 8
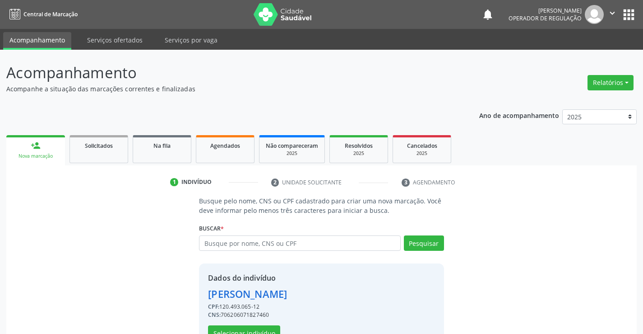
scroll to position [28, 0]
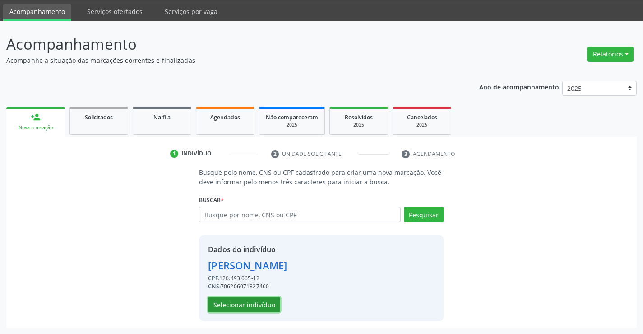
click at [251, 303] on button "Selecionar indivíduo" at bounding box center [244, 304] width 72 height 15
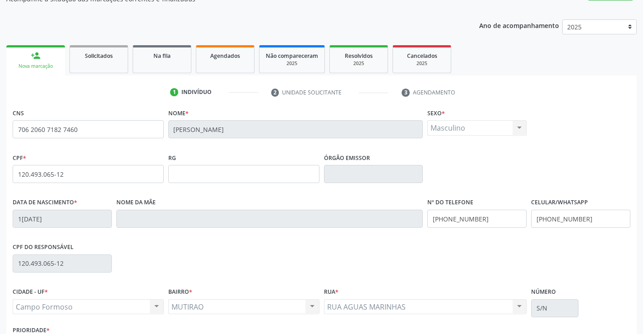
scroll to position [156, 0]
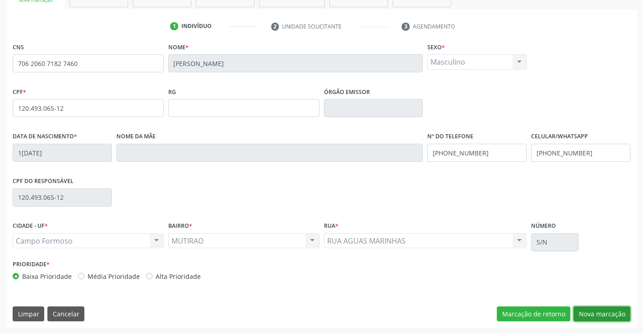
click at [600, 316] on button "Nova marcação" at bounding box center [602, 313] width 57 height 15
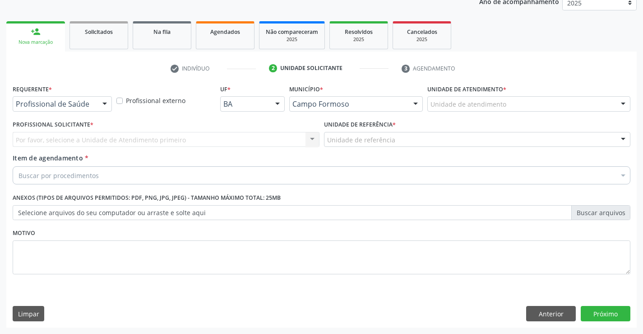
scroll to position [114, 0]
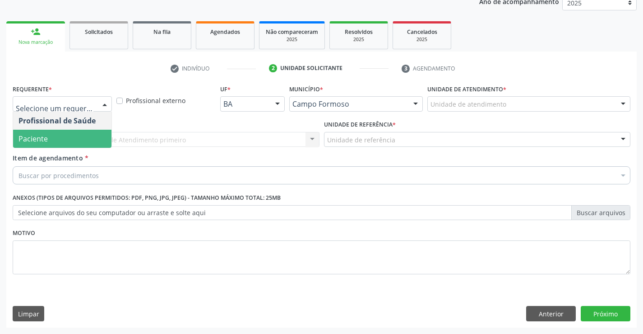
click at [77, 142] on span "Paciente" at bounding box center [62, 139] width 98 height 18
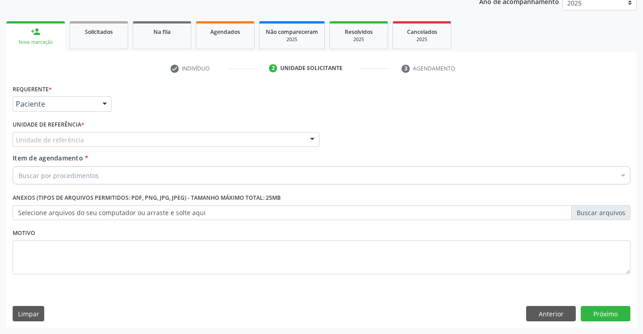
click at [97, 140] on div "Unidade de referência" at bounding box center [166, 139] width 307 height 15
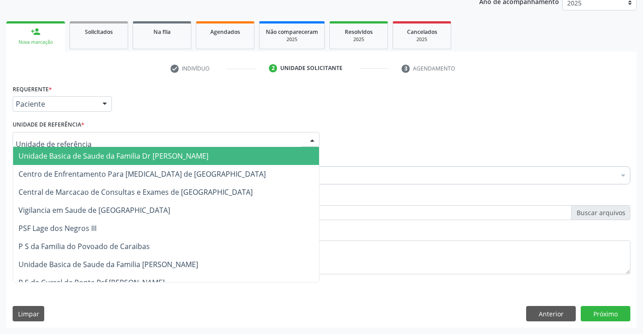
click at [102, 157] on span "Unidade Basica de Saude da Familia Dr [PERSON_NAME]" at bounding box center [114, 156] width 190 height 10
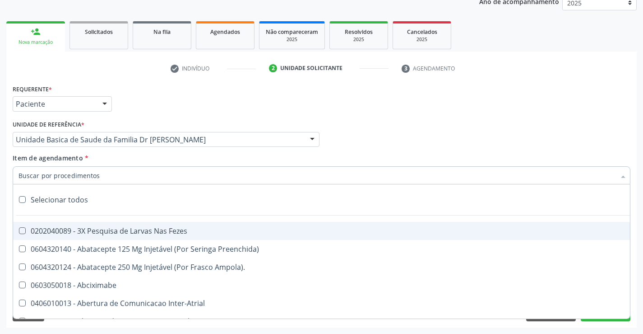
click at [95, 172] on div at bounding box center [322, 175] width 618 height 18
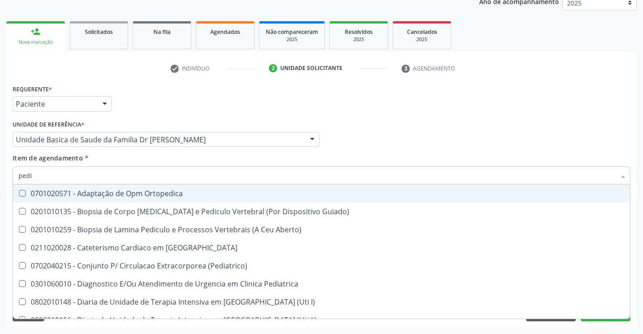
type input "pedia"
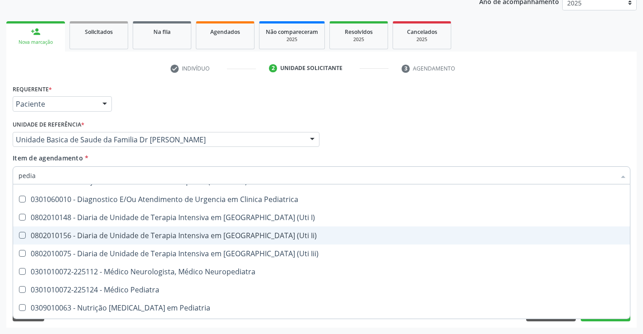
scroll to position [90, 0]
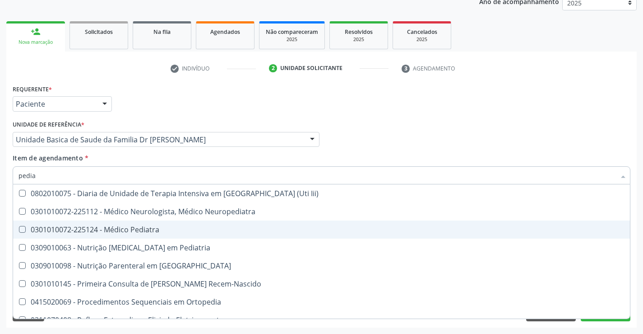
click at [159, 231] on div "0301010072-225124 - Médico Pediatra" at bounding box center [322, 229] width 606 height 7
checkbox Pediatra "true"
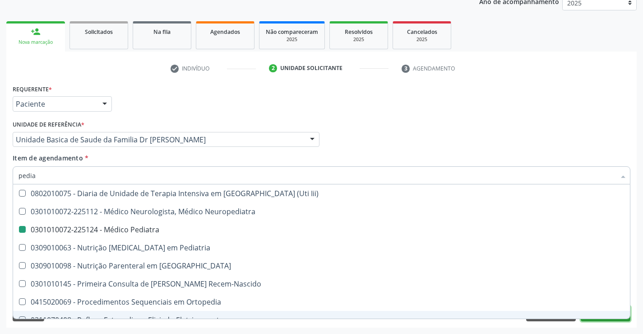
click at [607, 320] on button "Próximo" at bounding box center [606, 313] width 50 height 15
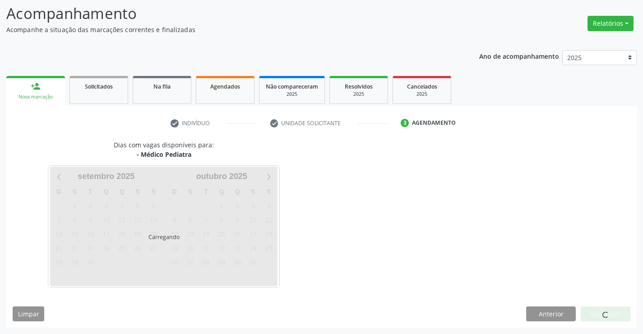
scroll to position [0, 0]
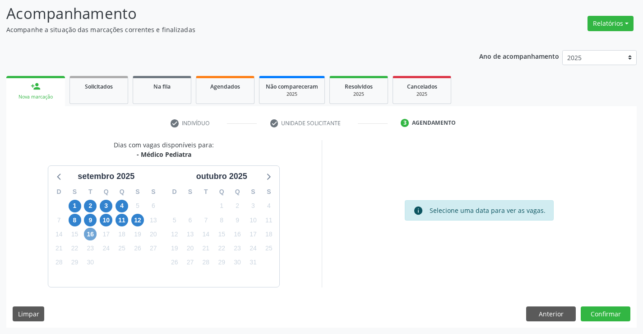
click at [90, 231] on span "16" at bounding box center [90, 234] width 13 height 13
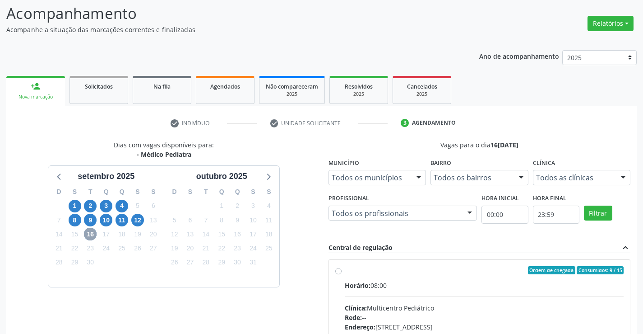
scroll to position [190, 0]
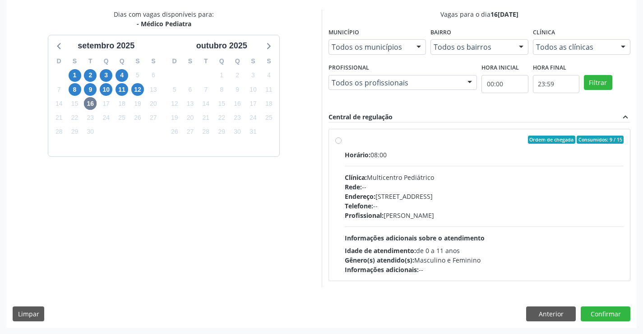
click at [345, 138] on label "Ordem de chegada Consumidos: 9 / 15 Horário: 08:00 Clínica: Multicentro Pediátr…" at bounding box center [484, 204] width 279 height 139
click at [340, 138] on input "Ordem de chegada Consumidos: 9 / 15 Horário: 08:00 Clínica: Multicentro Pediátr…" at bounding box center [338, 139] width 6 height 8
radio input "true"
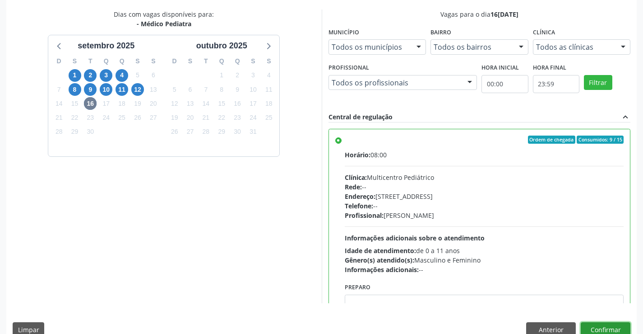
click at [605, 327] on button "Confirmar" at bounding box center [606, 329] width 50 height 15
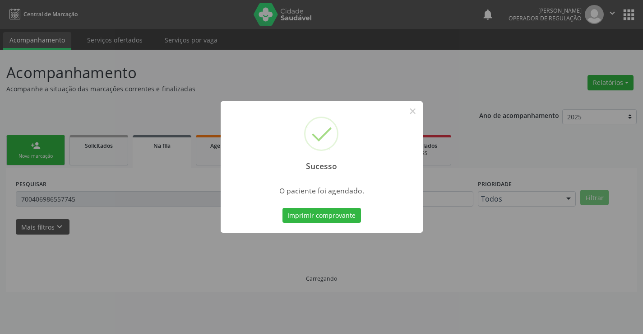
scroll to position [0, 0]
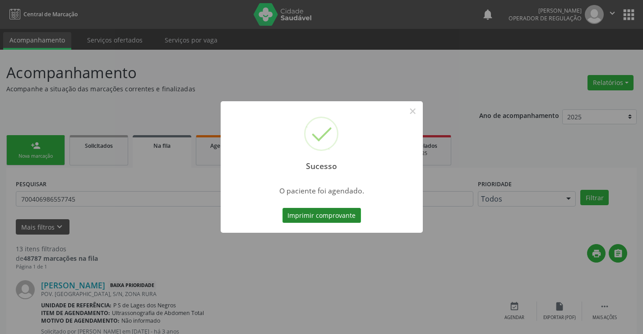
click at [335, 216] on button "Imprimir comprovante" at bounding box center [322, 215] width 79 height 15
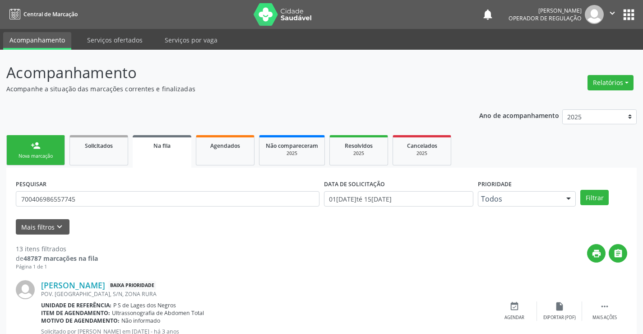
click at [49, 147] on link "person_add Nova marcação" at bounding box center [35, 150] width 59 height 30
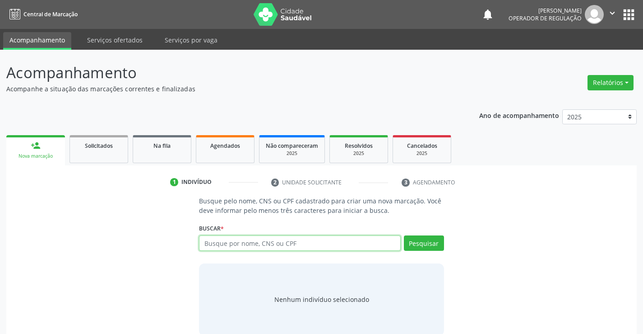
click at [269, 240] on input "text" at bounding box center [299, 242] width 201 height 15
type input "70060241440063"
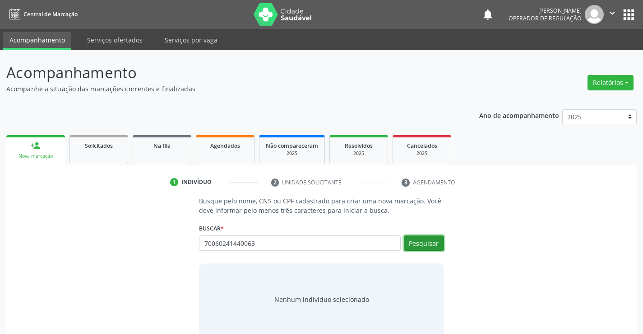
click at [428, 238] on button "Pesquisar" at bounding box center [424, 242] width 40 height 15
type input "70060241440063"
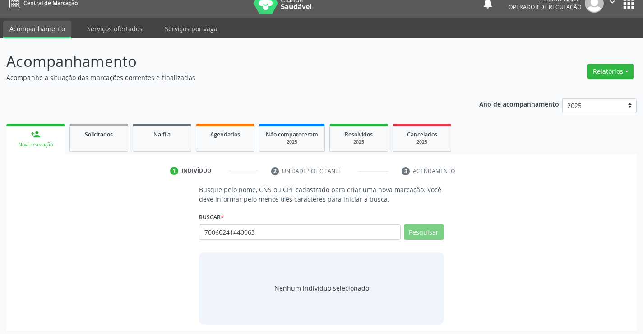
scroll to position [14, 0]
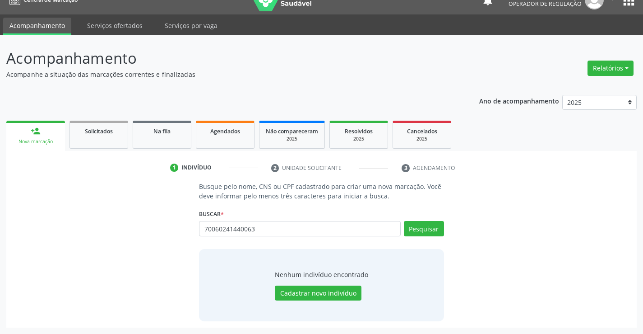
click at [462, 268] on div "Busque pelo nome, CNS ou CPF cadastrado para criar uma nova marcação. Você deve…" at bounding box center [322, 250] width 618 height 139
click at [402, 267] on div "Nenhum indivíduo encontrado Cadastrar novo indivíduo" at bounding box center [321, 285] width 245 height 72
click at [326, 290] on button "Cadastrar novo indivíduo" at bounding box center [318, 292] width 87 height 15
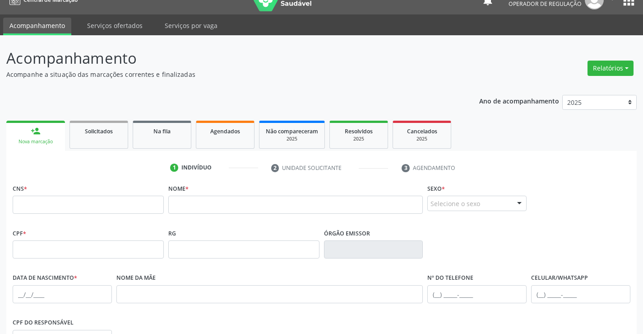
scroll to position [150, 0]
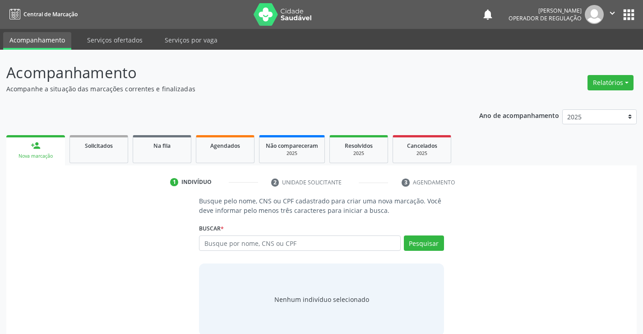
click at [259, 244] on input "text" at bounding box center [299, 242] width 201 height 15
type input "700602414400063"
click at [429, 244] on button "Pesquisar" at bounding box center [424, 242] width 40 height 15
type input "700602414400063"
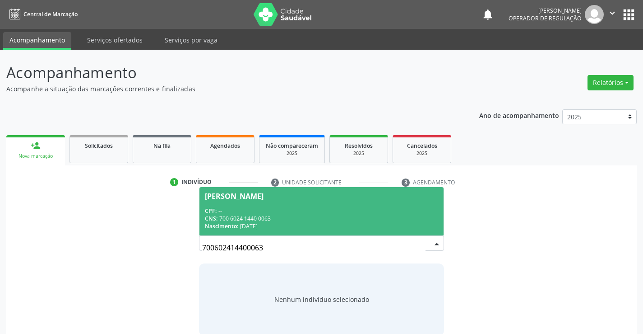
click at [358, 223] on div "Nascimento: 1[DATE]" at bounding box center [321, 226] width 233 height 8
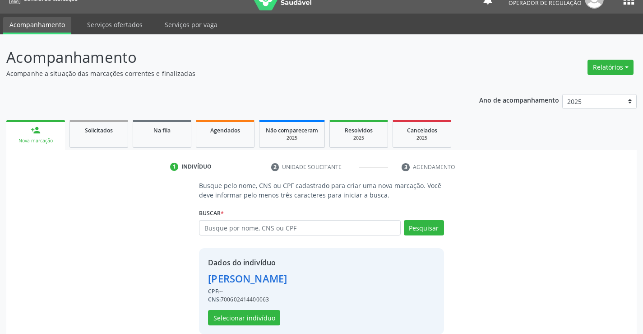
scroll to position [28, 0]
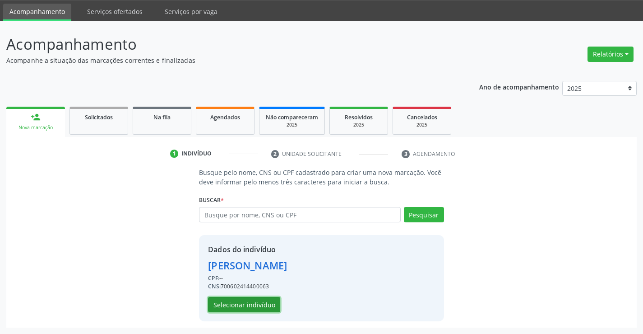
click at [250, 305] on button "Selecionar indivíduo" at bounding box center [244, 304] width 72 height 15
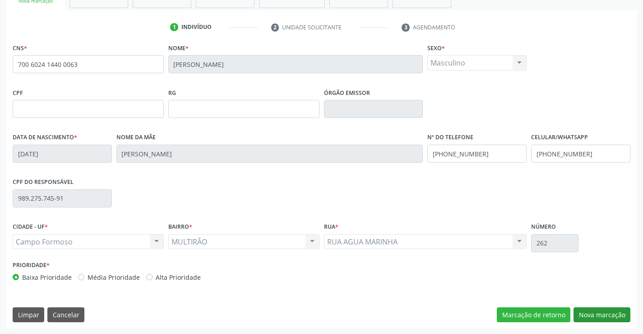
scroll to position [156, 0]
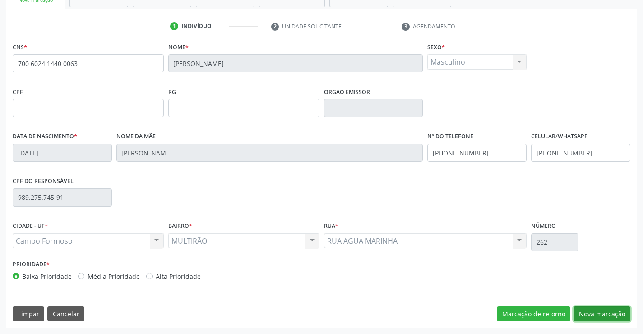
click at [589, 311] on button "Nova marcação" at bounding box center [602, 313] width 57 height 15
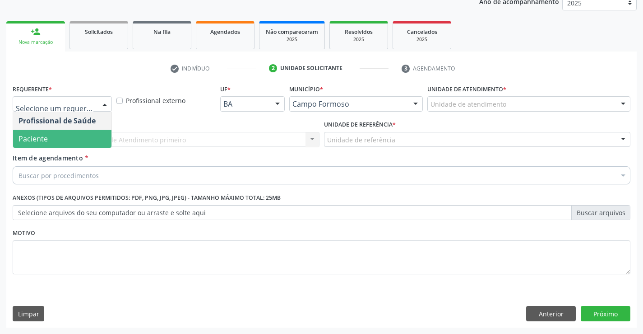
click at [60, 139] on span "Paciente" at bounding box center [62, 139] width 98 height 18
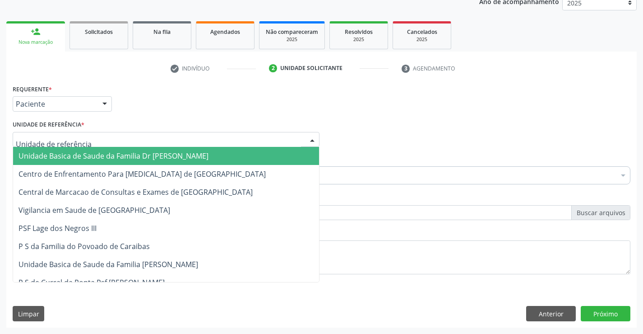
click at [74, 155] on span "Unidade Basica de Saude da Familia Dr [PERSON_NAME]" at bounding box center [114, 156] width 190 height 10
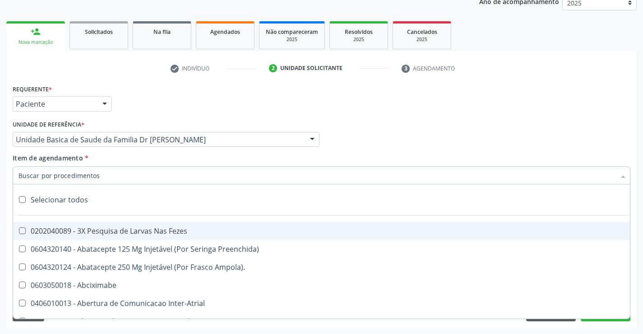
click at [58, 175] on input "Item de agendamento *" at bounding box center [317, 175] width 597 height 18
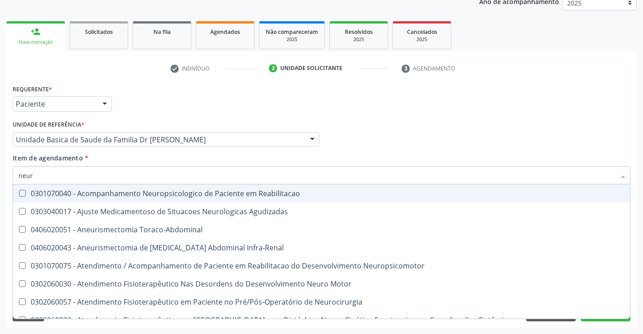
type input "neuro"
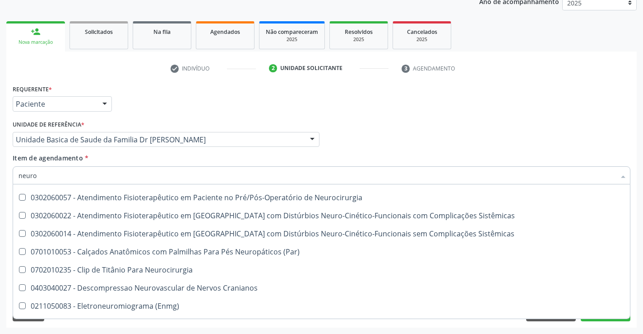
scroll to position [226, 0]
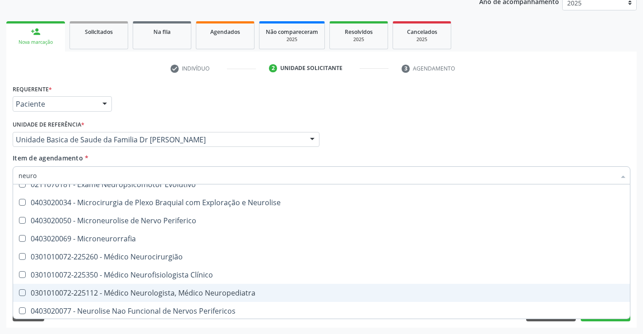
click at [214, 298] on span "0301010072-225112 - Médico Neurologista, Médico Neuropediatra" at bounding box center [321, 293] width 617 height 18
checkbox Neuropediatra "true"
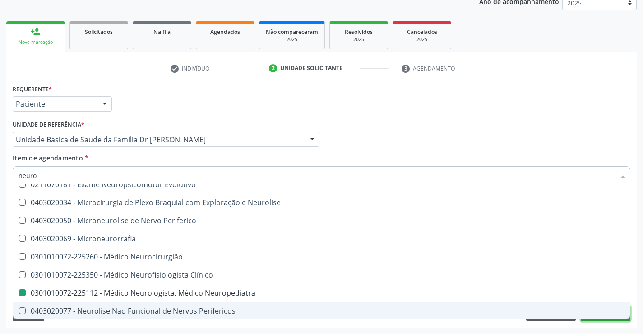
click at [597, 319] on button "Próximo" at bounding box center [606, 313] width 50 height 15
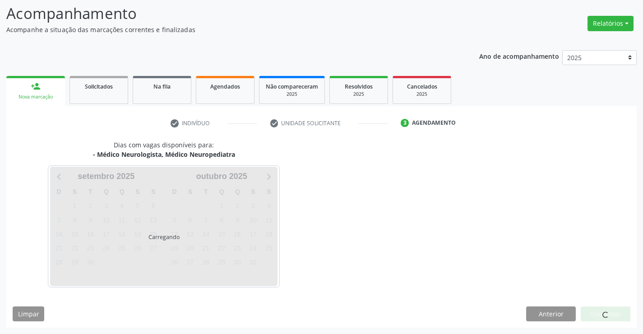
scroll to position [86, 0]
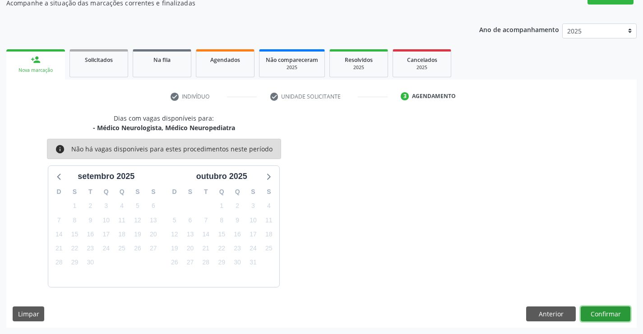
click at [602, 314] on button "Confirmar" at bounding box center [606, 313] width 50 height 15
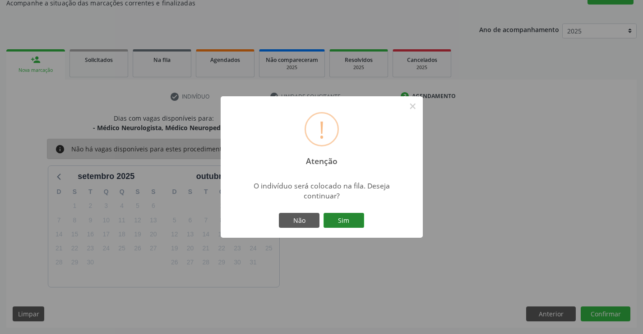
click at [344, 214] on button "Sim" at bounding box center [344, 220] width 41 height 15
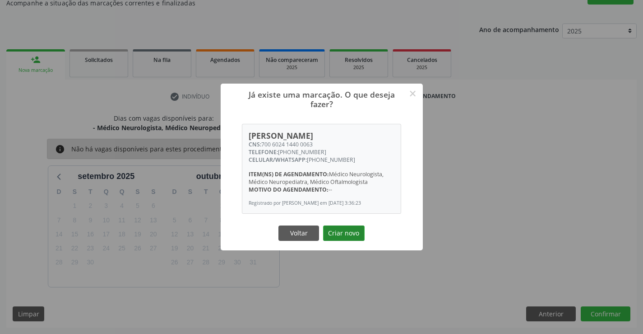
click at [337, 233] on button "Criar novo" at bounding box center [344, 232] width 42 height 15
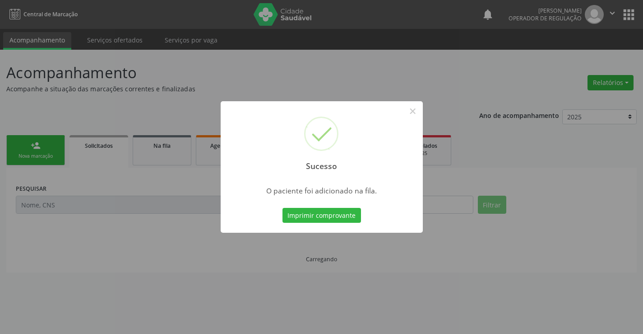
scroll to position [0, 0]
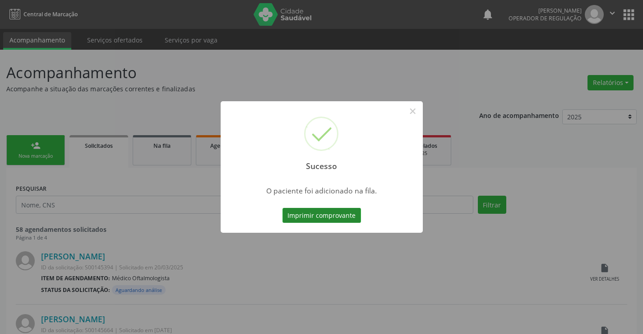
click at [338, 217] on button "Imprimir comprovante" at bounding box center [322, 215] width 79 height 15
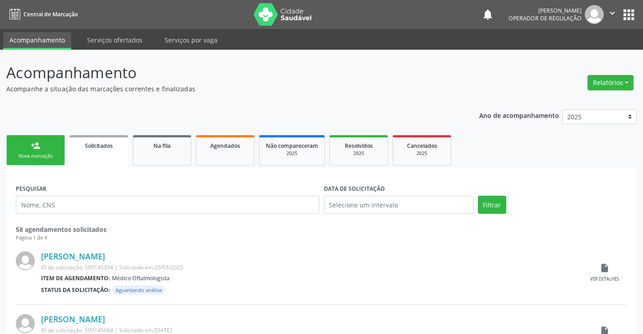
click at [36, 145] on div "person_add" at bounding box center [36, 145] width 10 height 10
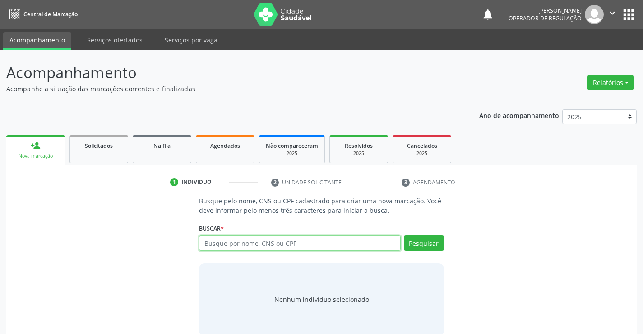
click at [271, 240] on input "text" at bounding box center [299, 242] width 201 height 15
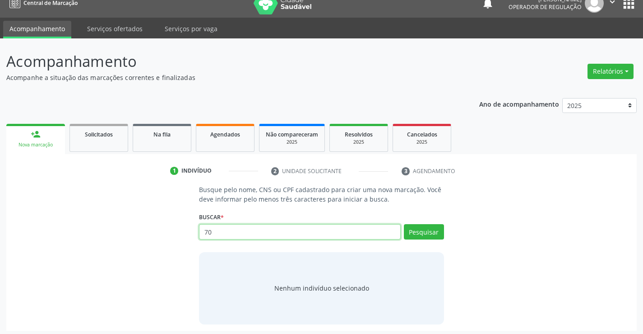
scroll to position [14, 0]
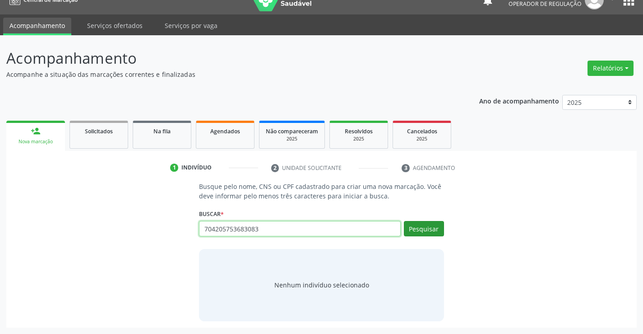
type input "704205753683083"
click at [427, 225] on button "Pesquisar" at bounding box center [424, 228] width 40 height 15
click at [396, 245] on div "Busque pelo nome, CNS ou CPF cadastrado para criar uma nova marcação. Você deve…" at bounding box center [321, 250] width 257 height 139
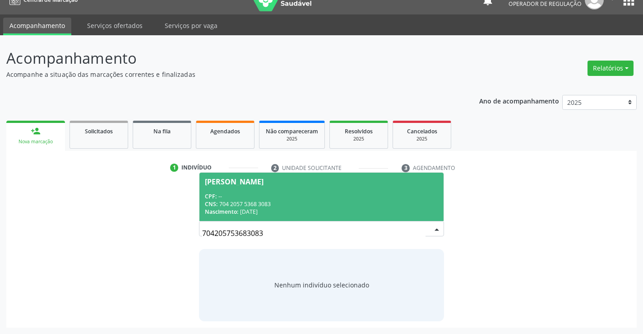
click at [343, 195] on div "CPF: --" at bounding box center [321, 196] width 233 height 8
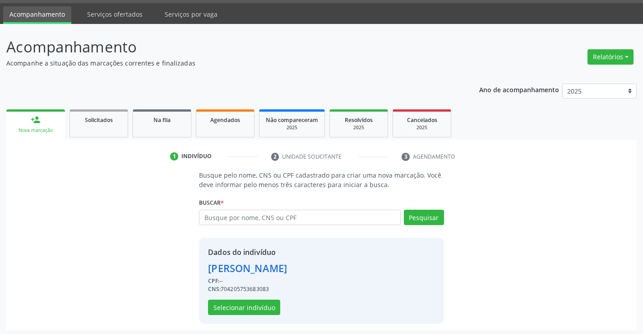
scroll to position [28, 0]
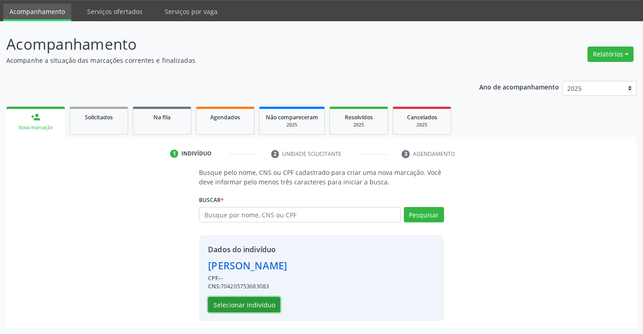
click at [248, 303] on button "Selecionar indivíduo" at bounding box center [244, 304] width 72 height 15
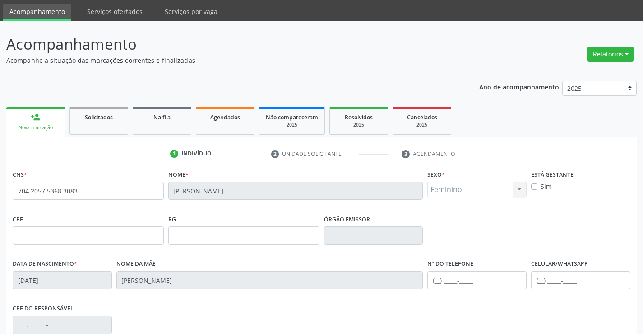
scroll to position [156, 0]
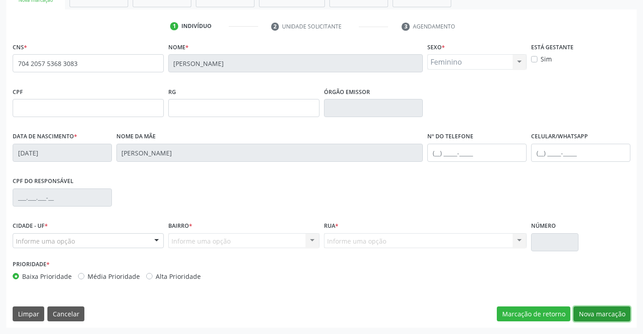
click at [594, 307] on button "Nova marcação" at bounding box center [602, 313] width 57 height 15
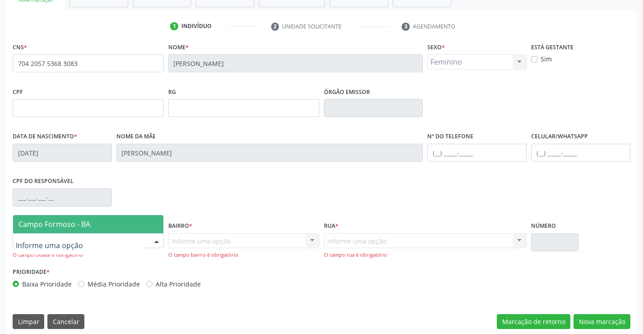
drag, startPoint x: 84, startPoint y: 227, endPoint x: 91, endPoint y: 223, distance: 7.3
click at [91, 223] on span "Campo Formoso - BA" at bounding box center [88, 224] width 150 height 18
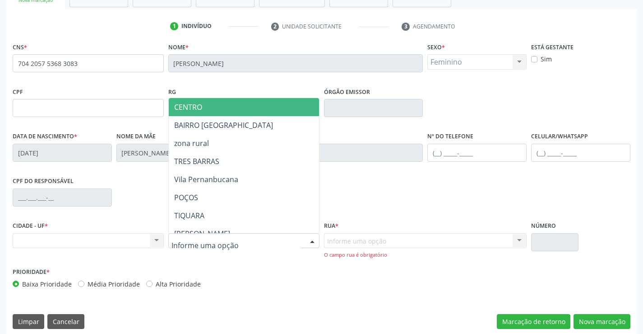
click at [219, 108] on span "CENTRO" at bounding box center [266, 107] width 195 height 18
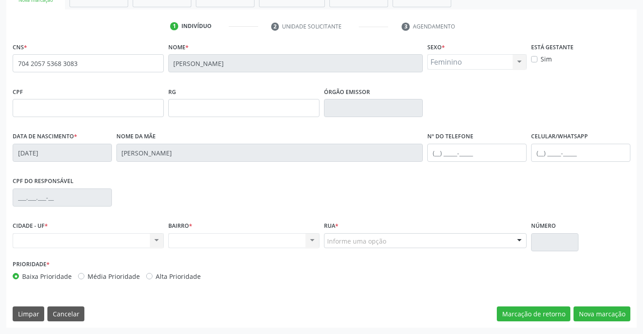
click at [396, 239] on div "Informe uma opção" at bounding box center [425, 240] width 203 height 15
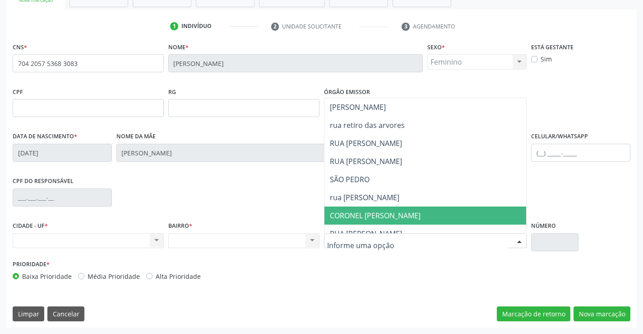
click at [397, 214] on span "CORONEL [PERSON_NAME]" at bounding box center [375, 215] width 91 height 10
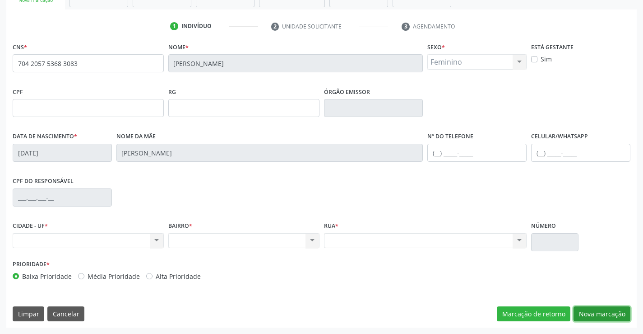
click at [601, 315] on button "Nova marcação" at bounding box center [602, 313] width 57 height 15
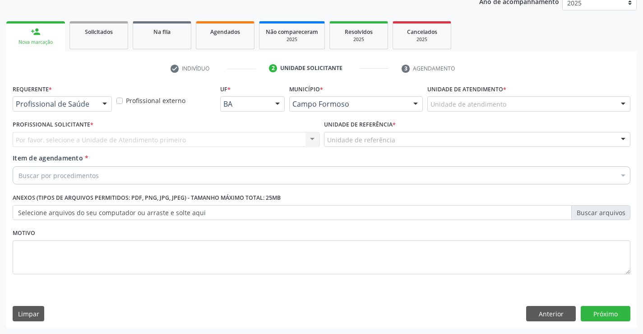
scroll to position [114, 0]
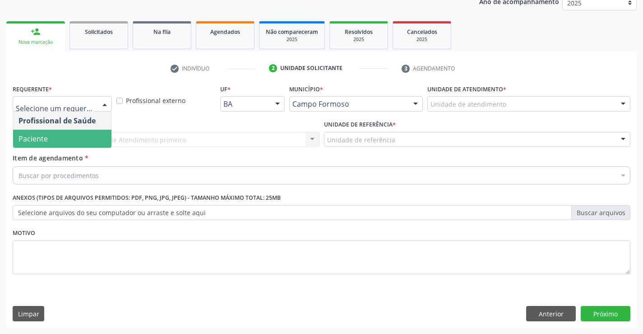
click at [53, 138] on span "Paciente" at bounding box center [62, 139] width 98 height 18
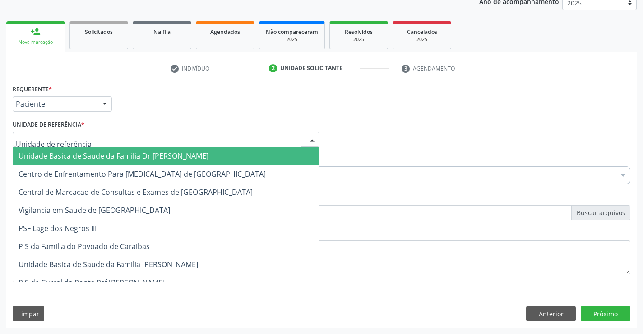
click at [65, 152] on span "Unidade Basica de Saude da Familia Dr [PERSON_NAME]" at bounding box center [114, 156] width 190 height 10
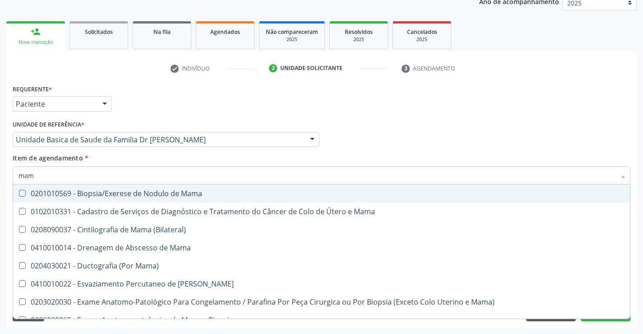
type input "mamo"
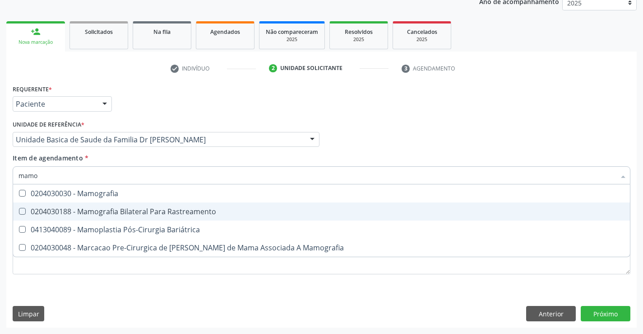
click at [158, 208] on div "0204030188 - Mamografia Bilateral Para Rastreamento" at bounding box center [322, 211] width 606 height 7
checkbox Rastreamento "true"
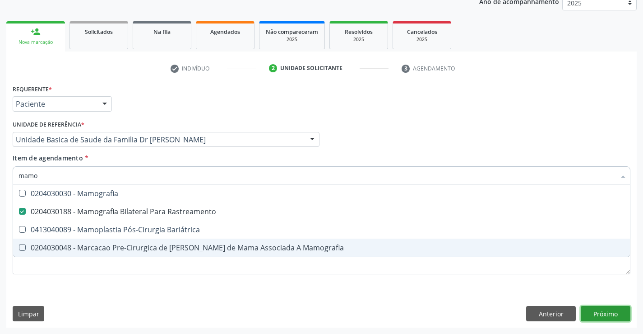
click at [605, 307] on div "Requerente * Paciente Profissional de Saúde Paciente Nenhum resultado encontrad…" at bounding box center [321, 204] width 631 height 245
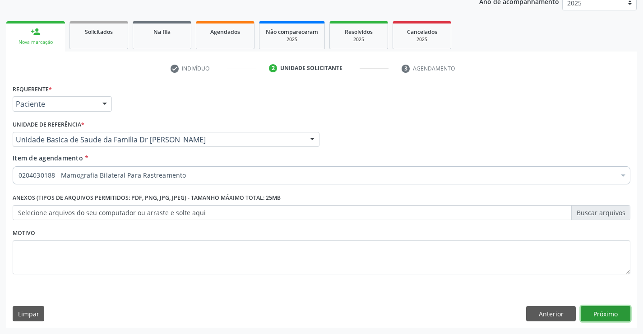
click at [602, 312] on button "Próximo" at bounding box center [606, 313] width 50 height 15
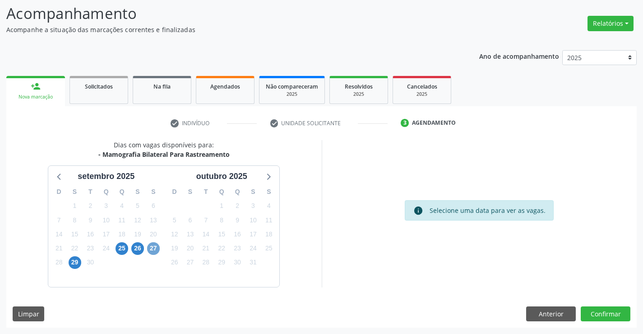
click at [154, 247] on span "27" at bounding box center [153, 248] width 13 height 13
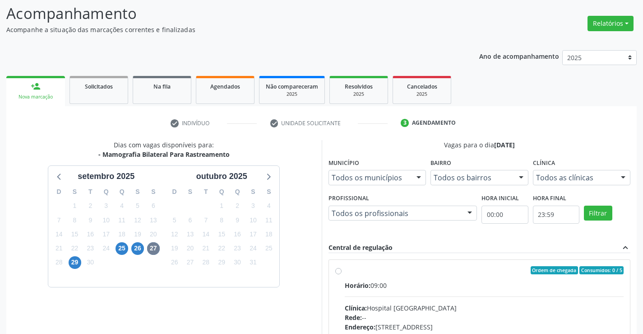
click at [345, 273] on label "Ordem de chegada Consumidos: 0 / 5 Horário: 09:00 Clínica: Hospital [GEOGRAPHIC…" at bounding box center [484, 335] width 279 height 139
click at [340, 273] on input "Ordem de chegada Consumidos: 0 / 5 Horário: 09:00 Clínica: Hospital [GEOGRAPHIC…" at bounding box center [338, 270] width 6 height 8
radio input "true"
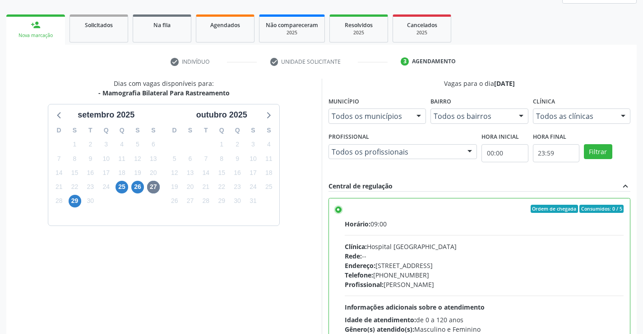
scroll to position [206, 0]
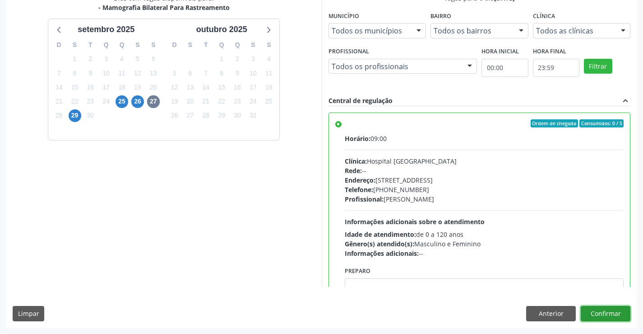
click at [607, 313] on button "Confirmar" at bounding box center [606, 313] width 50 height 15
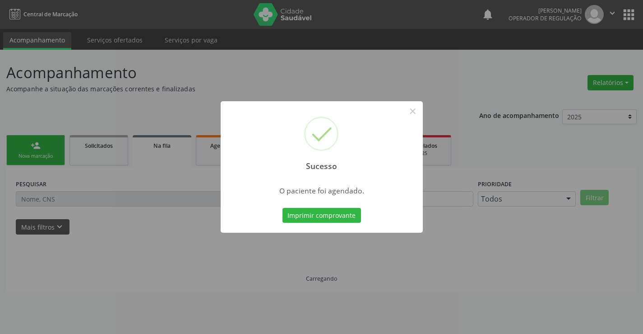
scroll to position [0, 0]
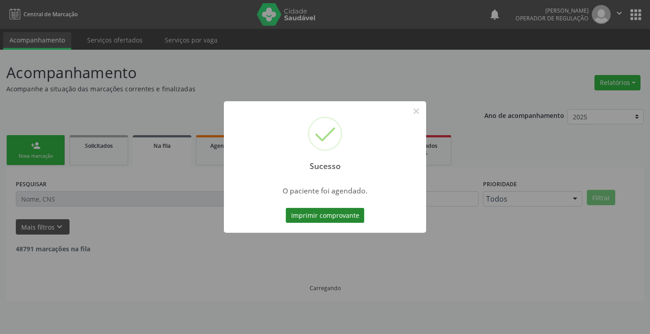
click at [349, 211] on button "Imprimir comprovante" at bounding box center [325, 215] width 79 height 15
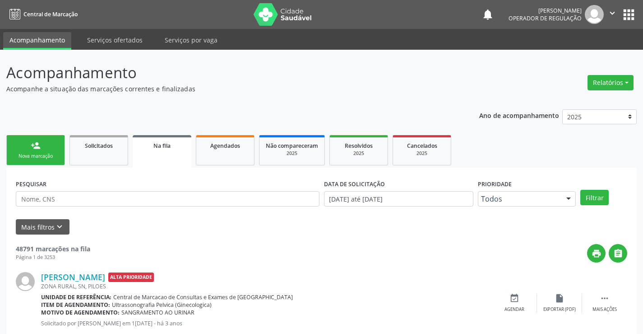
click at [37, 155] on div "Nova marcação" at bounding box center [35, 156] width 45 height 7
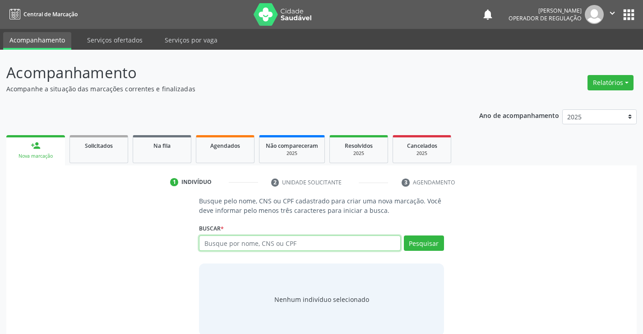
click at [256, 246] on input "text" at bounding box center [299, 242] width 201 height 15
type input "709805007448991"
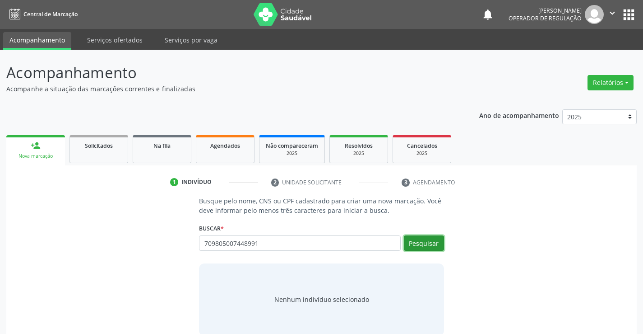
click at [432, 242] on button "Pesquisar" at bounding box center [424, 242] width 40 height 15
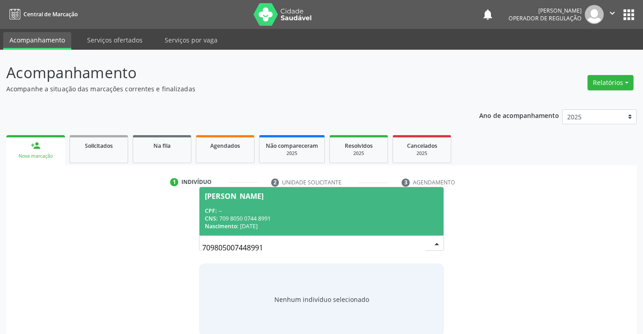
click at [333, 217] on div "CNS: 709 8050 0744 8991" at bounding box center [321, 218] width 233 height 8
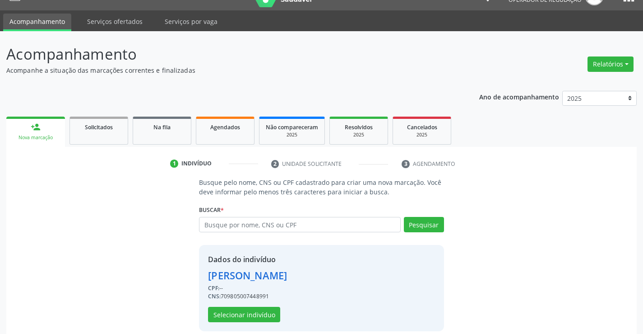
scroll to position [28, 0]
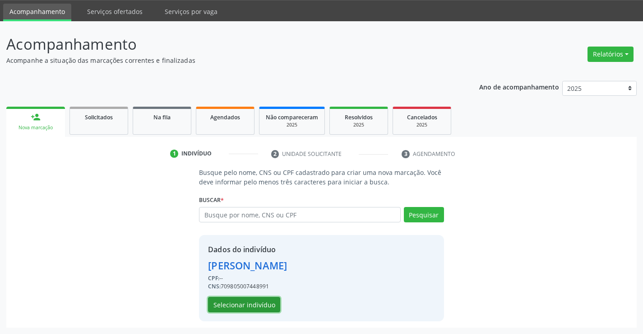
click at [229, 303] on button "Selecionar indivíduo" at bounding box center [244, 304] width 72 height 15
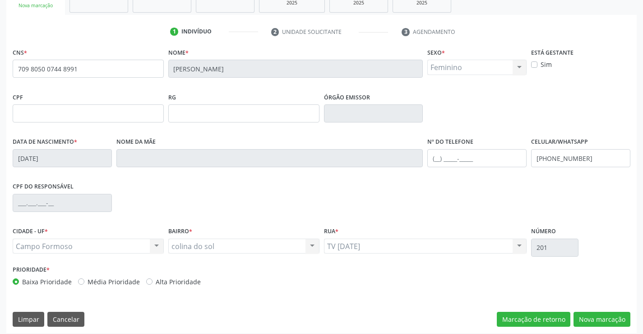
scroll to position [156, 0]
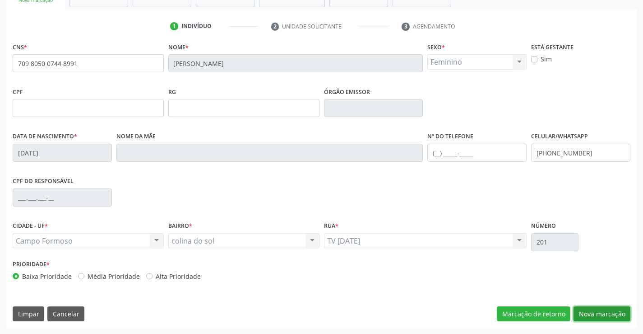
click at [599, 316] on button "Nova marcação" at bounding box center [602, 313] width 57 height 15
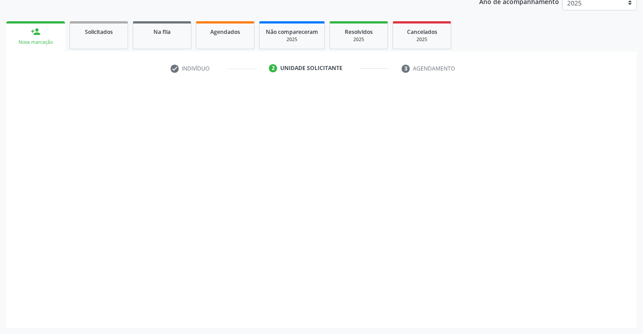
scroll to position [114, 0]
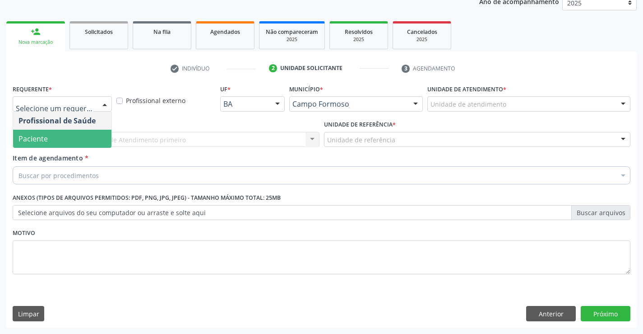
click at [78, 135] on span "Paciente" at bounding box center [62, 139] width 98 height 18
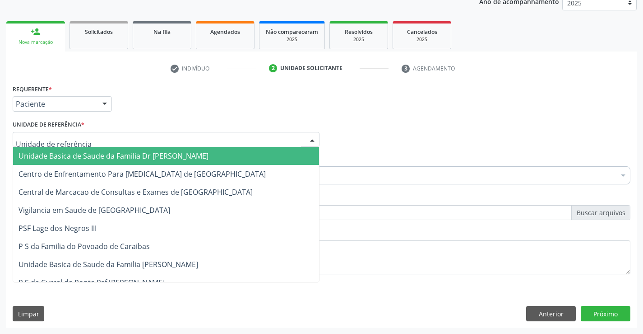
click at [82, 155] on span "Unidade Basica de Saude da Familia Dr [PERSON_NAME]" at bounding box center [114, 156] width 190 height 10
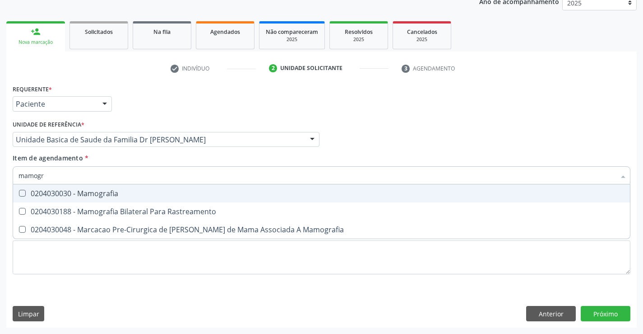
type input "mamogra"
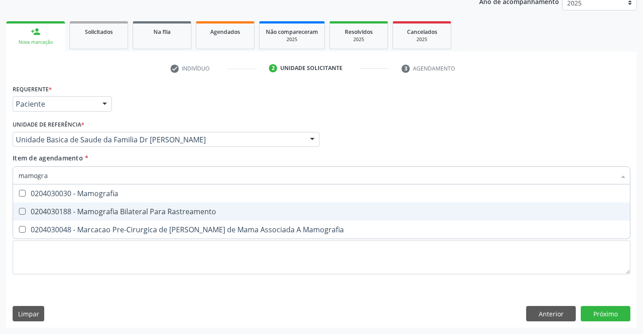
click at [126, 212] on div "0204030188 - Mamografia Bilateral Para Rastreamento" at bounding box center [322, 211] width 606 height 7
checkbox Rastreamento "true"
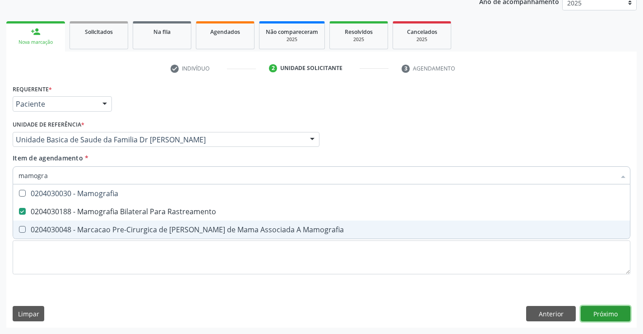
click at [605, 315] on div "Requerente * Paciente Profissional de Saúde Paciente Nenhum resultado encontrad…" at bounding box center [321, 204] width 631 height 245
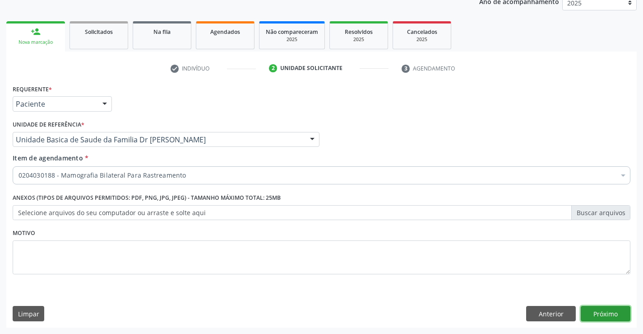
click at [605, 315] on button "Próximo" at bounding box center [606, 313] width 50 height 15
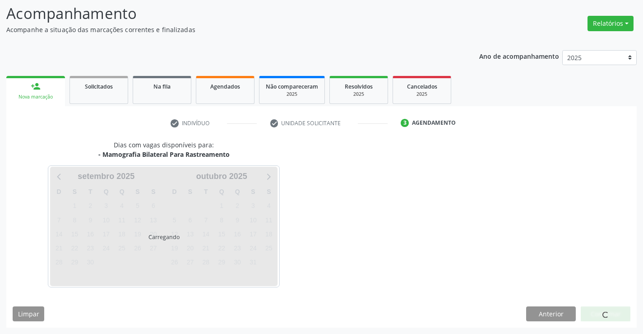
scroll to position [59, 0]
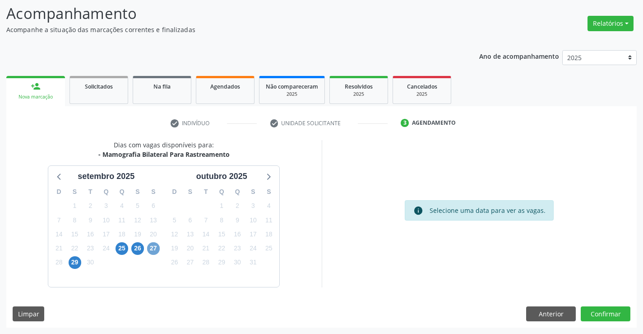
click at [156, 247] on span "27" at bounding box center [153, 248] width 13 height 13
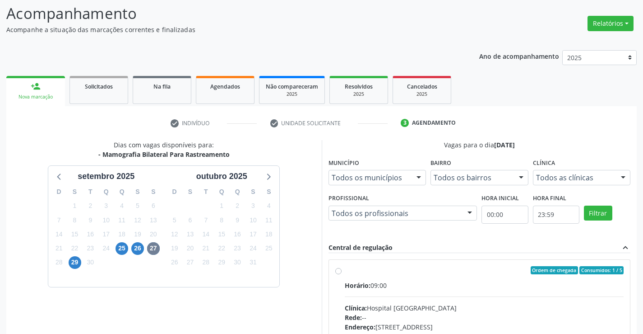
click at [345, 270] on label "Ordem de chegada Consumidos: 1 / 5 Horário: 09:00 Clínica: Hospital [GEOGRAPHIC…" at bounding box center [484, 335] width 279 height 139
click at [340, 270] on input "Ordem de chegada Consumidos: 1 / 5 Horário: 09:00 Clínica: Hospital [GEOGRAPHIC…" at bounding box center [338, 270] width 6 height 8
radio input "true"
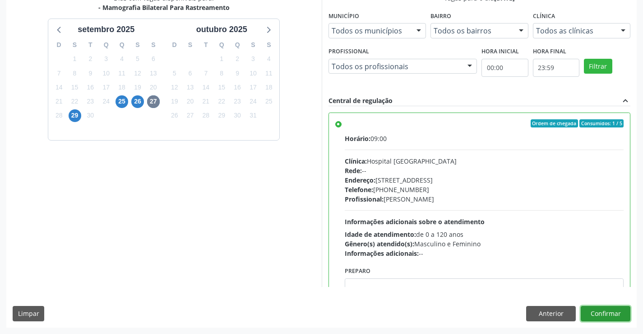
click at [615, 312] on button "Confirmar" at bounding box center [606, 313] width 50 height 15
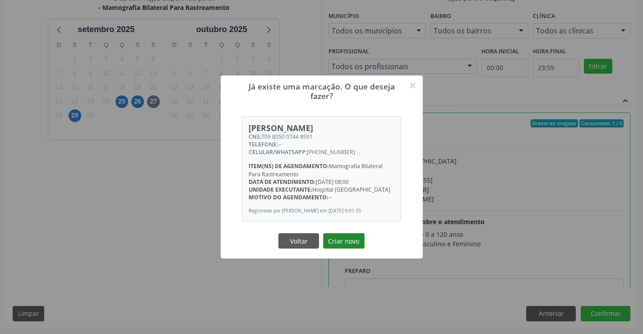
click at [345, 237] on button "Criar novo" at bounding box center [344, 240] width 42 height 15
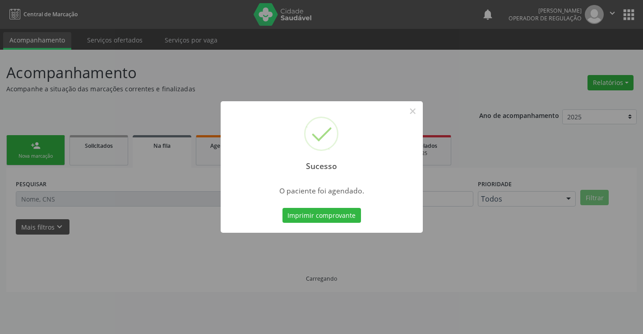
scroll to position [0, 0]
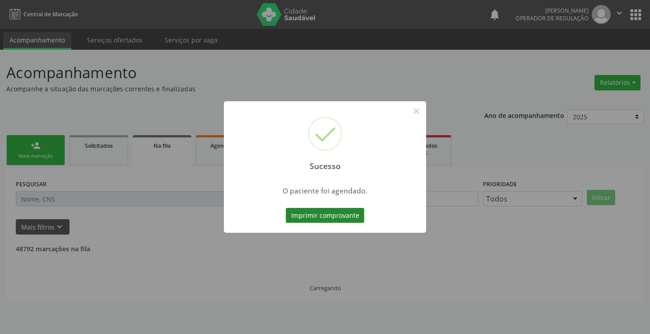
click at [339, 211] on button "Imprimir comprovante" at bounding box center [325, 215] width 79 height 15
